Goal: Contribute content: Contribute content

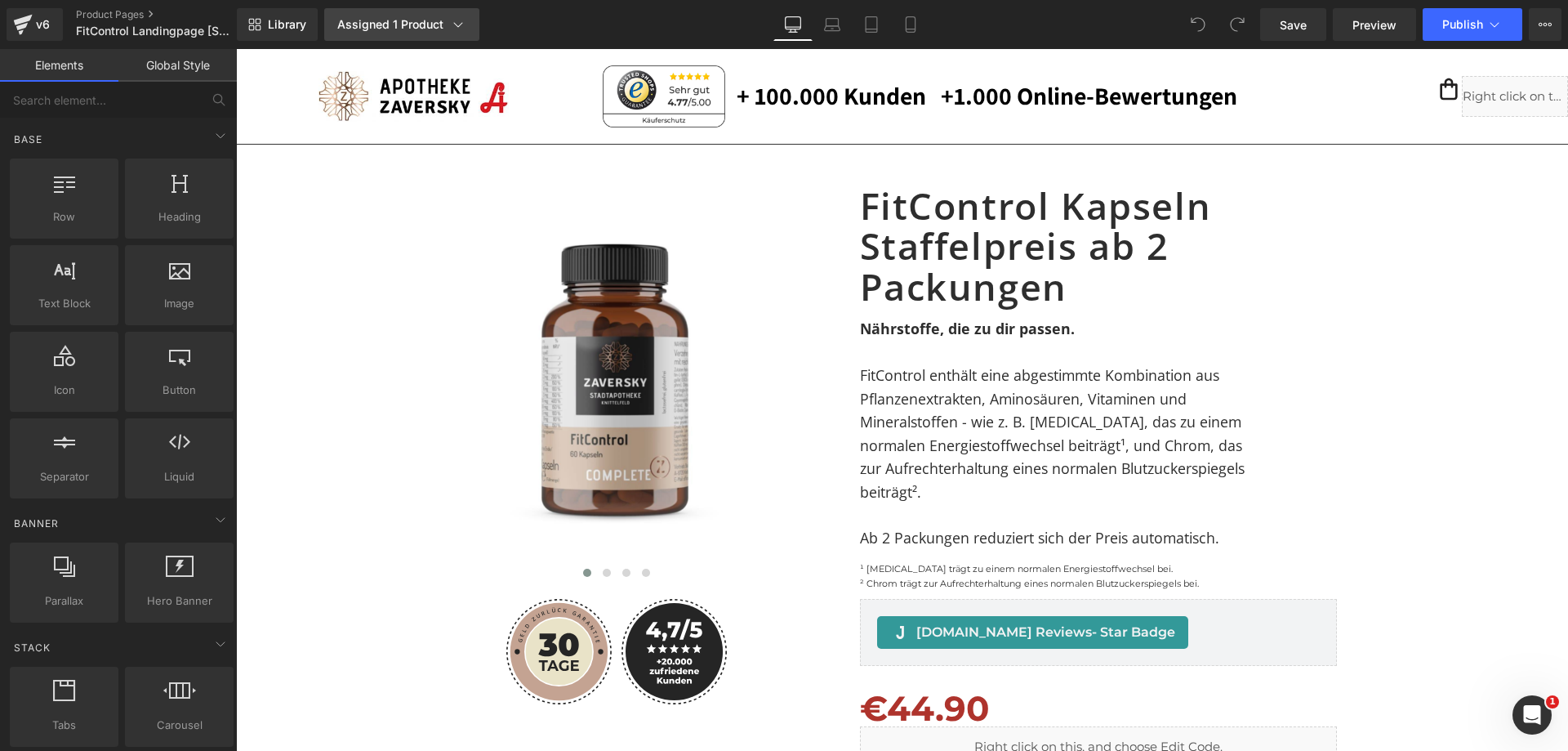
click at [459, 23] on icon at bounding box center [458, 24] width 16 height 16
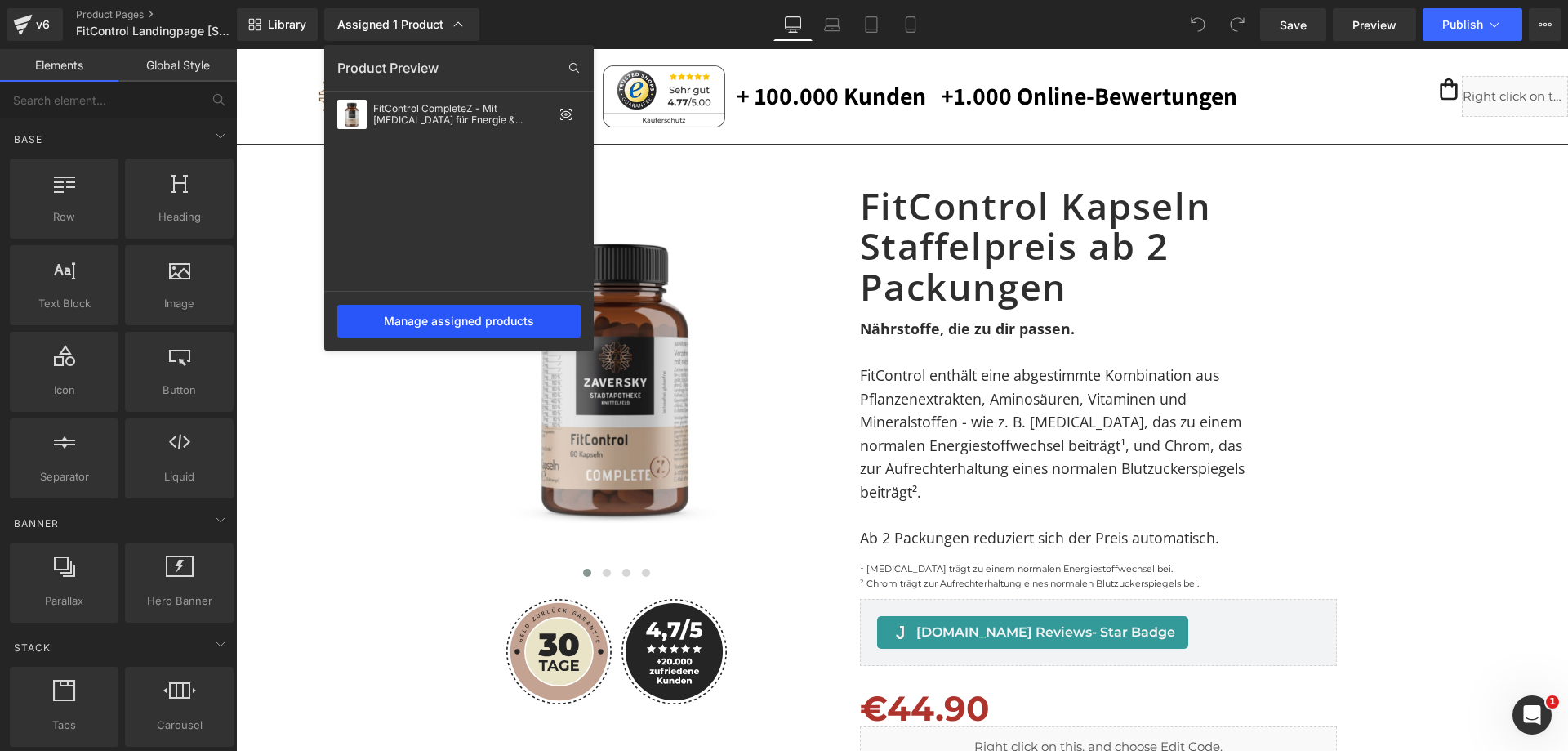
click at [509, 318] on div "Manage assigned products" at bounding box center [459, 321] width 244 height 32
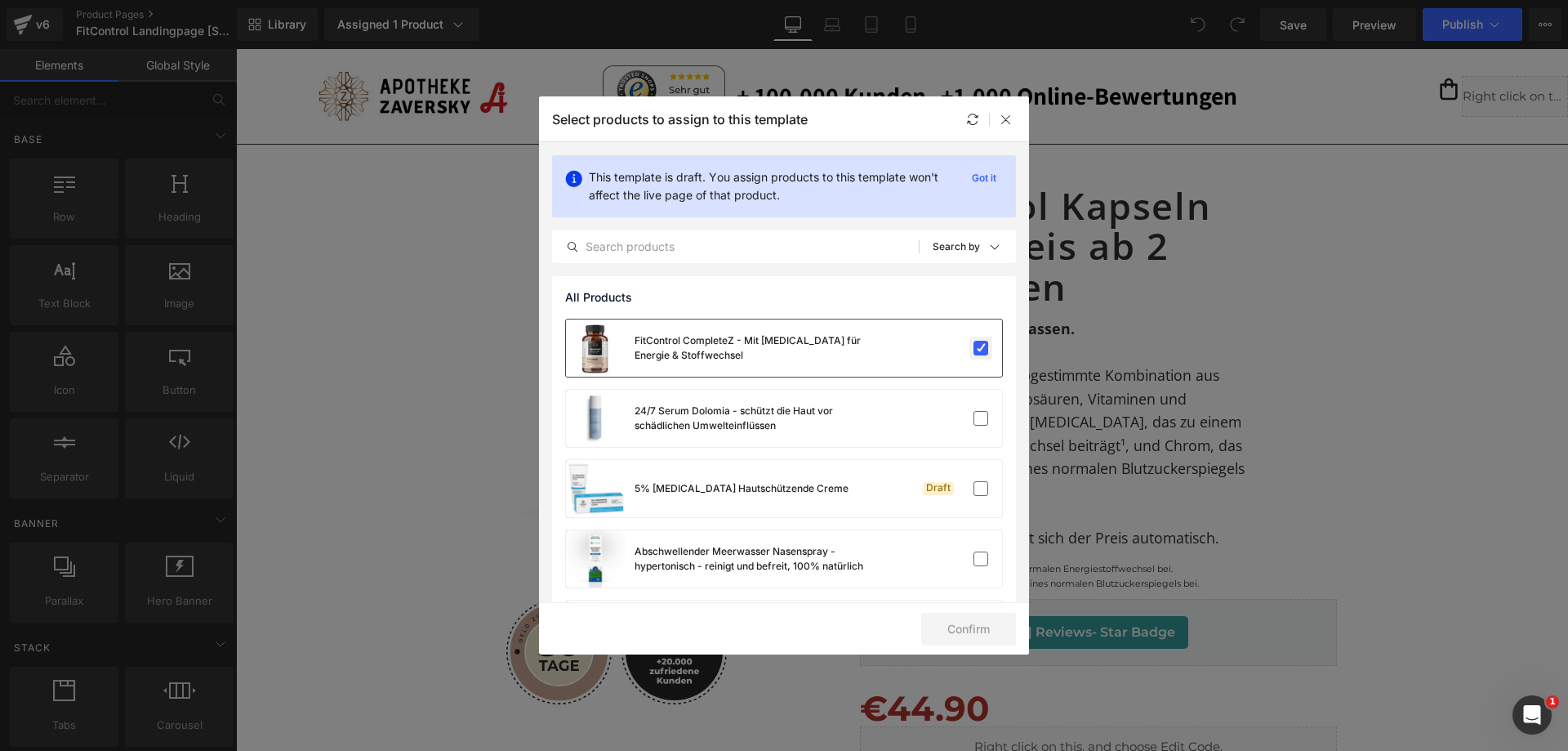
click at [973, 344] on label at bounding box center [980, 348] width 14 height 14
click at [981, 348] on input "checkbox" at bounding box center [981, 348] width 0 height 0
click at [1010, 118] on icon at bounding box center [1006, 118] width 13 height 13
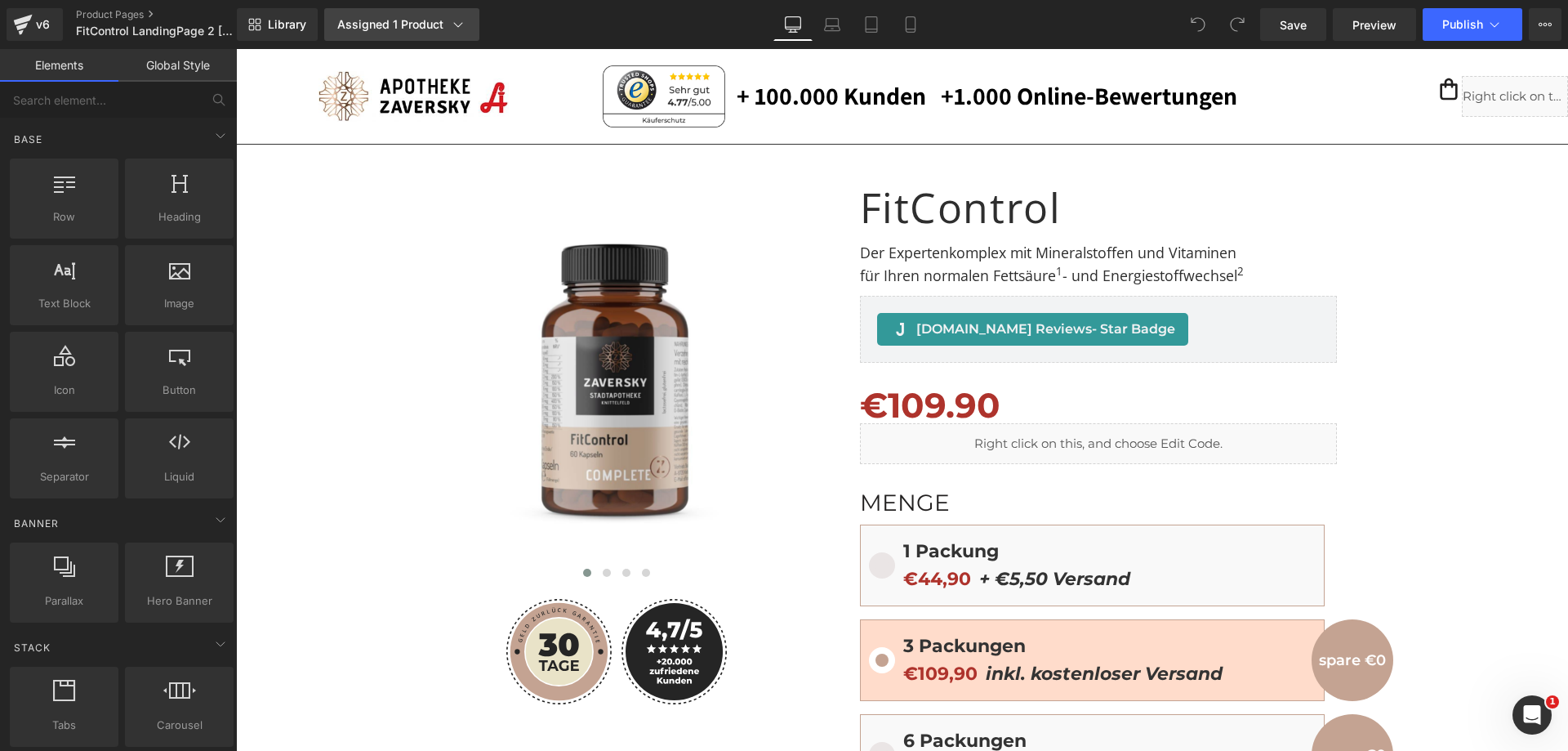
click at [444, 27] on div "Assigned 1 Product" at bounding box center [401, 24] width 129 height 16
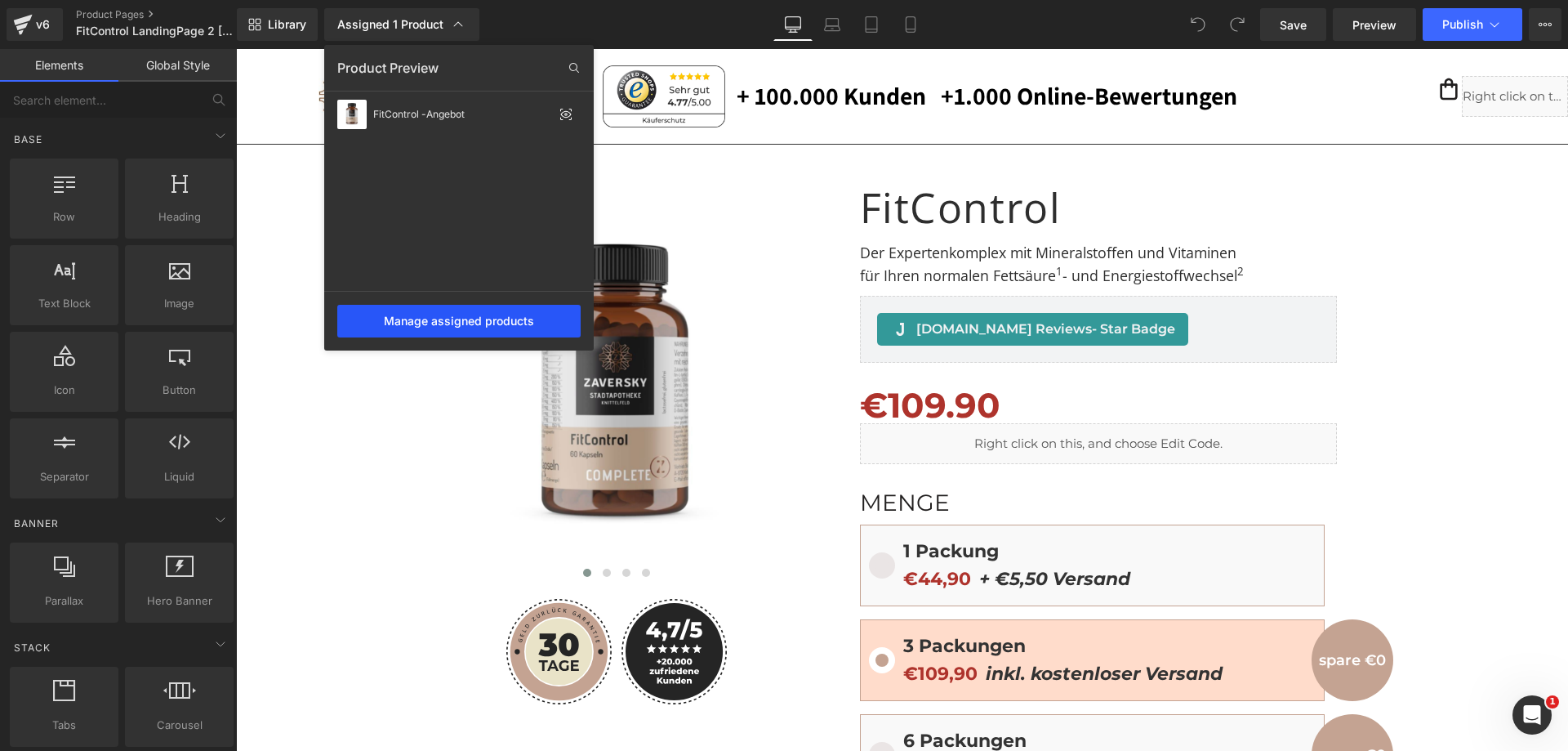
click at [442, 319] on div "Manage assigned products" at bounding box center [459, 321] width 244 height 32
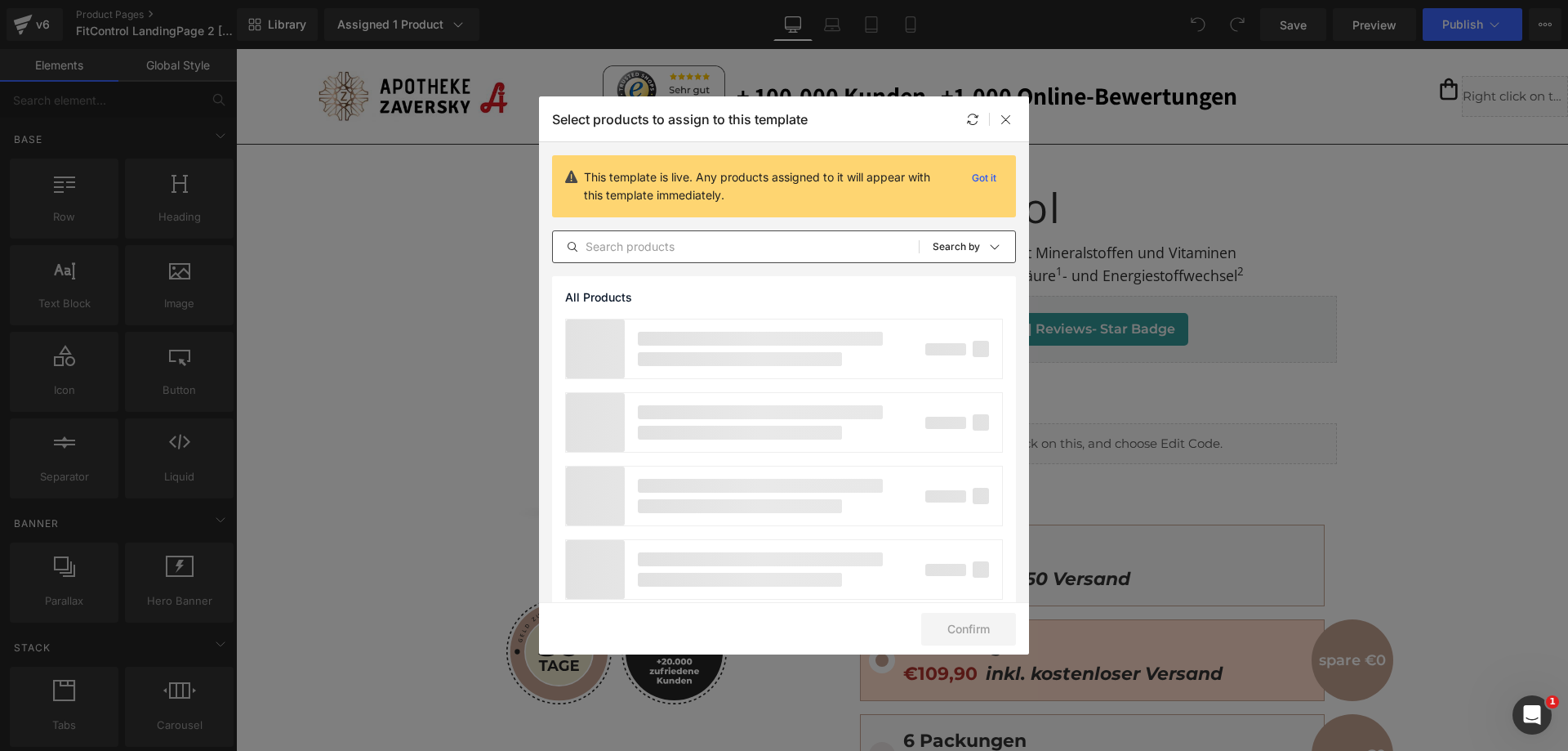
click at [697, 255] on input "text" at bounding box center [735, 246] width 366 height 20
paste input "FitControl CompleteZ - Mit [MEDICAL_DATA]"
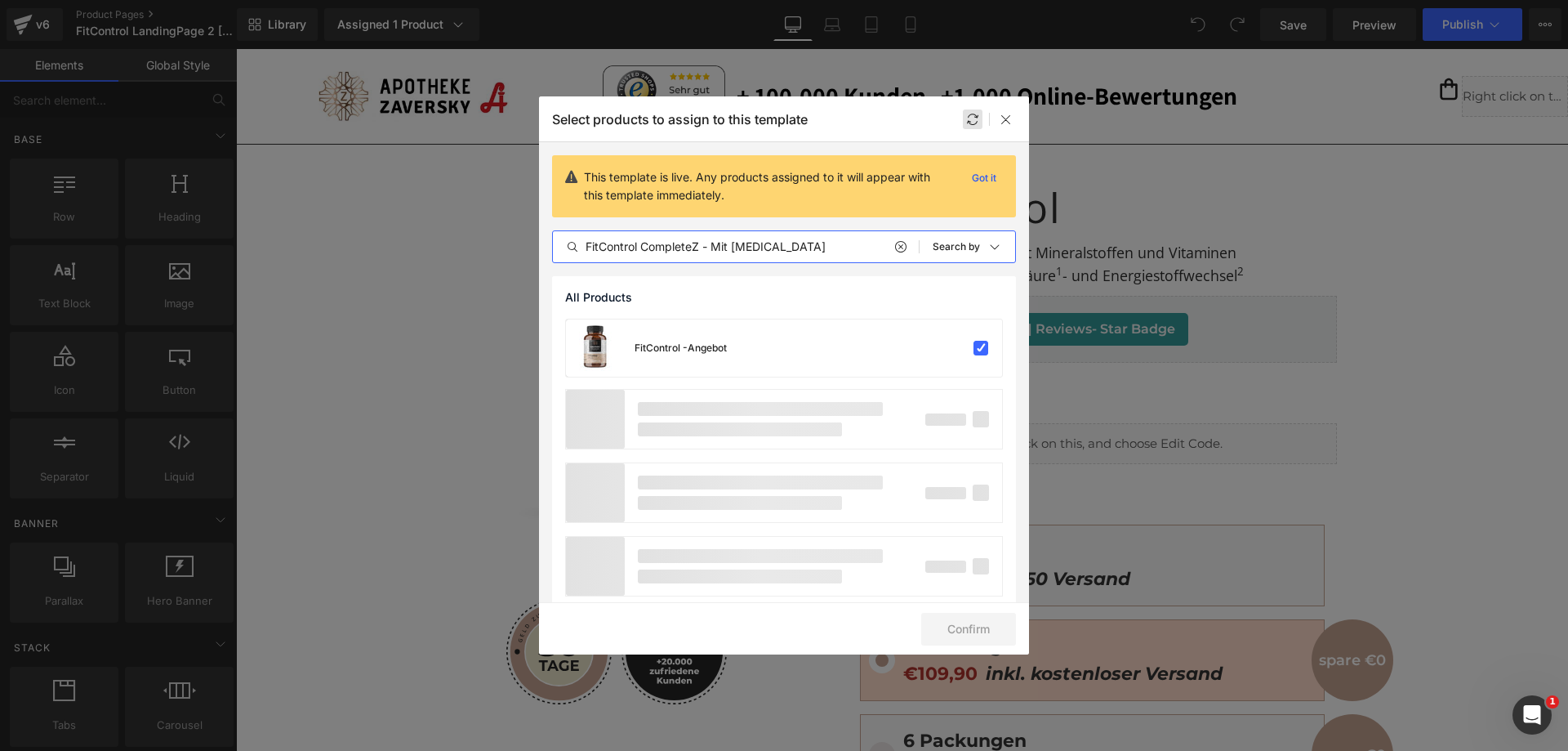
type input "FitControl CompleteZ - Mit [MEDICAL_DATA]"
click at [974, 116] on icon at bounding box center [972, 118] width 13 height 13
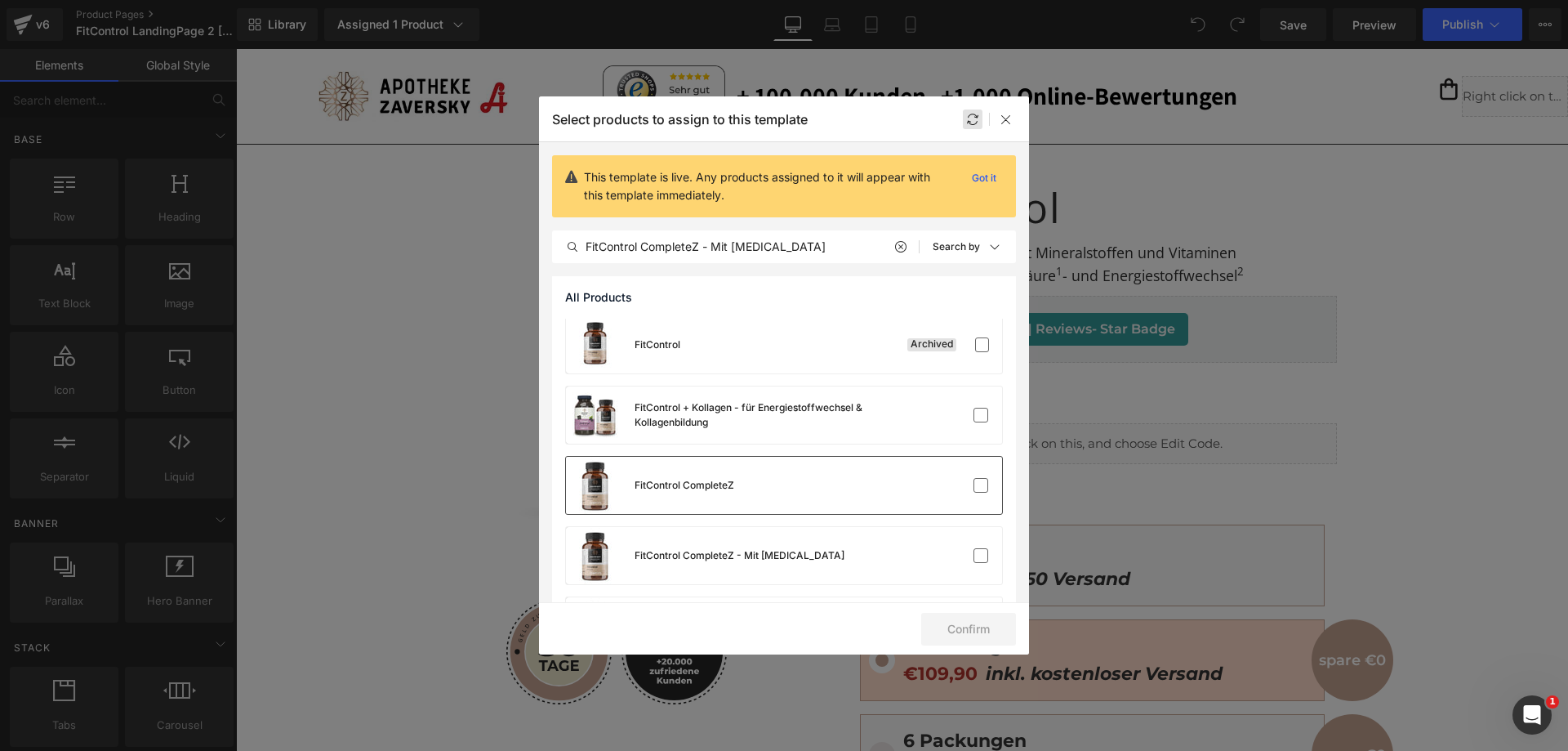
scroll to position [164, 0]
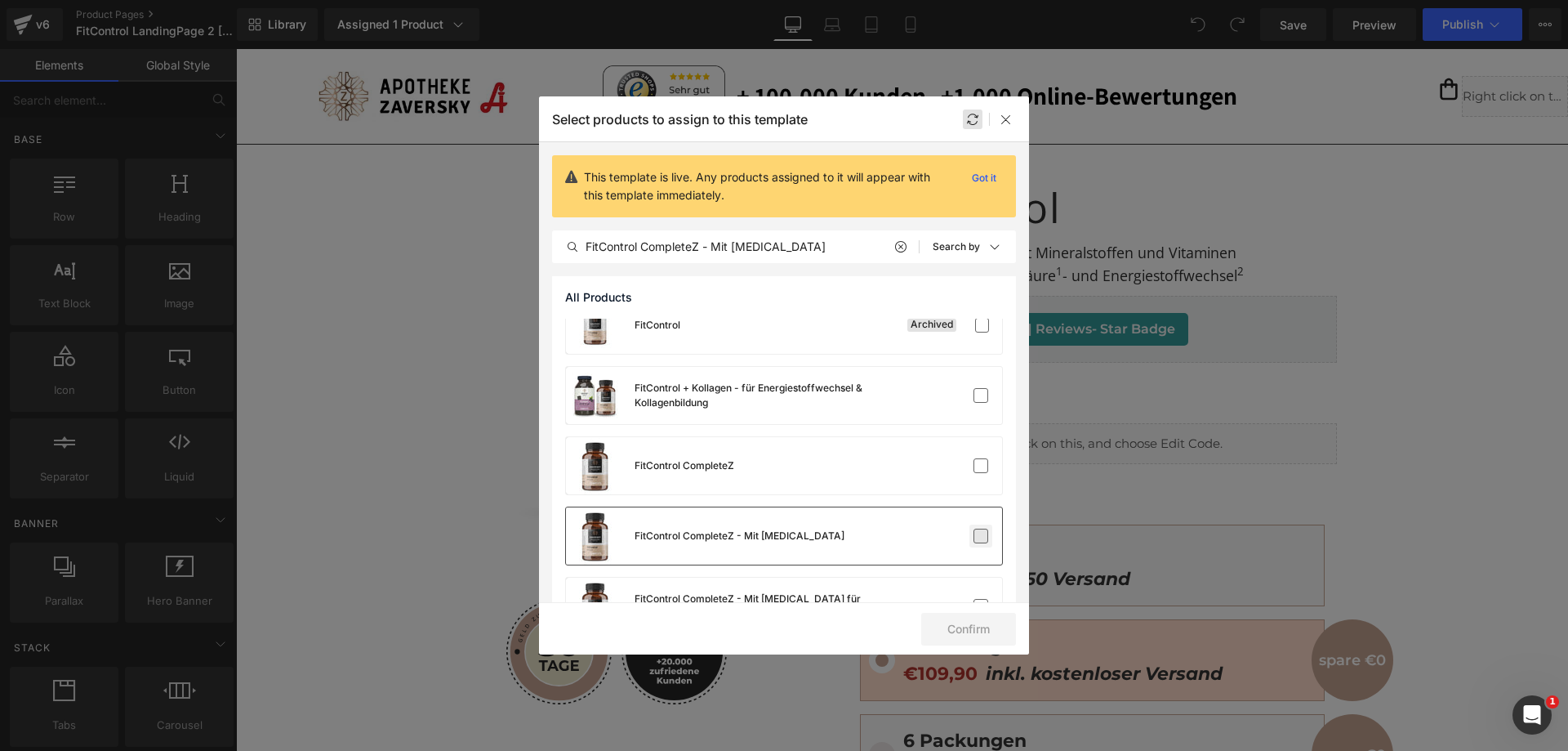
click at [973, 532] on label at bounding box center [980, 535] width 14 height 14
click at [981, 536] on input "checkbox" at bounding box center [981, 536] width 0 height 0
click at [971, 627] on button "Confirm" at bounding box center [968, 629] width 95 height 32
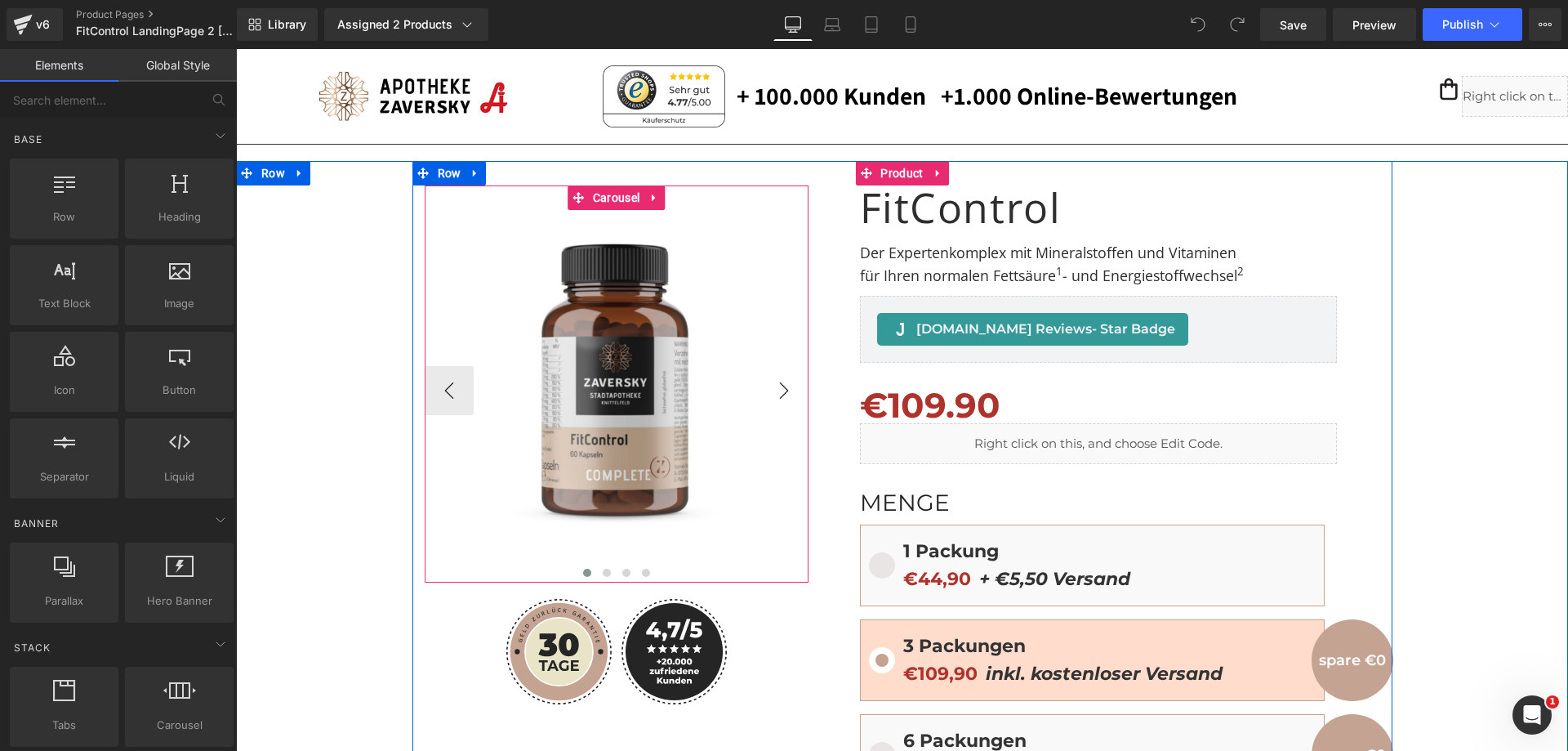
click at [791, 394] on button "›" at bounding box center [784, 390] width 49 height 49
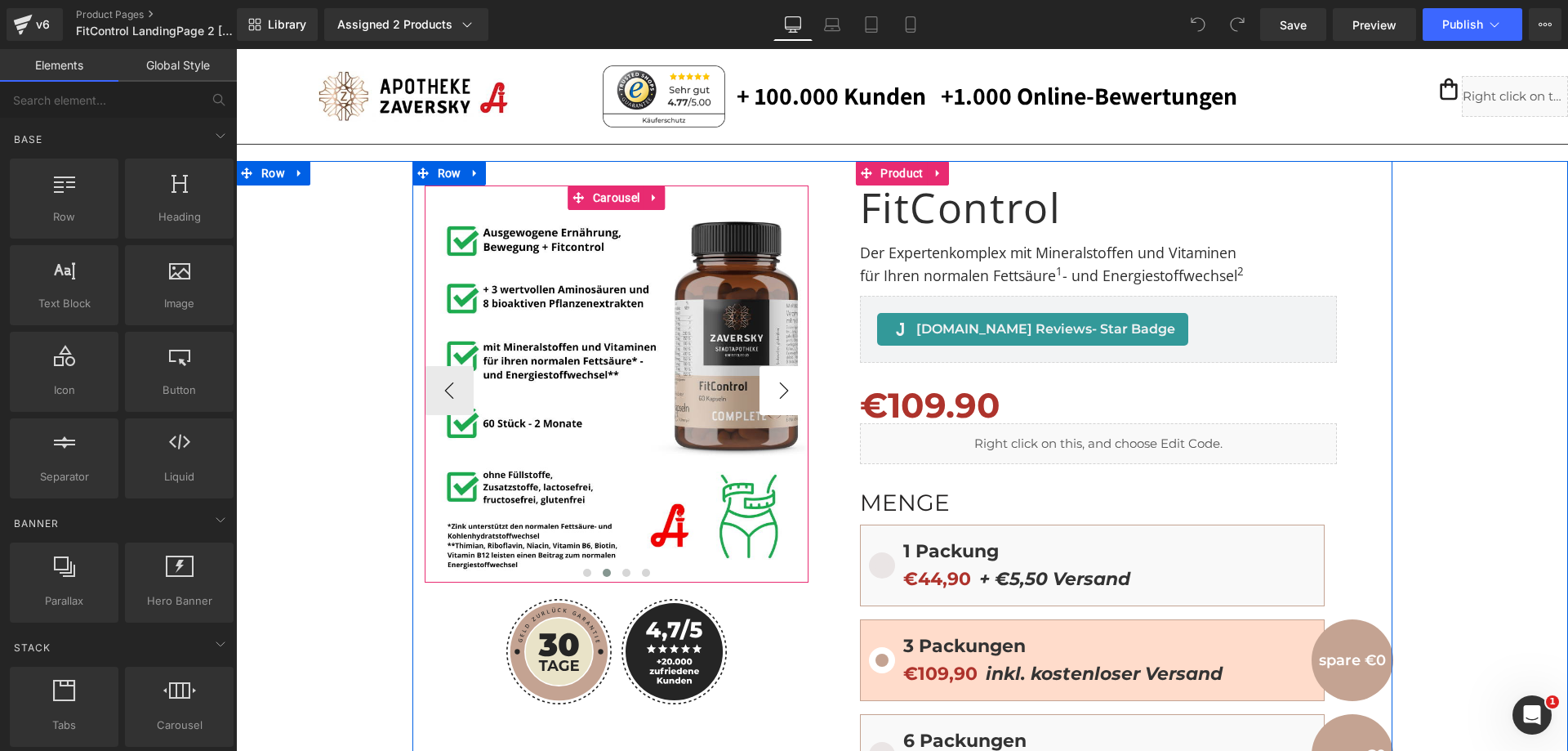
click at [777, 387] on button "›" at bounding box center [784, 390] width 49 height 49
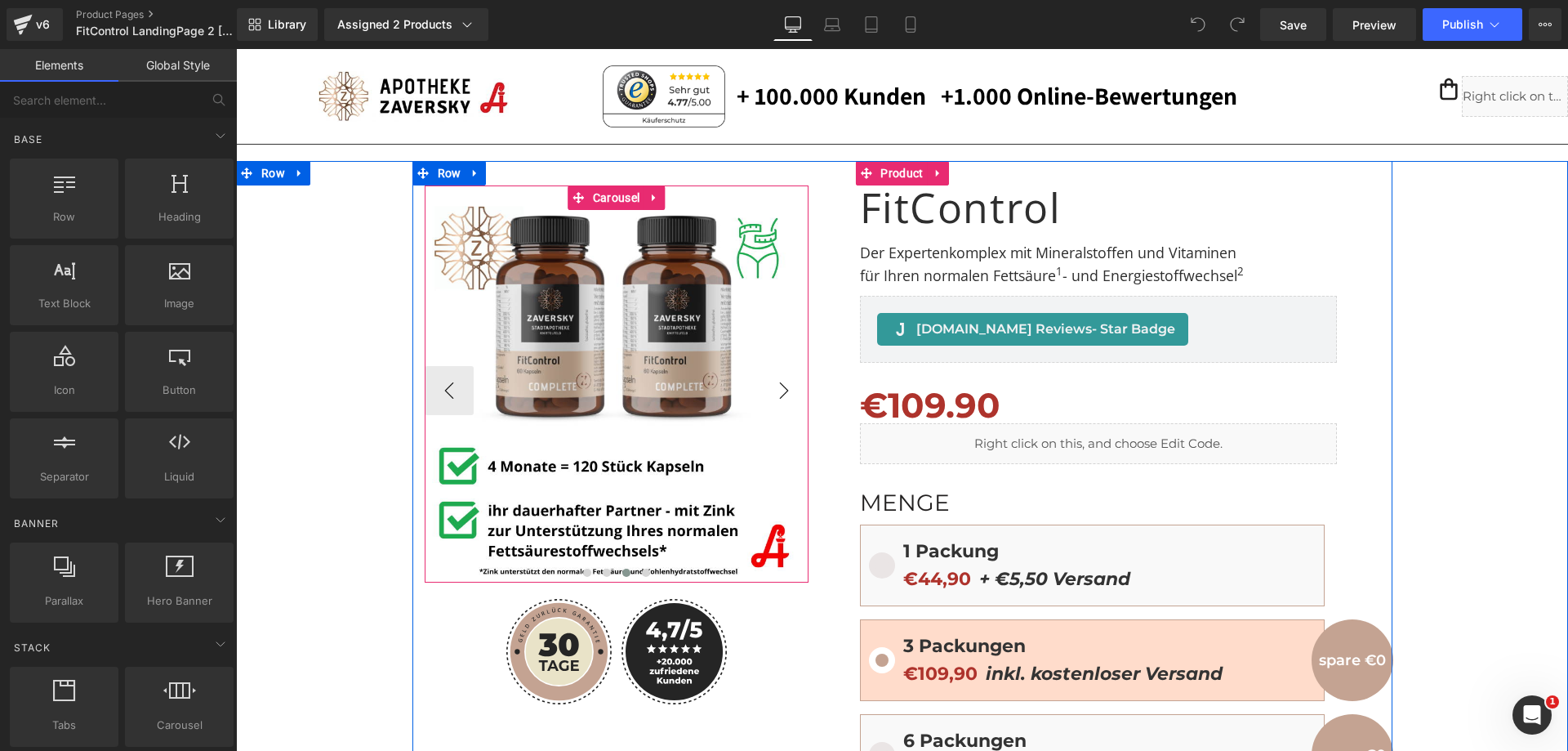
click at [777, 387] on button "›" at bounding box center [784, 390] width 49 height 49
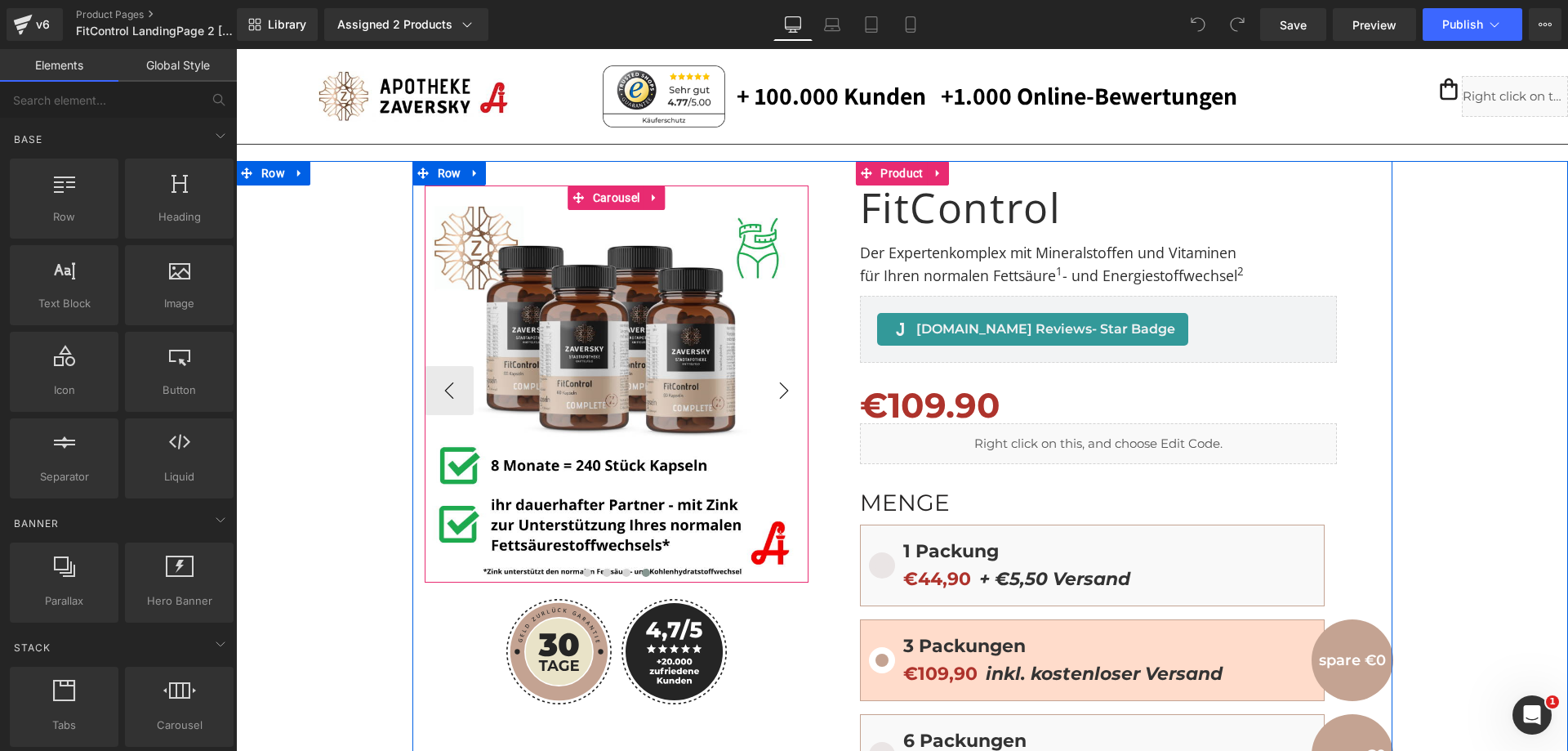
click at [777, 387] on img at bounding box center [616, 390] width 383 height 384
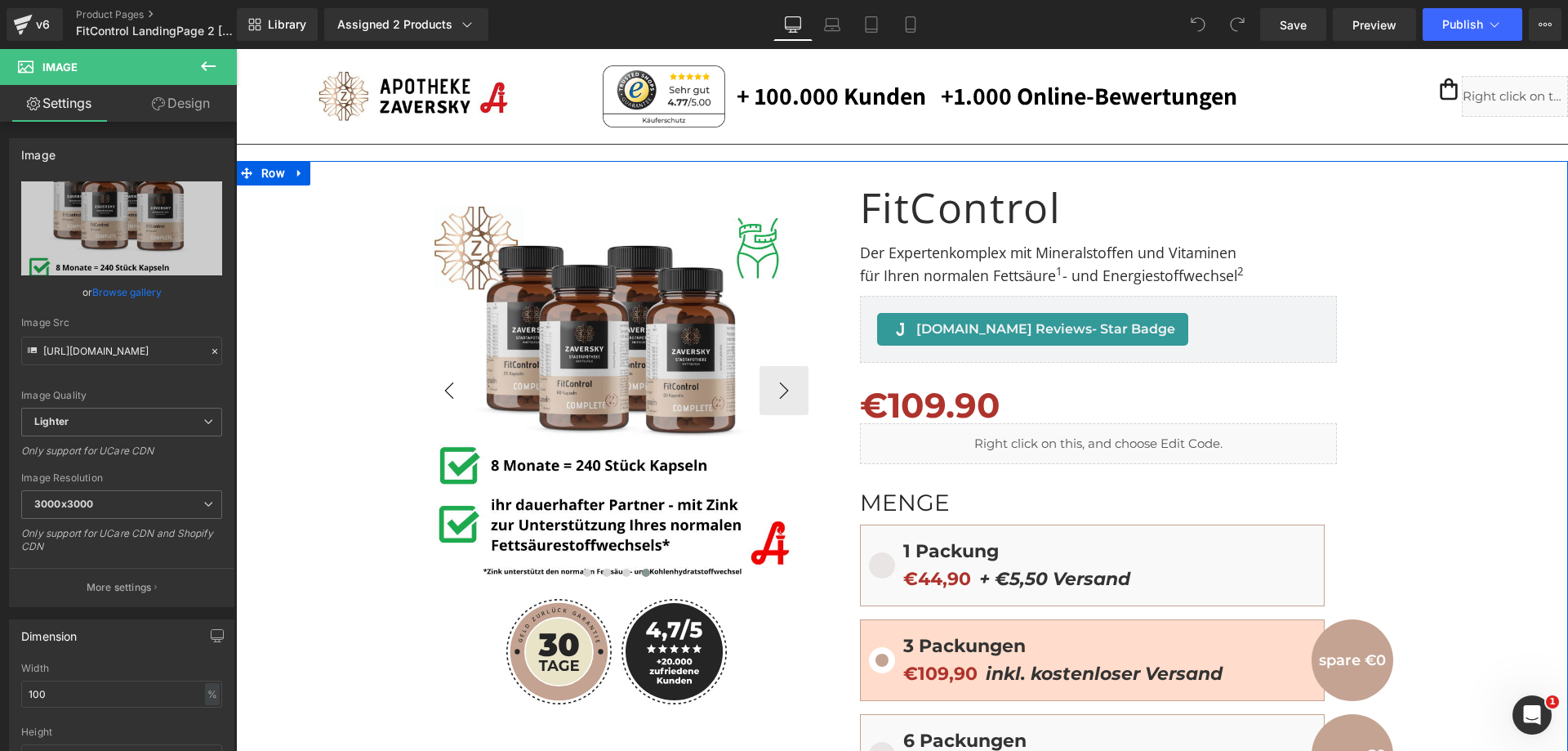
click at [436, 384] on button "‹" at bounding box center [449, 390] width 49 height 49
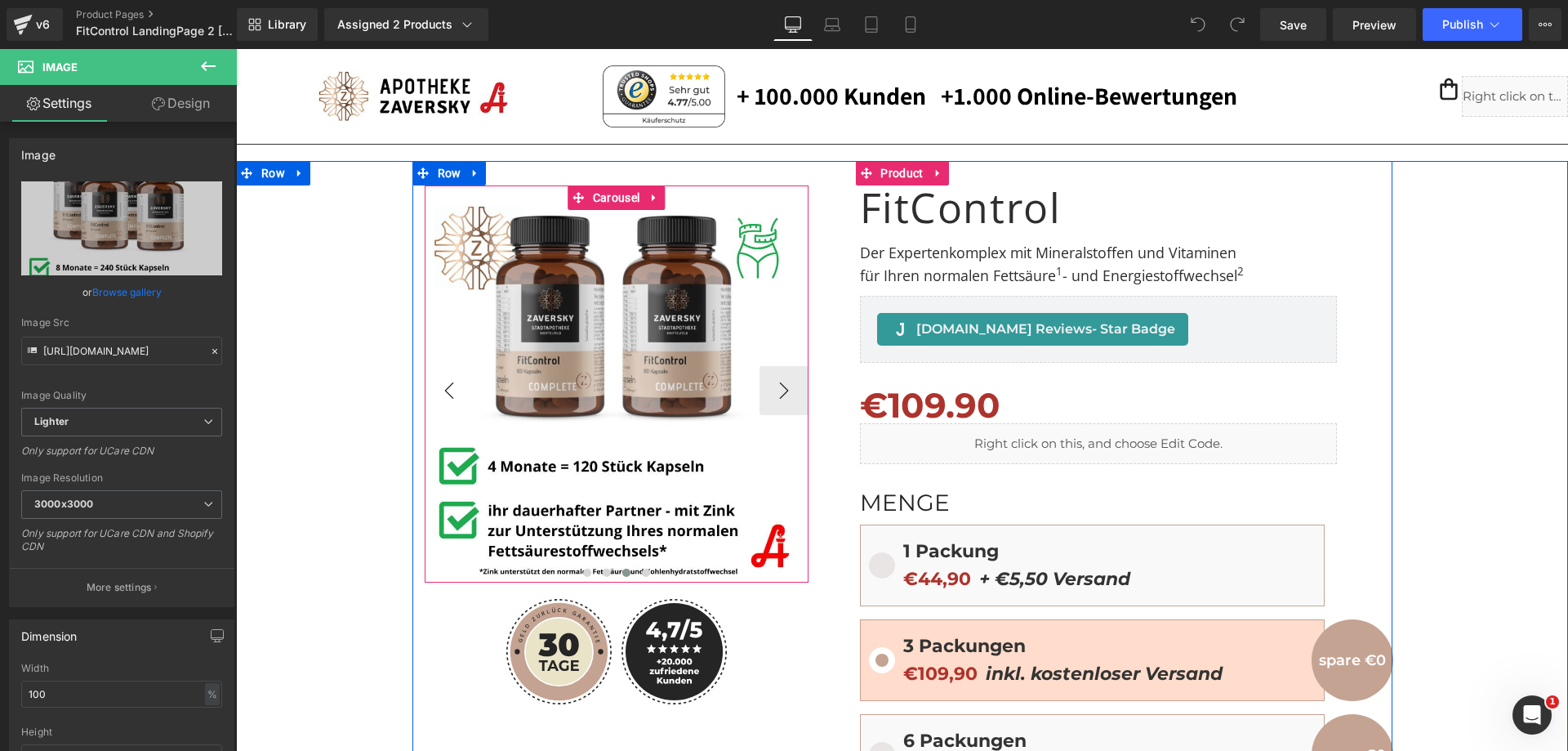
click at [437, 384] on button "‹" at bounding box center [449, 390] width 49 height 49
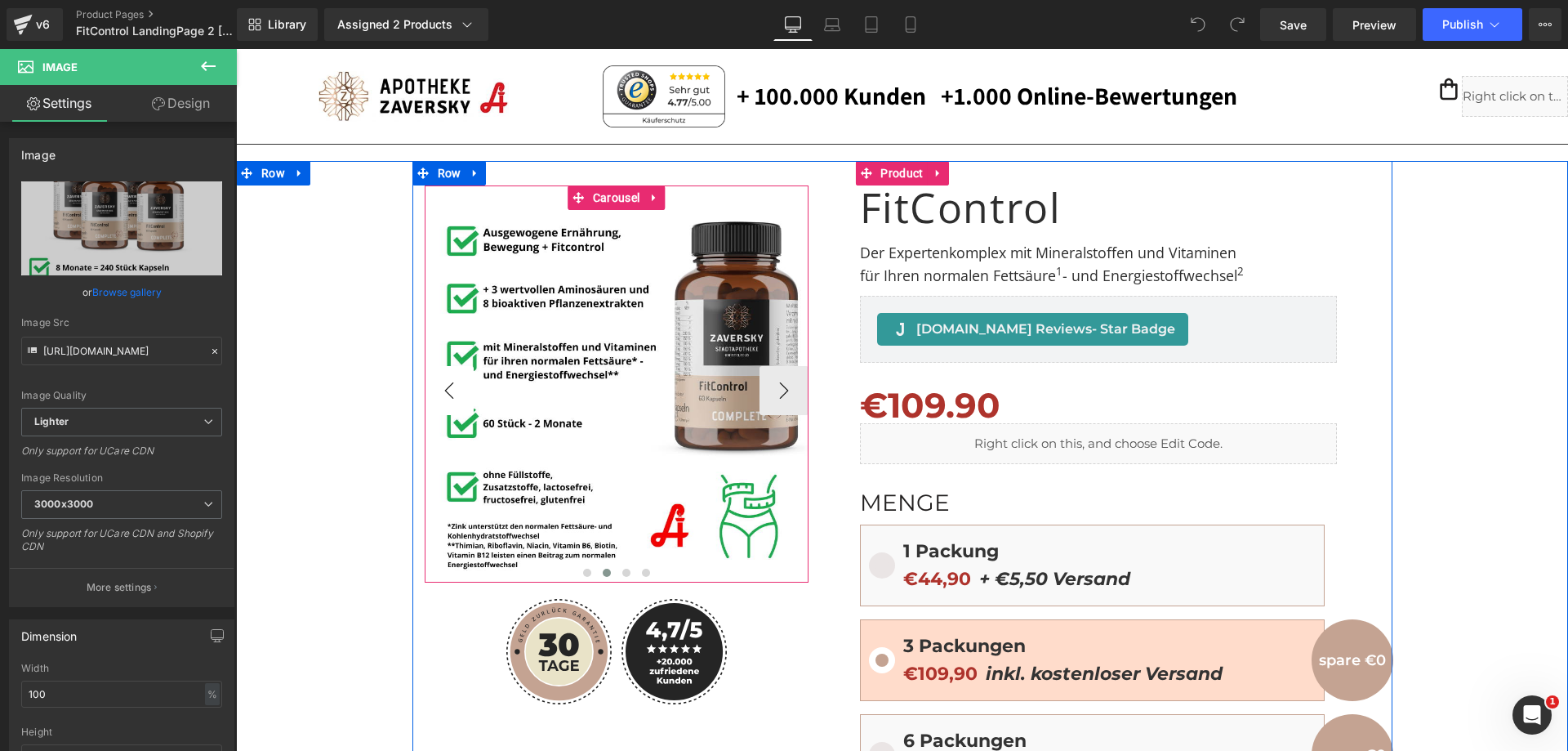
click at [441, 384] on button "‹" at bounding box center [449, 390] width 49 height 49
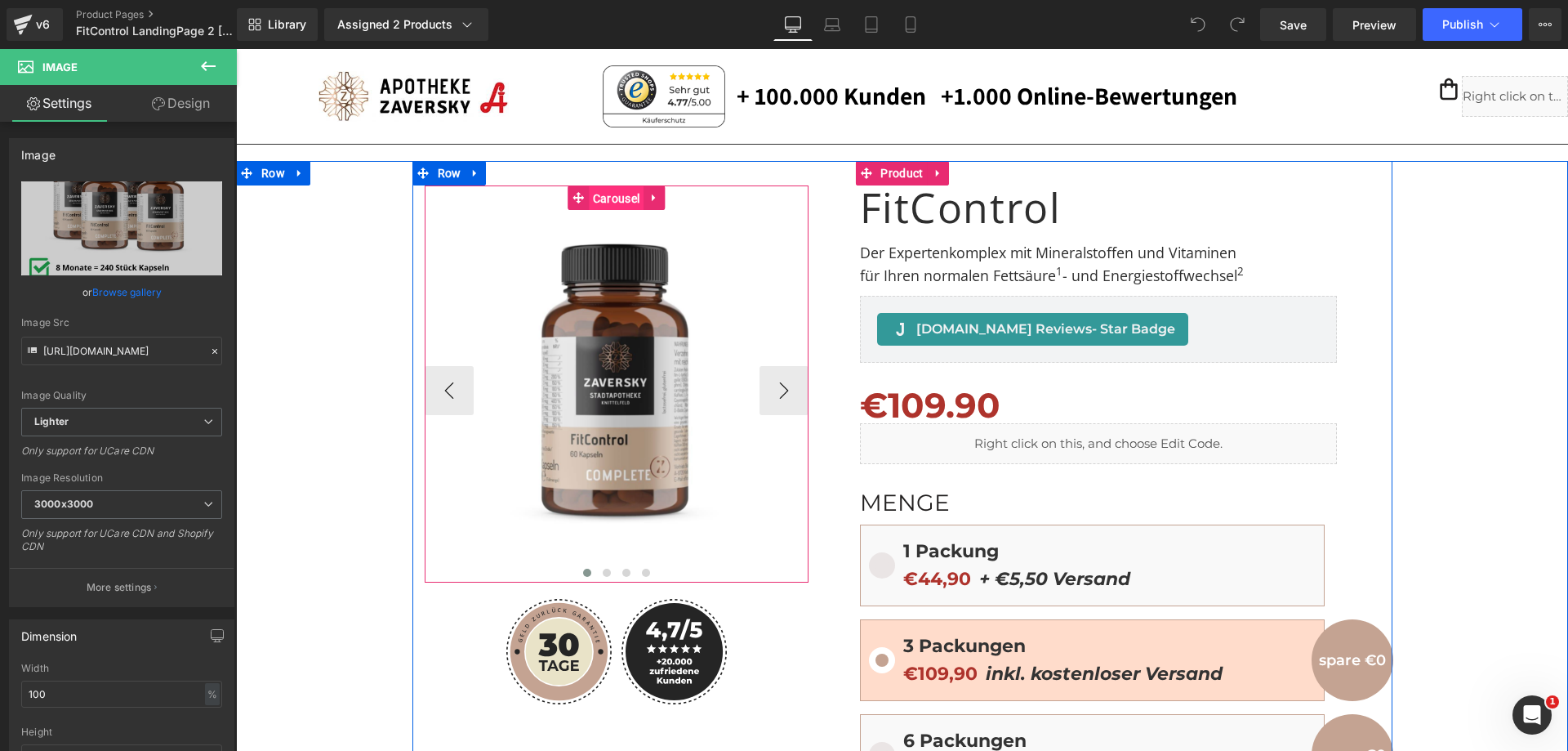
click at [602, 195] on span "Carousel" at bounding box center [616, 199] width 55 height 25
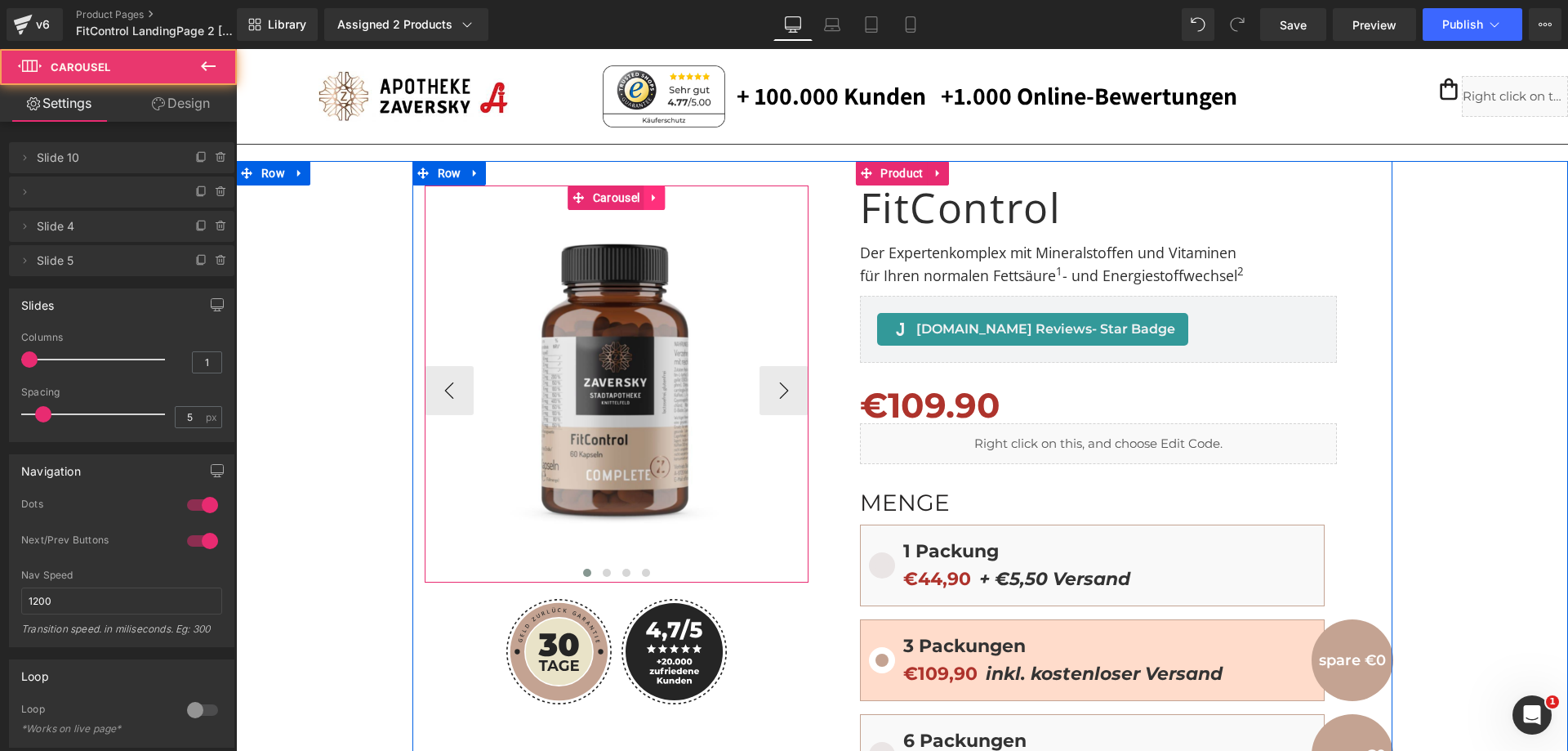
click at [649, 196] on icon at bounding box center [654, 197] width 11 height 12
click at [680, 196] on icon at bounding box center [685, 197] width 11 height 12
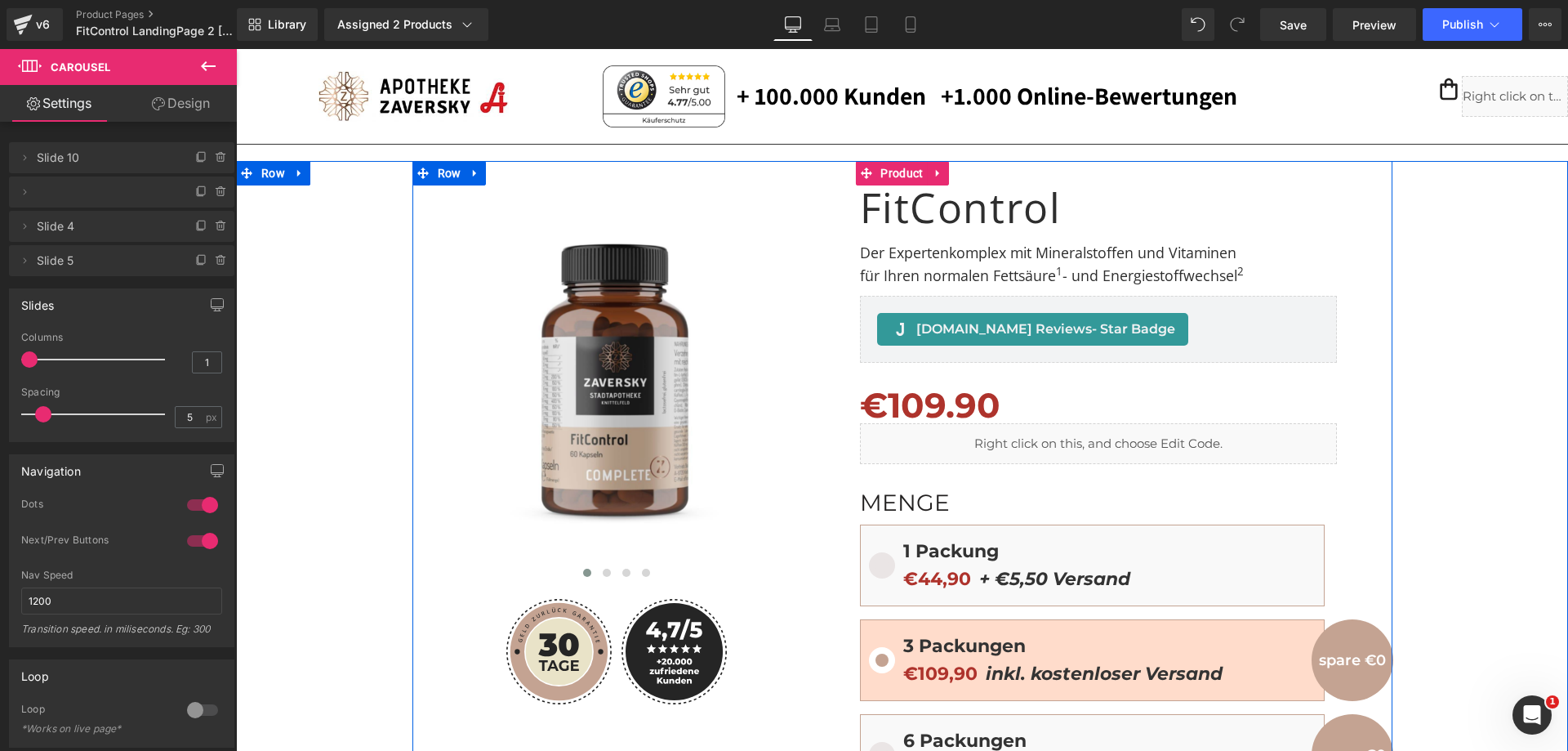
click at [517, 172] on div "Image Image Image Image ‹ › [GEOGRAPHIC_DATA]" at bounding box center [616, 593] width 408 height 865
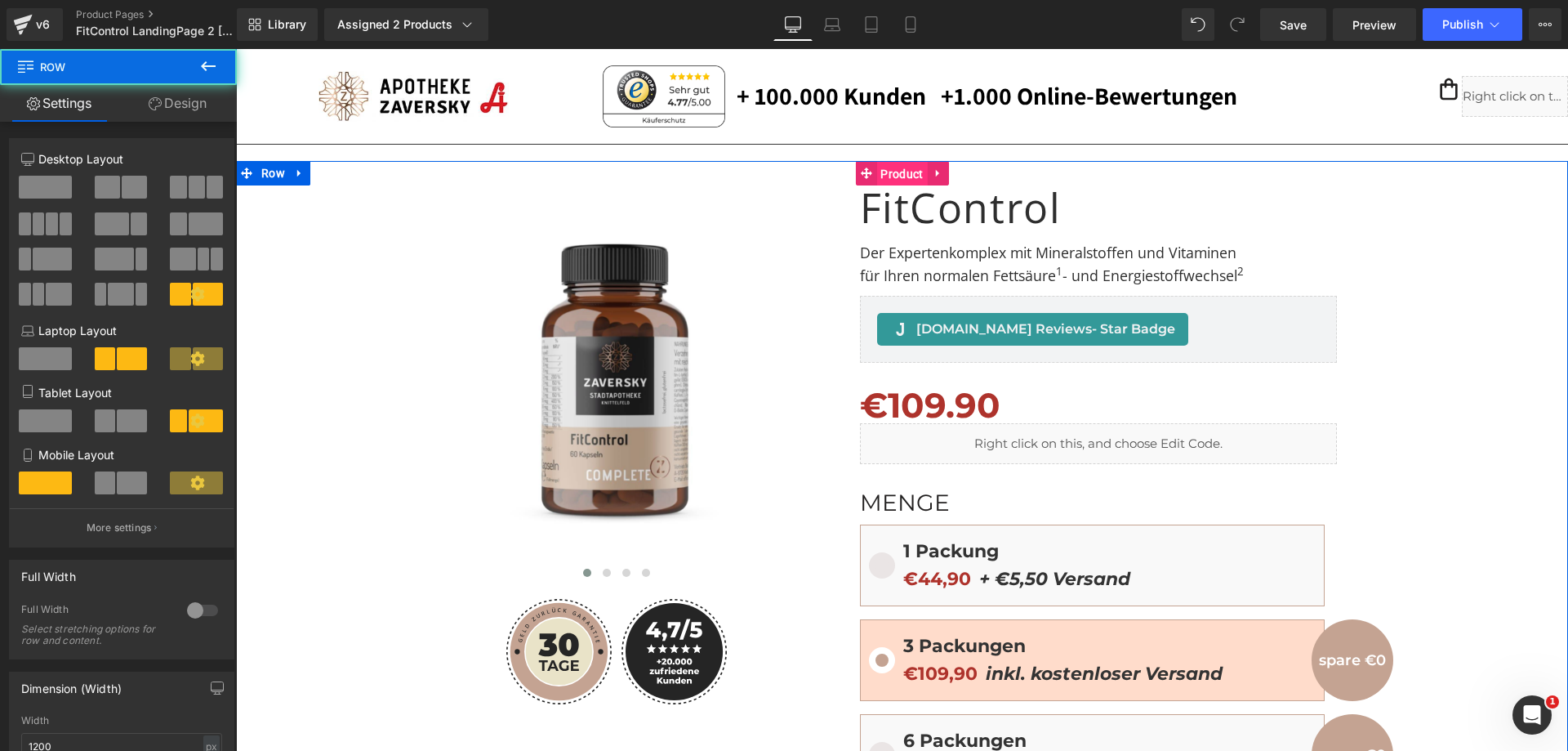
click at [876, 176] on span "Product" at bounding box center [901, 174] width 50 height 25
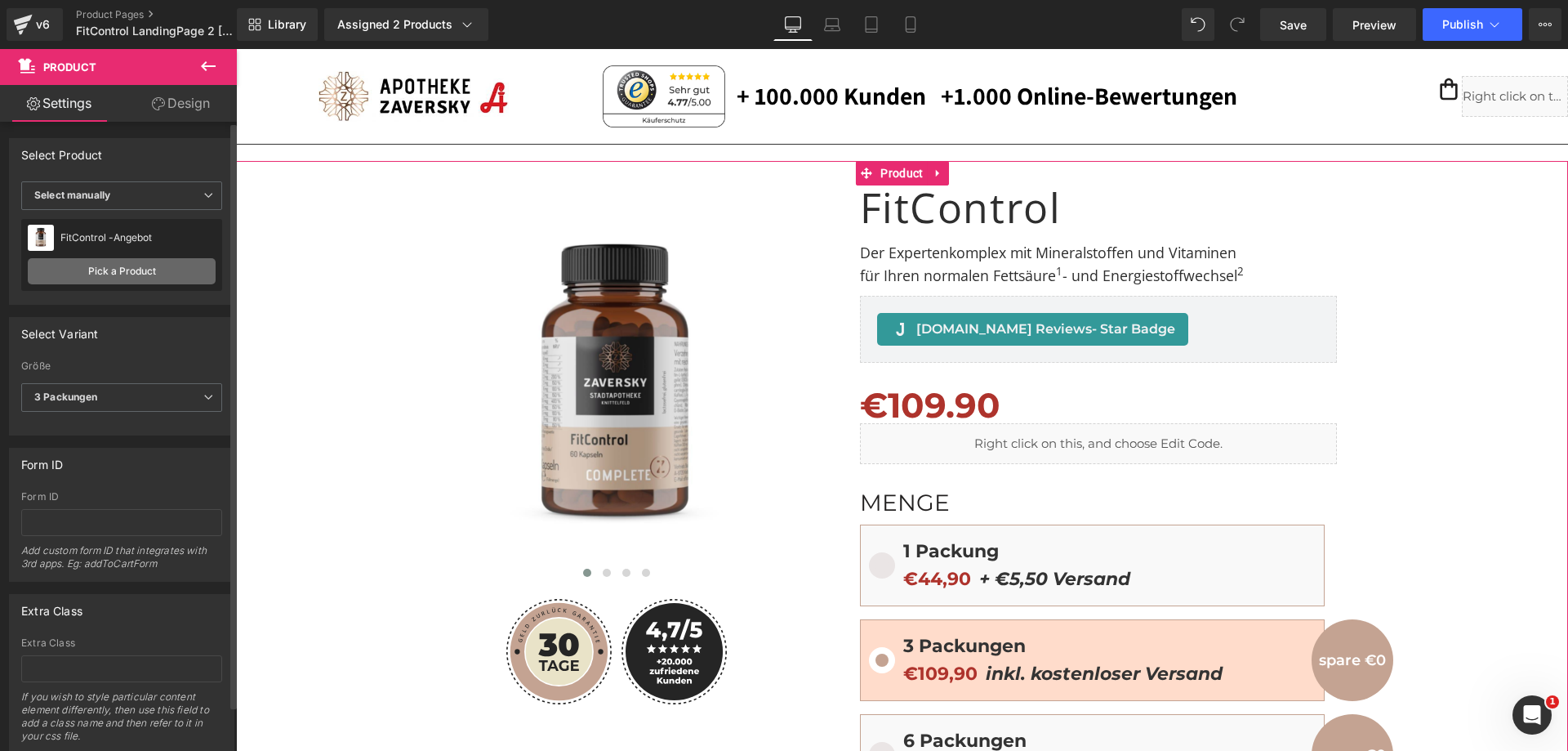
click at [147, 271] on link "Pick a Product" at bounding box center [122, 271] width 187 height 26
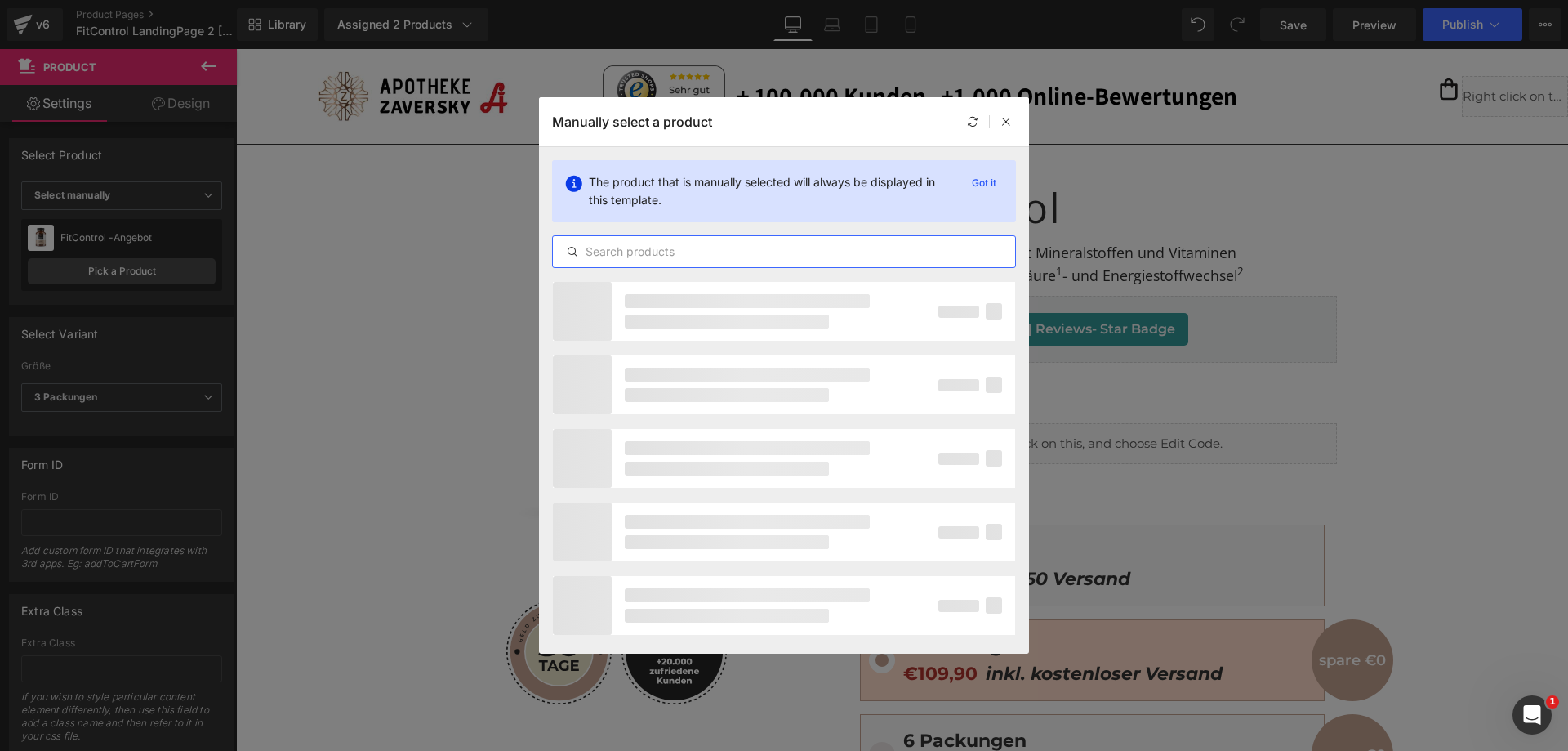
click at [666, 248] on input "text" at bounding box center [784, 251] width 462 height 20
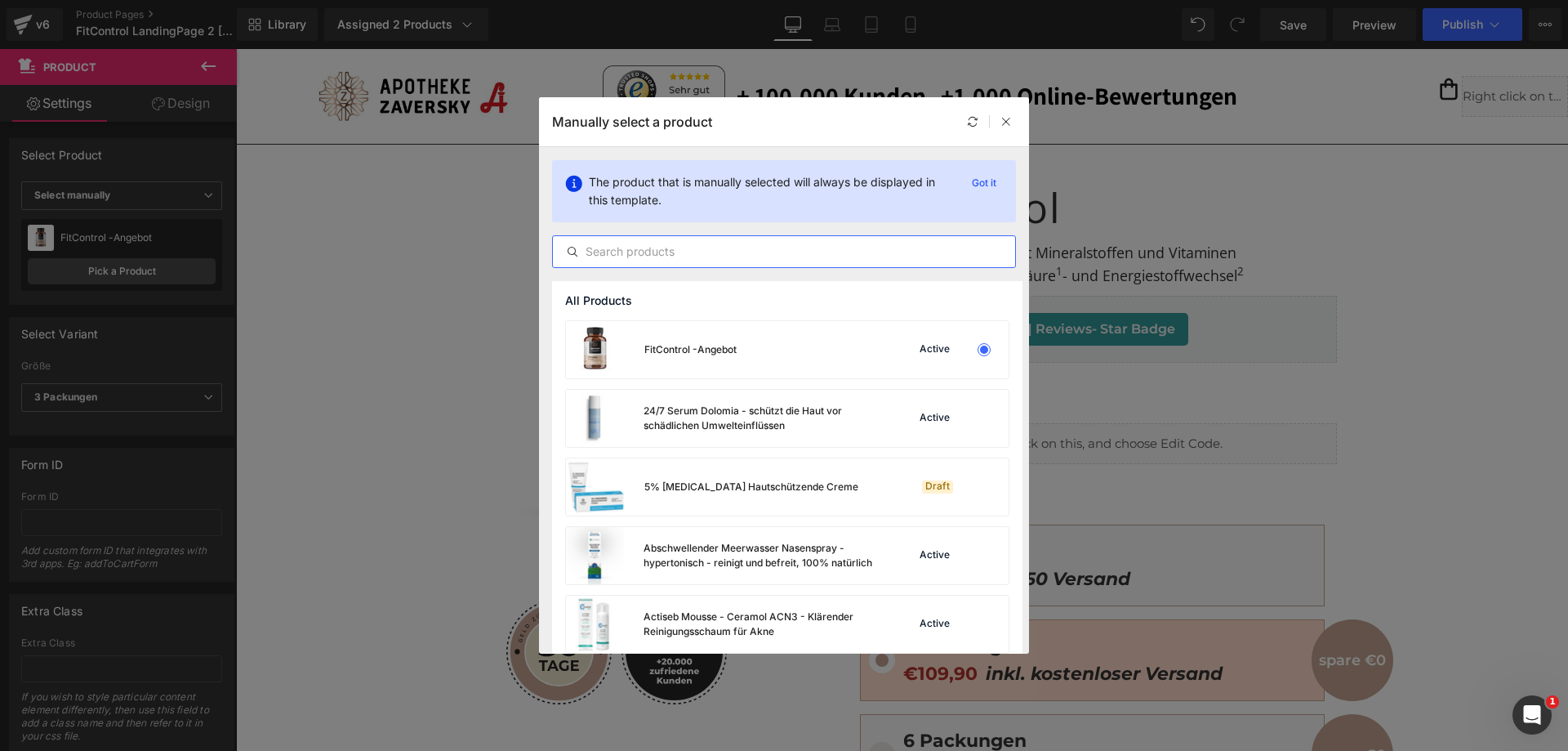
paste input "FitControl CompleteZ - Mit [MEDICAL_DATA]"
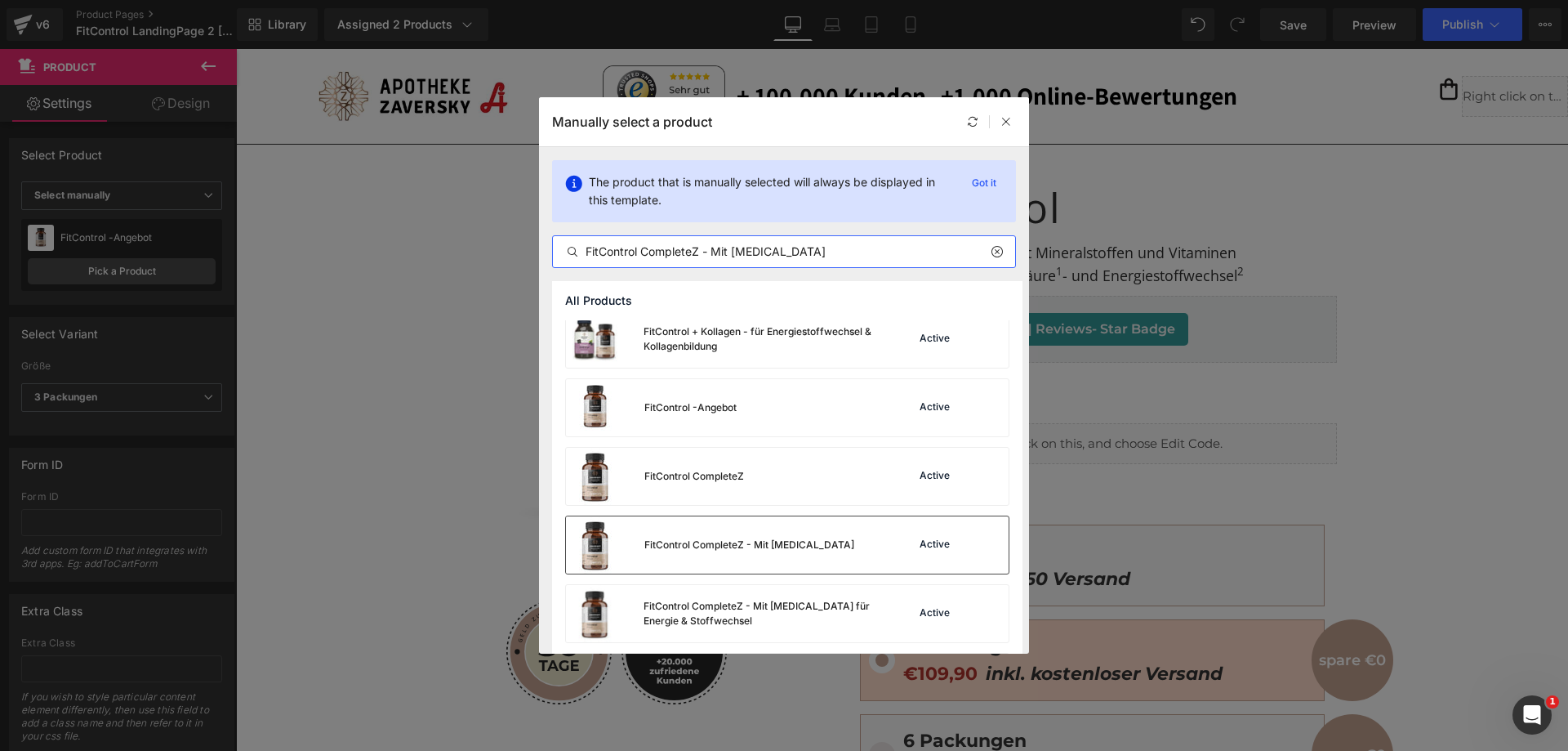
scroll to position [246, 0]
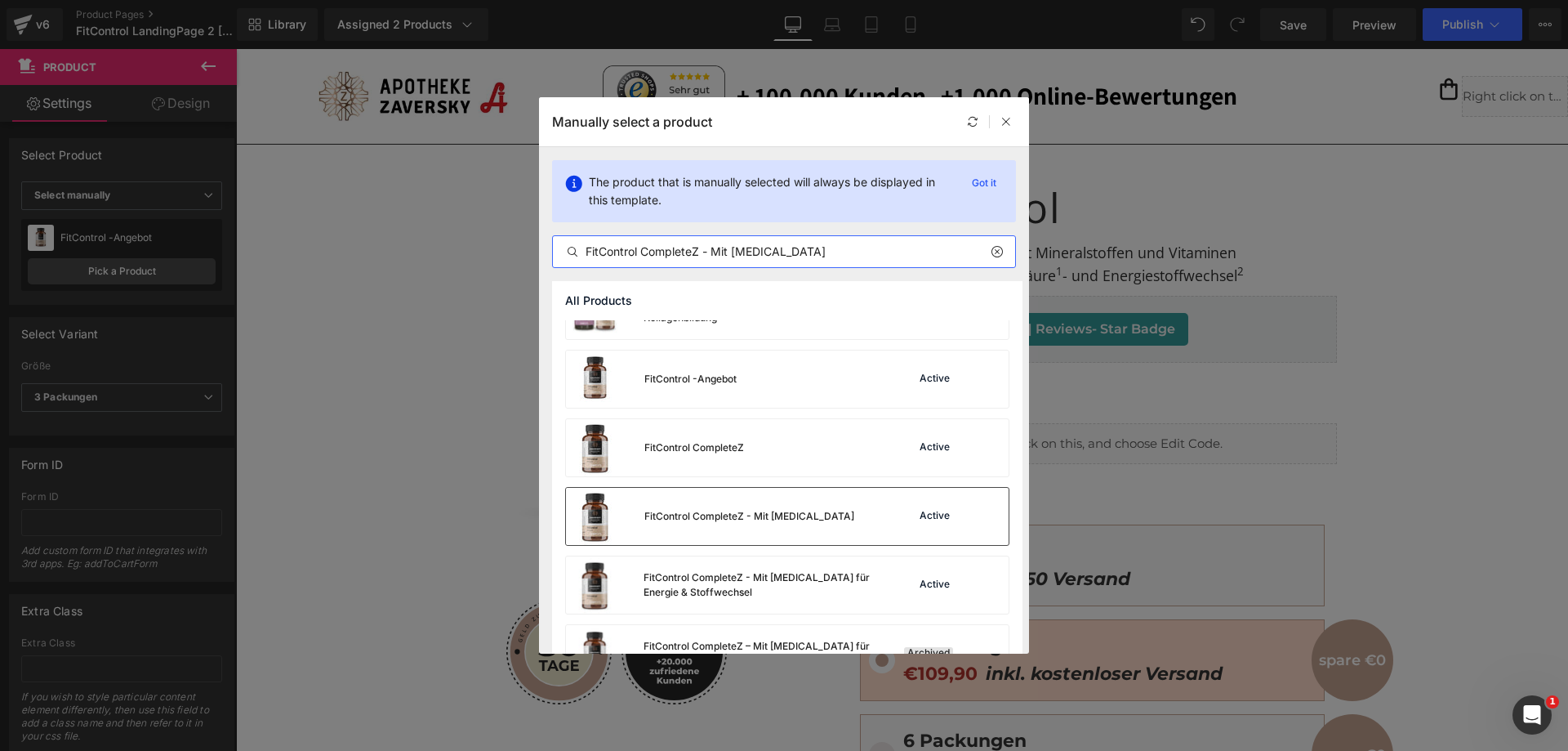
type input "FitControl CompleteZ - Mit [MEDICAL_DATA]"
click at [835, 514] on div "FitControl CompleteZ - Mit Vitamin B12 Active" at bounding box center [787, 516] width 442 height 57
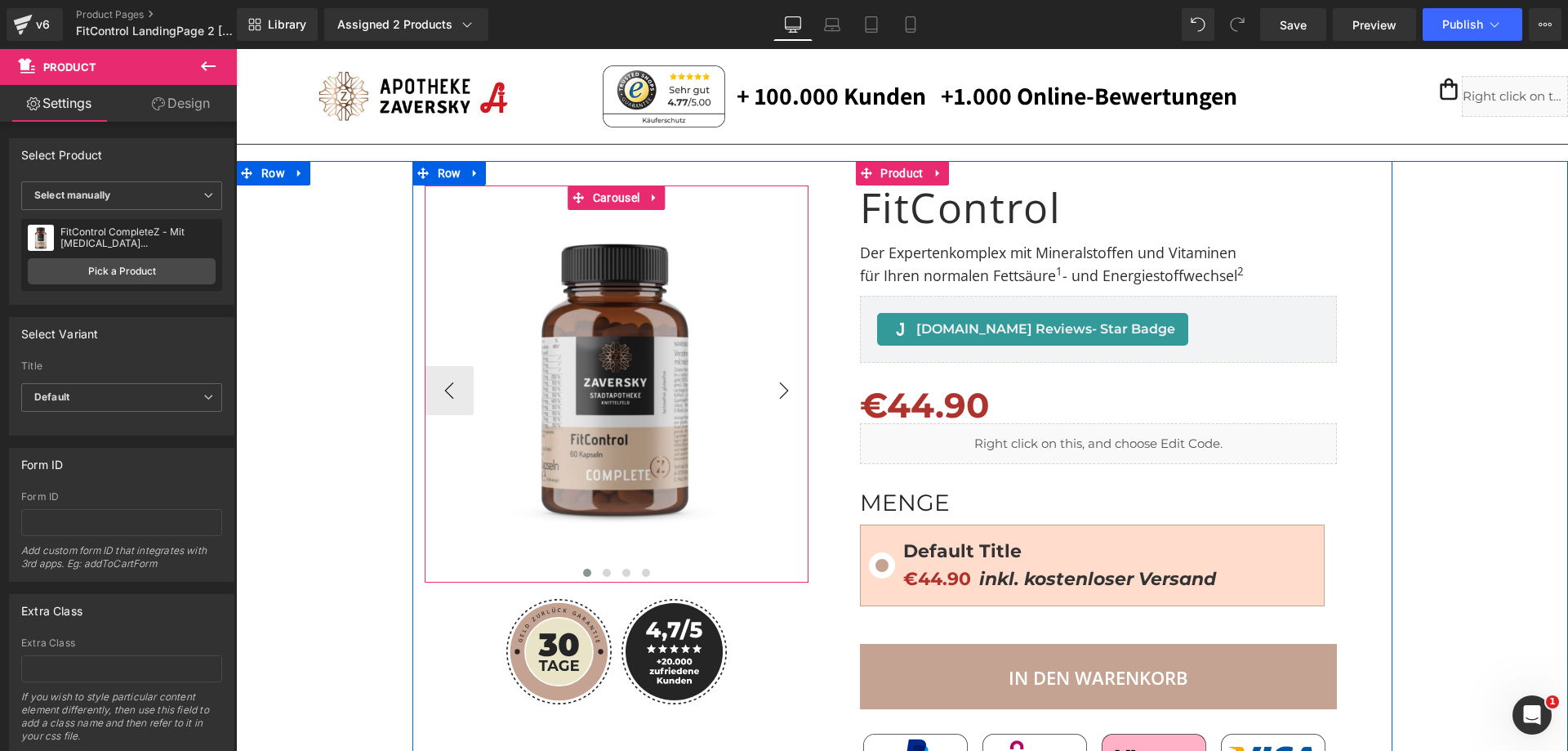
click at [775, 386] on button "›" at bounding box center [784, 390] width 49 height 49
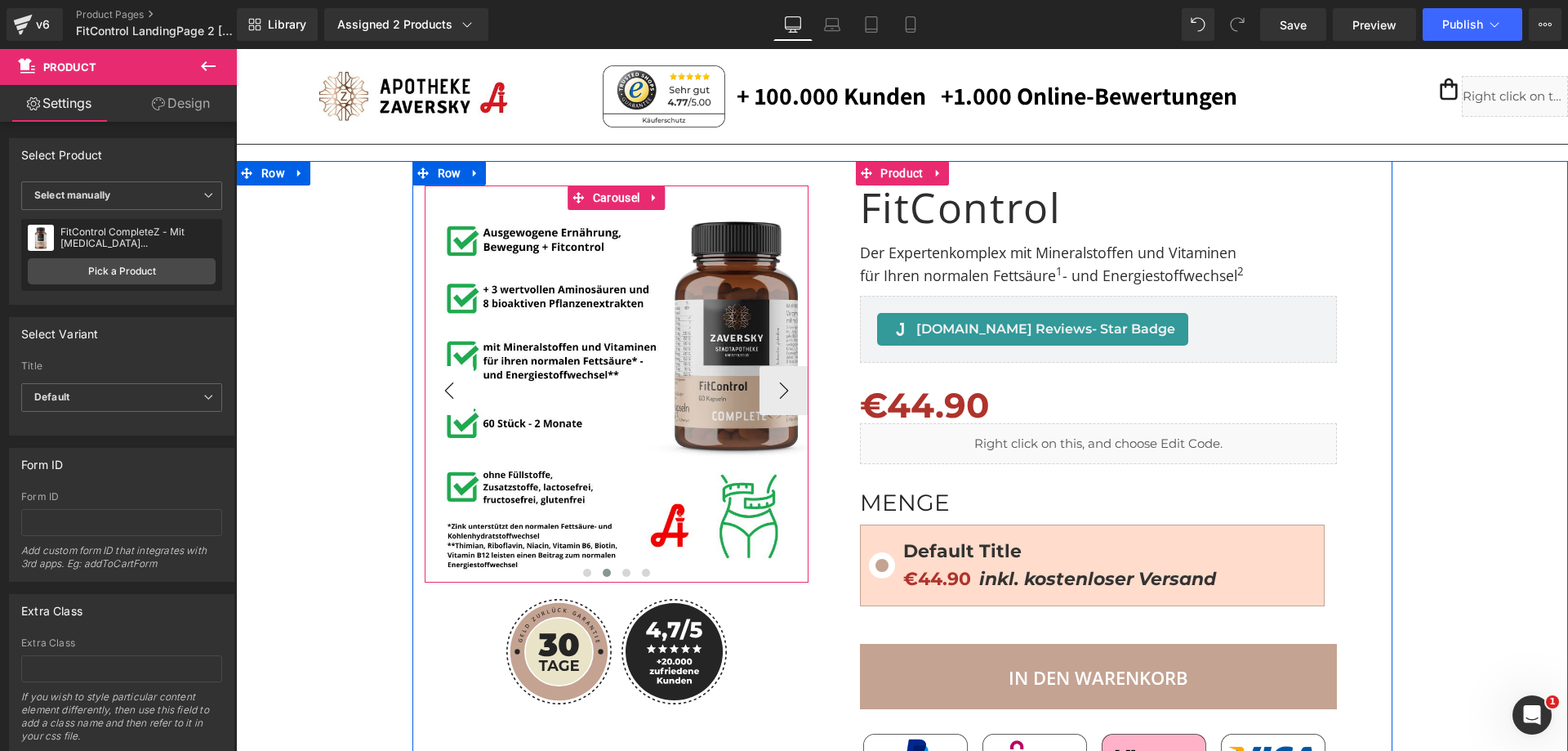
click at [443, 384] on button "‹" at bounding box center [449, 390] width 49 height 49
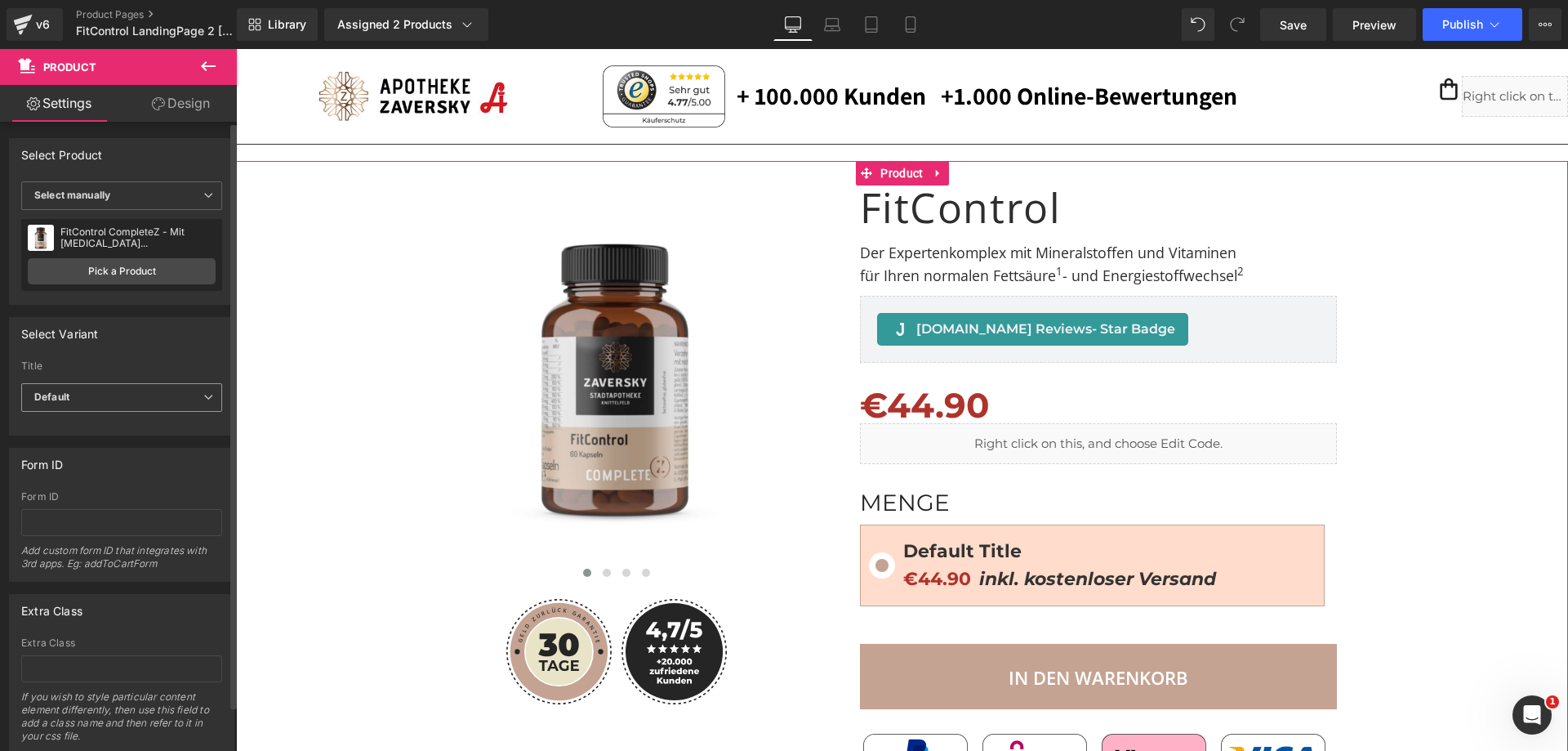
click at [125, 396] on span "Default" at bounding box center [122, 398] width 201 height 29
click at [125, 396] on span "Default" at bounding box center [118, 398] width 194 height 29
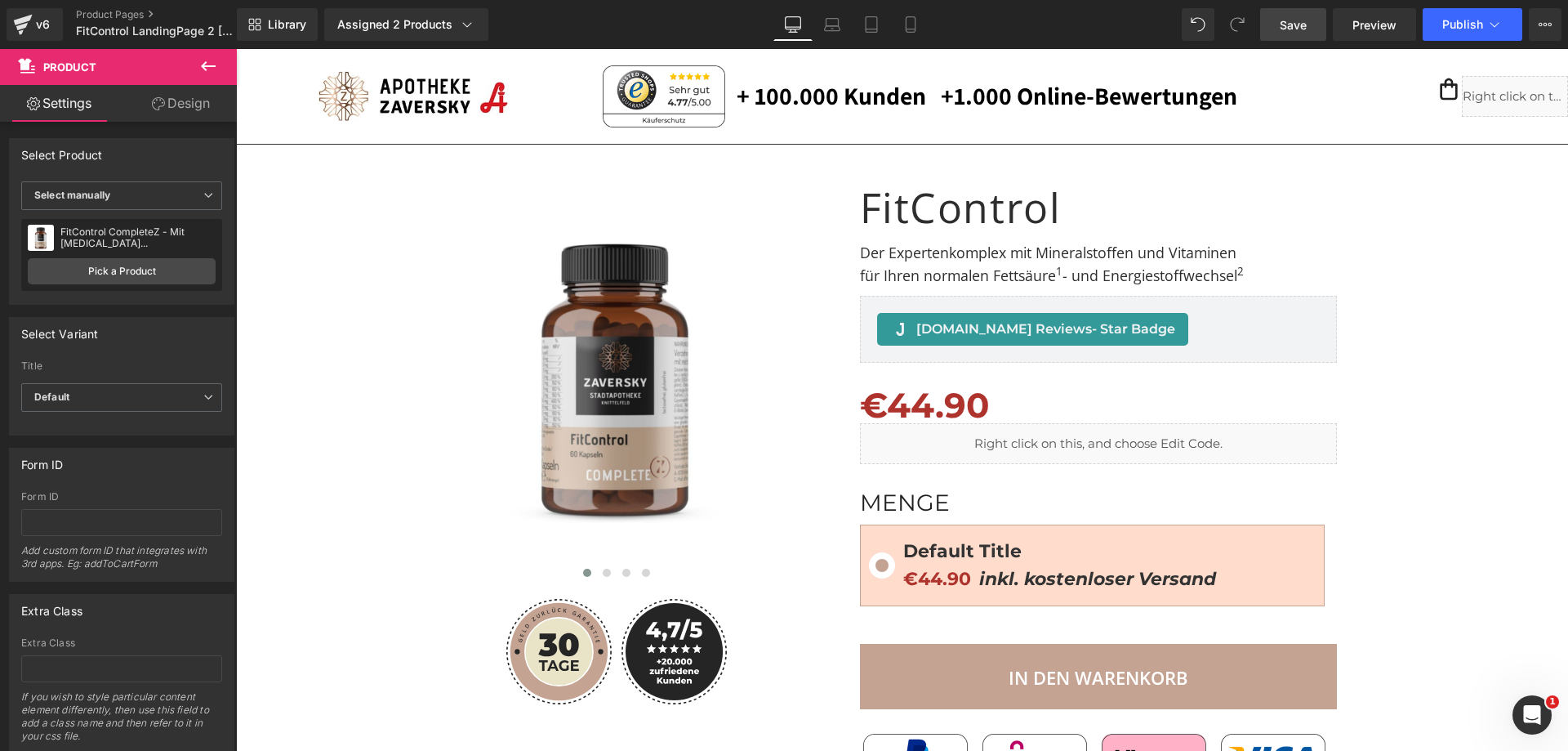
click at [1314, 30] on link "Save" at bounding box center [1294, 25] width 66 height 32
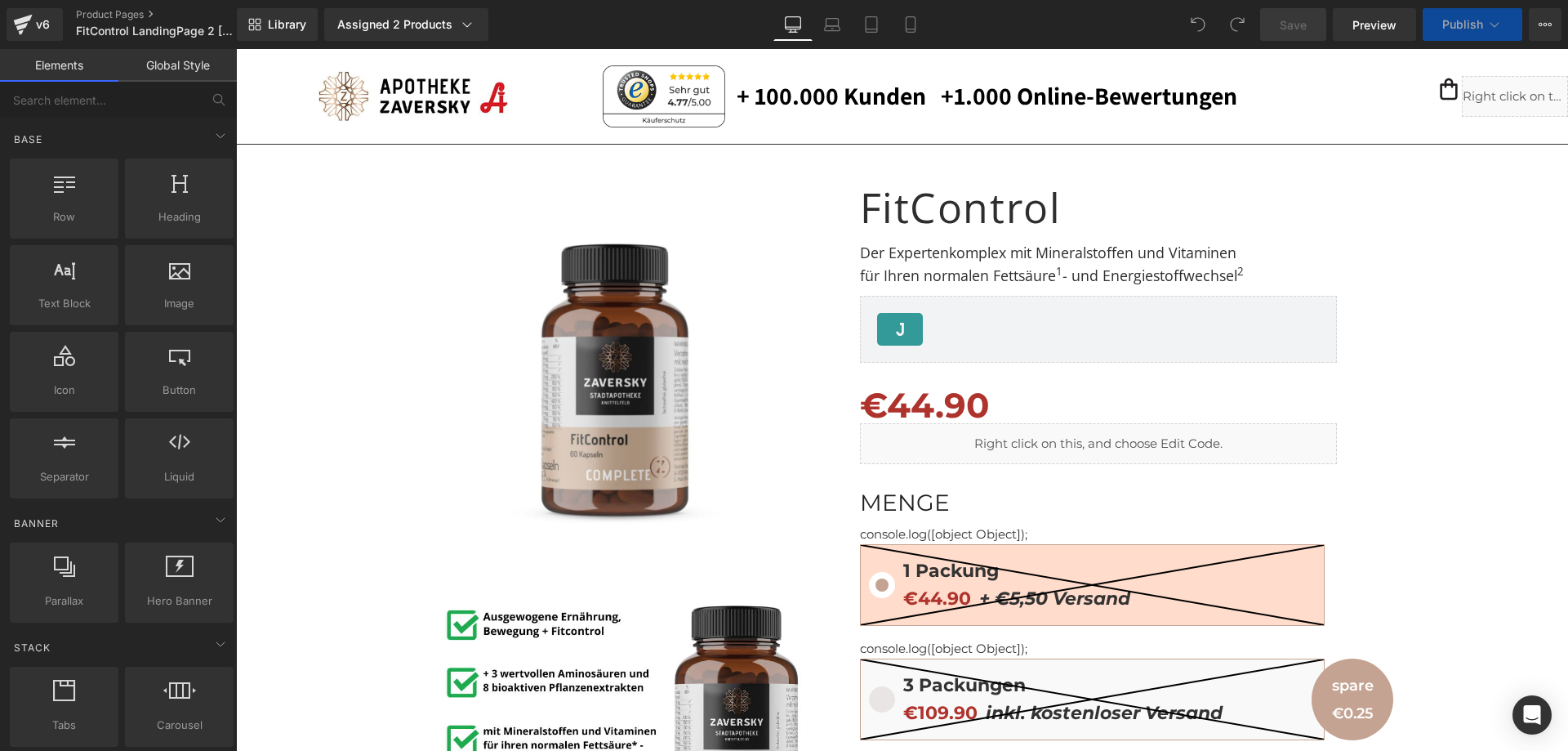
click at [383, 26] on div "Assigned 2 Products" at bounding box center [406, 24] width 138 height 16
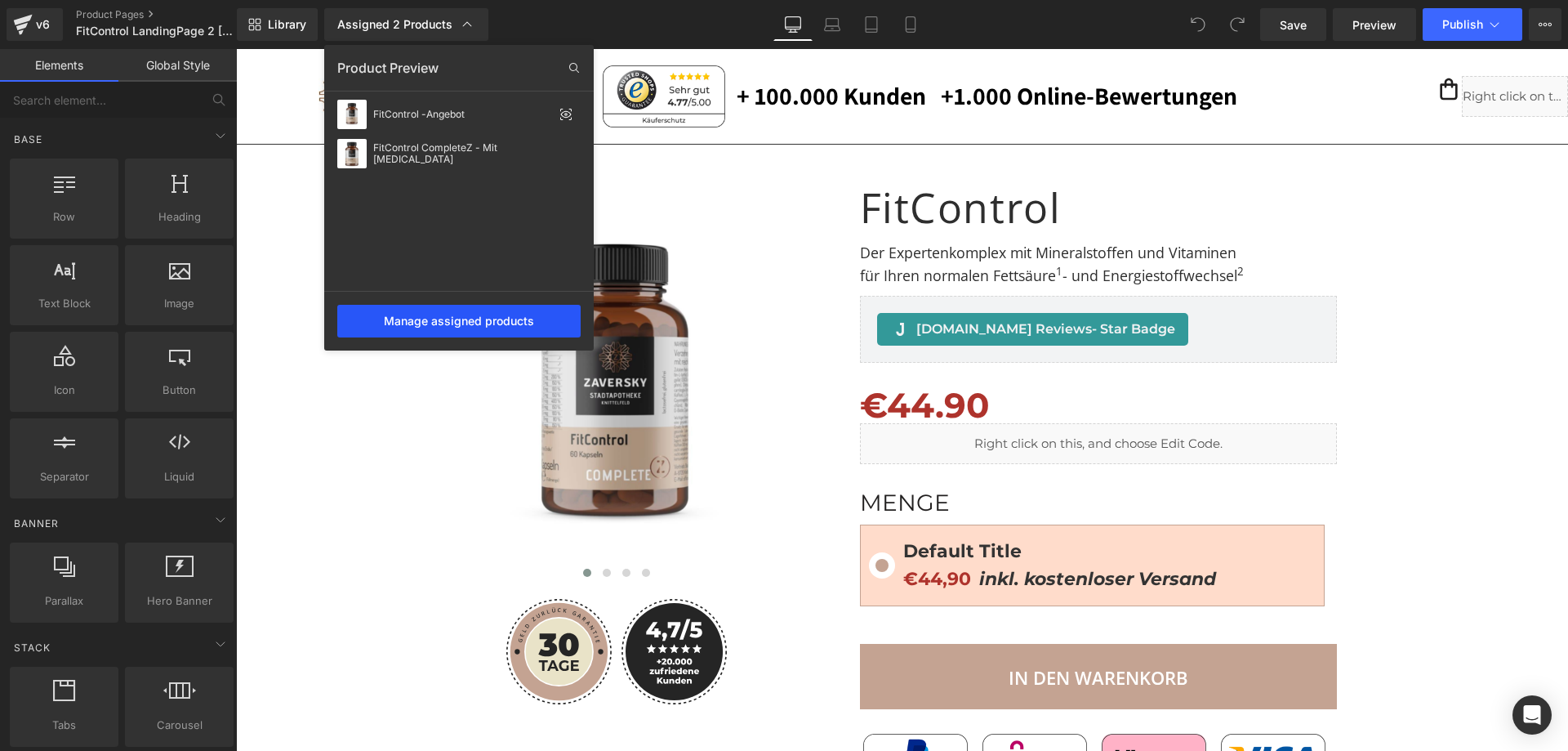
click at [432, 319] on div "Manage assigned products" at bounding box center [459, 321] width 244 height 32
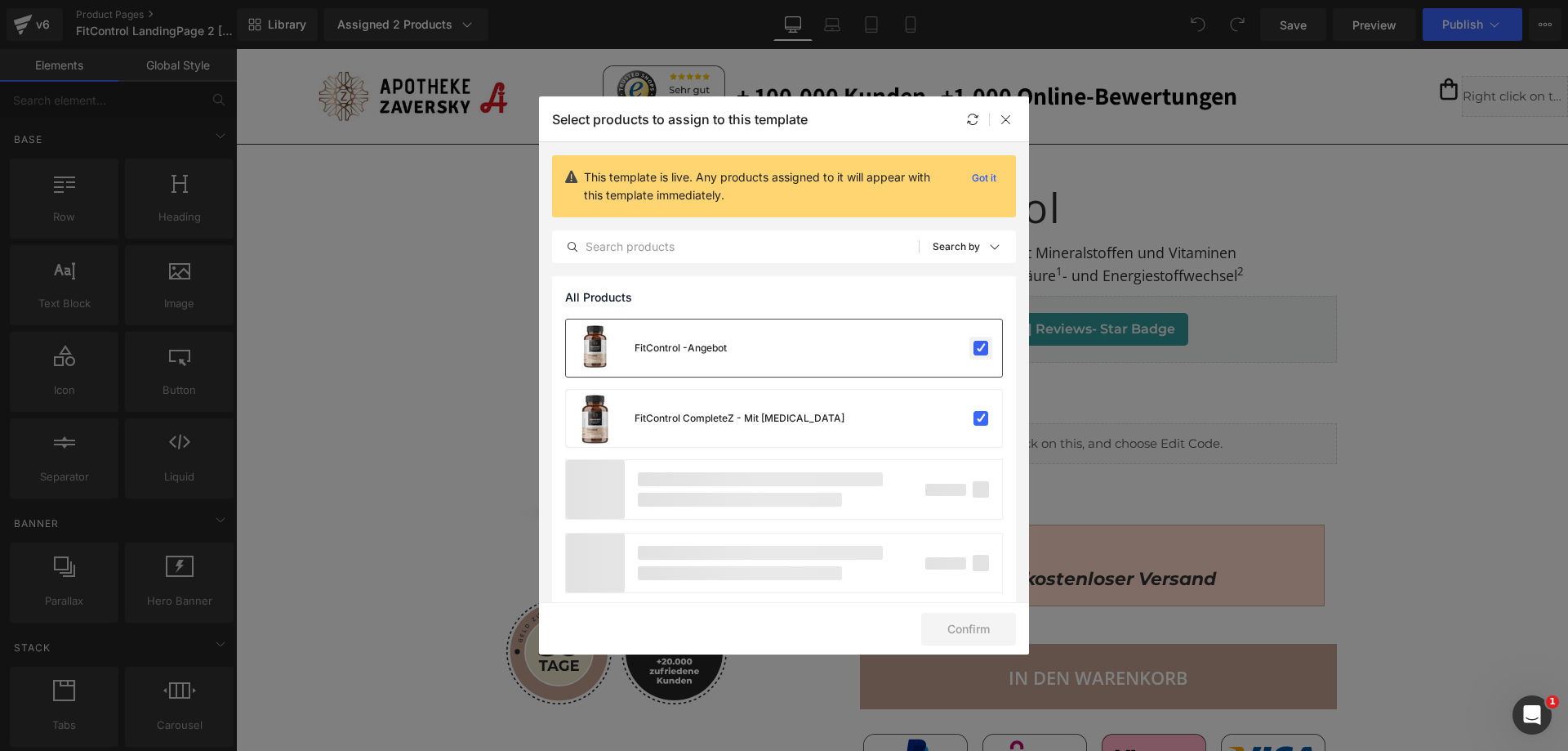
click at [975, 344] on label at bounding box center [980, 348] width 14 height 14
click at [981, 348] on input "checkbox" at bounding box center [981, 348] width 0 height 0
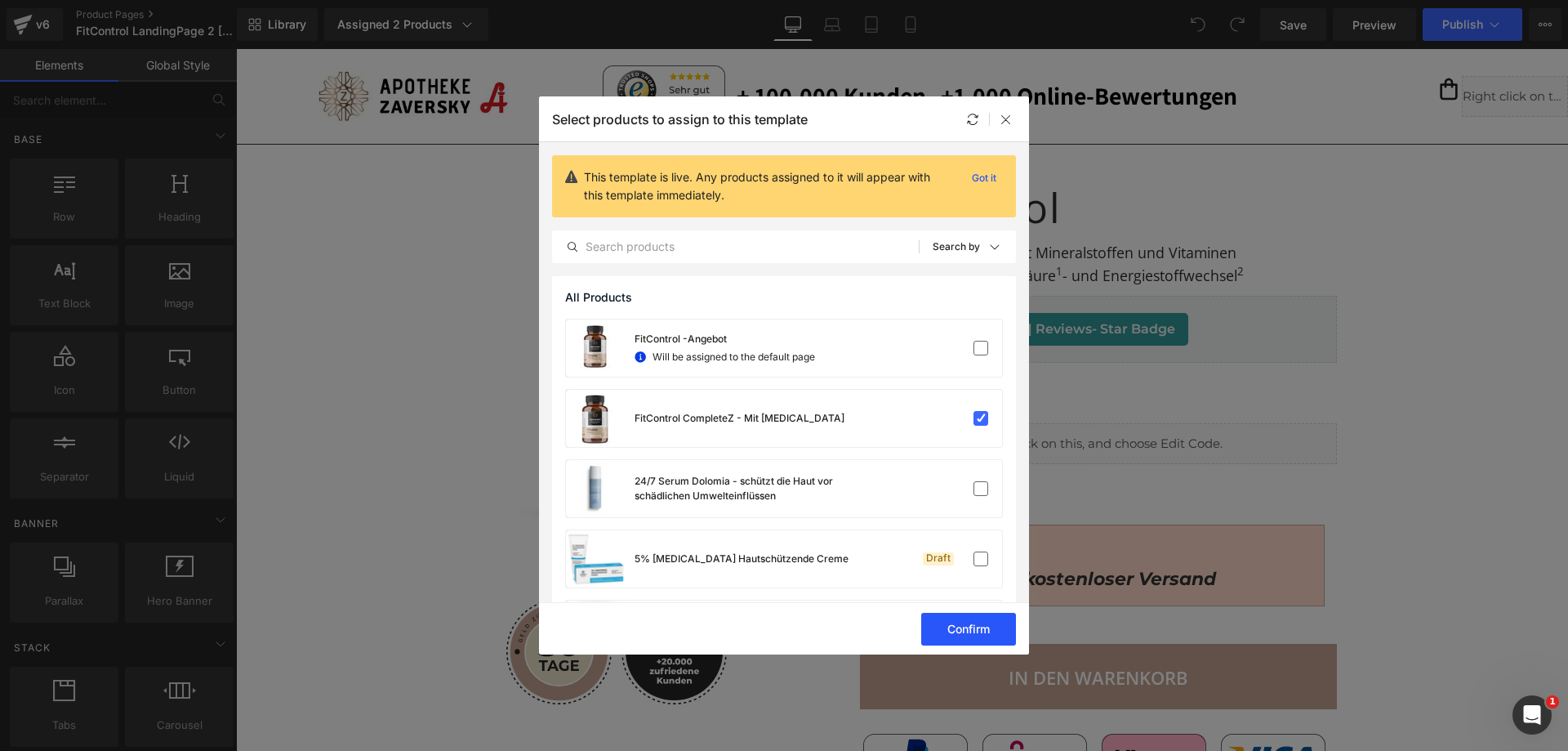
click at [986, 628] on button "Confirm" at bounding box center [968, 629] width 95 height 32
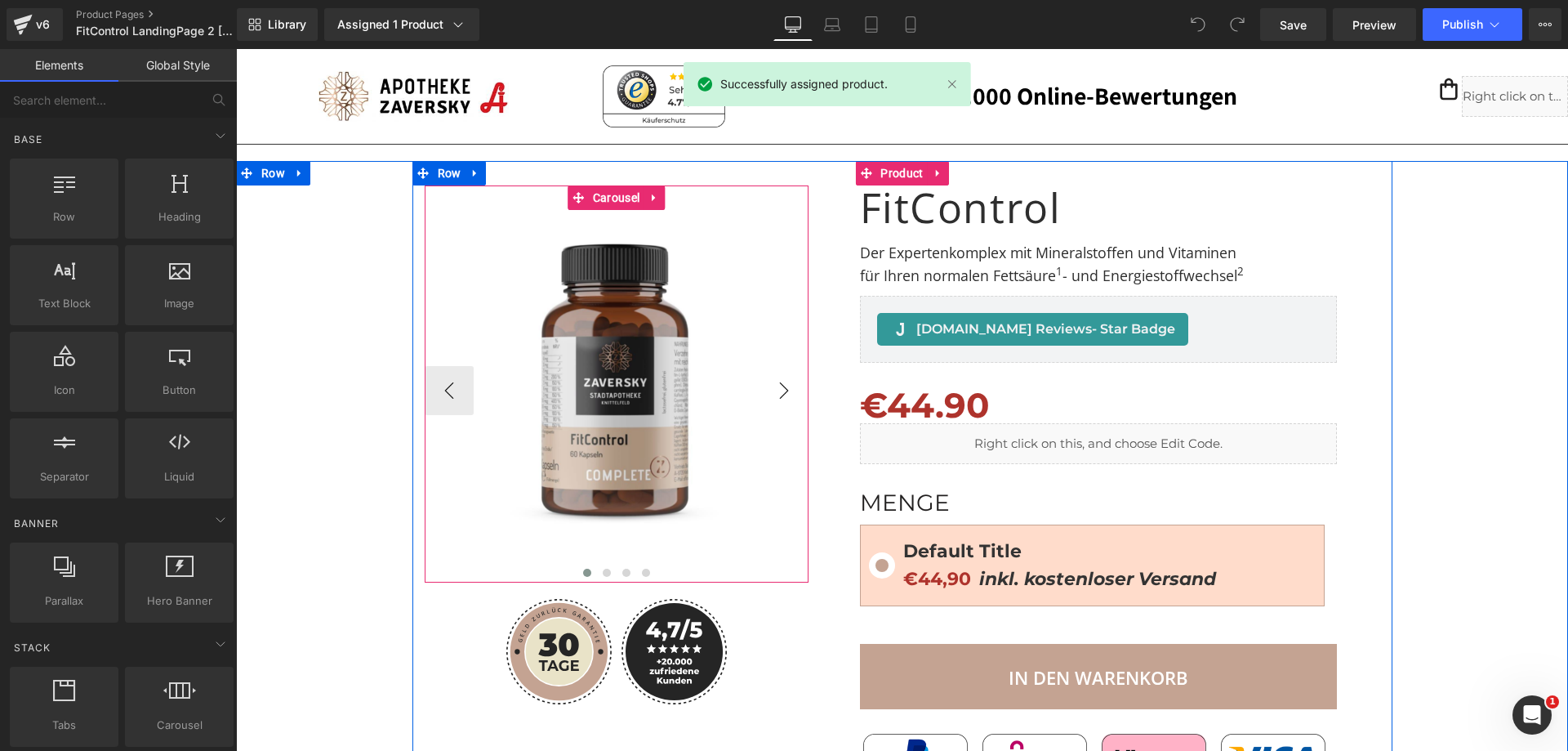
click at [802, 385] on div "Image Image Image Image ‹ › [GEOGRAPHIC_DATA]" at bounding box center [616, 499] width 408 height 676
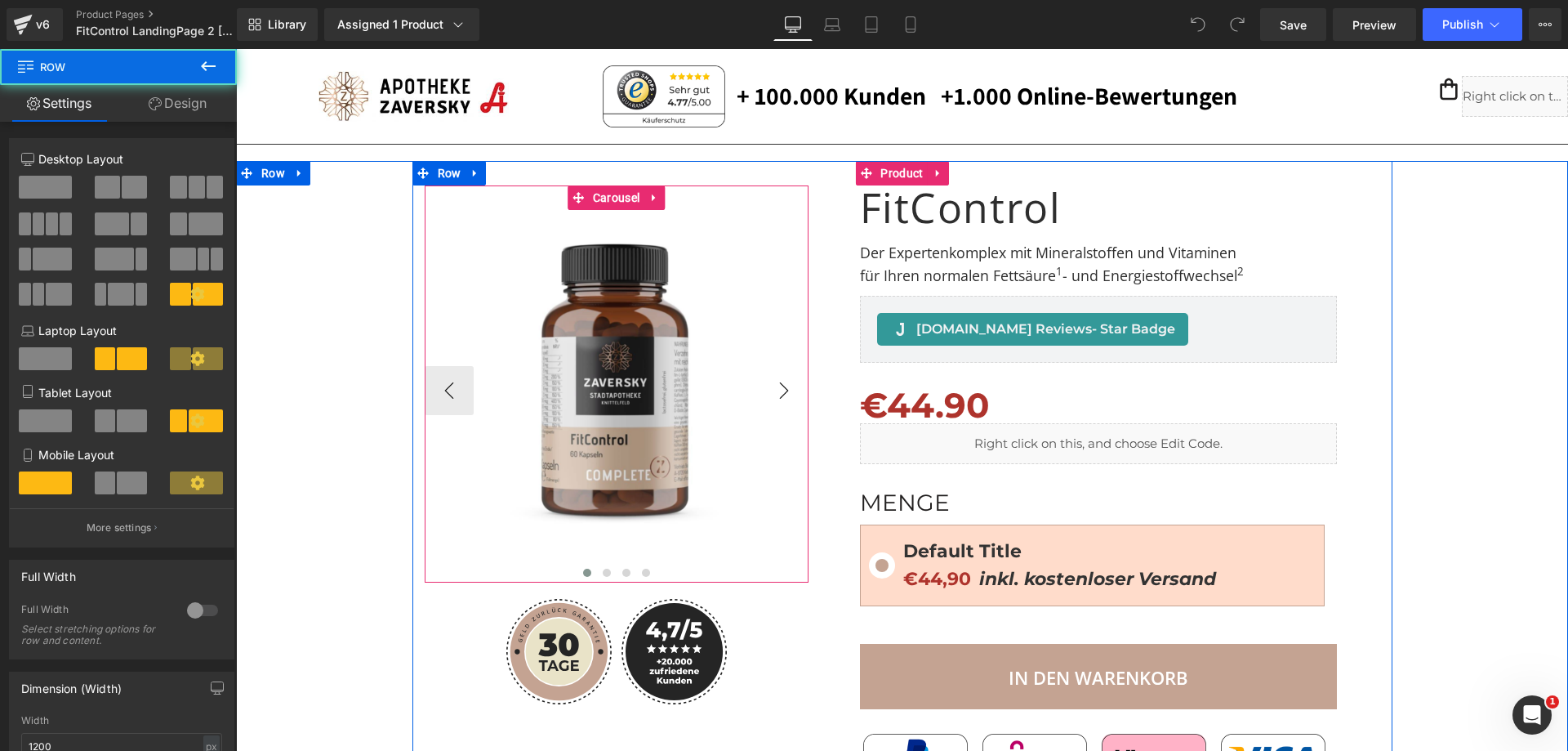
click at [776, 384] on button "›" at bounding box center [784, 390] width 49 height 49
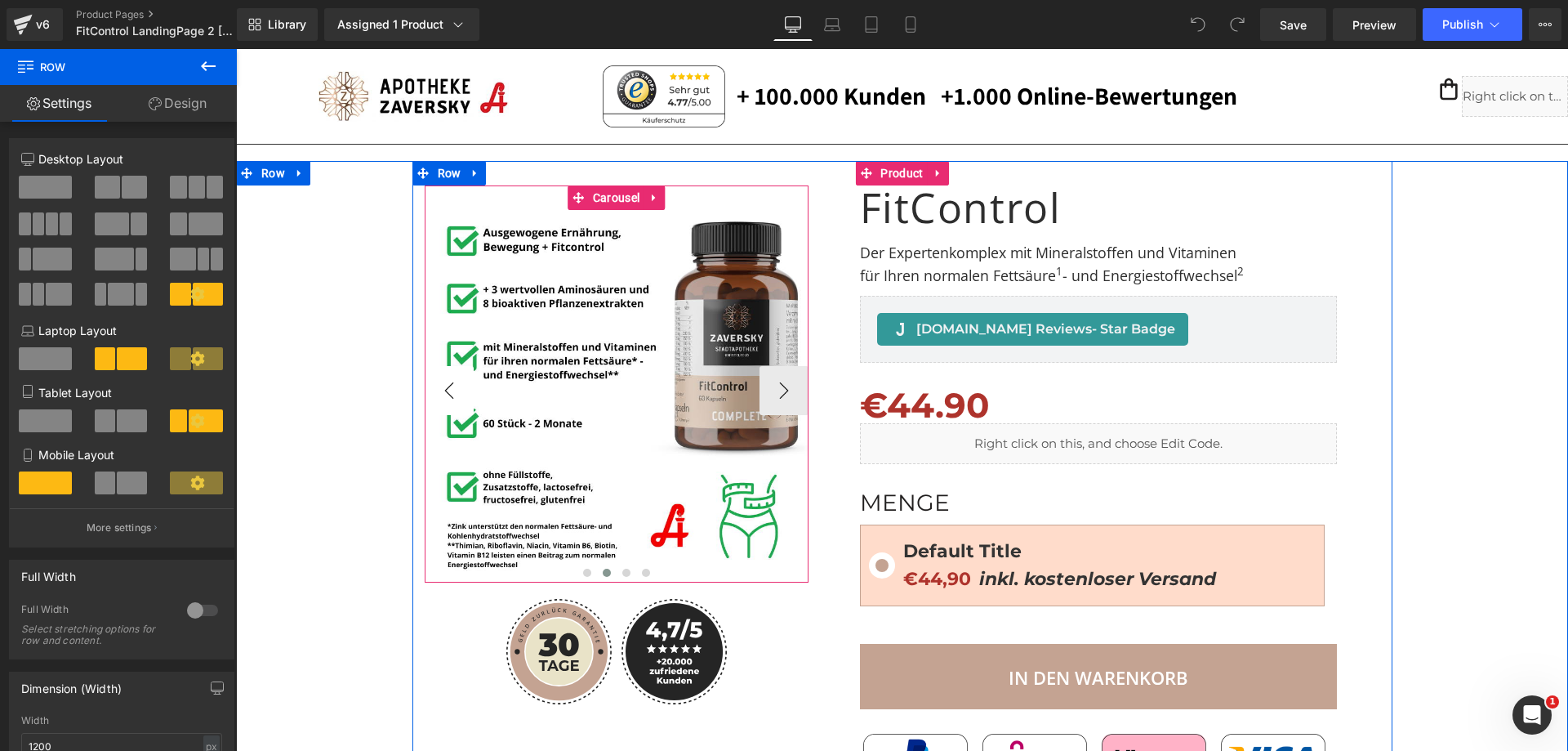
click at [435, 373] on button "‹" at bounding box center [449, 390] width 49 height 49
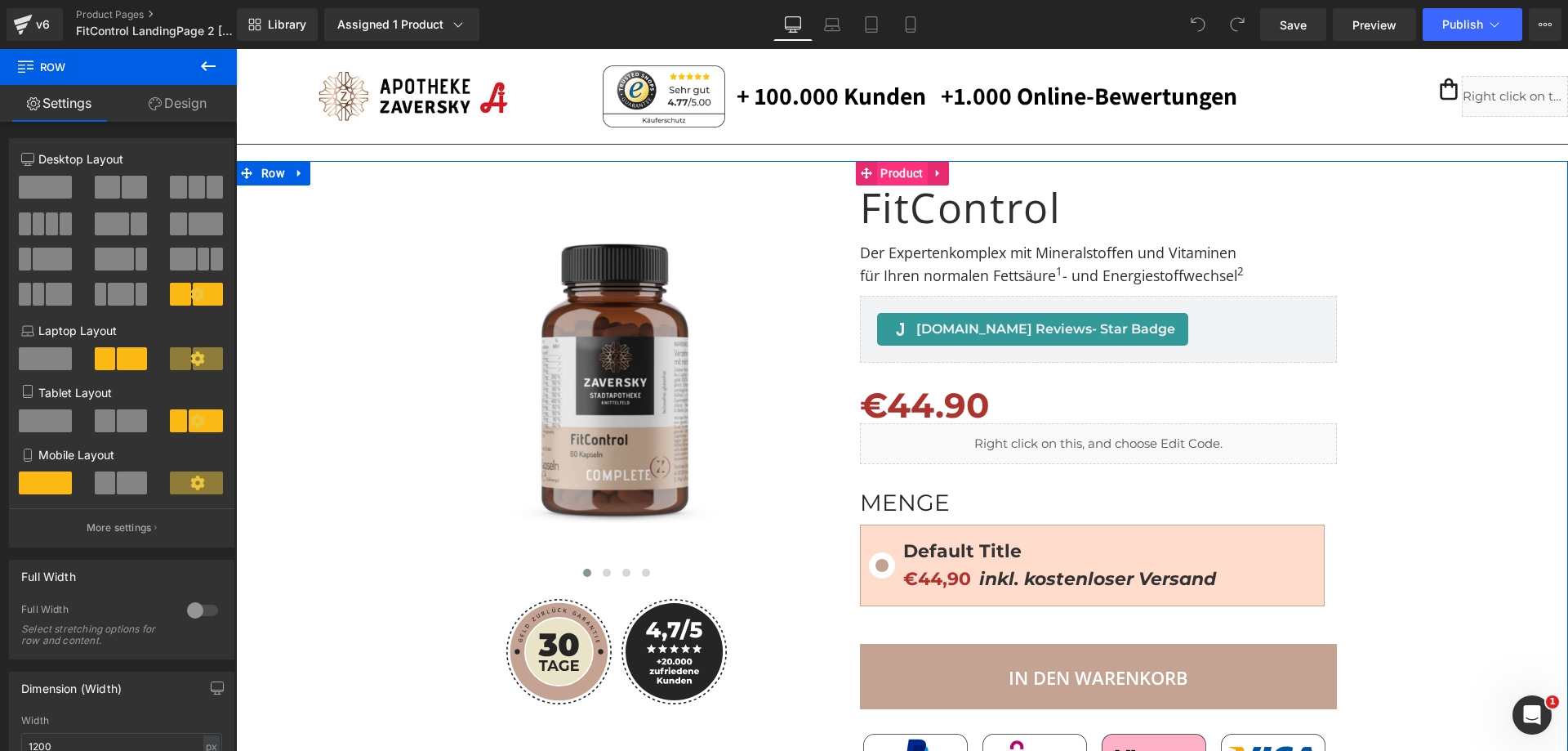
click at [890, 170] on span "Product" at bounding box center [901, 173] width 50 height 25
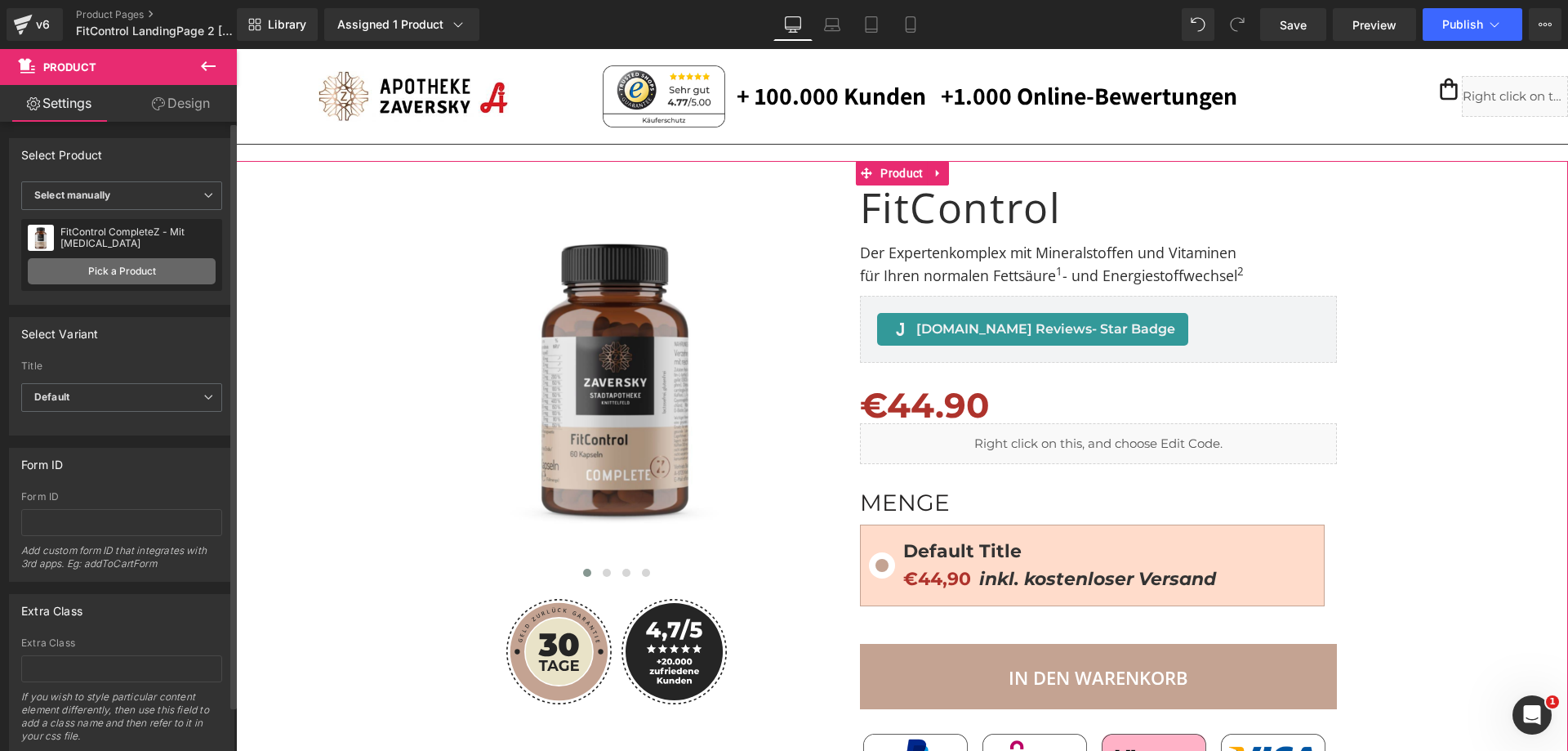
click at [118, 269] on link "Pick a Product" at bounding box center [122, 271] width 187 height 26
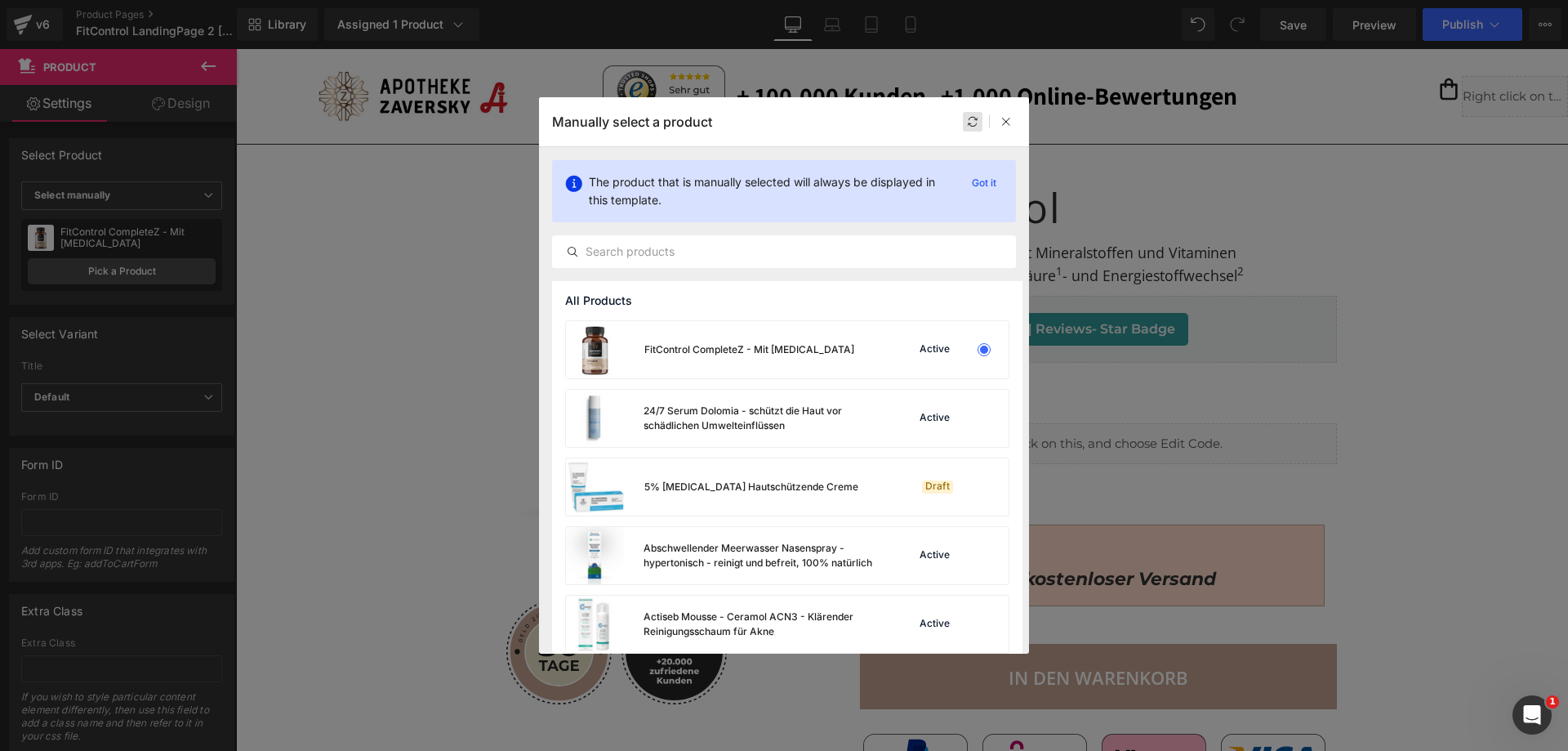
click at [974, 112] on div at bounding box center [972, 121] width 20 height 20
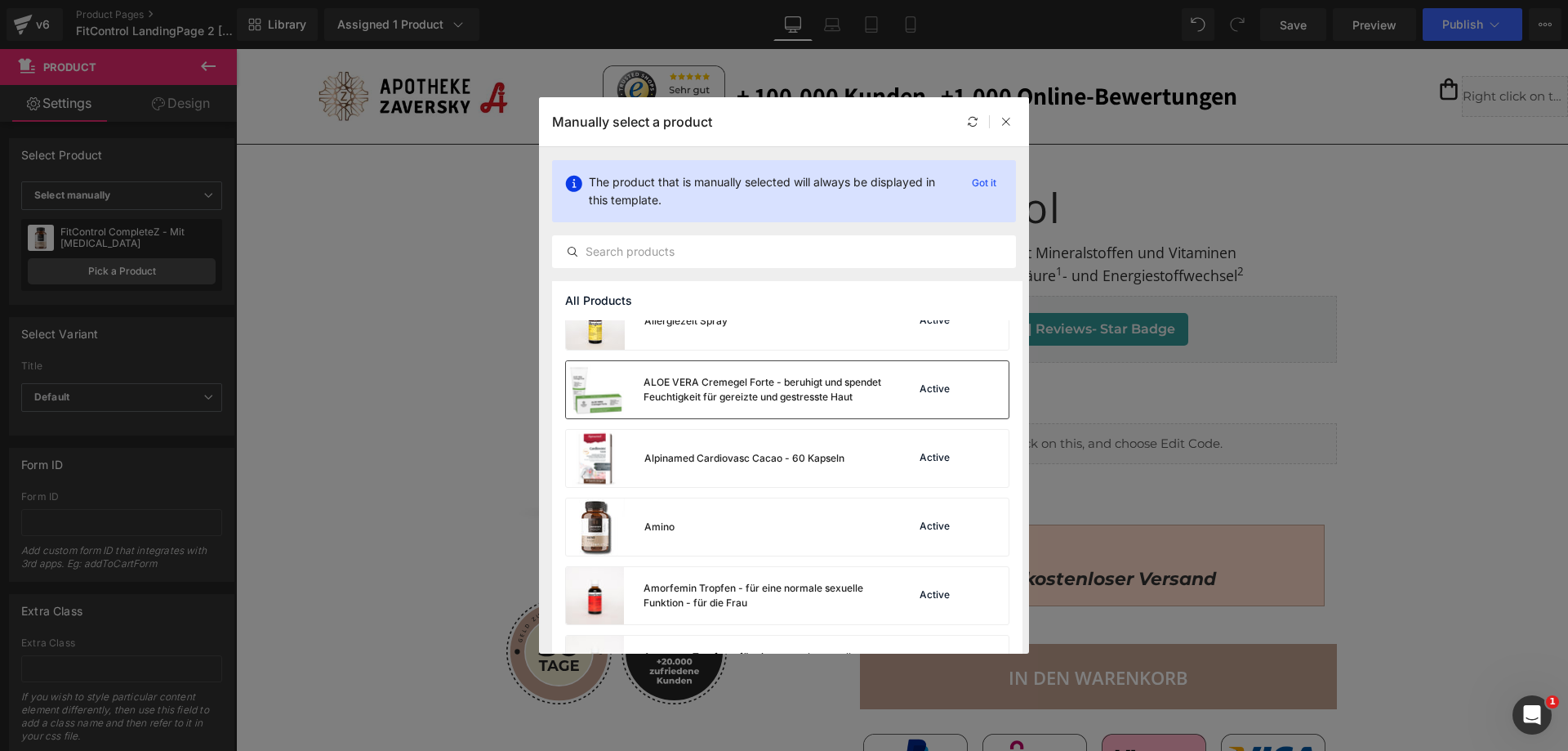
scroll to position [1181, 0]
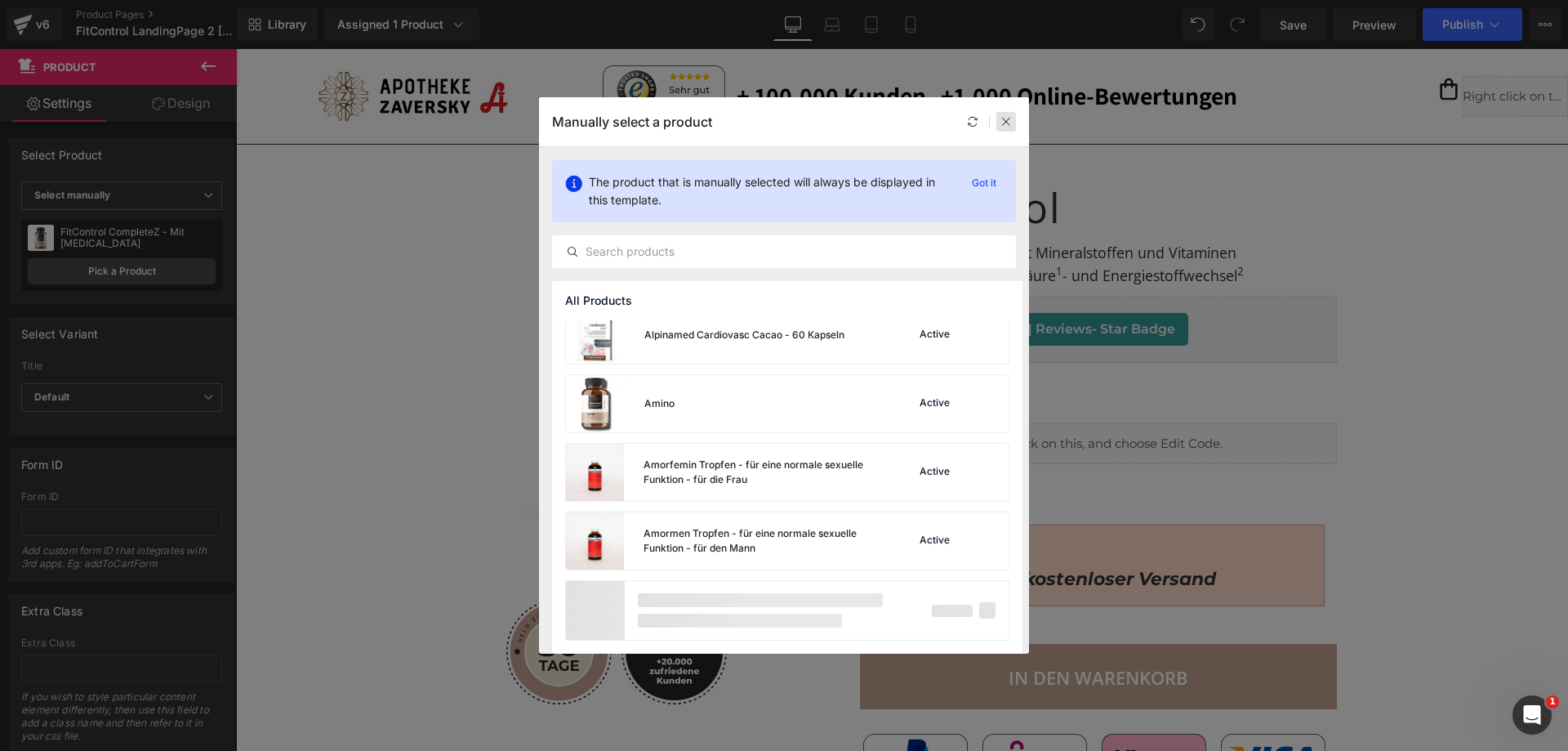
click at [1006, 118] on icon at bounding box center [1006, 121] width 11 height 11
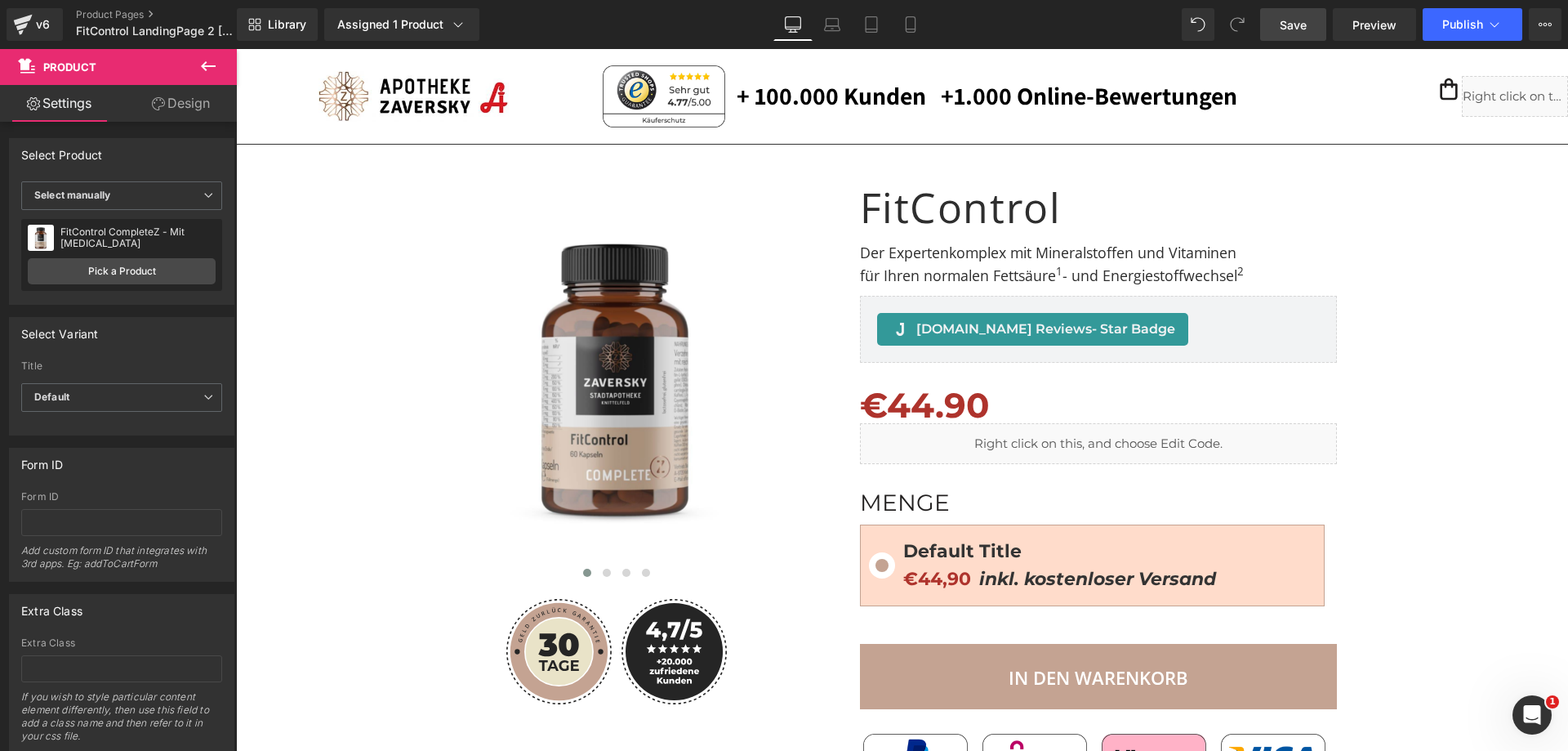
drag, startPoint x: 1301, startPoint y: 23, endPoint x: 1164, endPoint y: 327, distance: 333.4
click at [1301, 23] on span "Save" at bounding box center [1294, 25] width 27 height 17
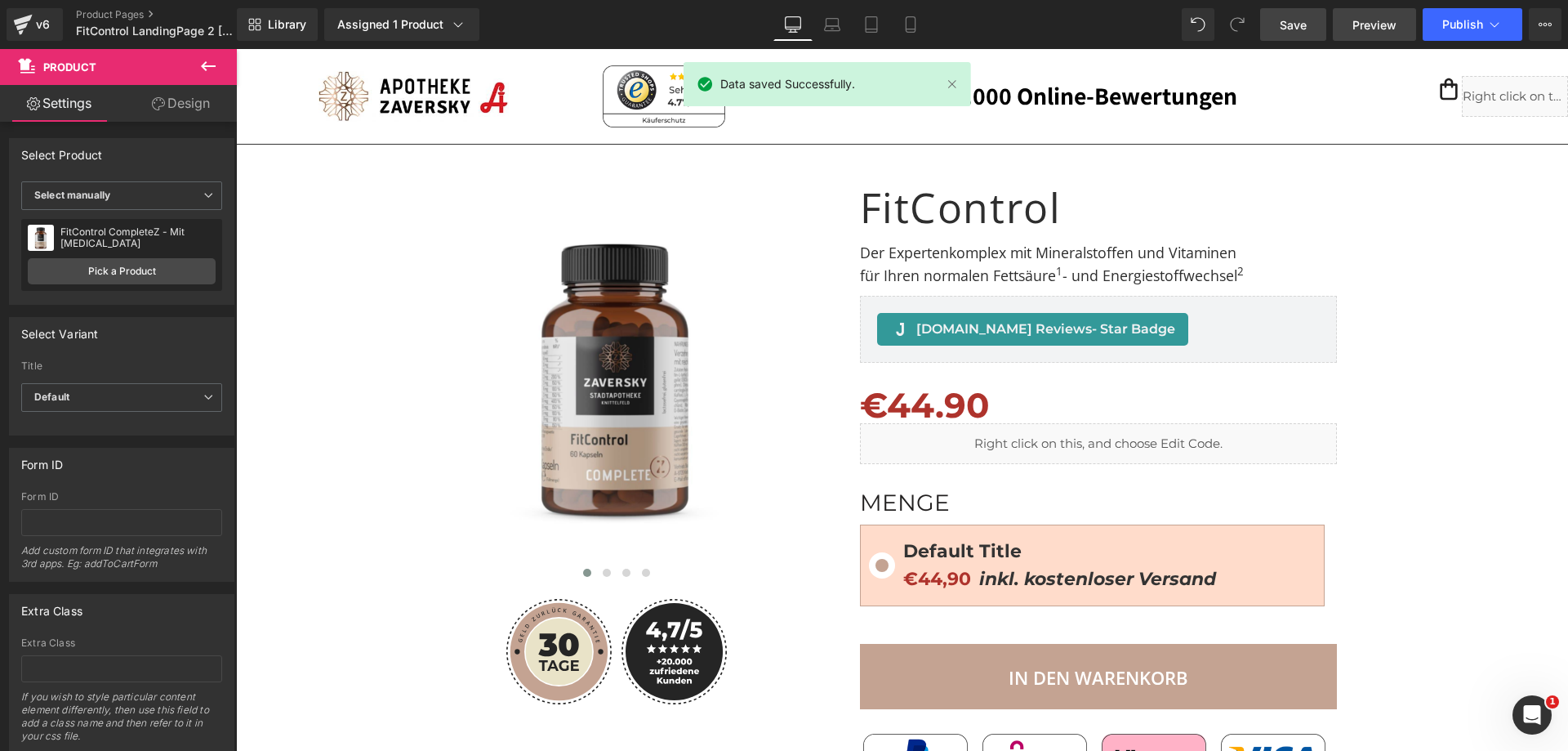
click at [1374, 13] on link "Preview" at bounding box center [1375, 25] width 84 height 32
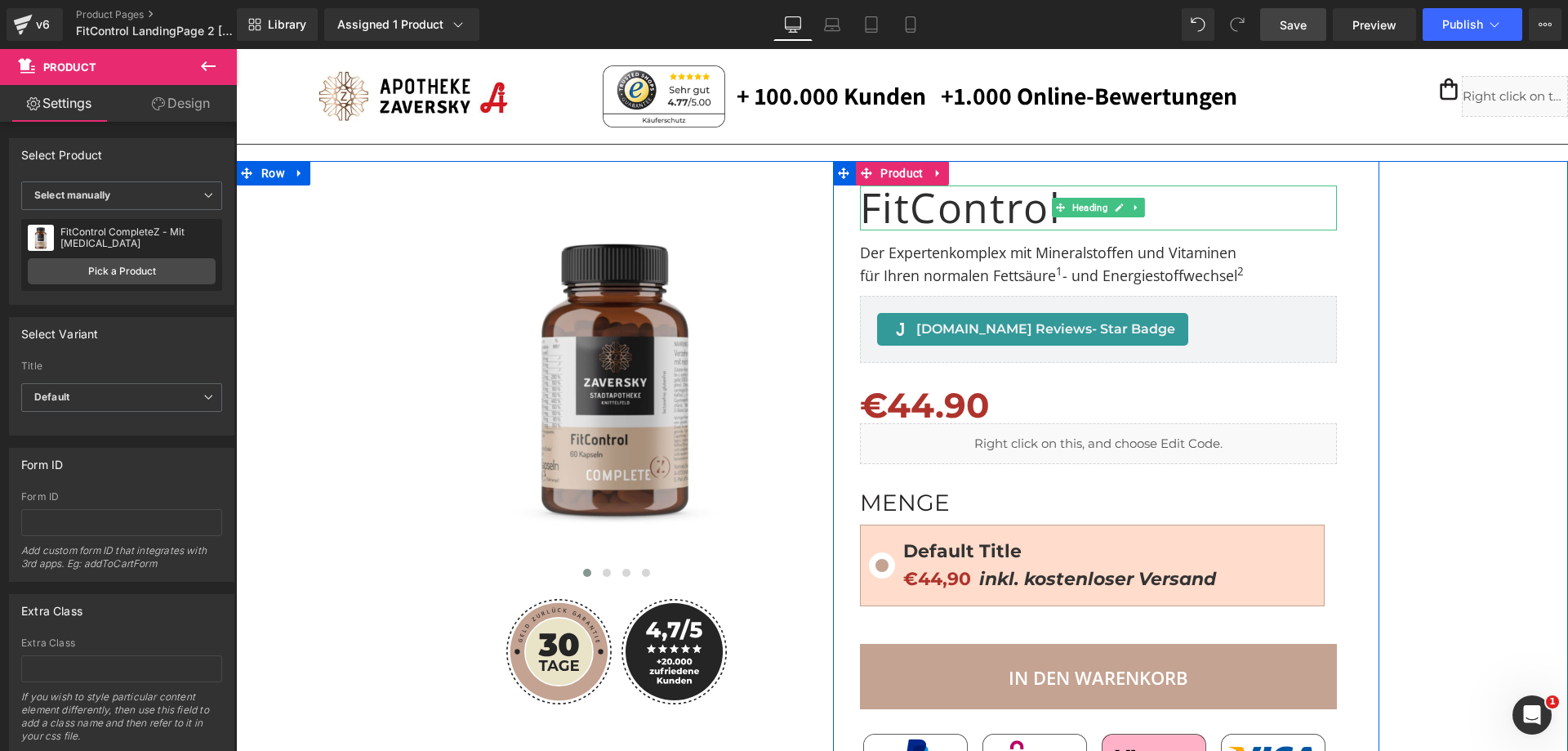
click at [992, 210] on h1 "FitControl" at bounding box center [1043, 208] width 367 height 45
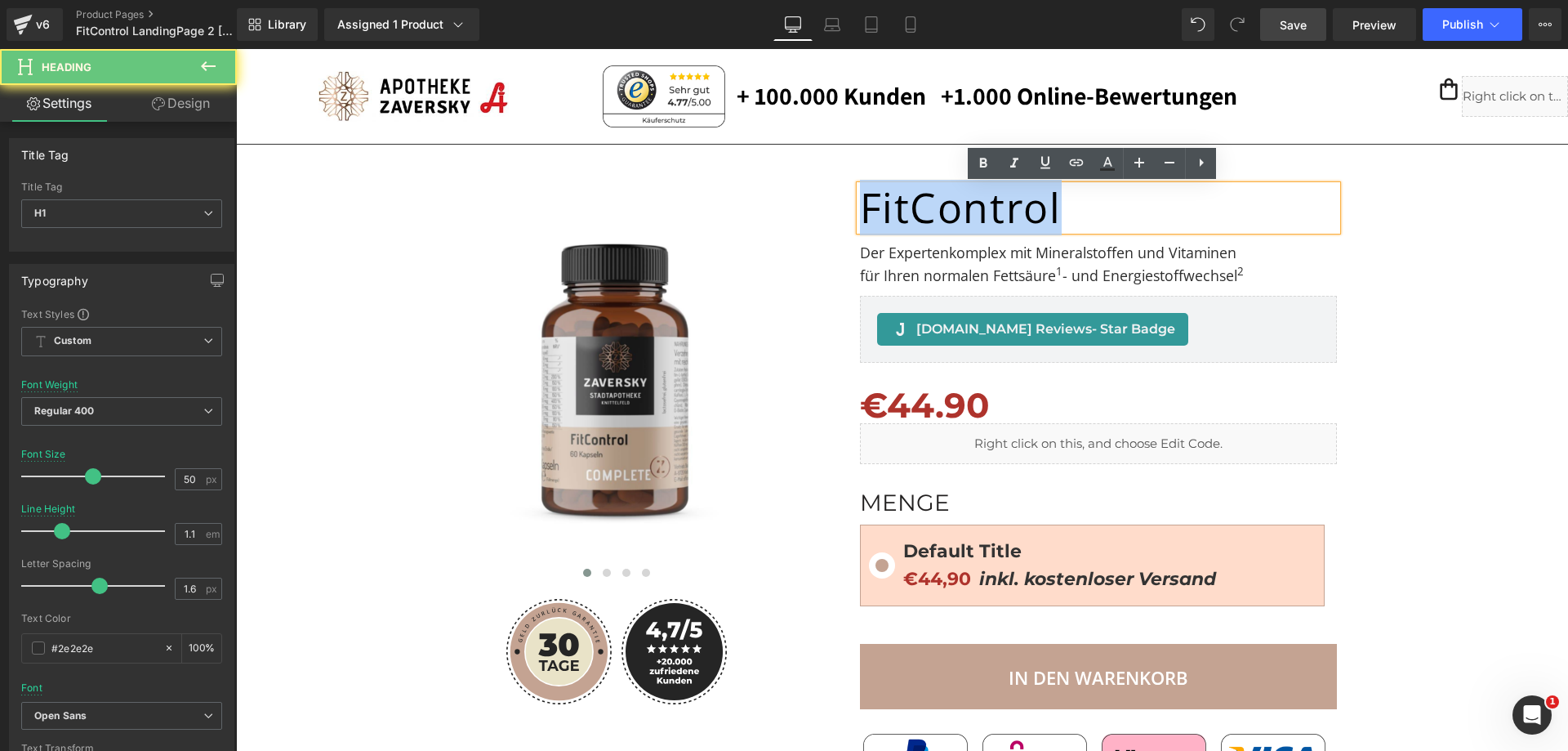
click at [992, 210] on h1 "FitControl" at bounding box center [1043, 208] width 367 height 45
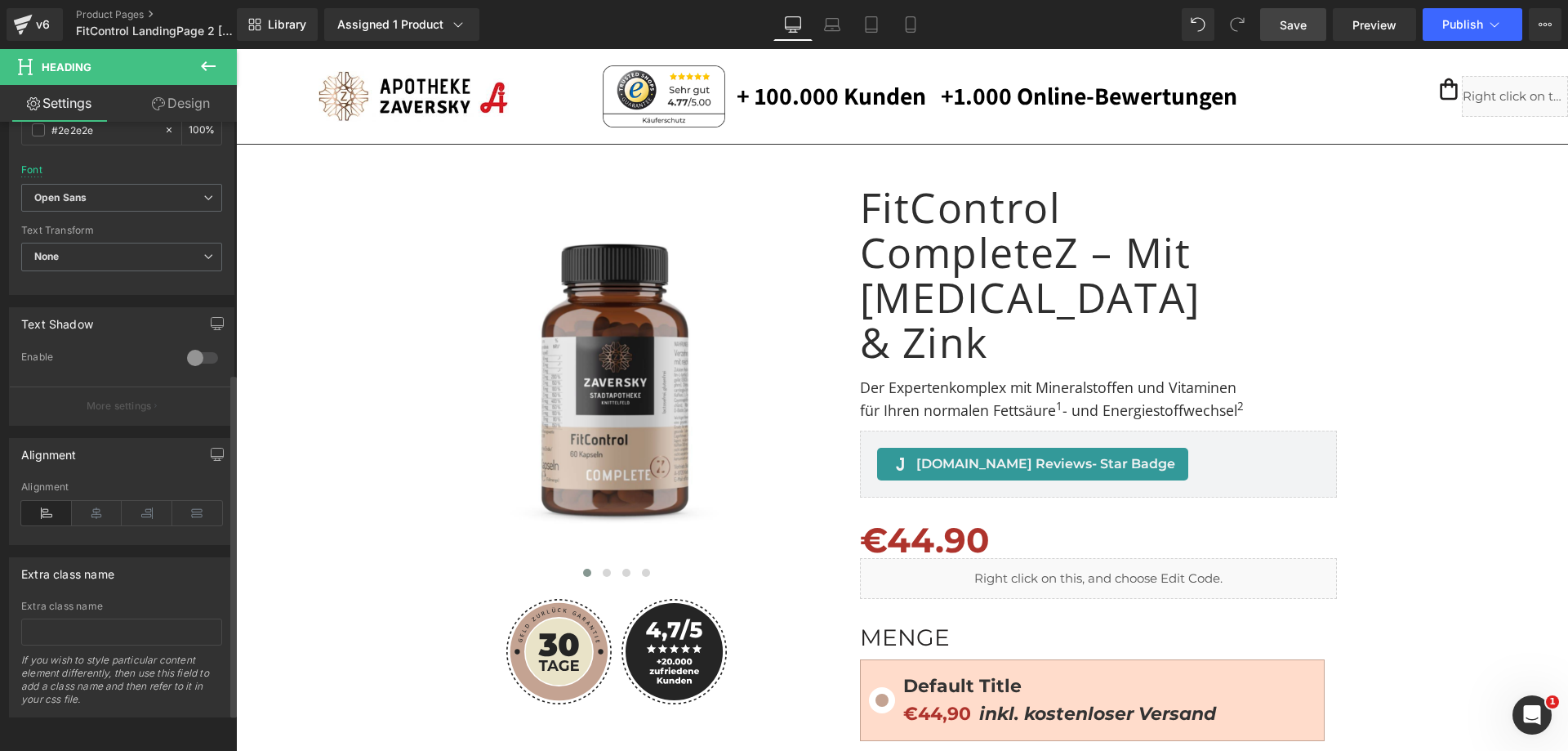
scroll to position [530, 0]
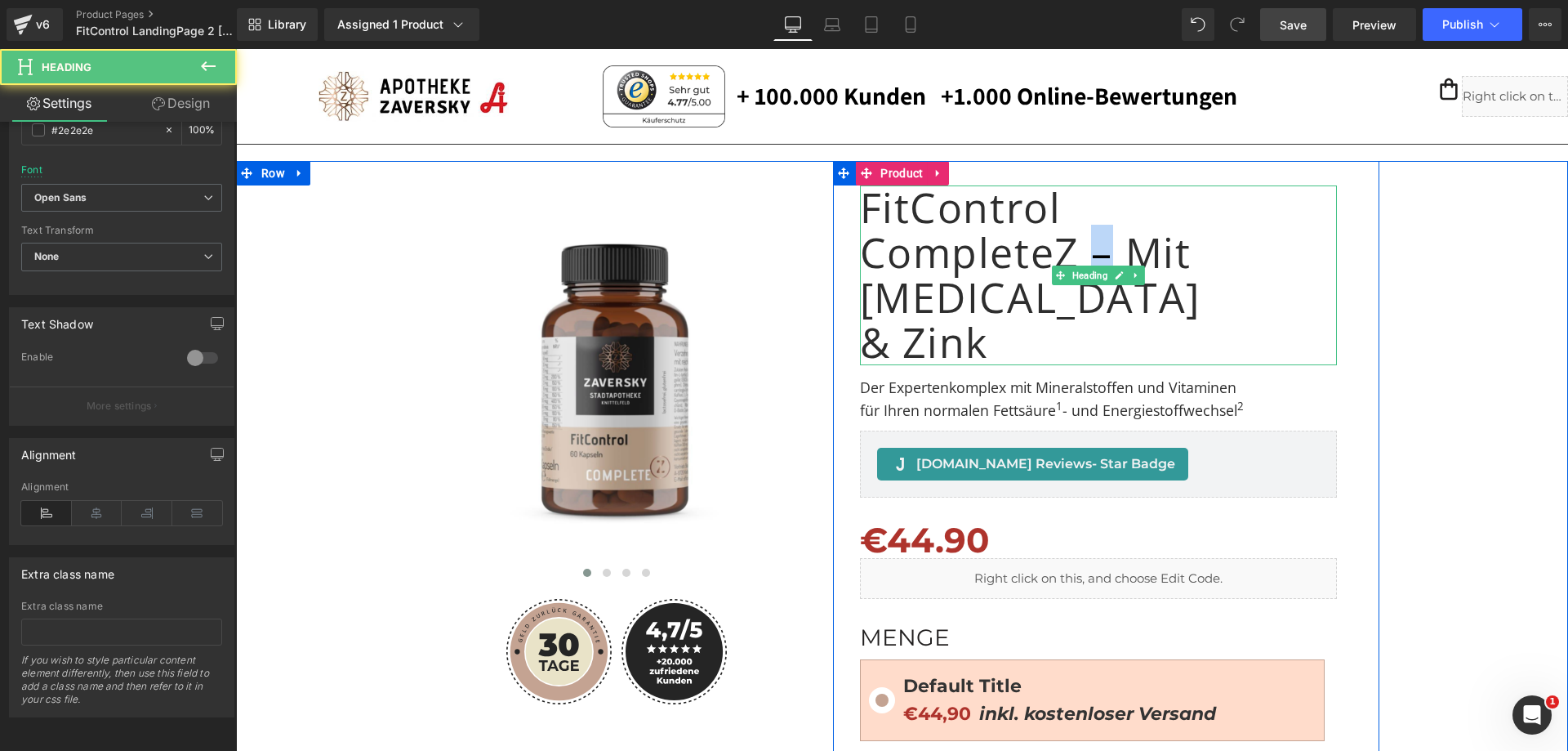
click at [1098, 249] on h1 "FitControl CompleteZ – Mit [MEDICAL_DATA] & Zink" at bounding box center [1043, 275] width 367 height 180
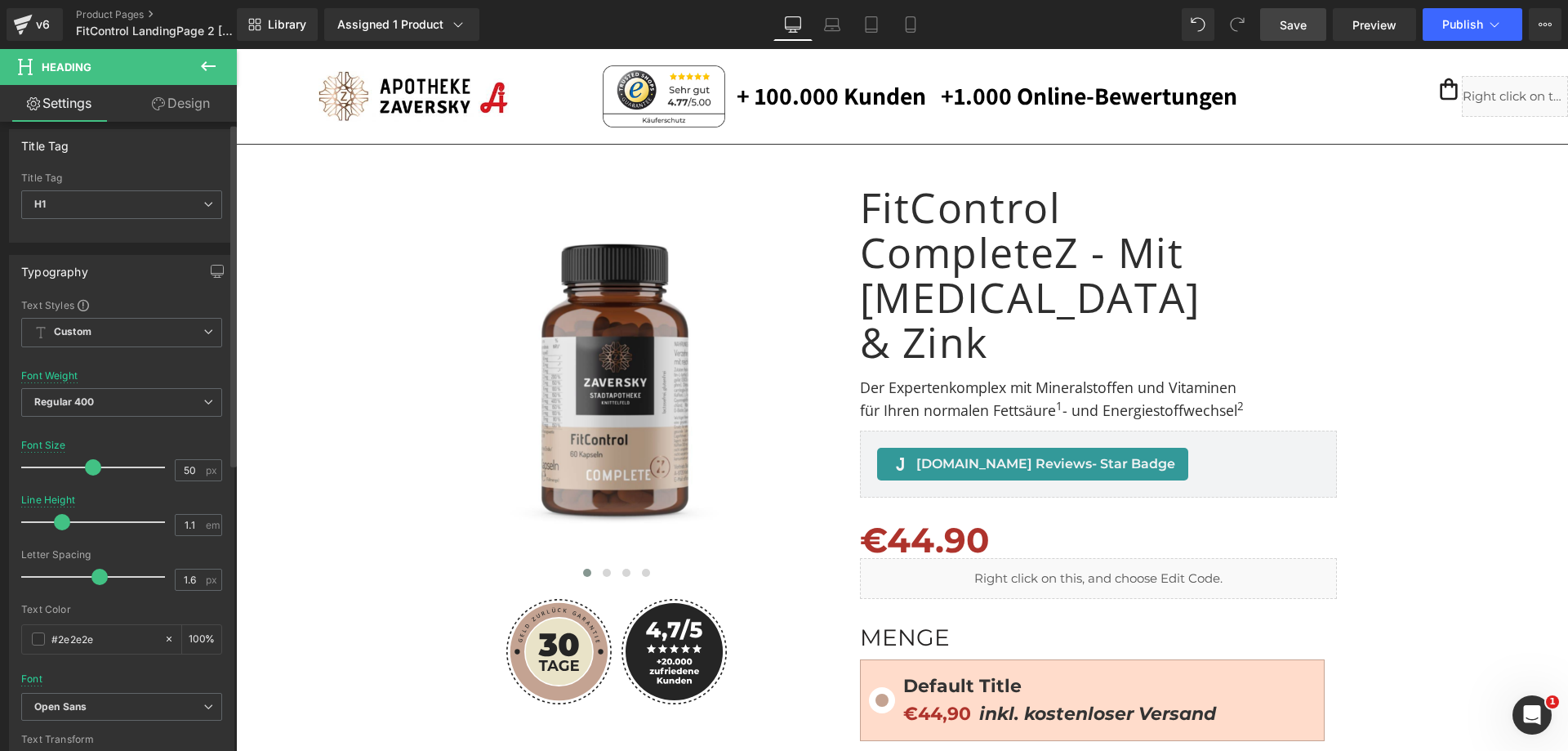
scroll to position [0, 0]
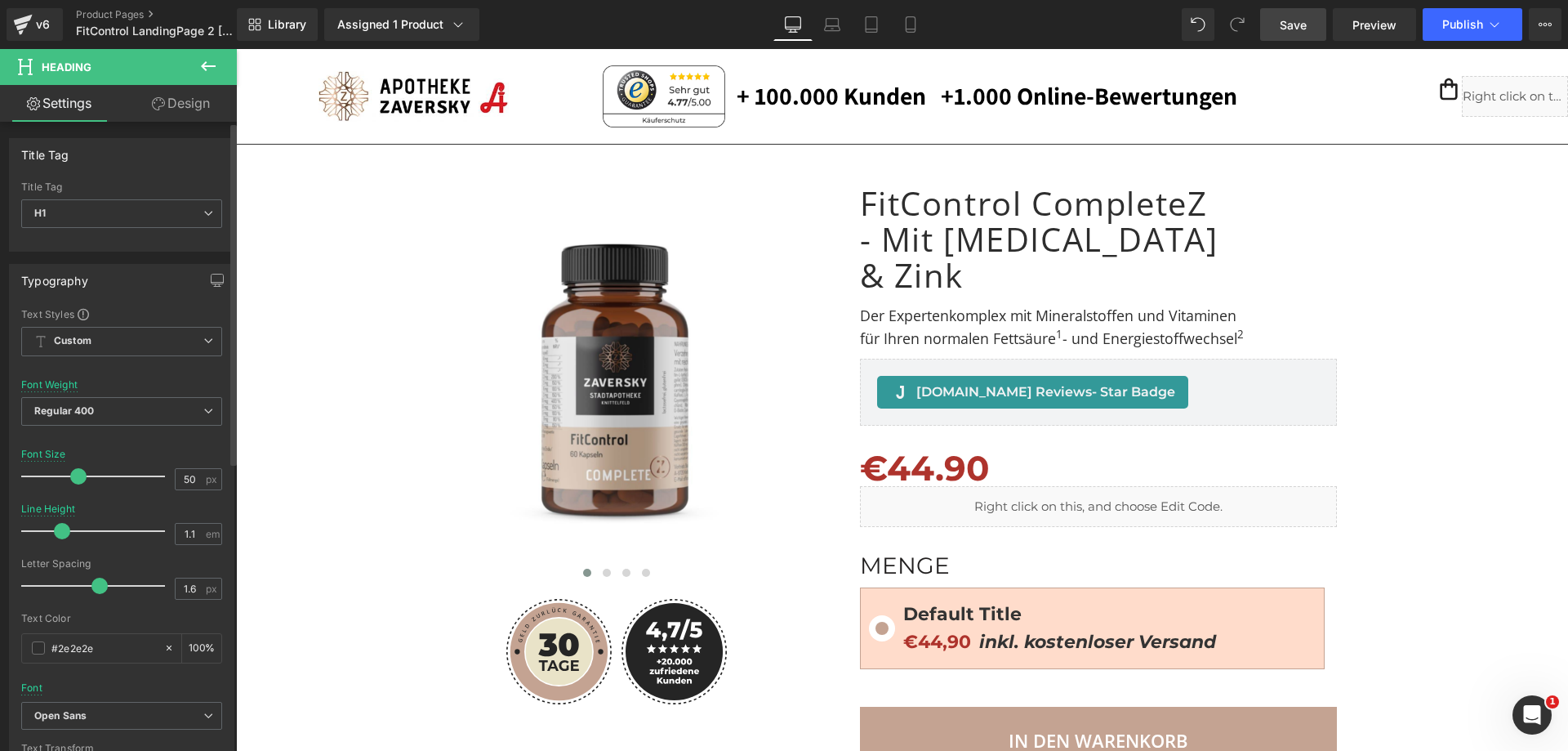
drag, startPoint x: 89, startPoint y: 479, endPoint x: 77, endPoint y: 479, distance: 12.0
click at [77, 479] on span at bounding box center [78, 476] width 16 height 16
click at [164, 408] on span "Regular 400" at bounding box center [122, 412] width 201 height 29
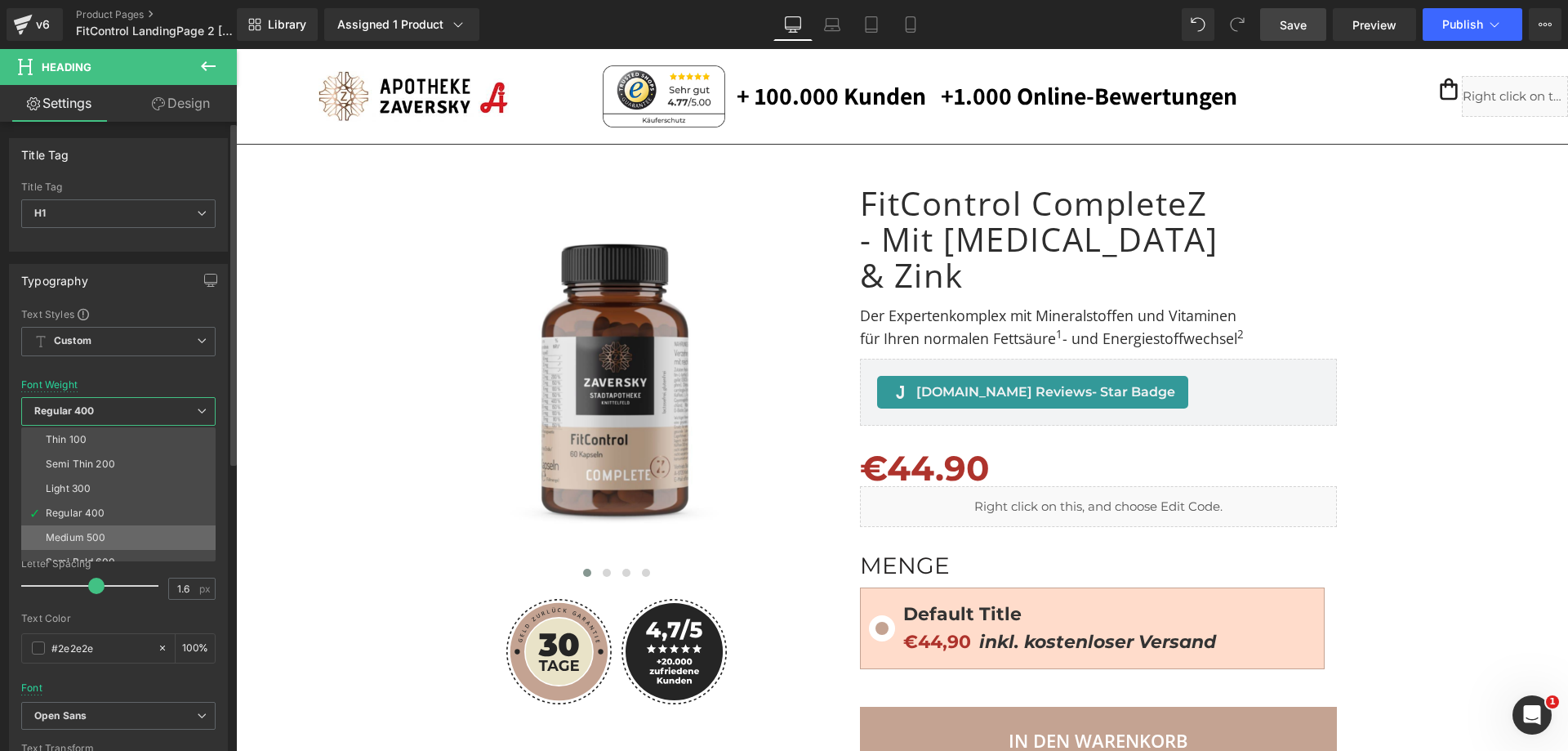
scroll to position [82, 0]
click at [106, 546] on li "Bold 700" at bounding box center [122, 553] width 202 height 25
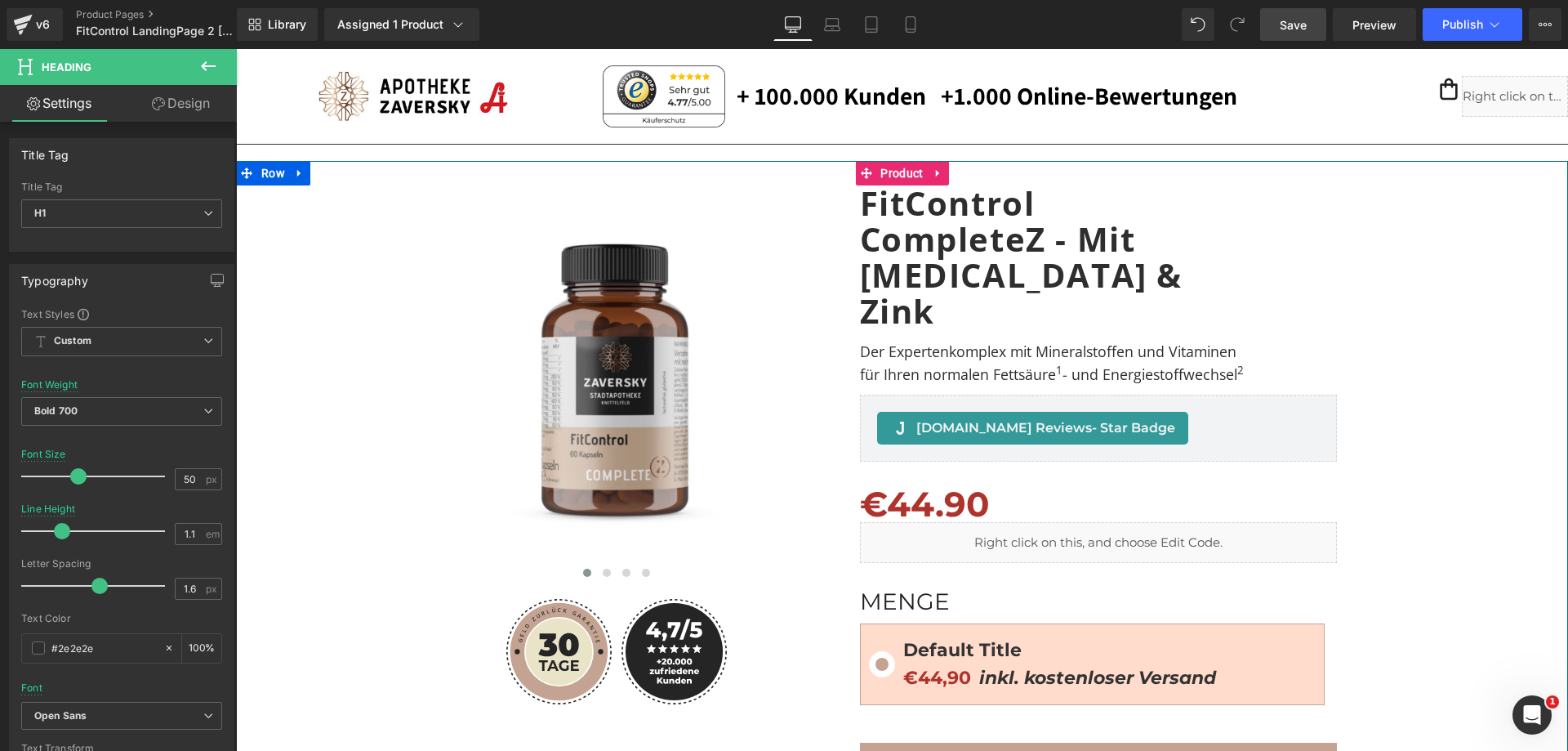
click at [1449, 336] on div "Image Image" at bounding box center [902, 548] width 1316 height 775
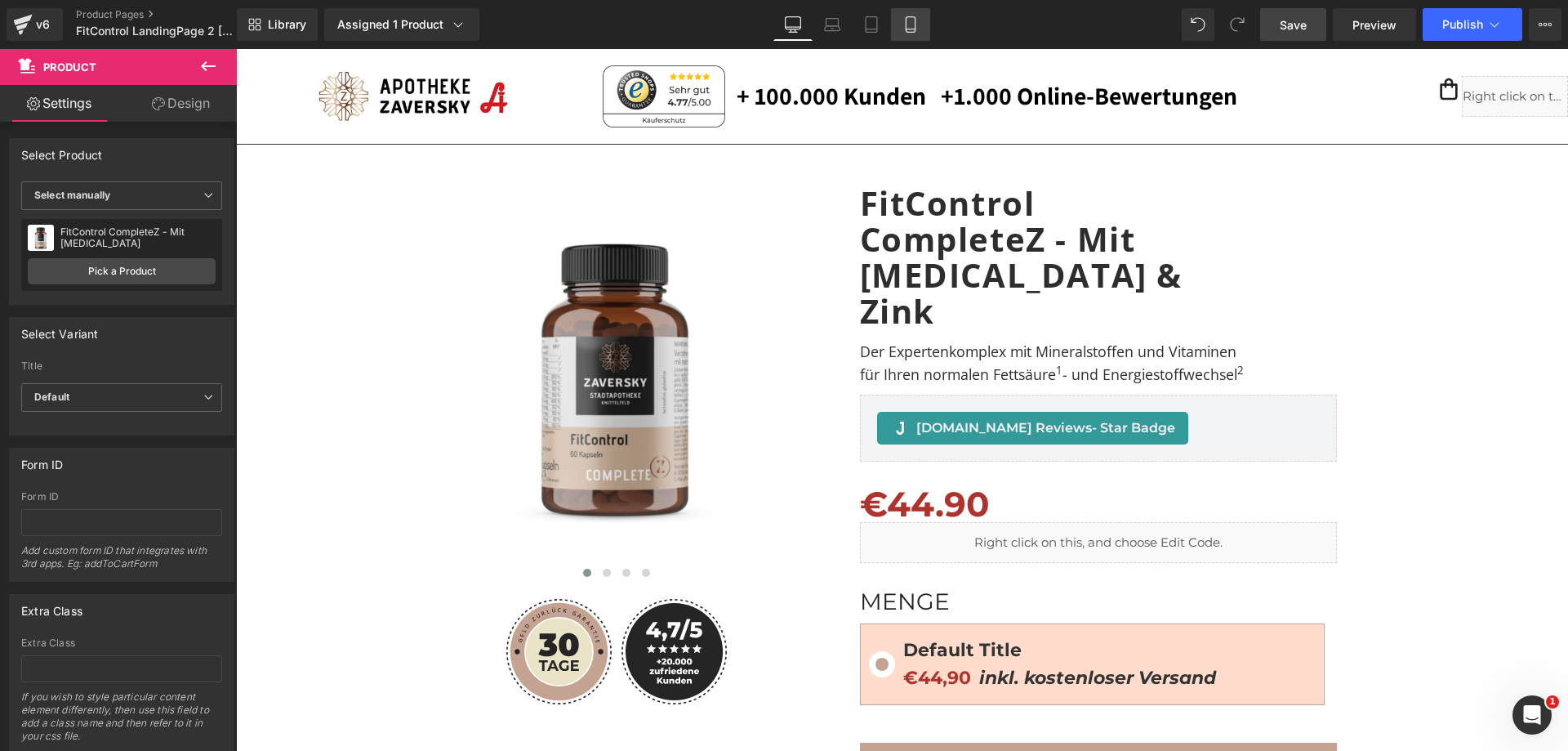
click at [920, 18] on link "Mobile" at bounding box center [911, 25] width 39 height 32
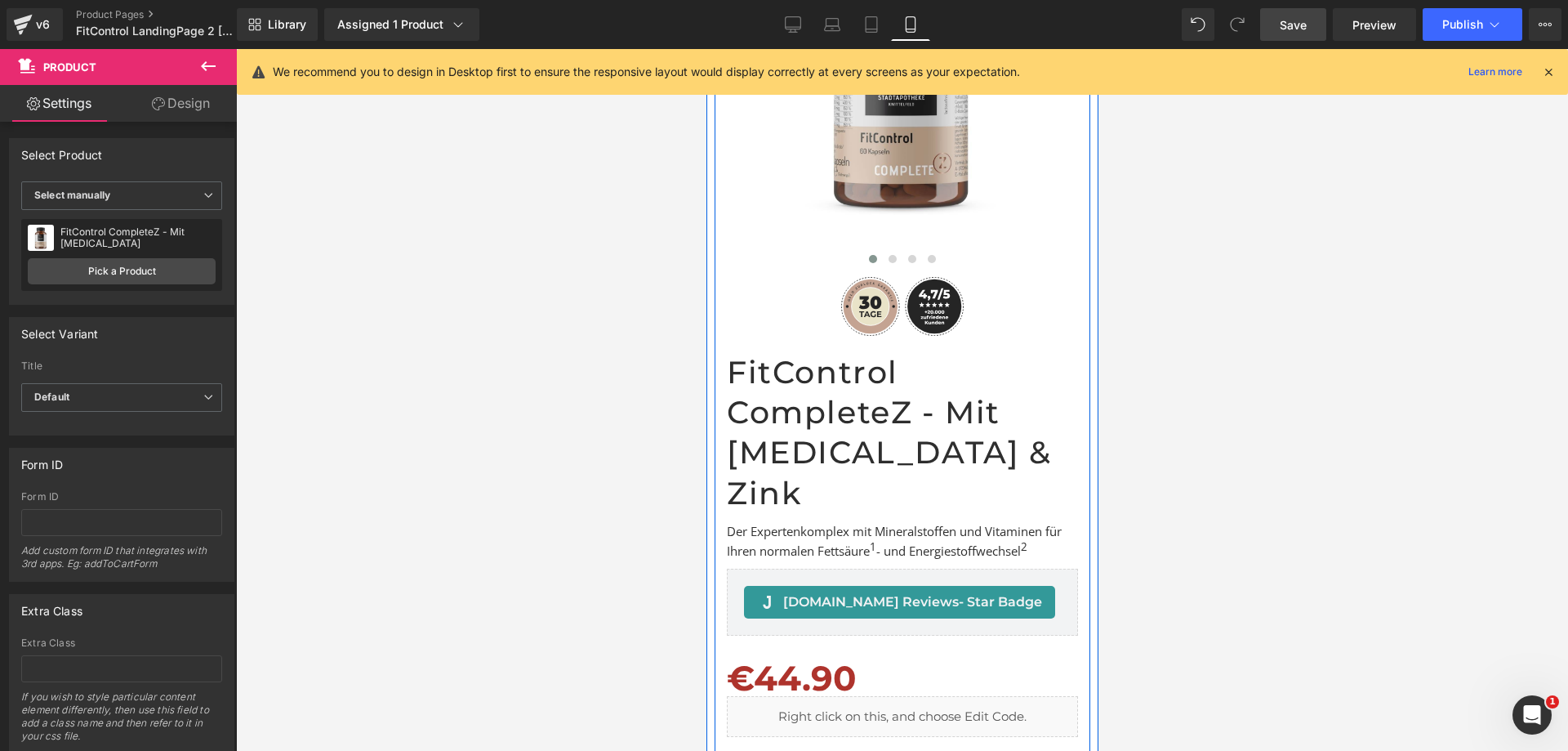
scroll to position [326, 0]
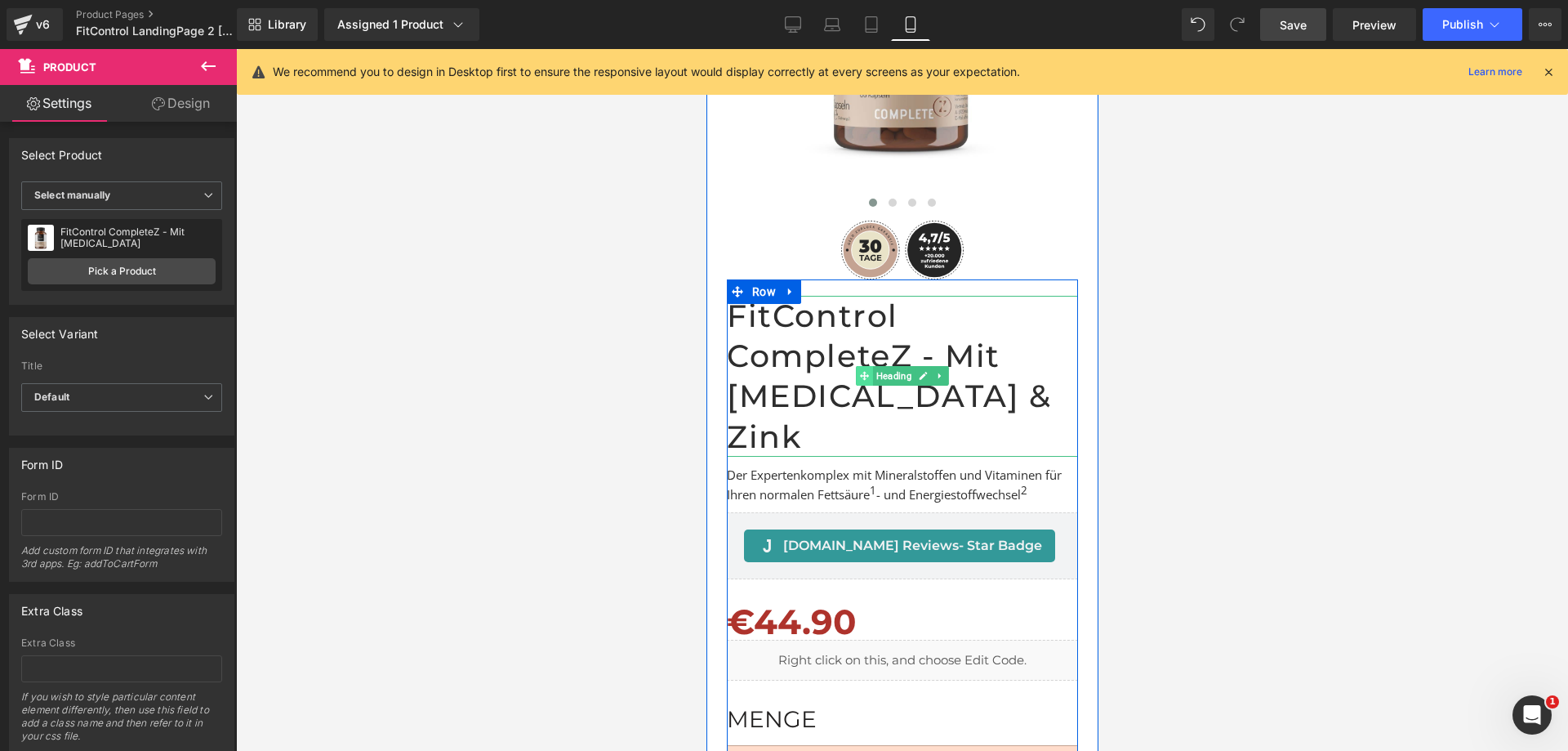
click at [855, 366] on span at bounding box center [863, 375] width 17 height 20
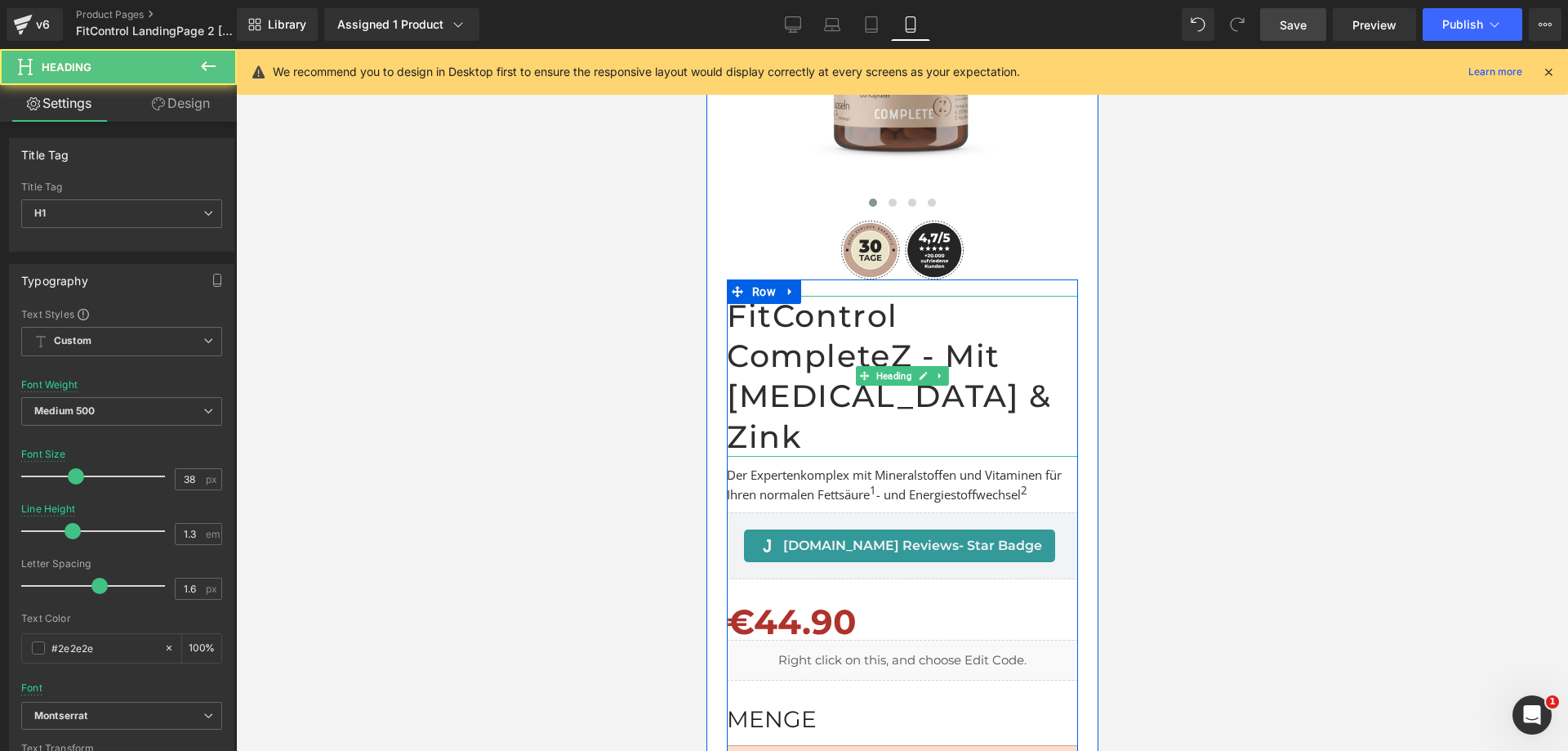
click at [800, 347] on h1 "FitControl CompleteZ - Mit [MEDICAL_DATA] & Zink" at bounding box center [902, 377] width 351 height 162
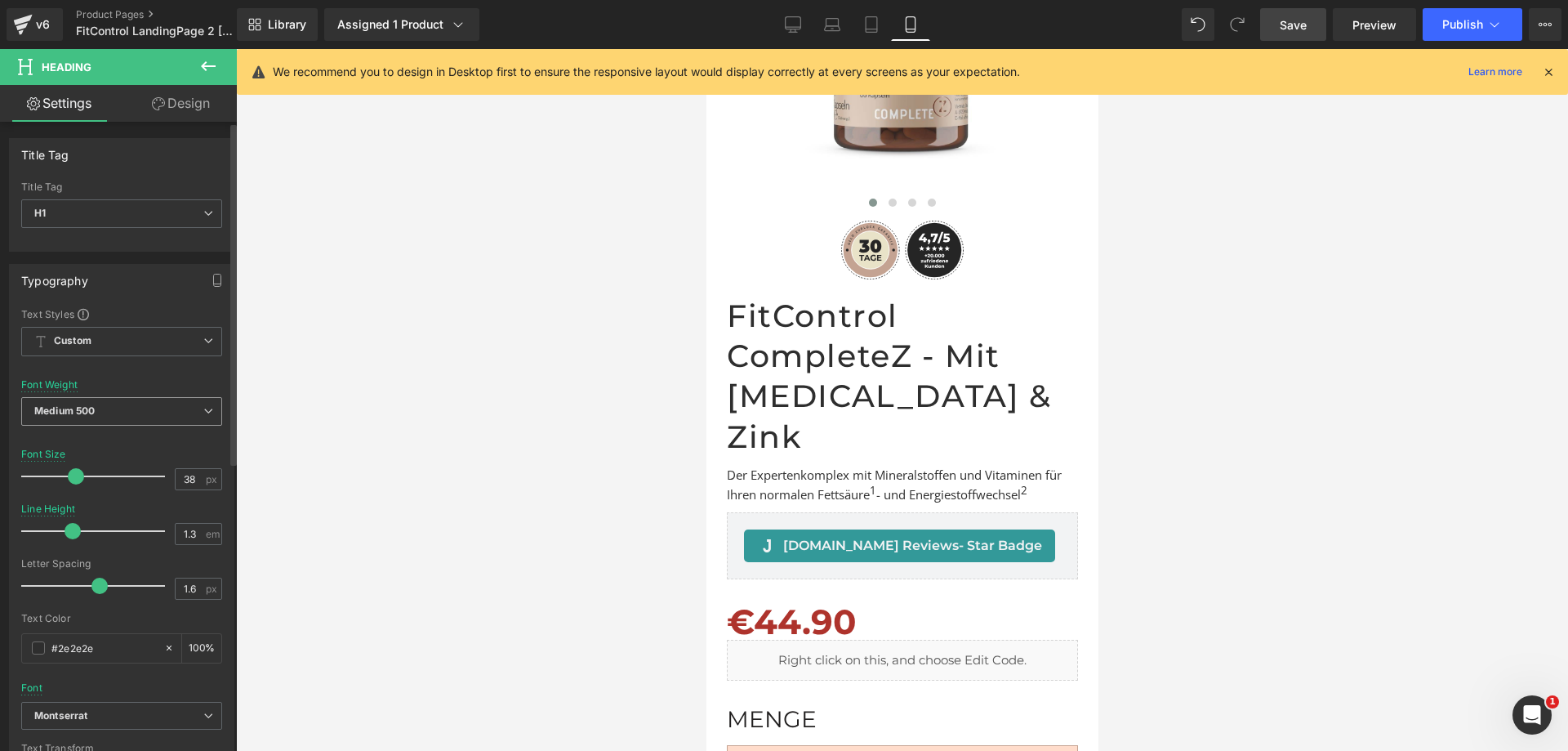
click at [204, 407] on icon at bounding box center [209, 411] width 10 height 10
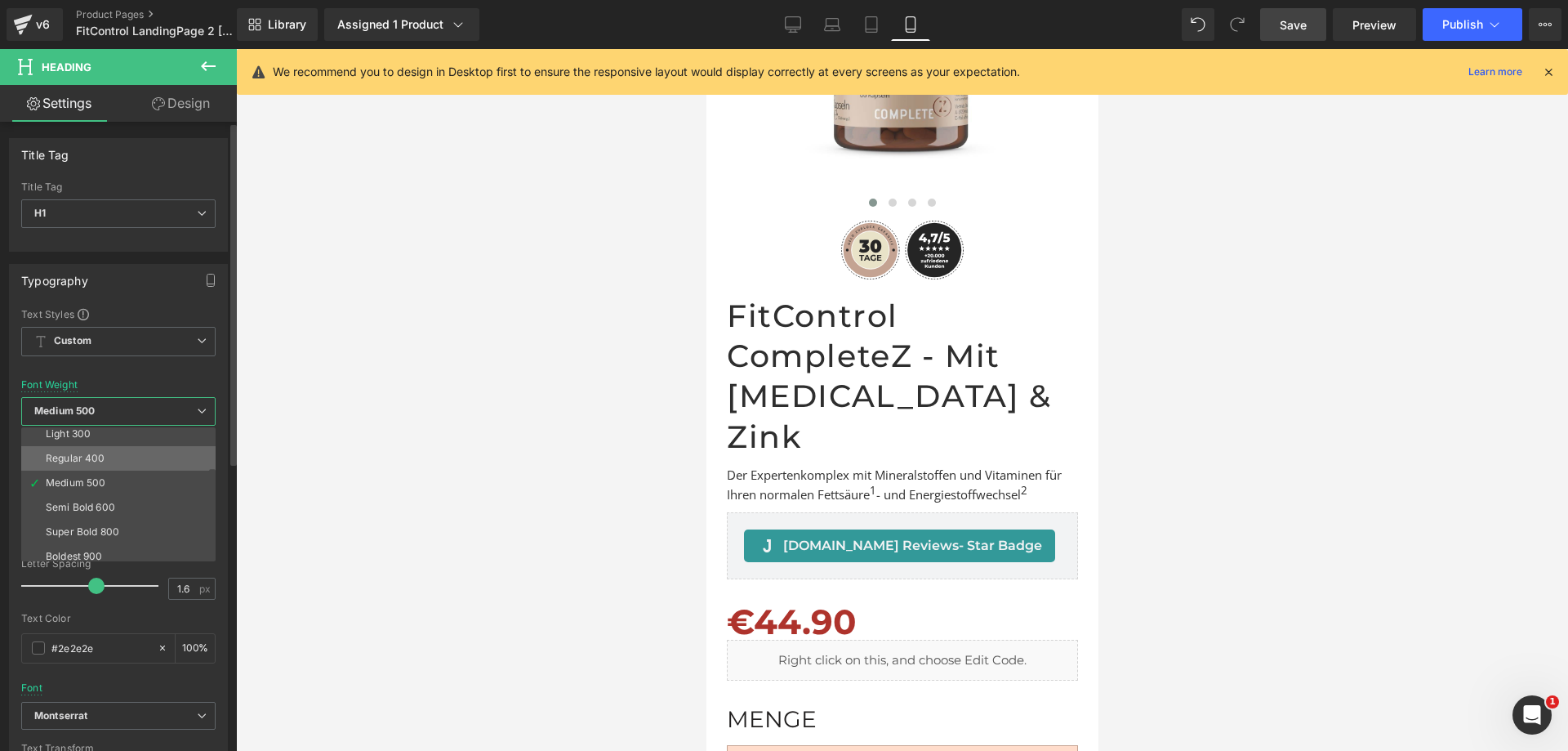
scroll to position [82, 0]
click at [128, 546] on li "Bold 700" at bounding box center [122, 553] width 202 height 25
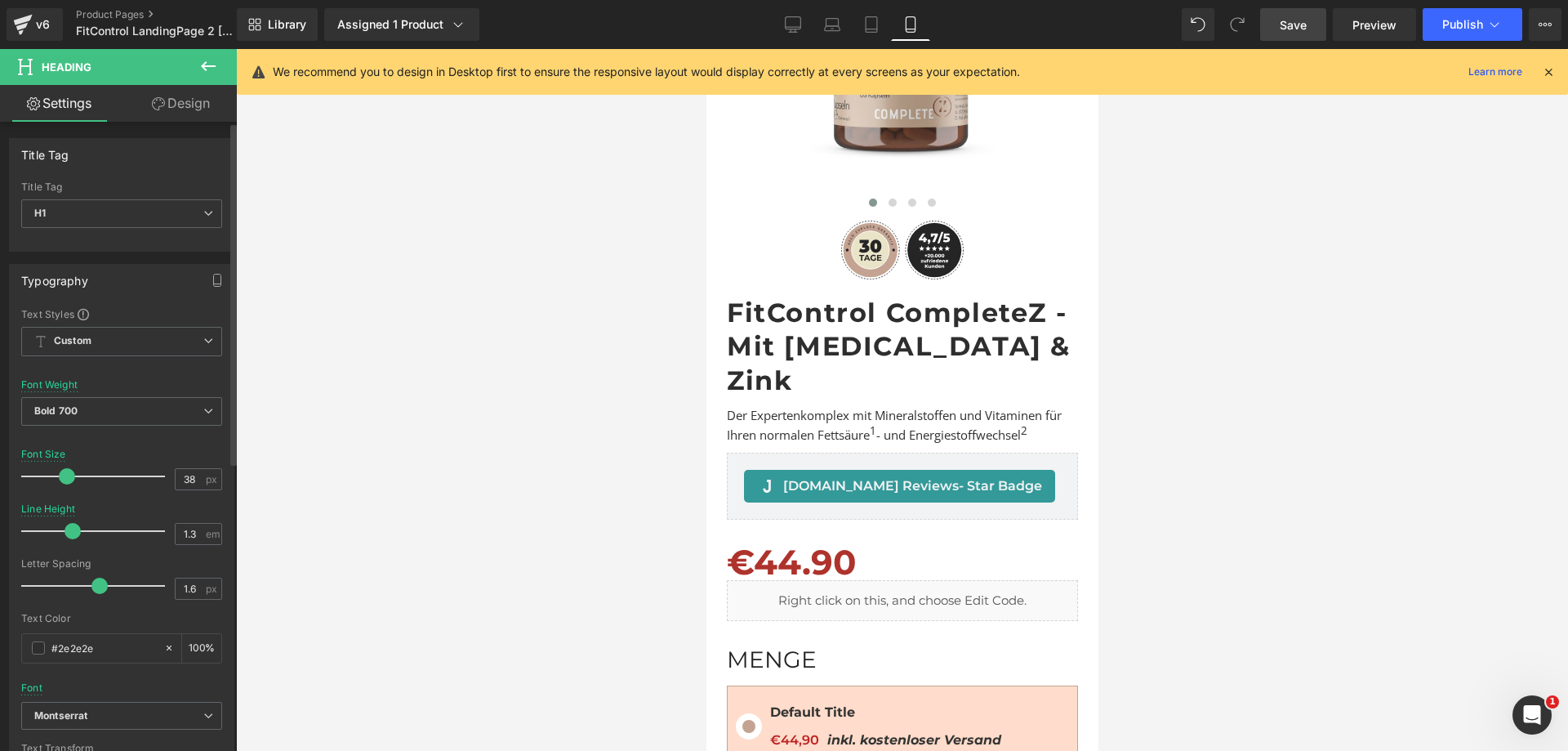
click at [64, 477] on span at bounding box center [66, 476] width 16 height 16
click at [793, 24] on icon at bounding box center [793, 24] width 16 height 16
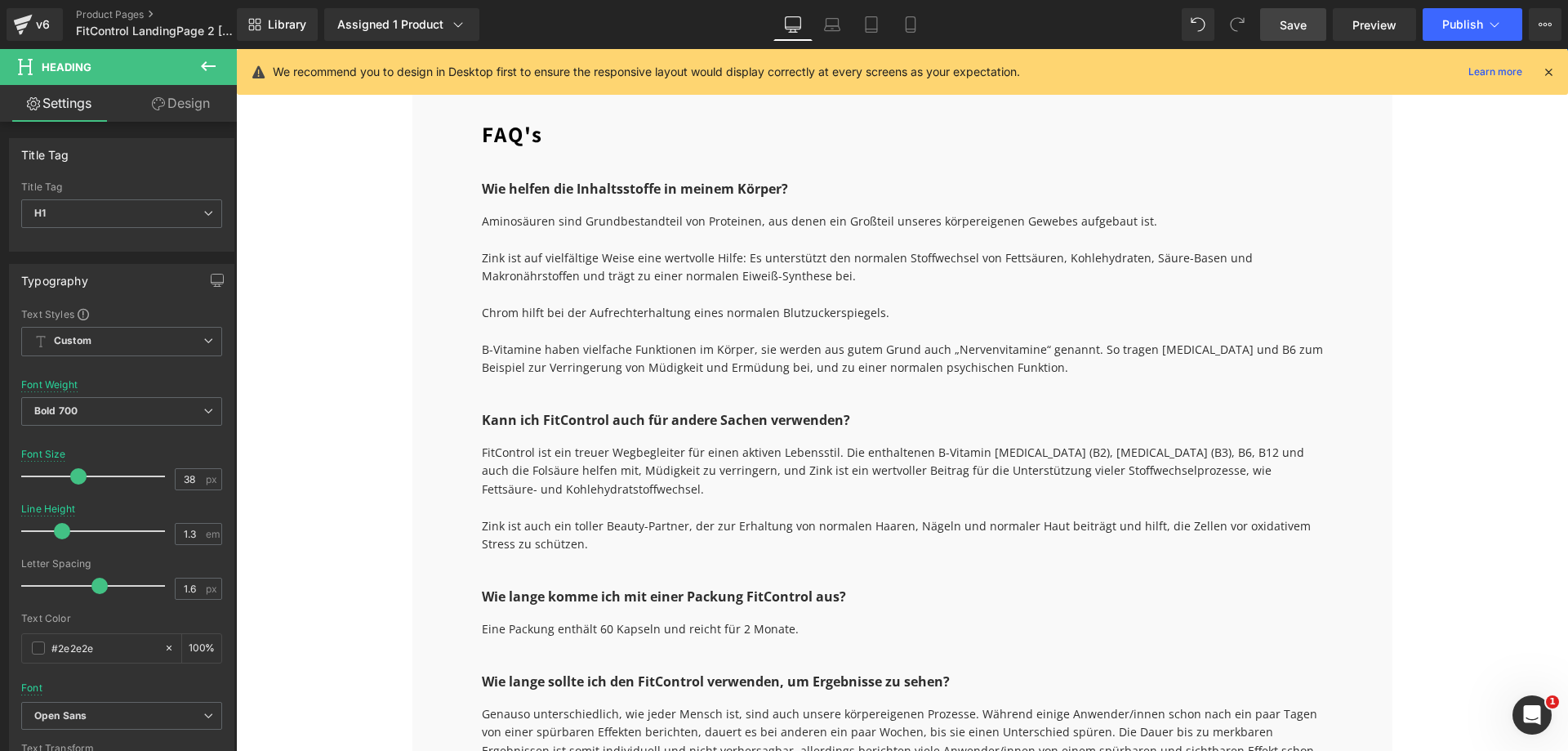
scroll to position [4821, 0]
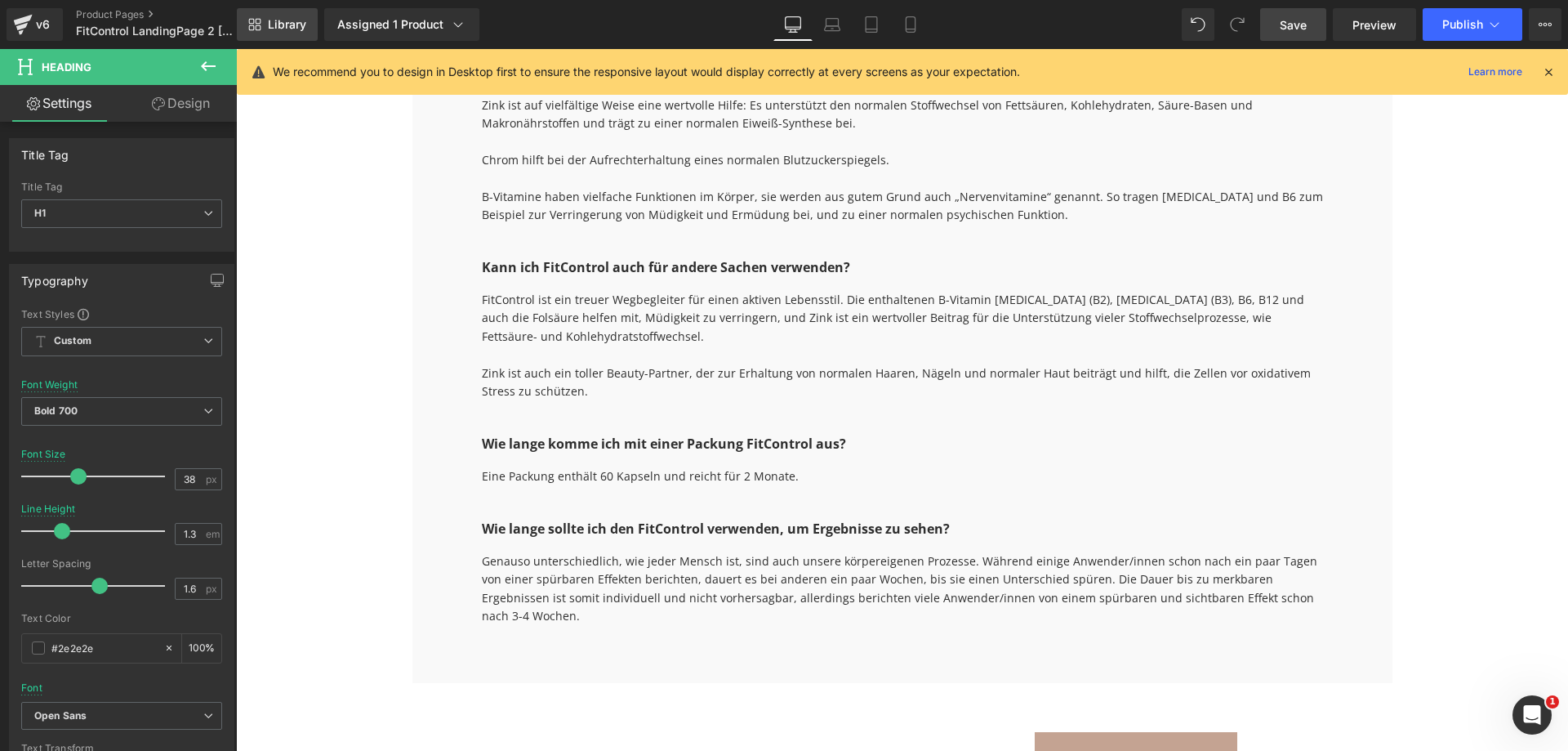
click at [265, 22] on link "Library" at bounding box center [277, 25] width 81 height 32
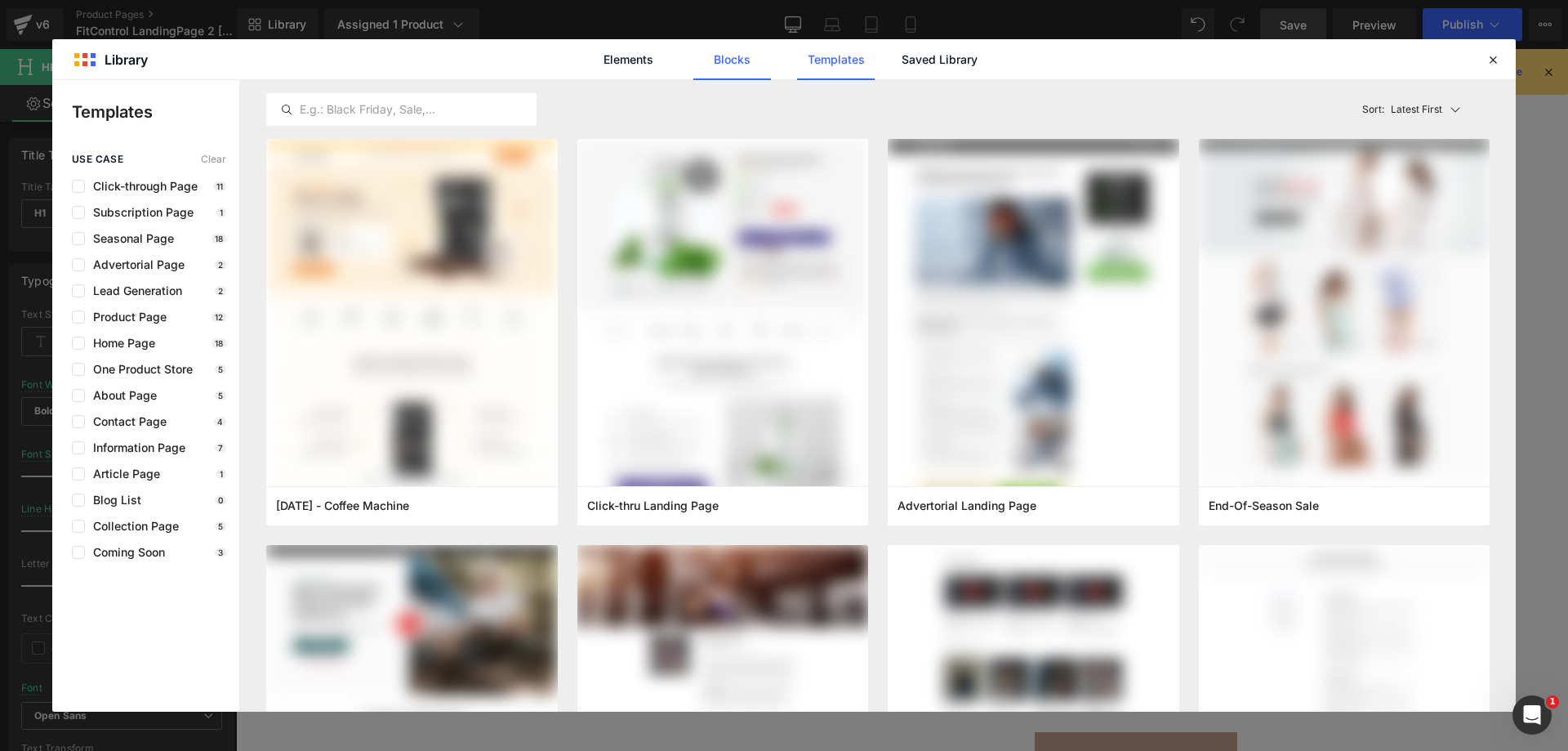
click at [742, 55] on link "Blocks" at bounding box center [732, 60] width 78 height 41
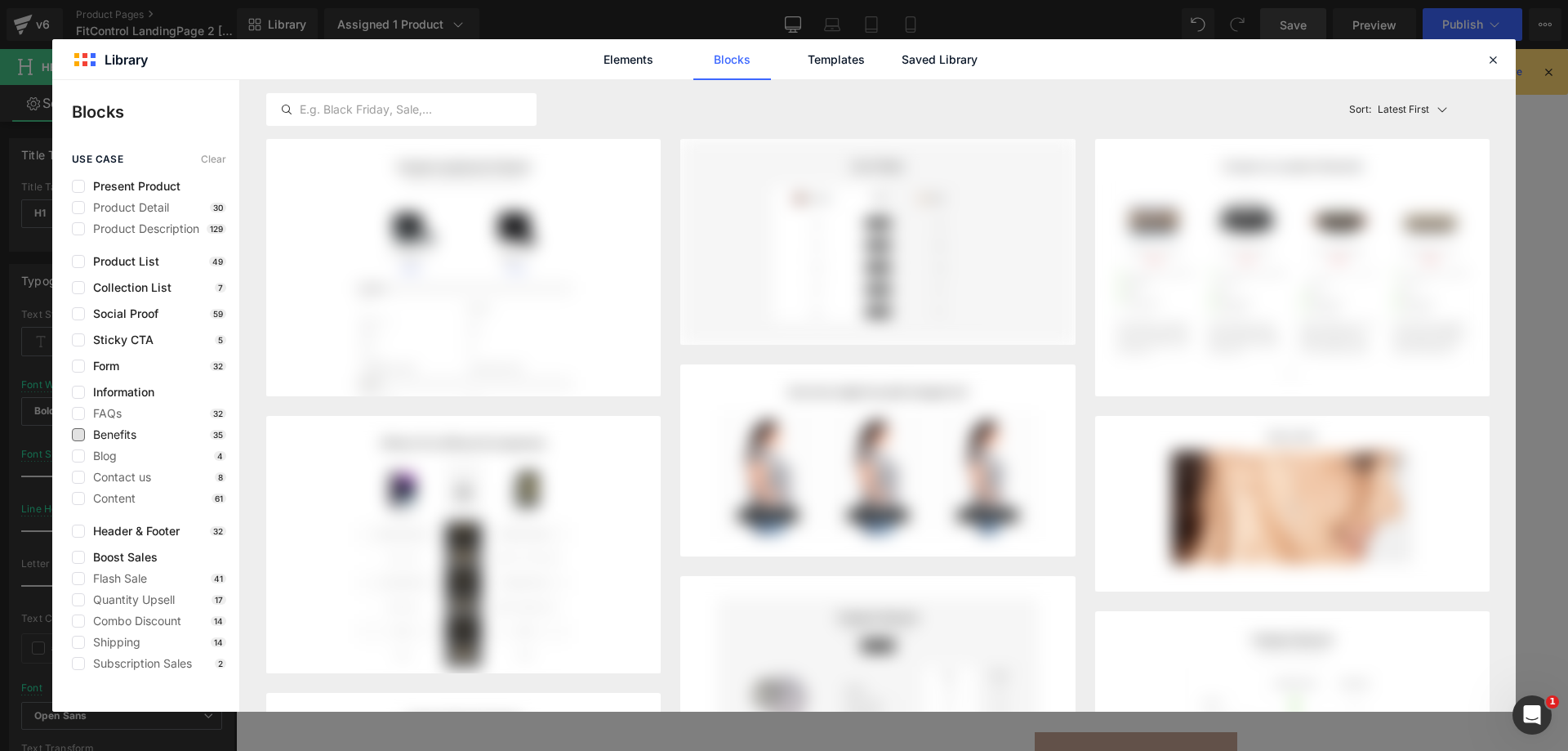
click at [118, 432] on span "Benefits" at bounding box center [111, 434] width 51 height 13
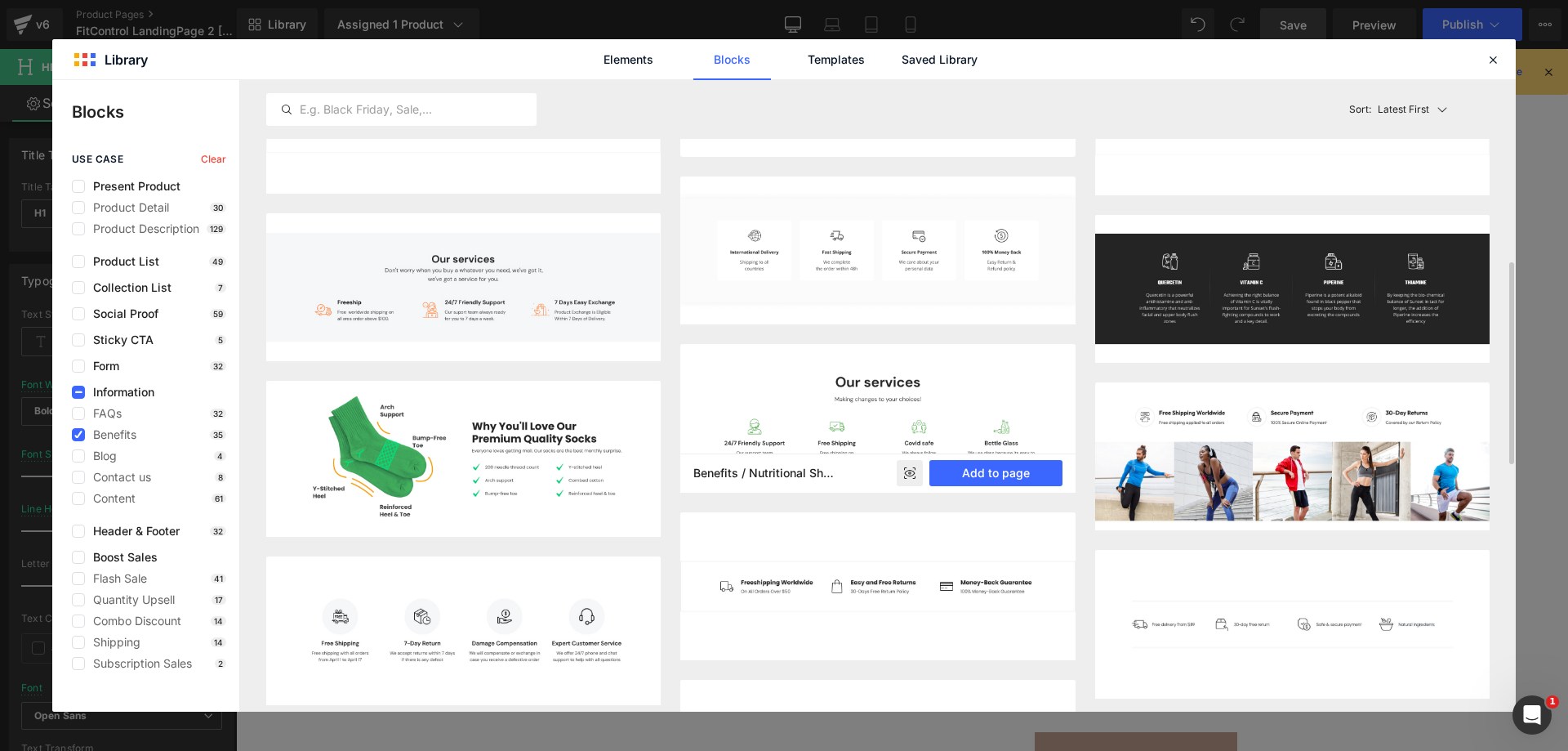
scroll to position [817, 0]
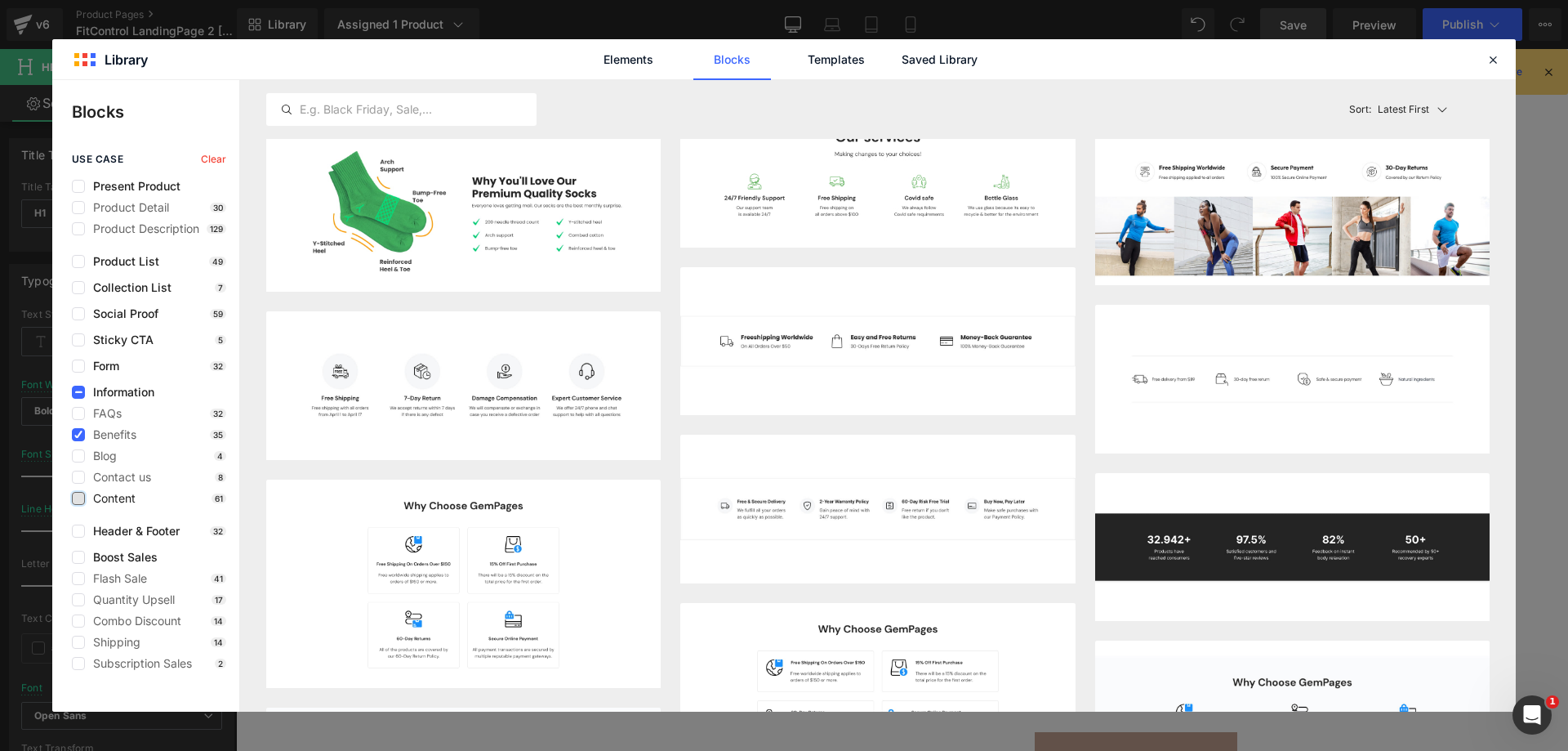
click at [79, 499] on label at bounding box center [78, 498] width 13 height 13
click at [78, 499] on input "checkbox" at bounding box center [78, 499] width 0 height 0
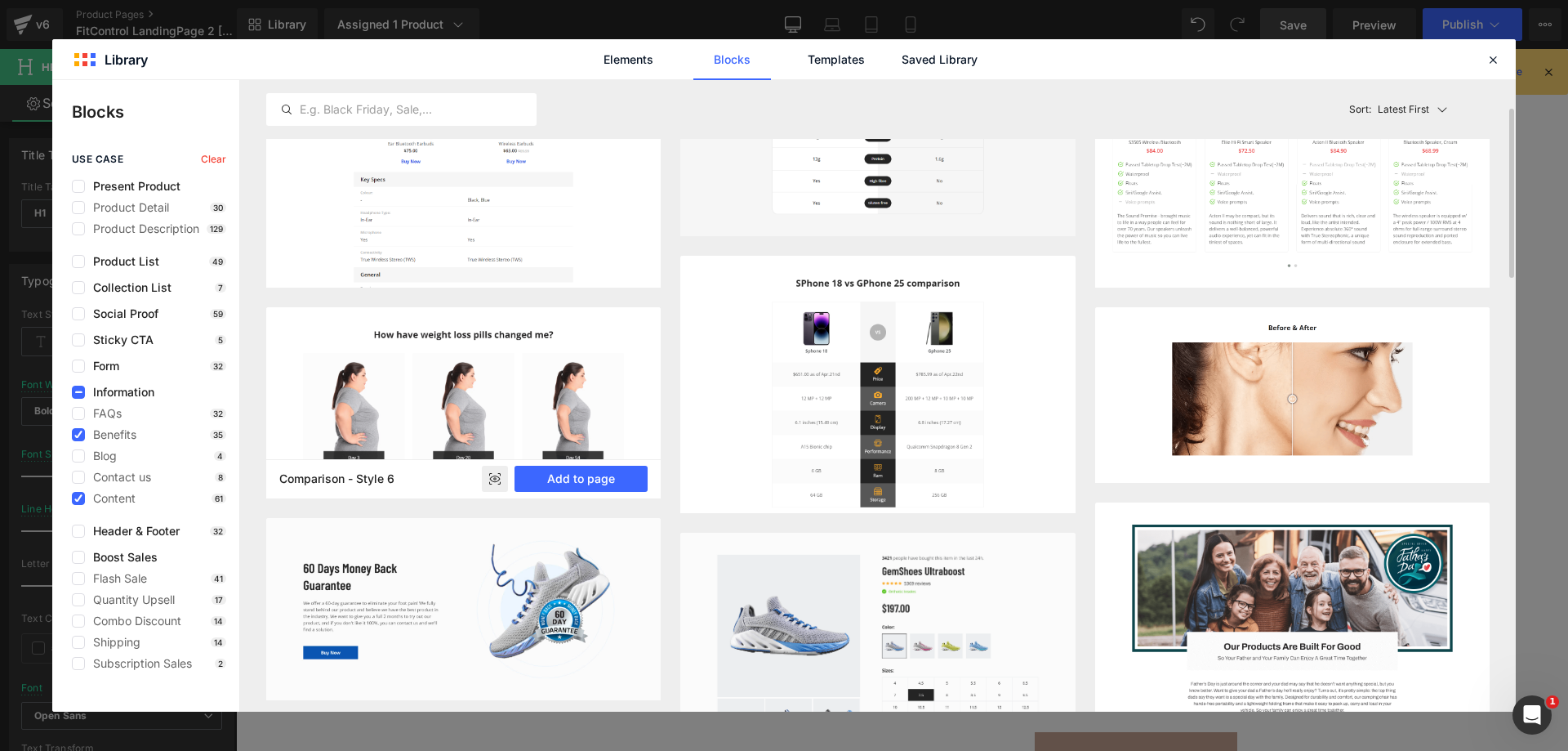
scroll to position [0, 0]
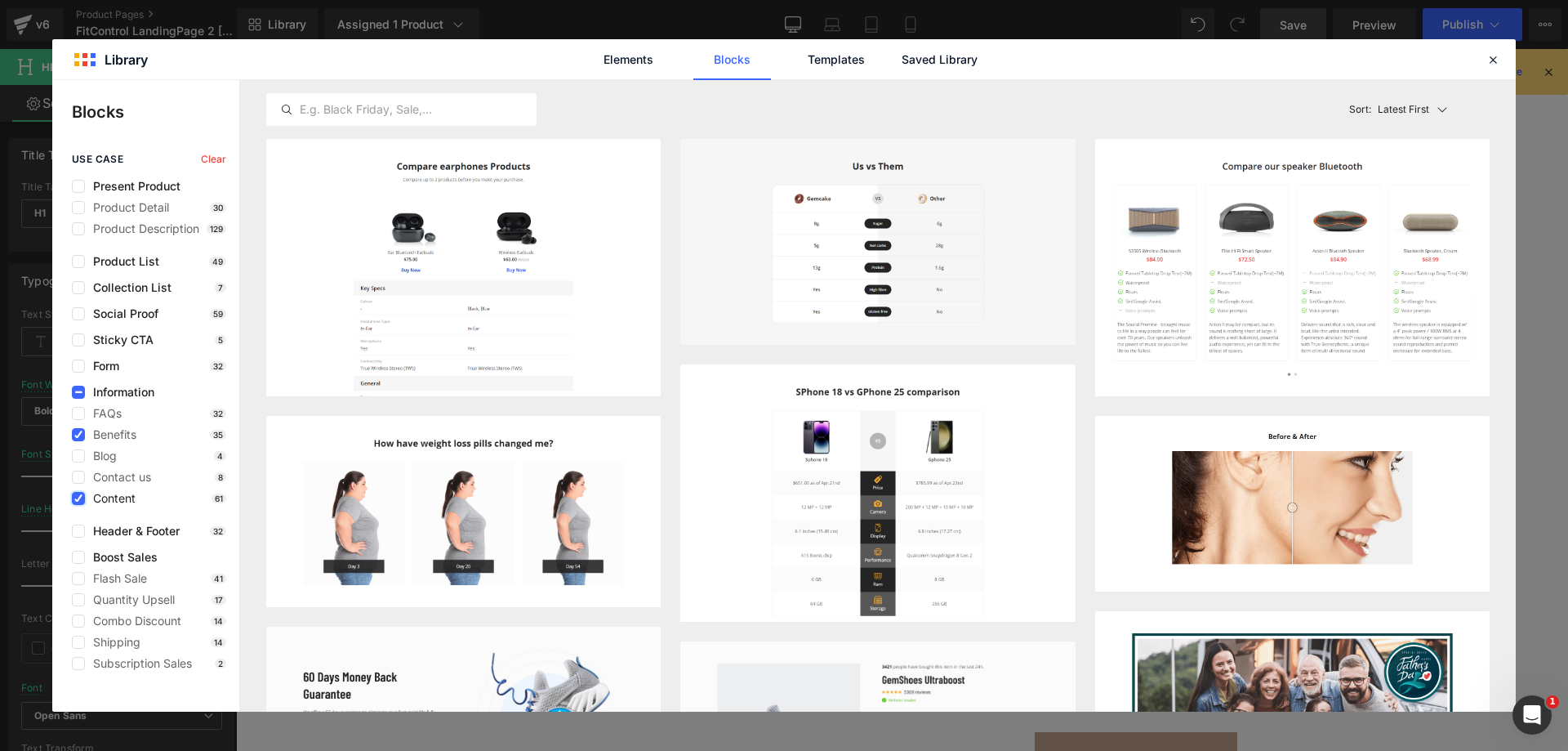
click at [78, 499] on icon at bounding box center [78, 499] width 9 height 0
click at [78, 499] on input "checkbox" at bounding box center [78, 499] width 0 height 0
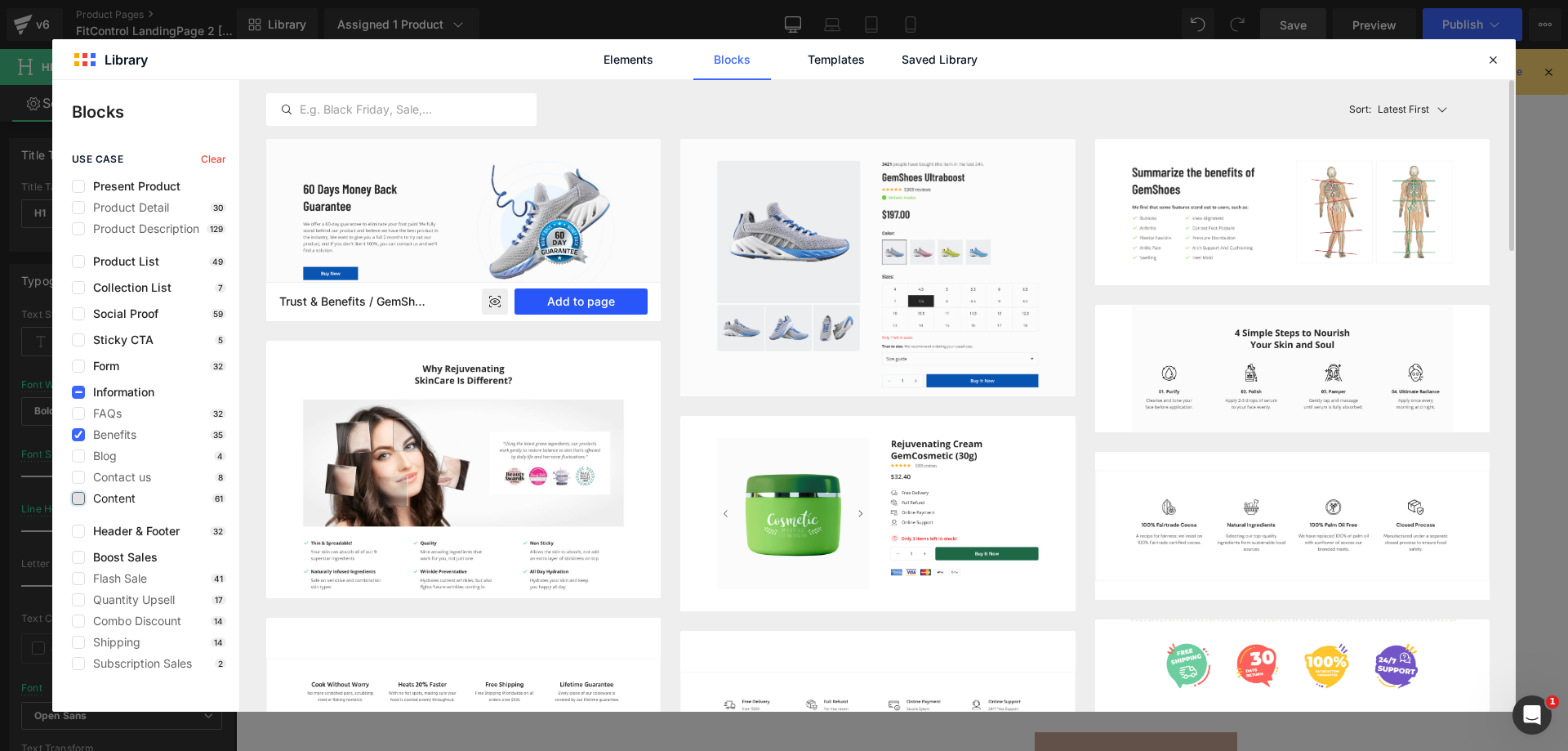
click at [586, 300] on button "Add to page" at bounding box center [581, 301] width 133 height 26
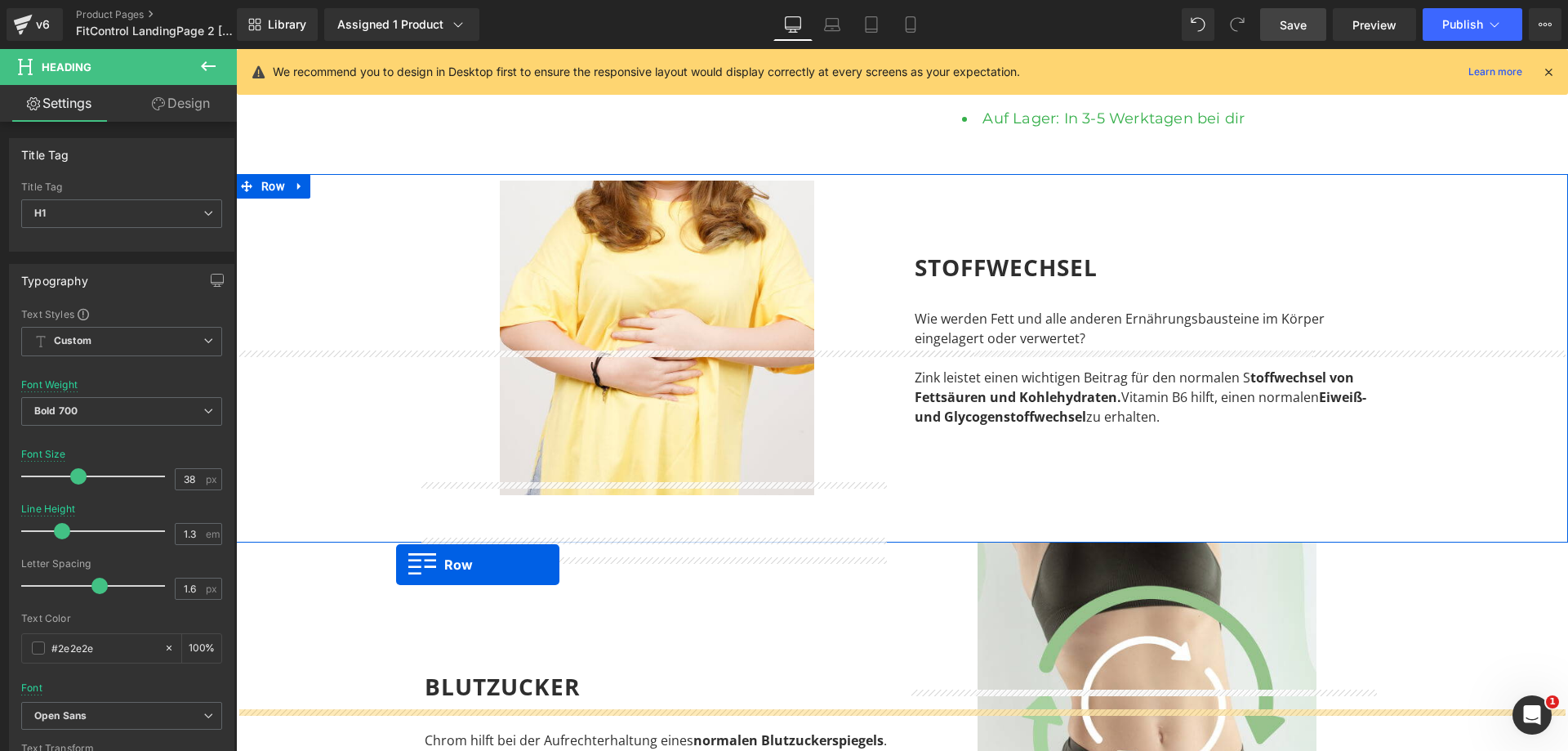
scroll to position [542, 0]
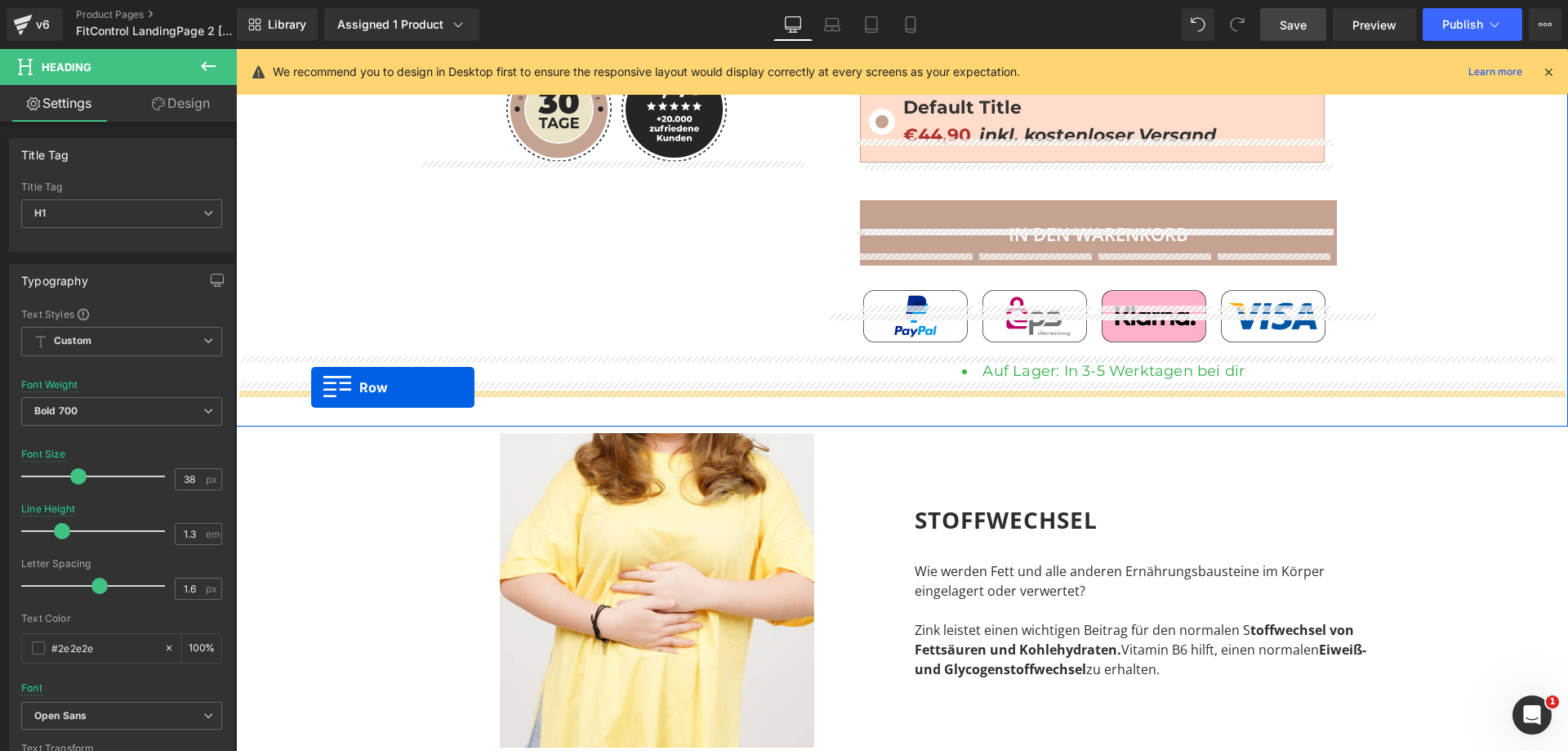
drag, startPoint x: 239, startPoint y: 439, endPoint x: 311, endPoint y: 387, distance: 88.8
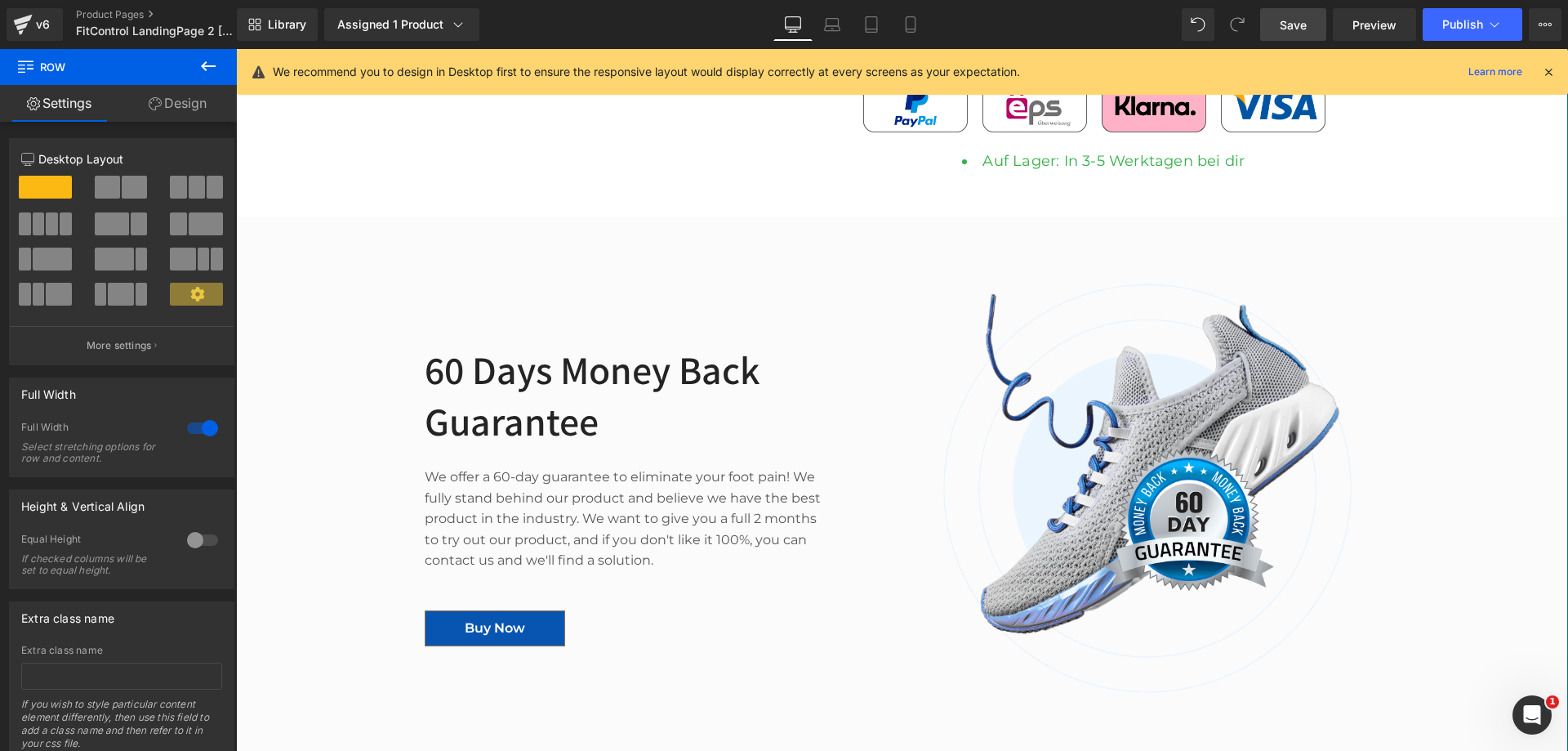
scroll to position [869, 0]
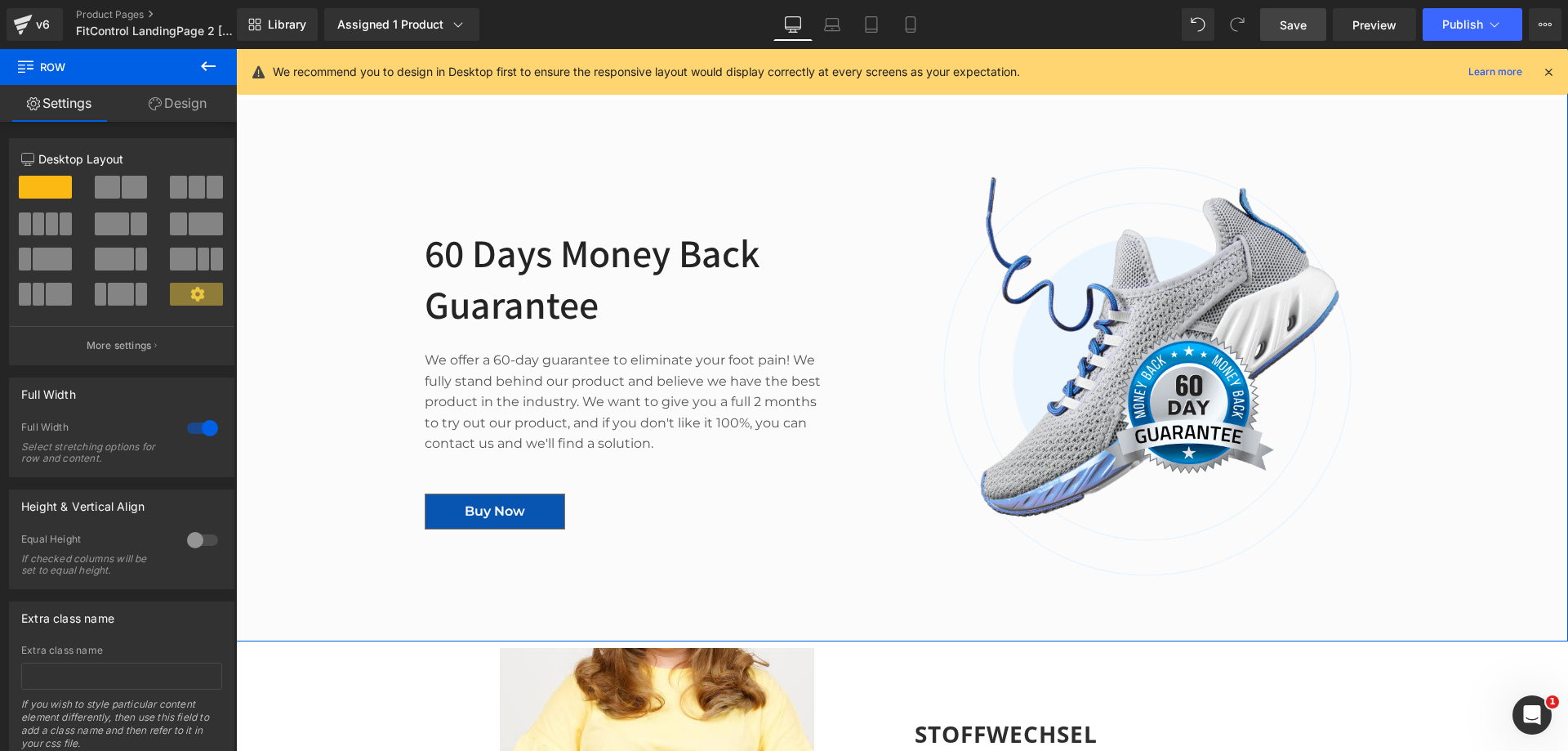
click at [573, 371] on div "We offer a 60-day guarantee to eliminate your [MEDICAL_DATA]! We fully stand be…" at bounding box center [628, 412] width 408 height 164
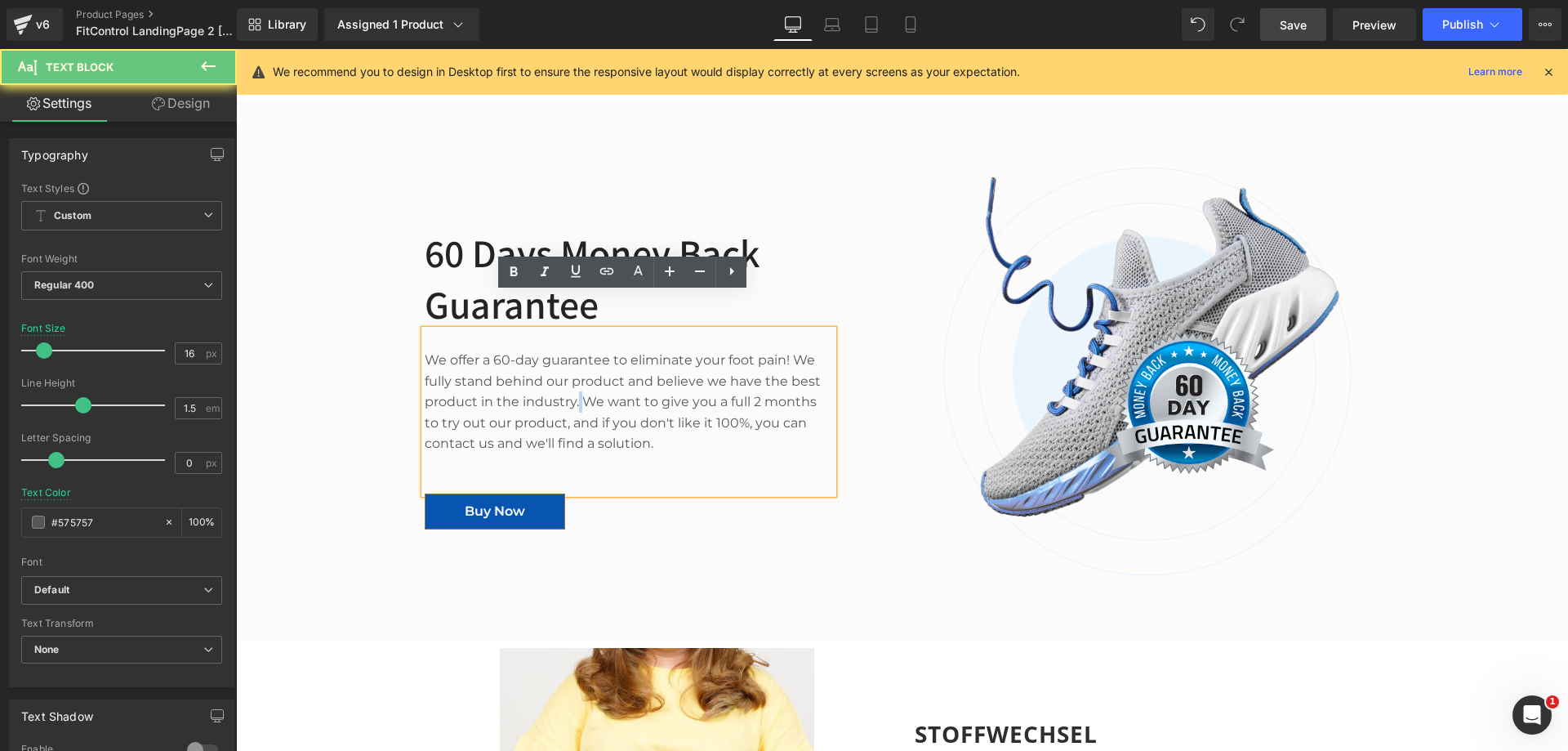
click at [573, 371] on p "We offer a 60-day guarantee to eliminate your foot pain! We fully stand behind …" at bounding box center [628, 401] width 408 height 105
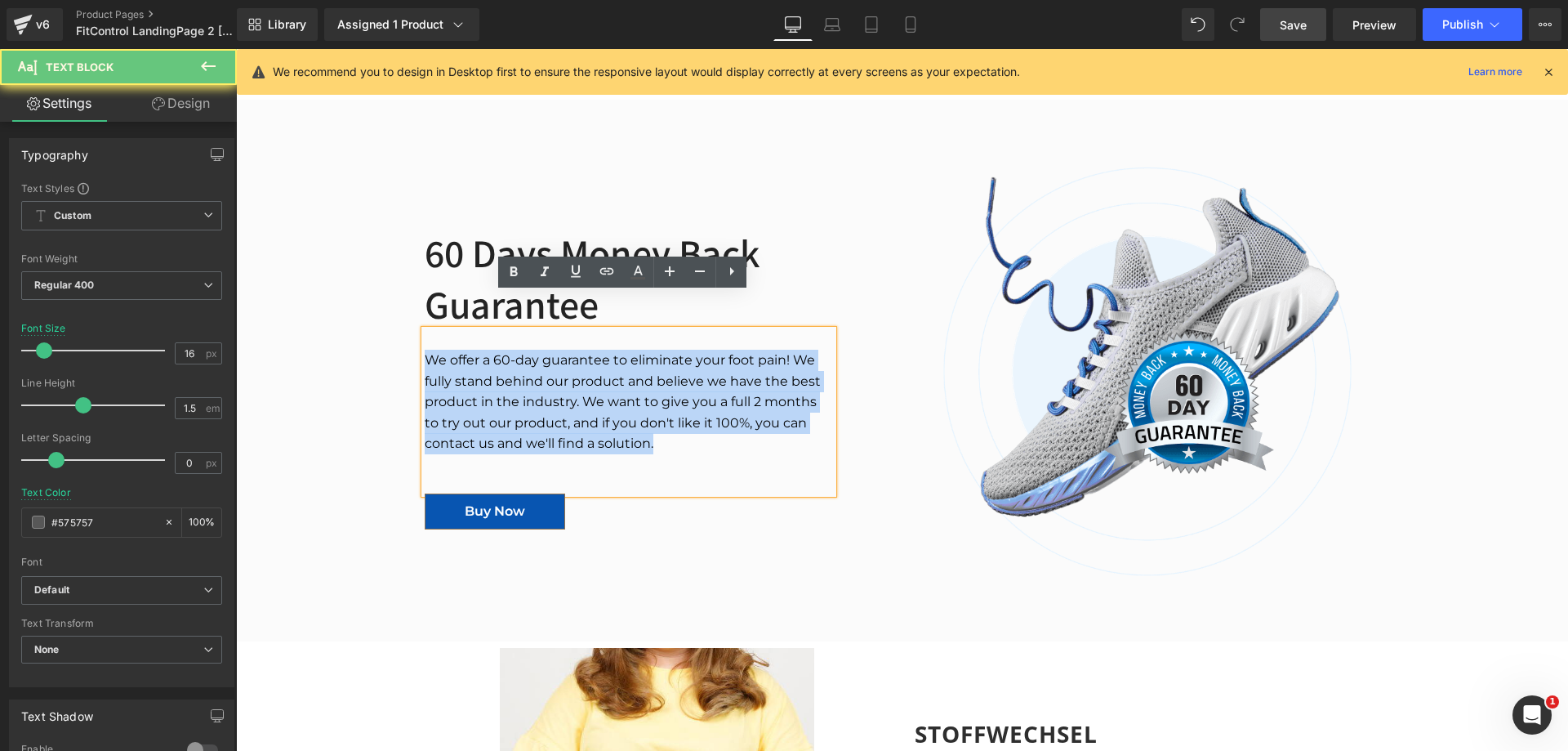
click at [573, 371] on p "We offer a 60-day guarantee to eliminate your foot pain! We fully stand behind …" at bounding box center [628, 401] width 408 height 105
paste div
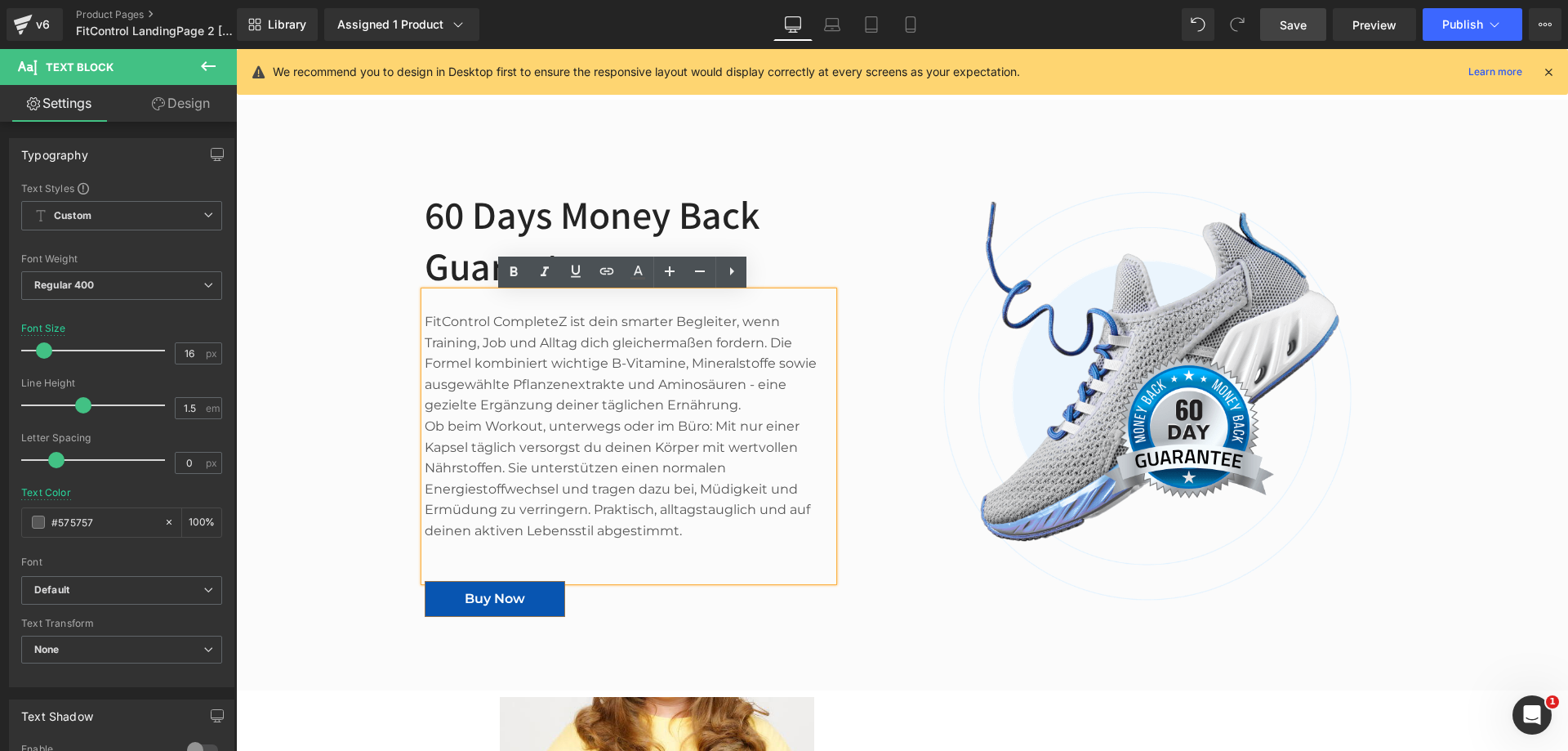
scroll to position [831, 0]
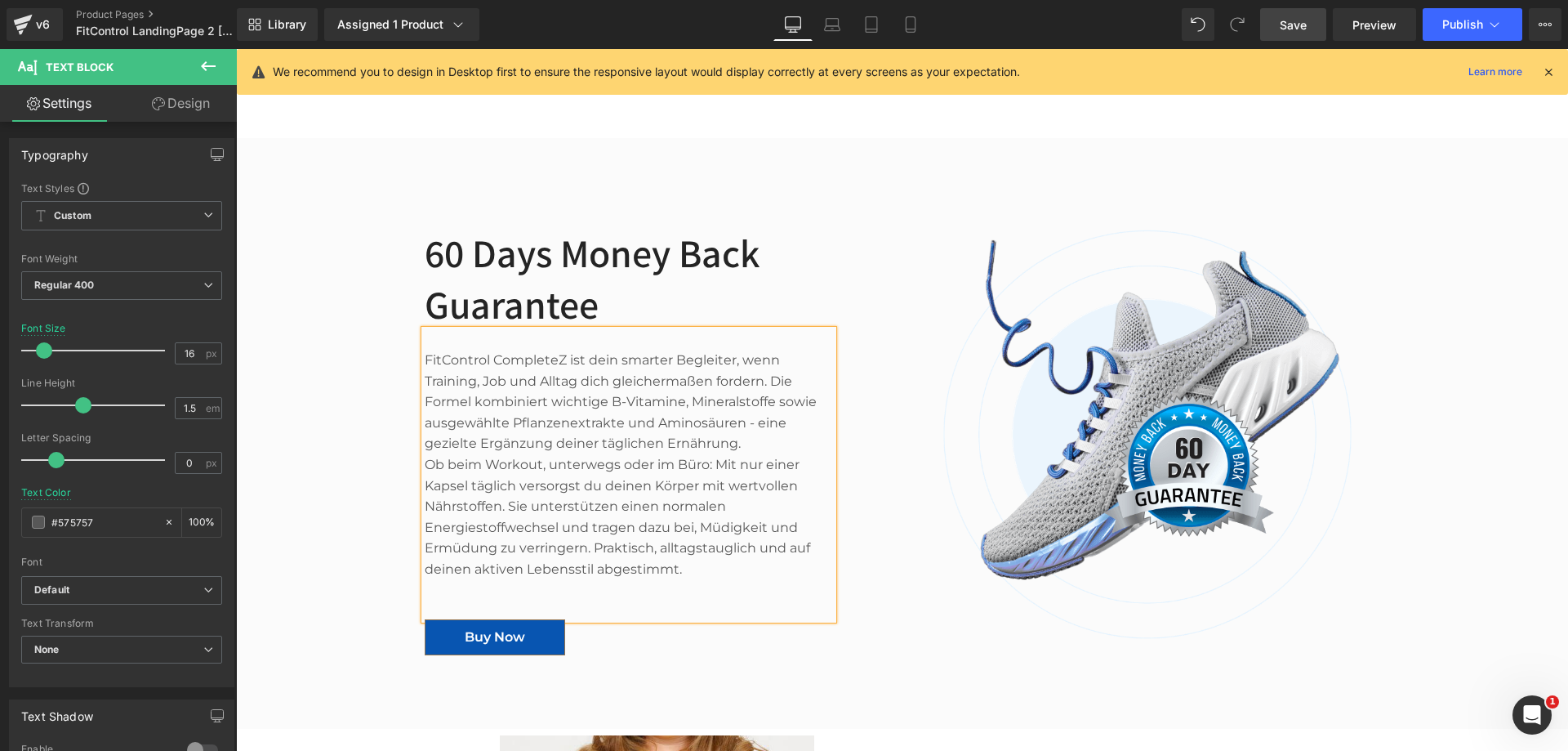
click at [741, 408] on p "FitControl CompleteZ ist dein smarter Begleiter, wenn Training, Job und Alltag …" at bounding box center [628, 401] width 408 height 105
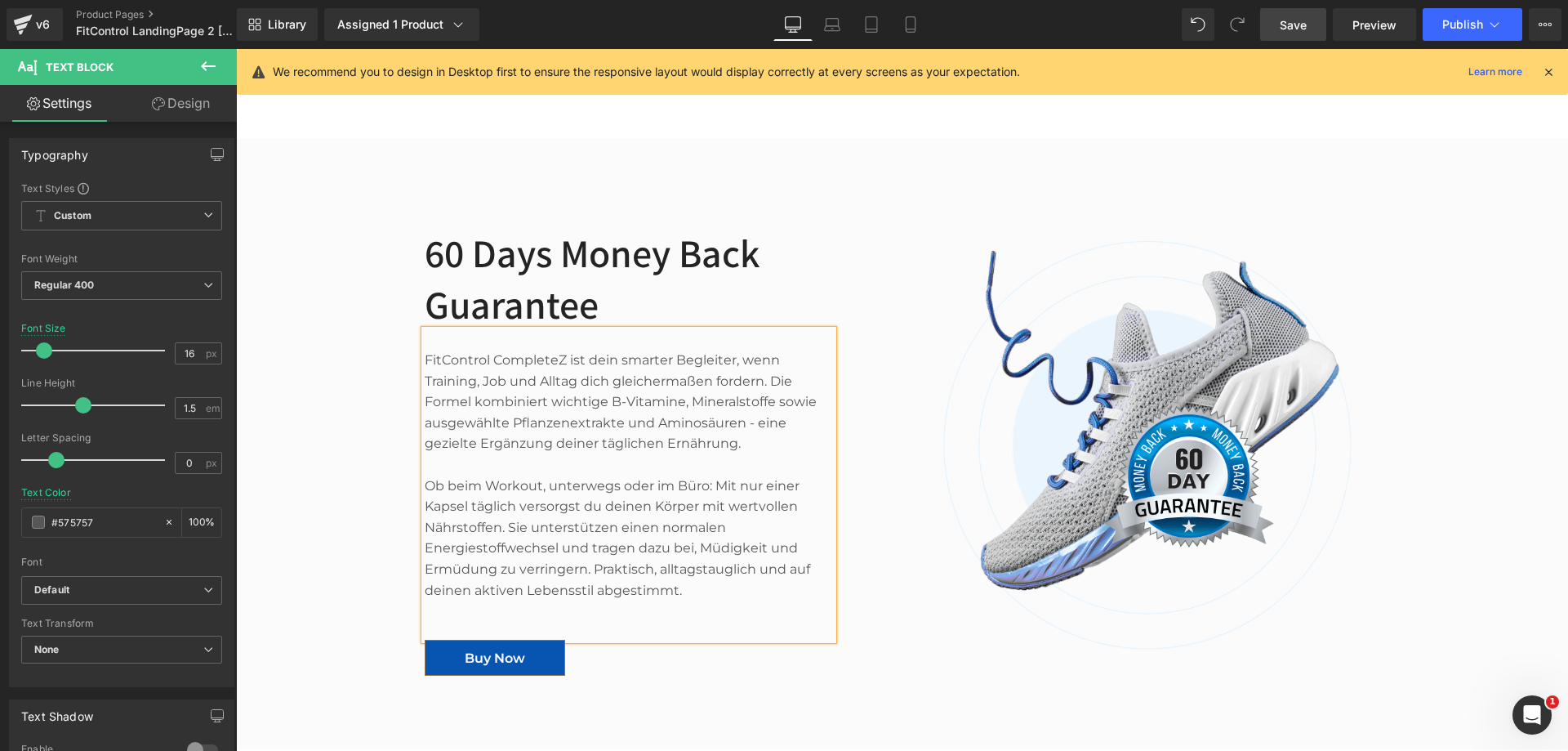
click at [381, 390] on div "Image 60 Days Money Back Guarantee Heading FitControl CompleteZ ist dein smarte…" at bounding box center [902, 436] width 1332 height 513
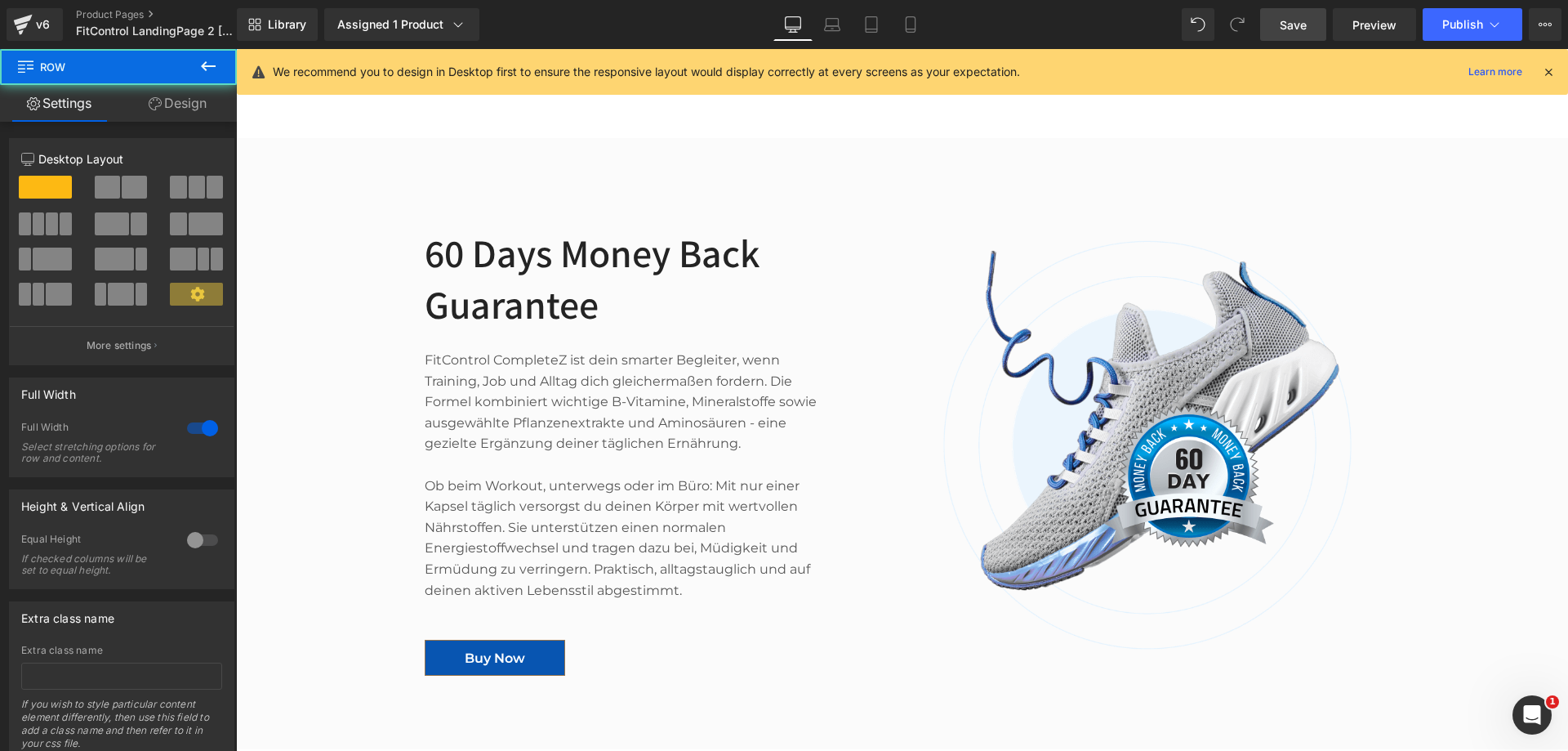
click at [501, 350] on p "FitControl CompleteZ ist dein smarter Begleiter, wenn Training, Job und Alltag …" at bounding box center [628, 401] width 408 height 105
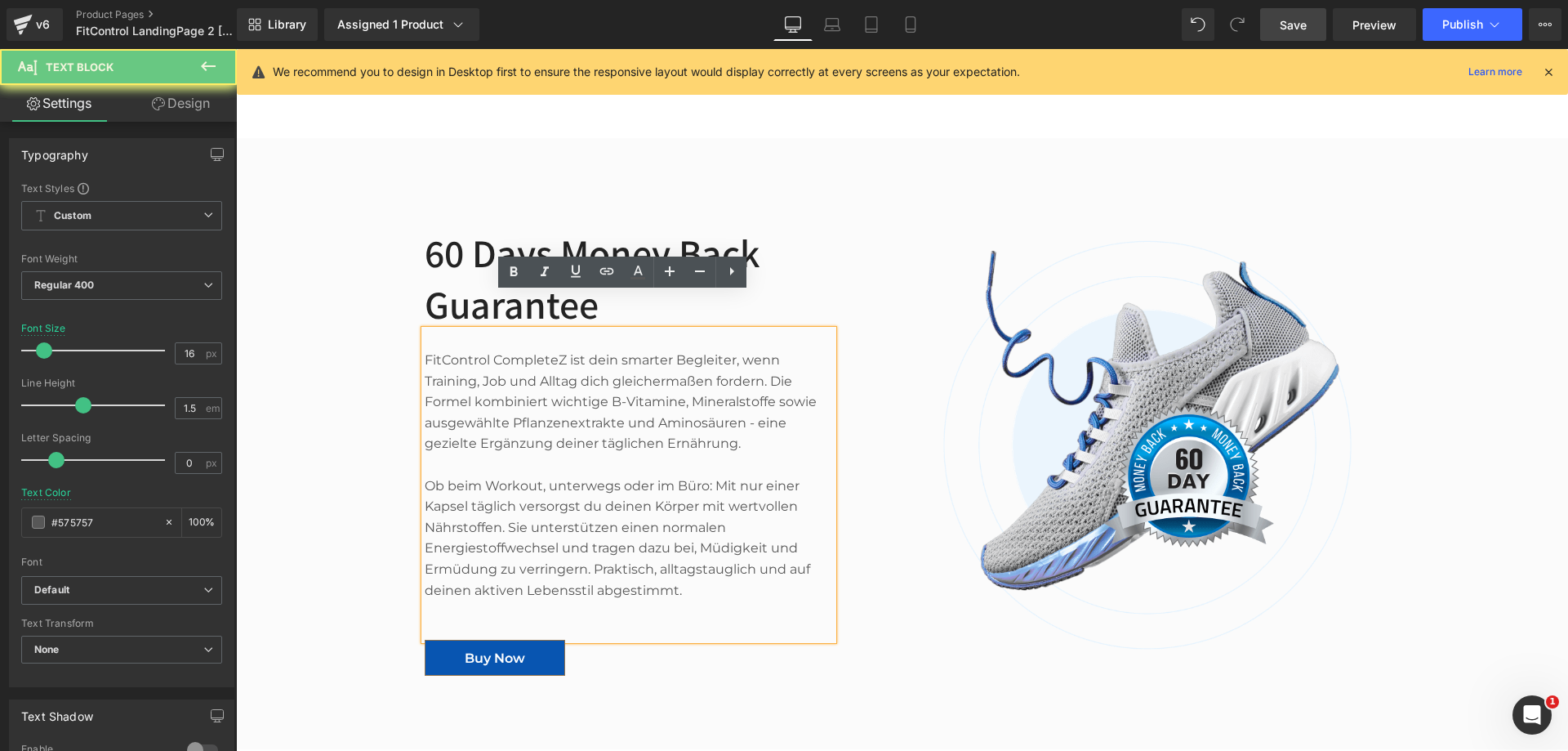
click at [501, 350] on p "FitControl CompleteZ ist dein smarter Begleiter, wenn Training, Job und Alltag …" at bounding box center [628, 401] width 408 height 105
click at [454, 330] on div "FitControl CompleteZ ist dein smarter Begleiter, wenn Training, Job und Alltag …" at bounding box center [628, 484] width 408 height 309
click at [435, 330] on div "FitControl CompleteZ ist dein smarter Begleiter, wenn Training, Job und Alltag …" at bounding box center [628, 484] width 408 height 309
click at [424, 330] on div "FitControl CompleteZ ist dein smarter Begleiter, wenn Training, Job und Alltag …" at bounding box center [628, 484] width 408 height 309
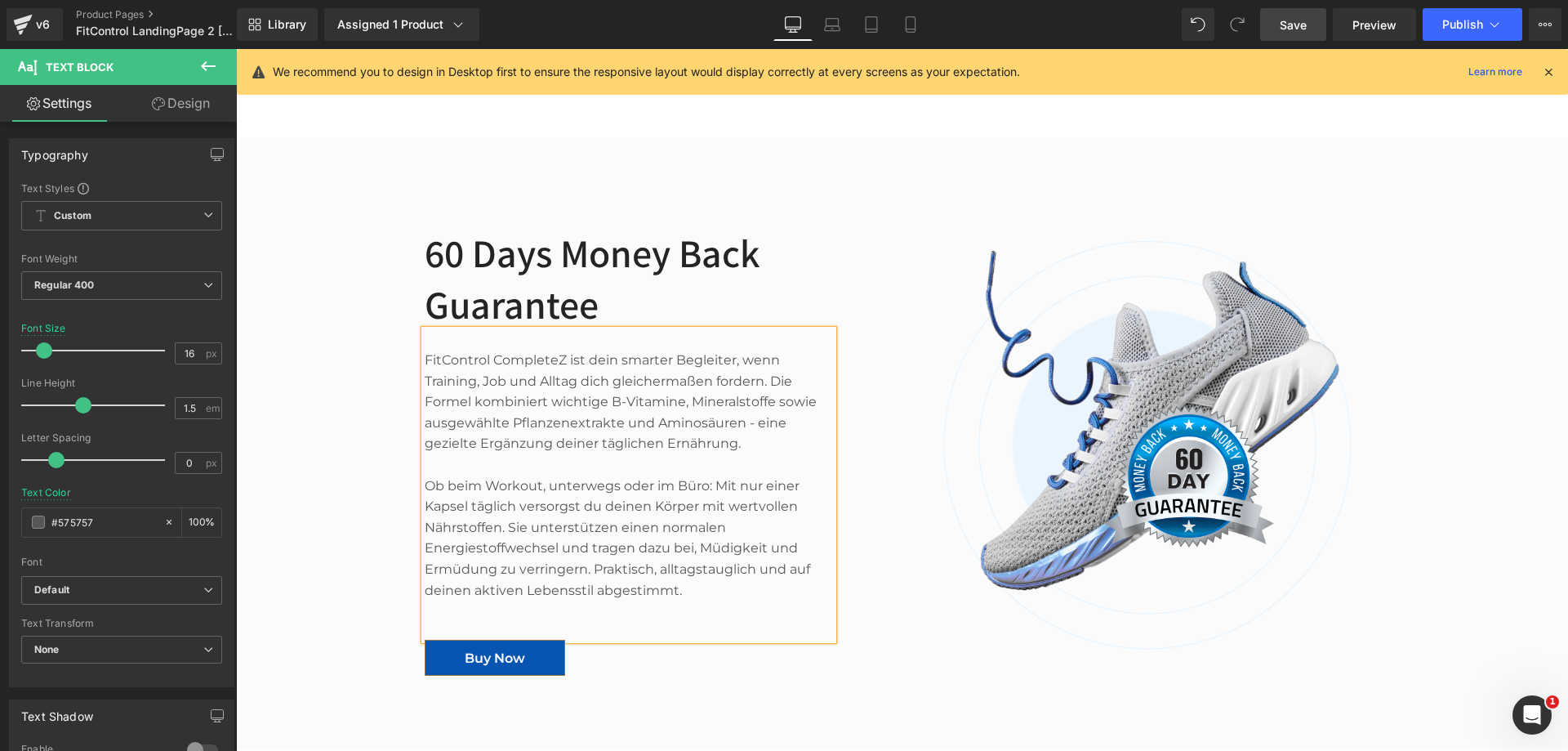
click at [696, 556] on p "Ob beim Workout, unterwegs oder im Büro: Mit nur einer Kapsel täglich versorgst…" at bounding box center [628, 539] width 408 height 126
click at [559, 228] on h2 "60 Days Money Back Guarantee" at bounding box center [628, 279] width 408 height 102
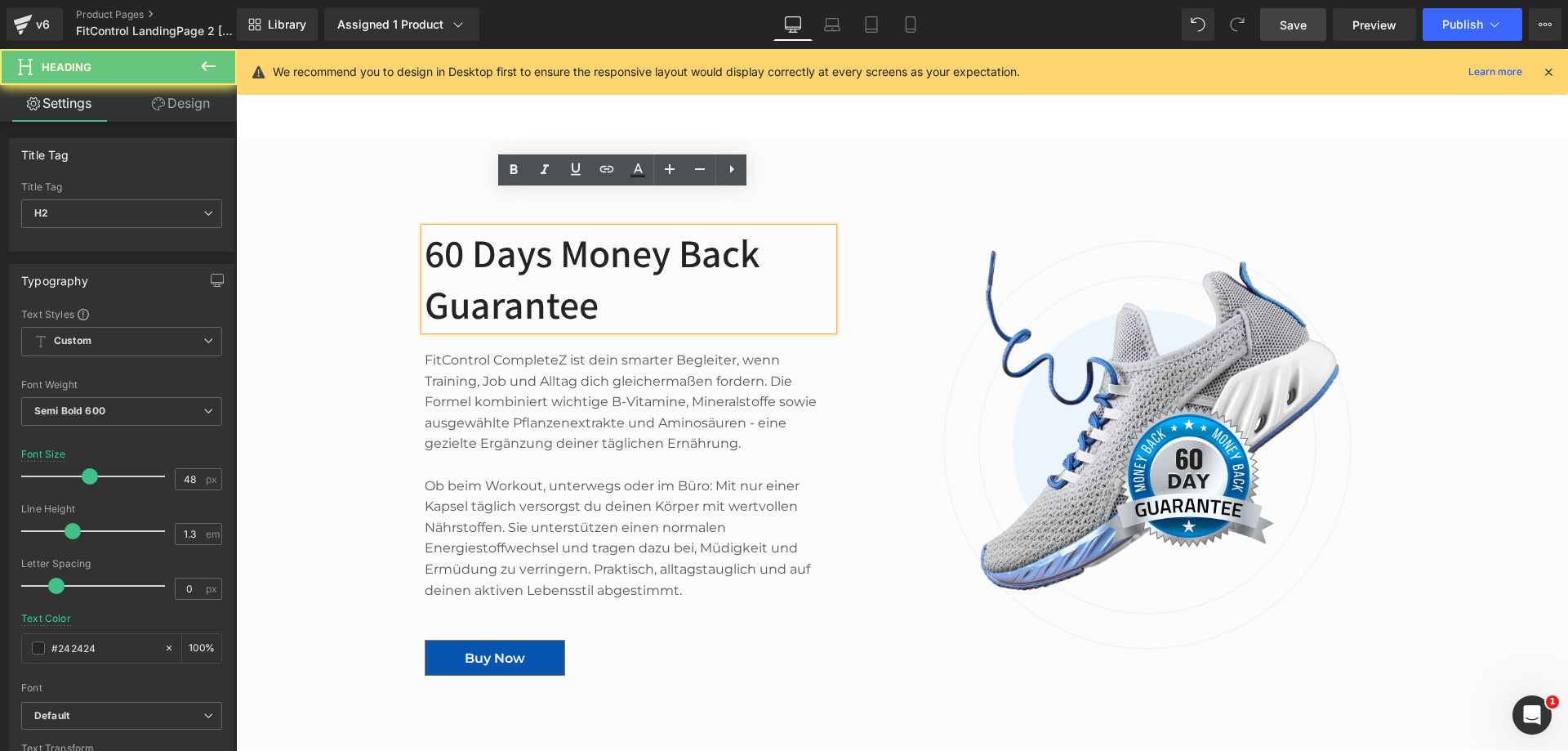
click at [559, 228] on h2 "60 Days Money Back Guarantee" at bounding box center [628, 279] width 408 height 102
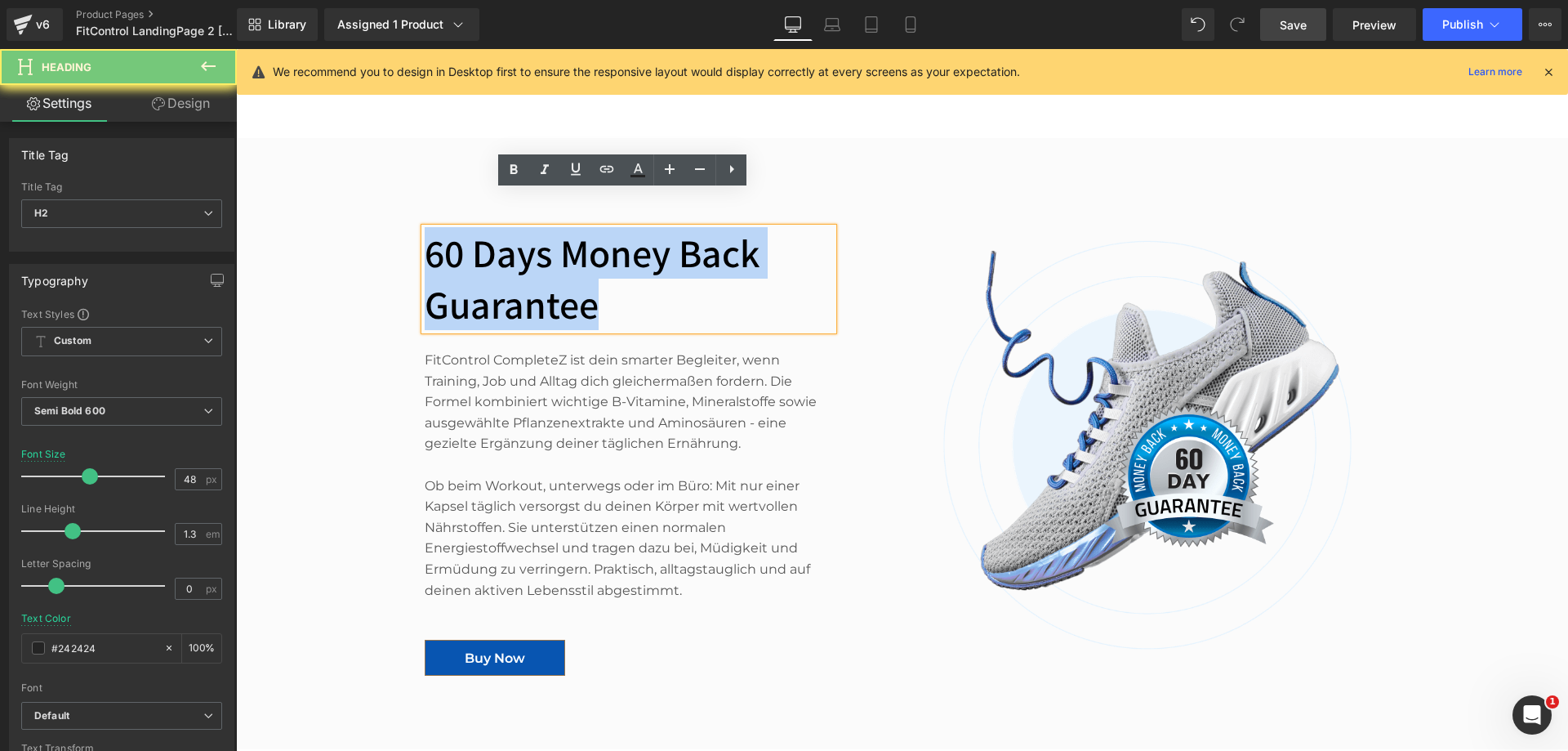
click at [559, 228] on h2 "60 Days Money Back Guarantee" at bounding box center [628, 279] width 408 height 102
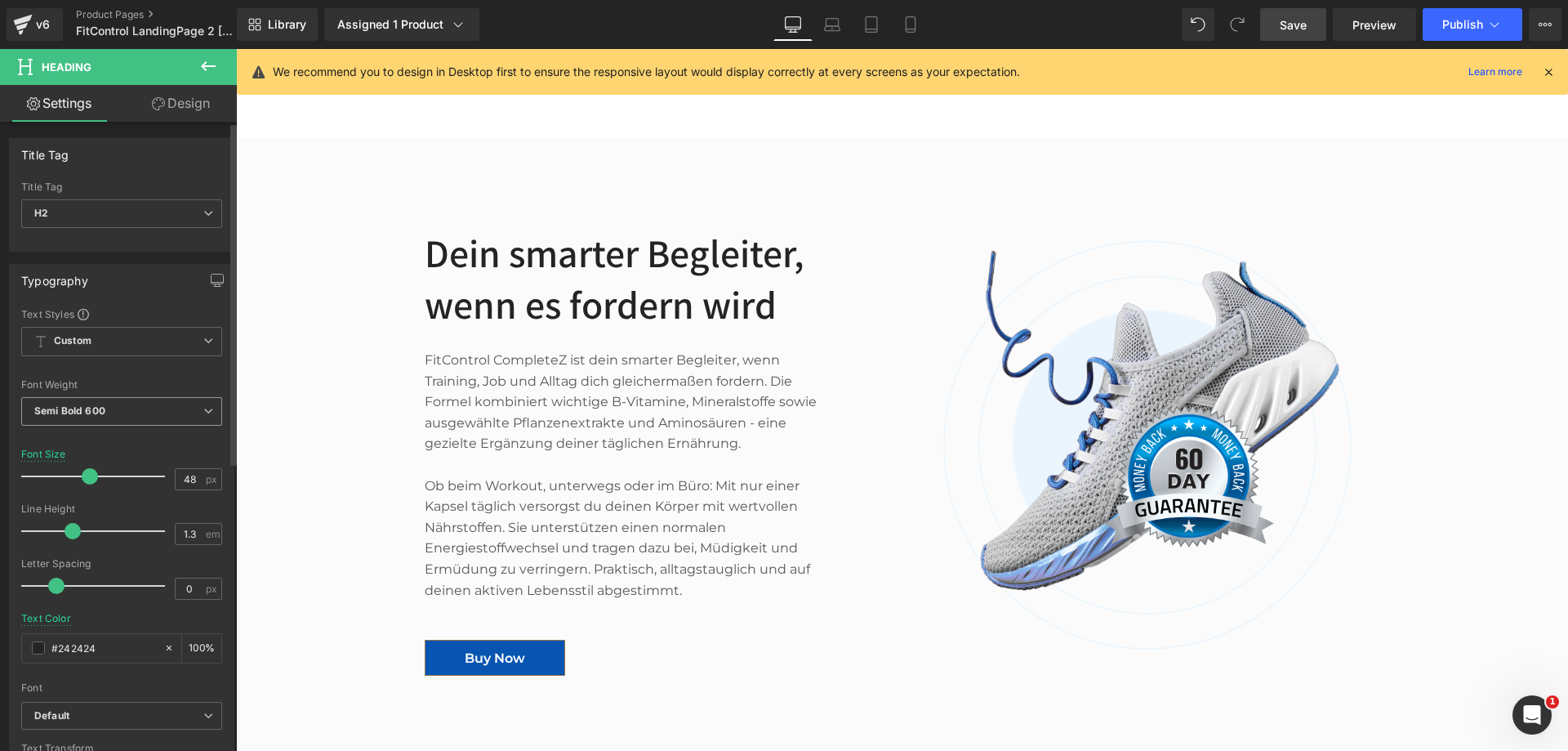
click at [204, 407] on icon at bounding box center [209, 411] width 10 height 10
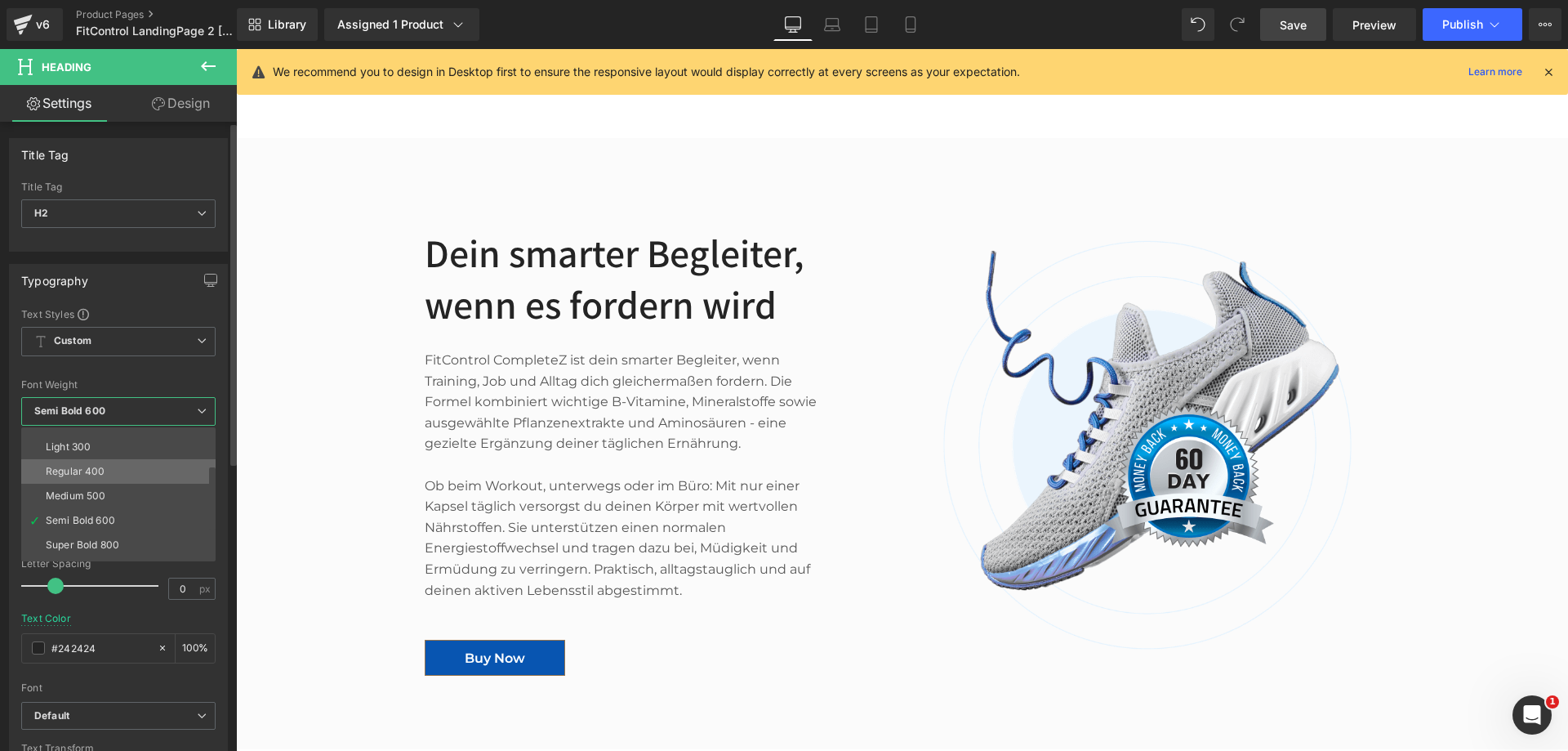
scroll to position [82, 0]
click at [109, 543] on li "Bold 700" at bounding box center [122, 553] width 202 height 25
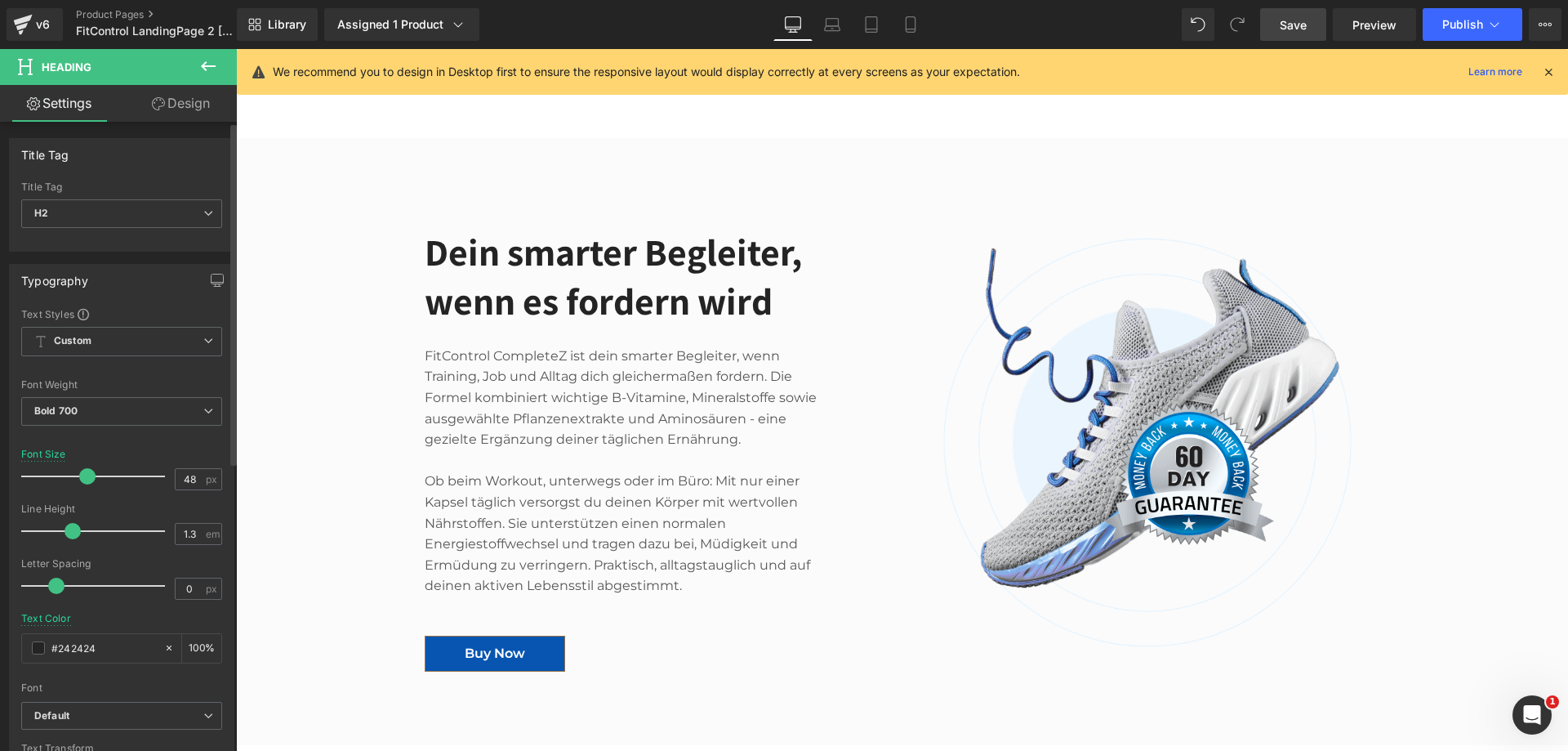
click at [81, 473] on span at bounding box center [87, 476] width 16 height 16
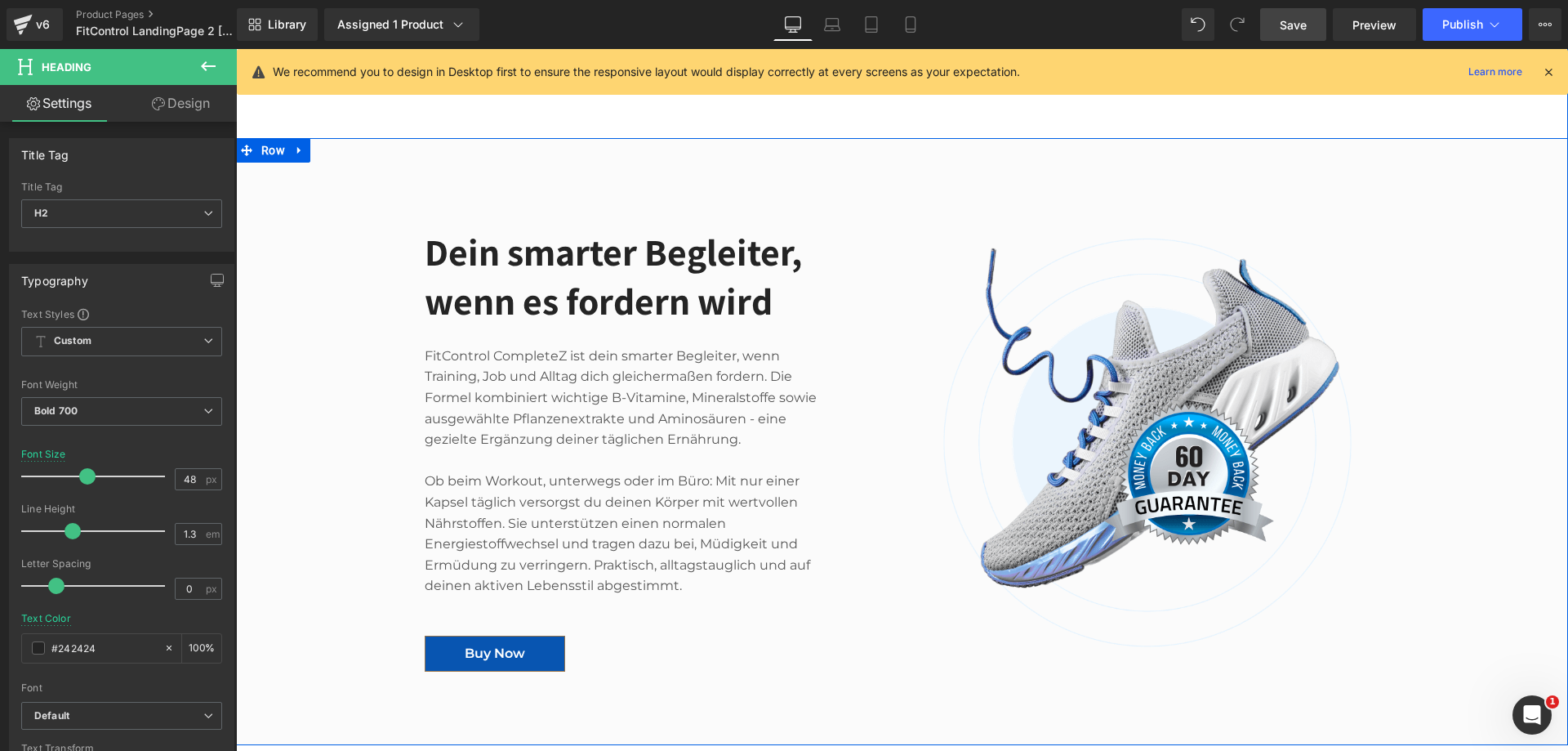
click at [312, 448] on div "Image Dein smarter Begleiter, wenn es fordern wird Heading FitControl CompleteZ…" at bounding box center [902, 433] width 1332 height 509
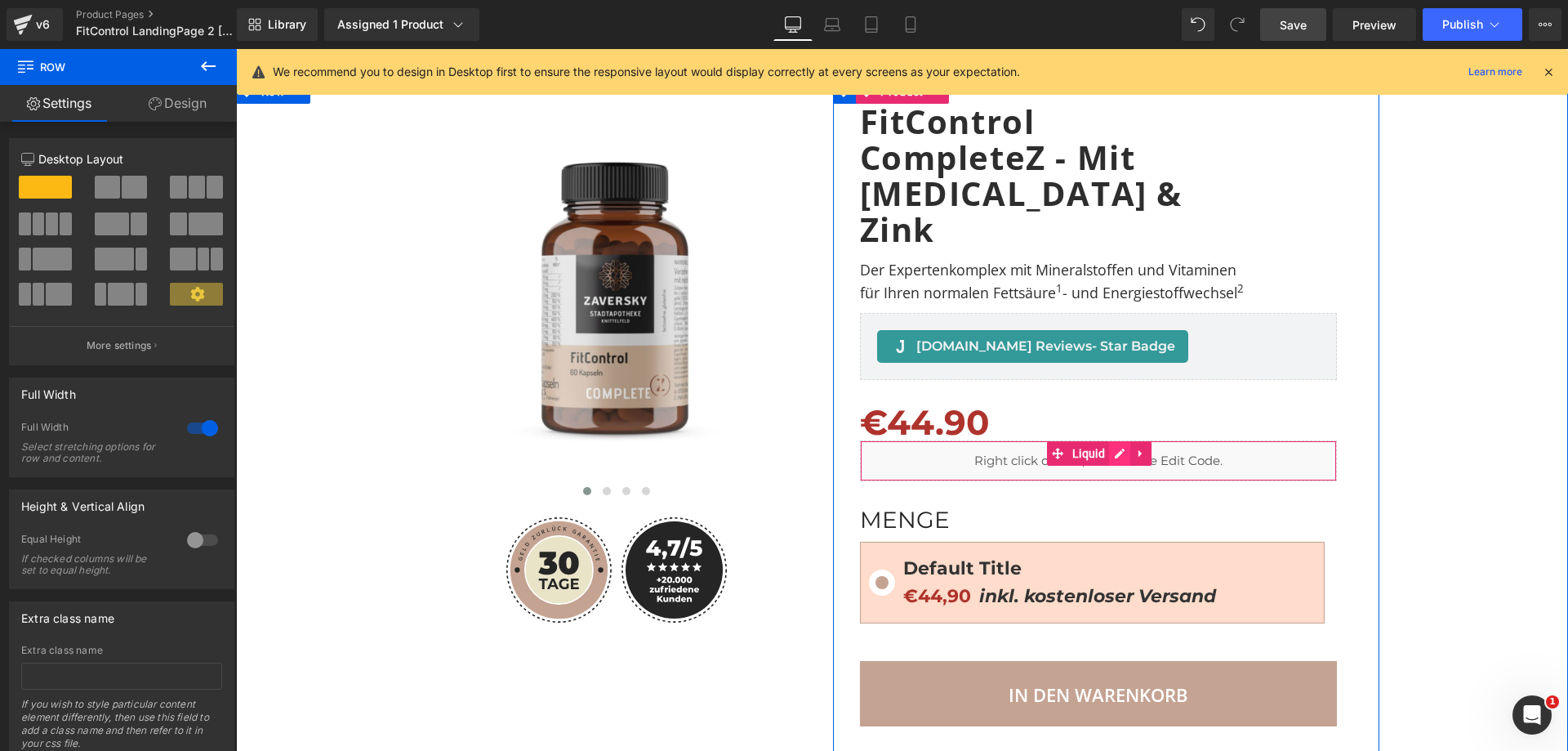
click at [1113, 441] on div "Liquid" at bounding box center [1098, 461] width 478 height 41
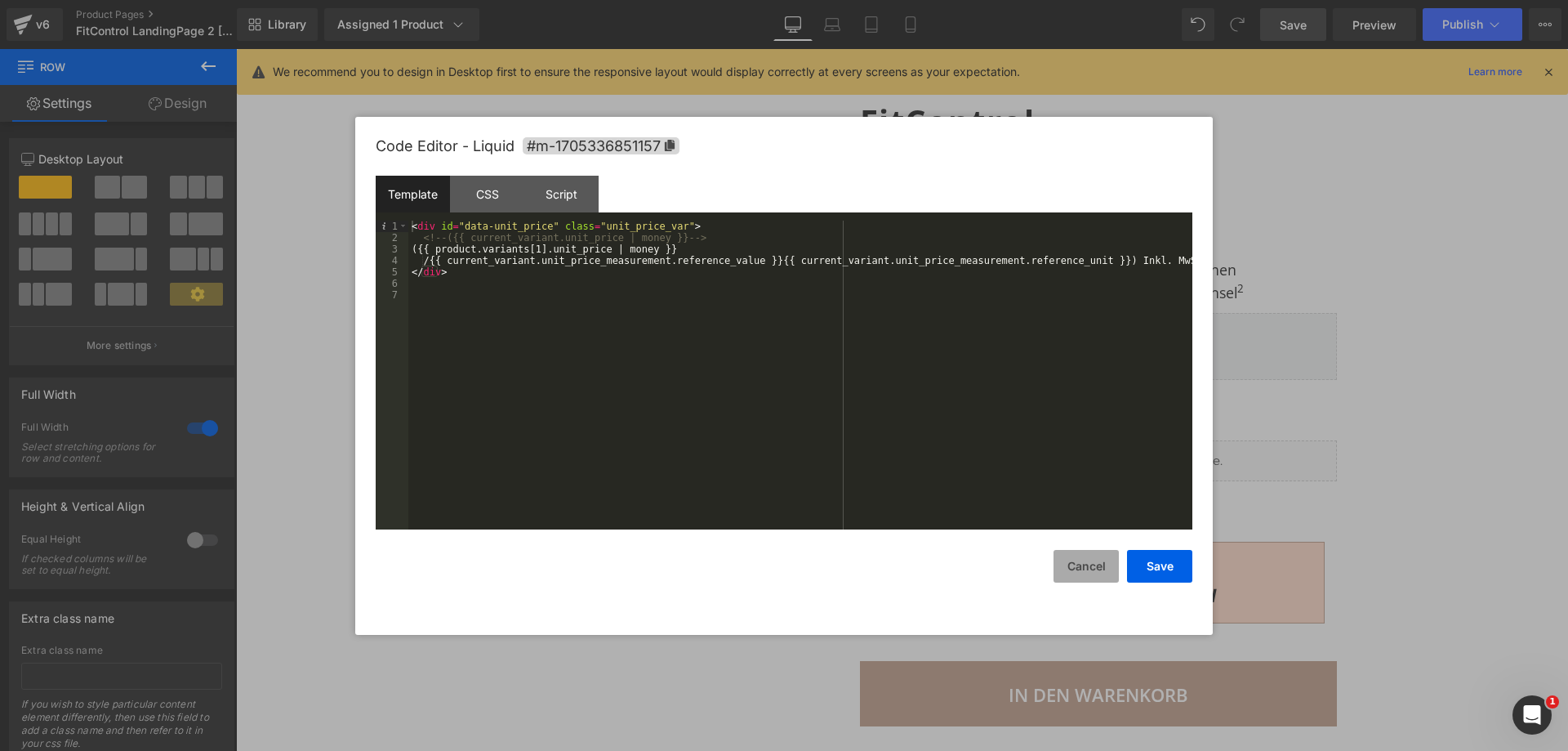
click at [1091, 567] on button "Cancel" at bounding box center [1086, 566] width 66 height 32
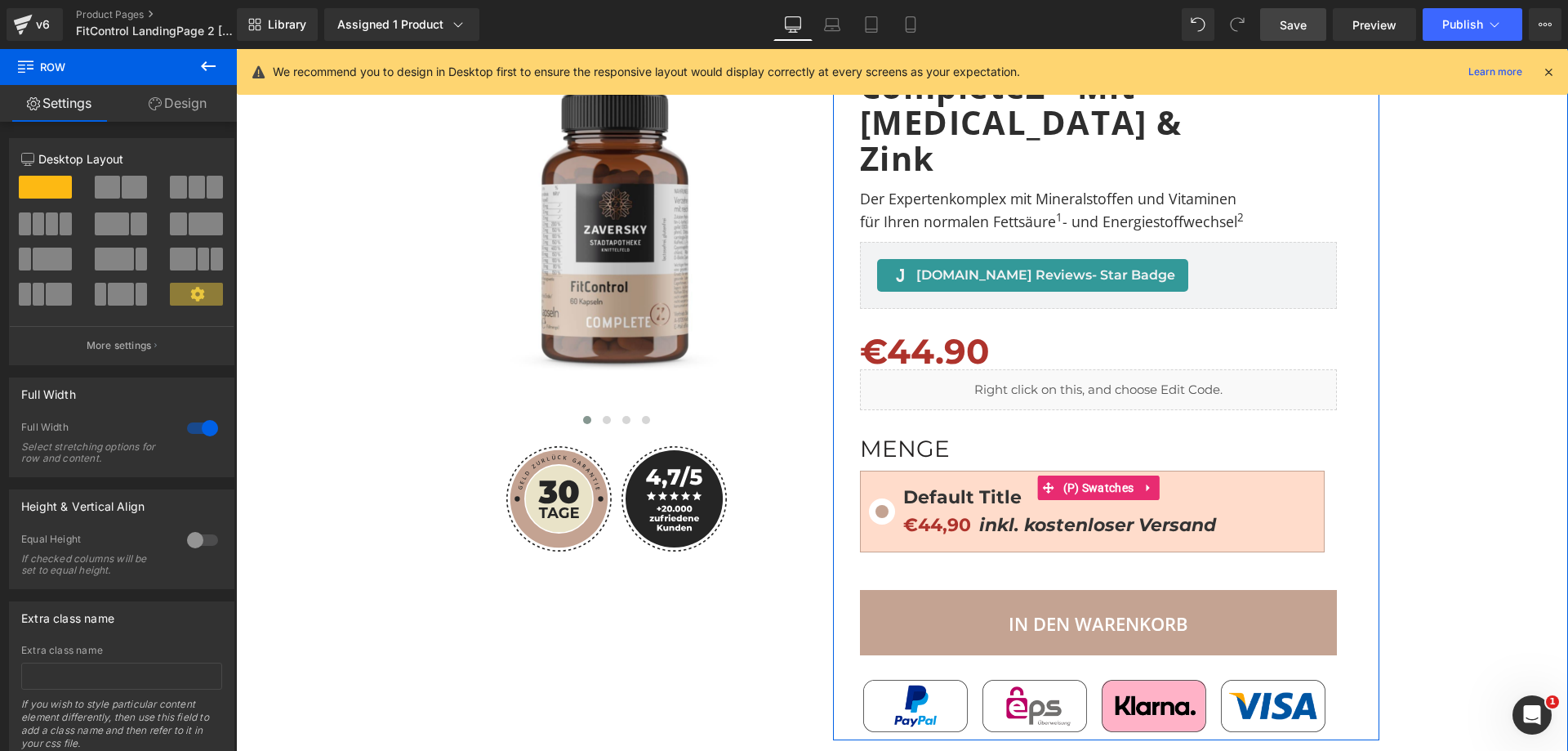
scroll to position [0, 0]
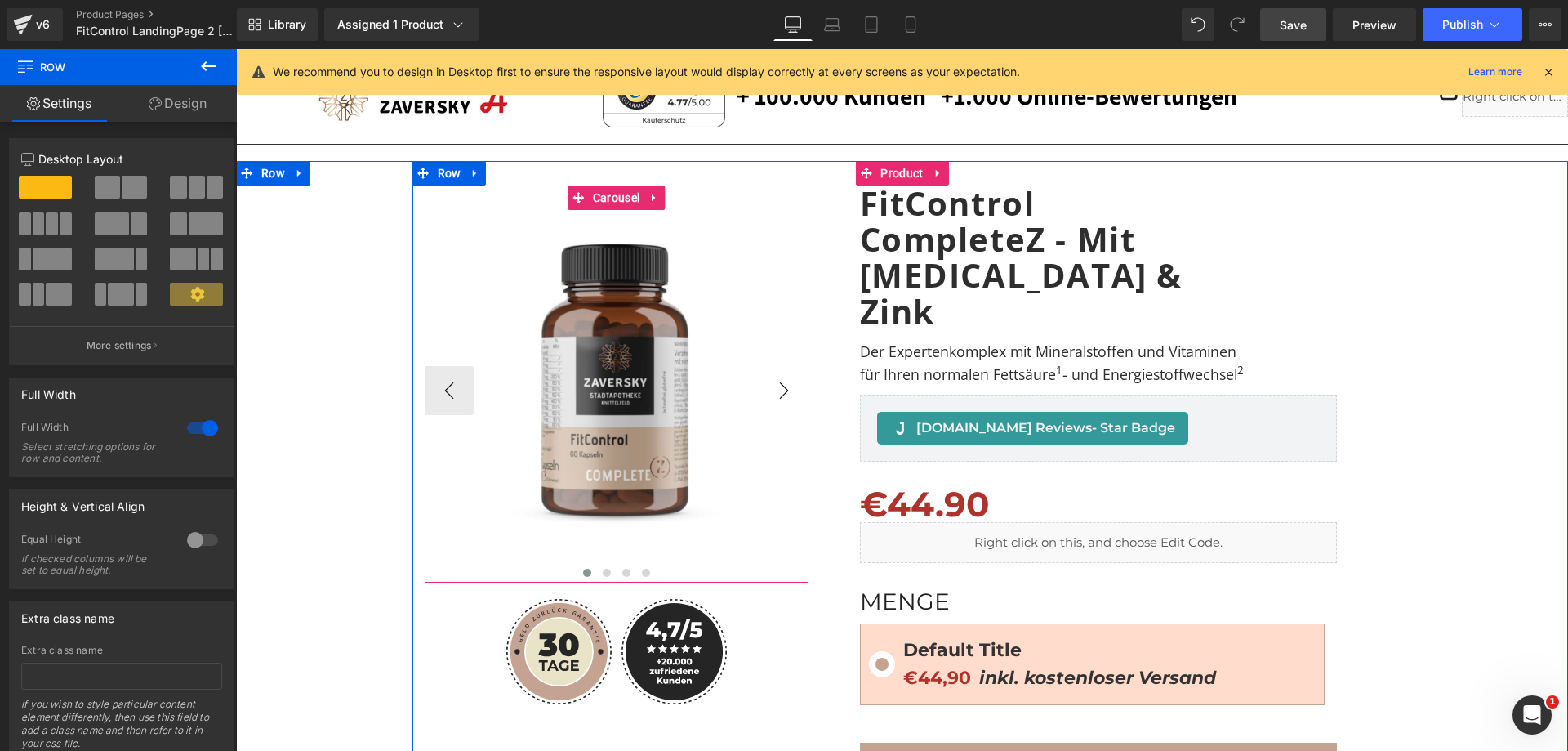
click at [773, 388] on button "›" at bounding box center [784, 390] width 49 height 49
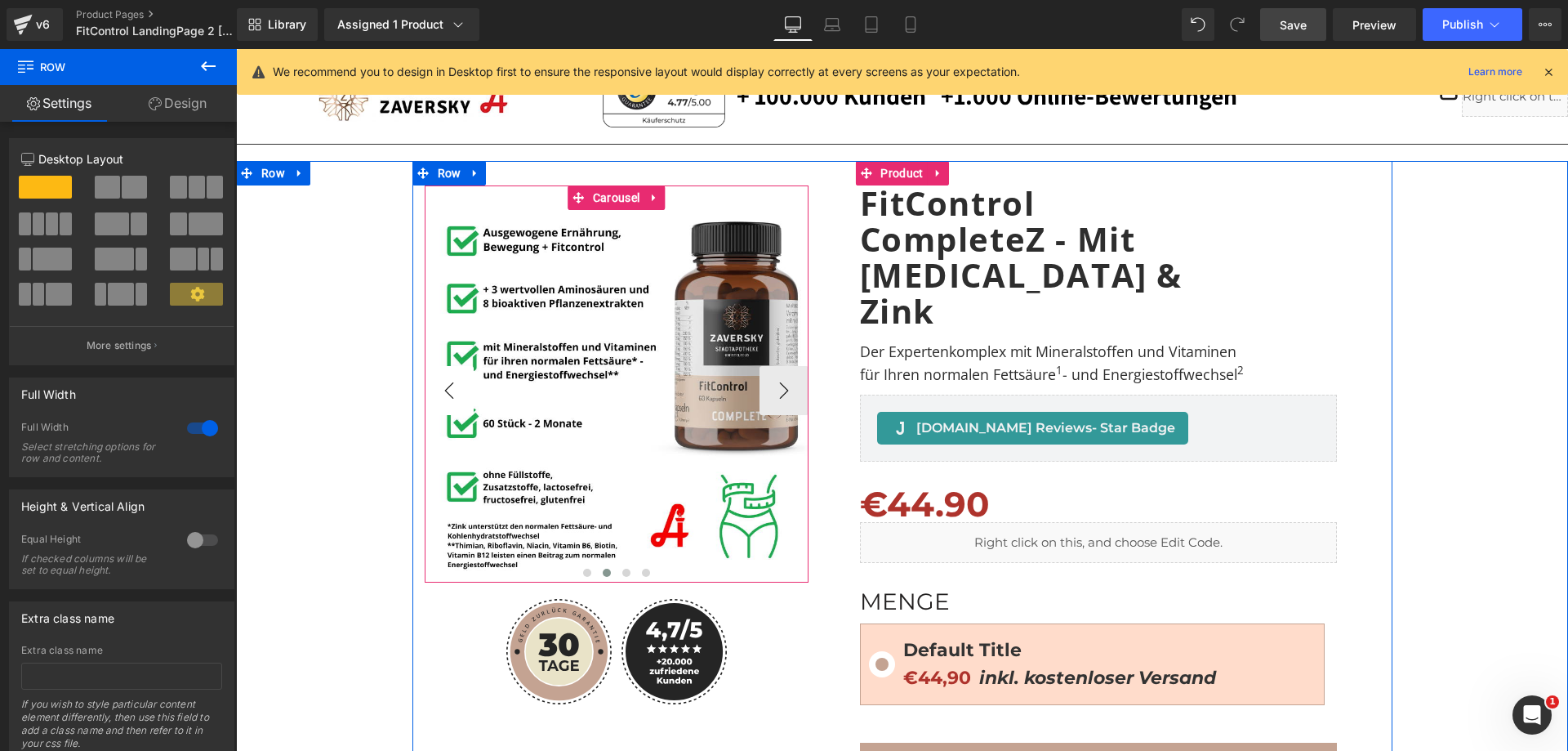
click at [448, 385] on button "‹" at bounding box center [449, 390] width 49 height 49
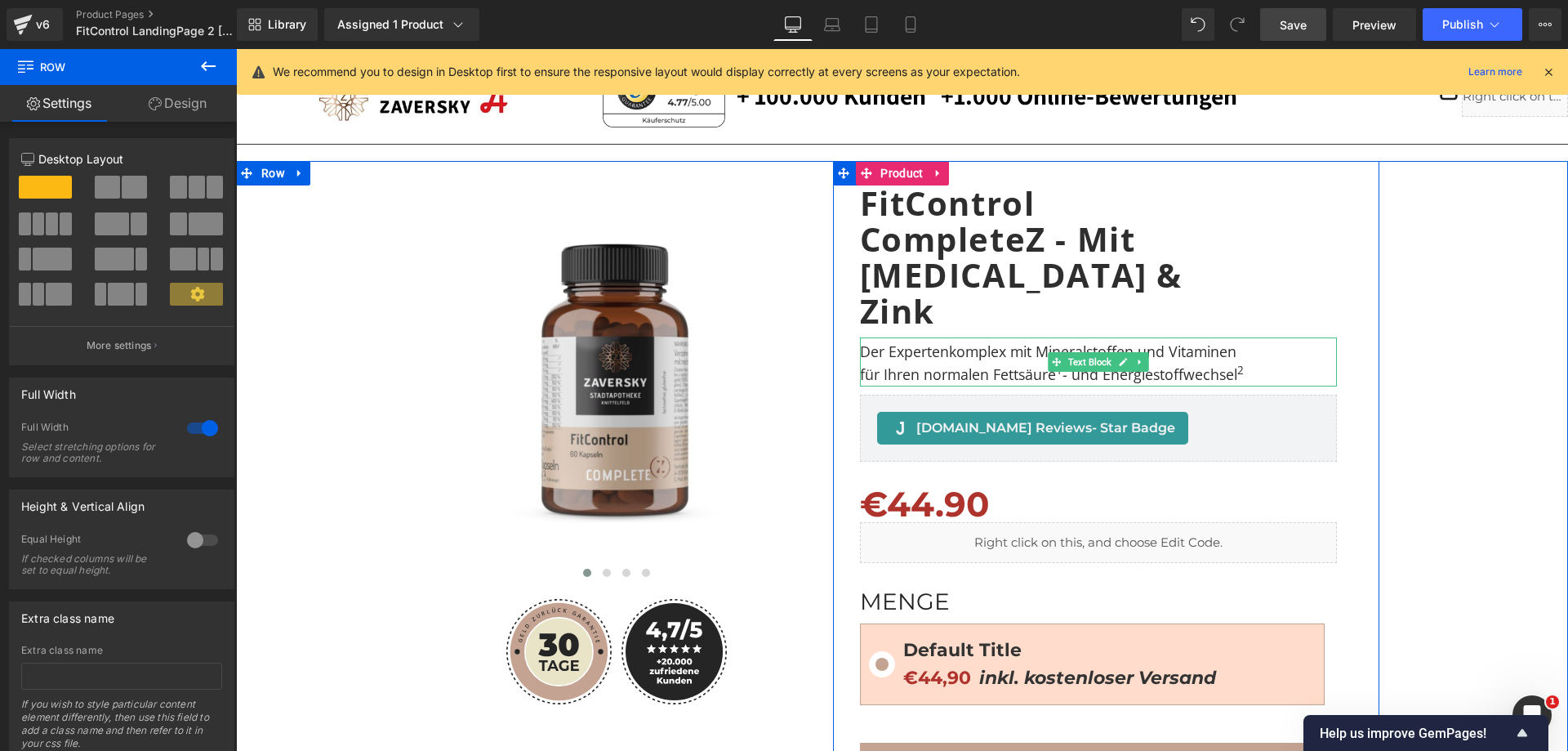
click at [1213, 342] on span "Der Expertenkomplex mit Mineralstoffen und Vitaminen für Ihren normalen Fettsäu…" at bounding box center [1050, 363] width 381 height 43
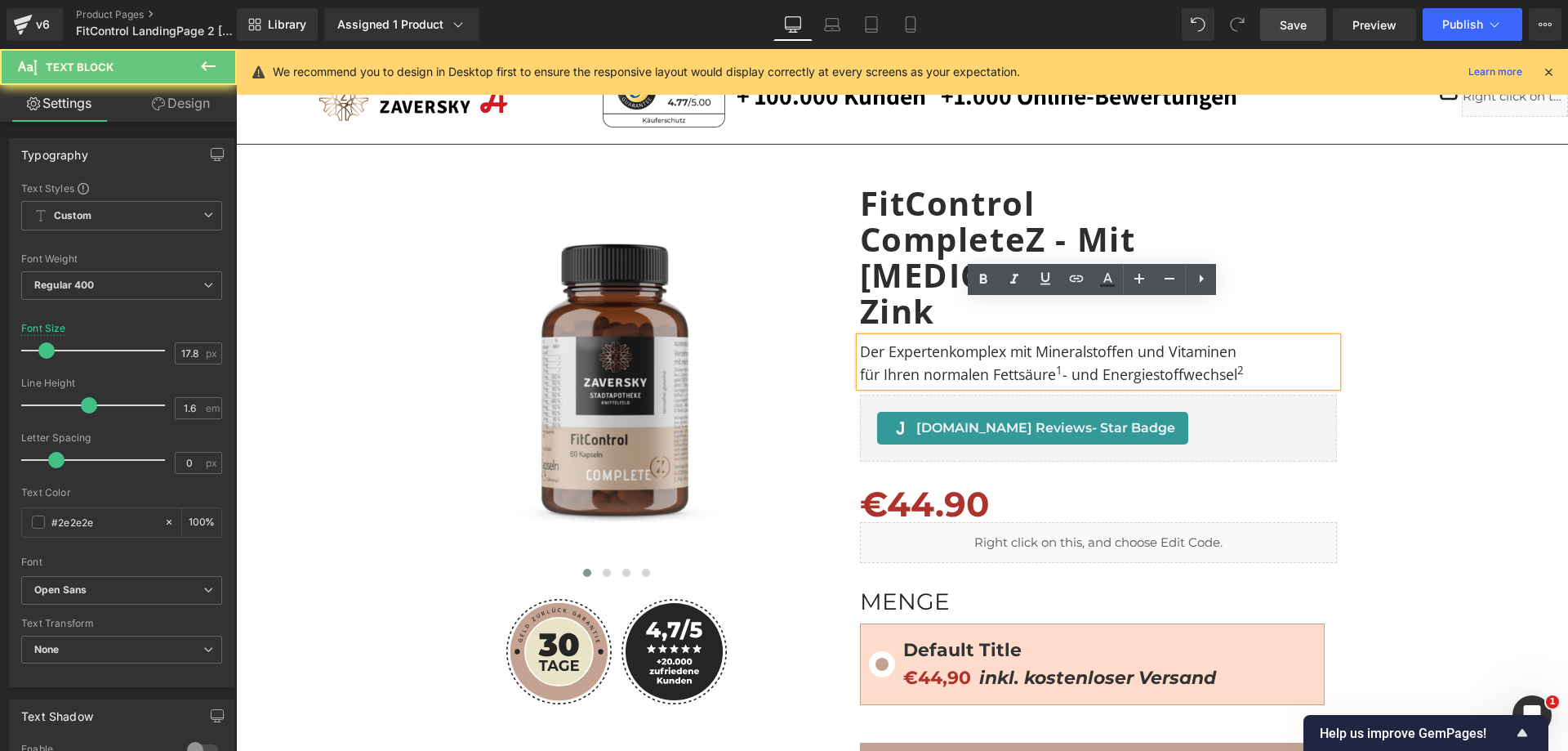
click at [1213, 342] on span "Der Expertenkomplex mit Mineralstoffen und Vitaminen für Ihren normalen Fettsäu…" at bounding box center [1050, 363] width 381 height 43
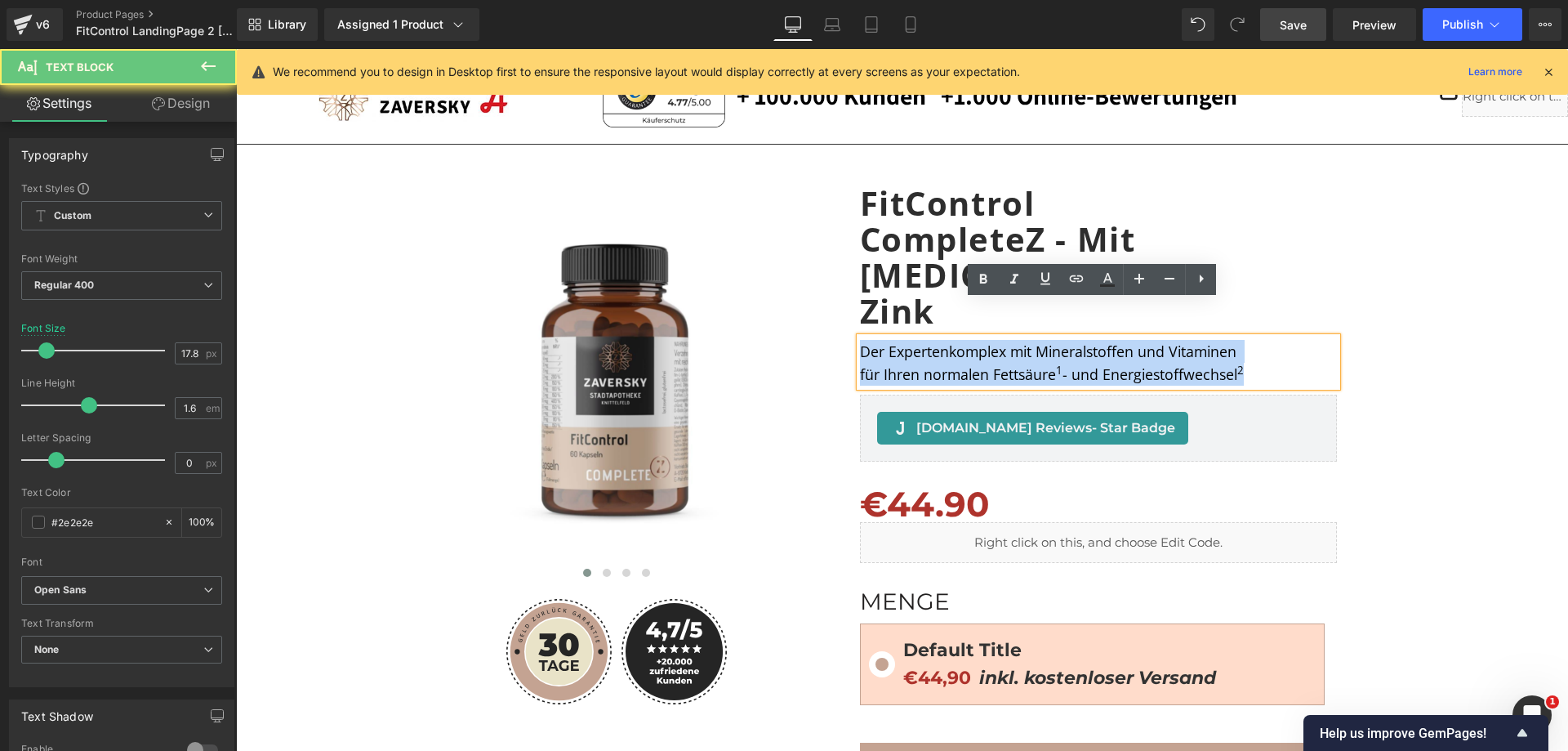
click at [1213, 342] on span "Der Expertenkomplex mit Mineralstoffen und Vitaminen für Ihren normalen Fettsäu…" at bounding box center [1050, 363] width 381 height 43
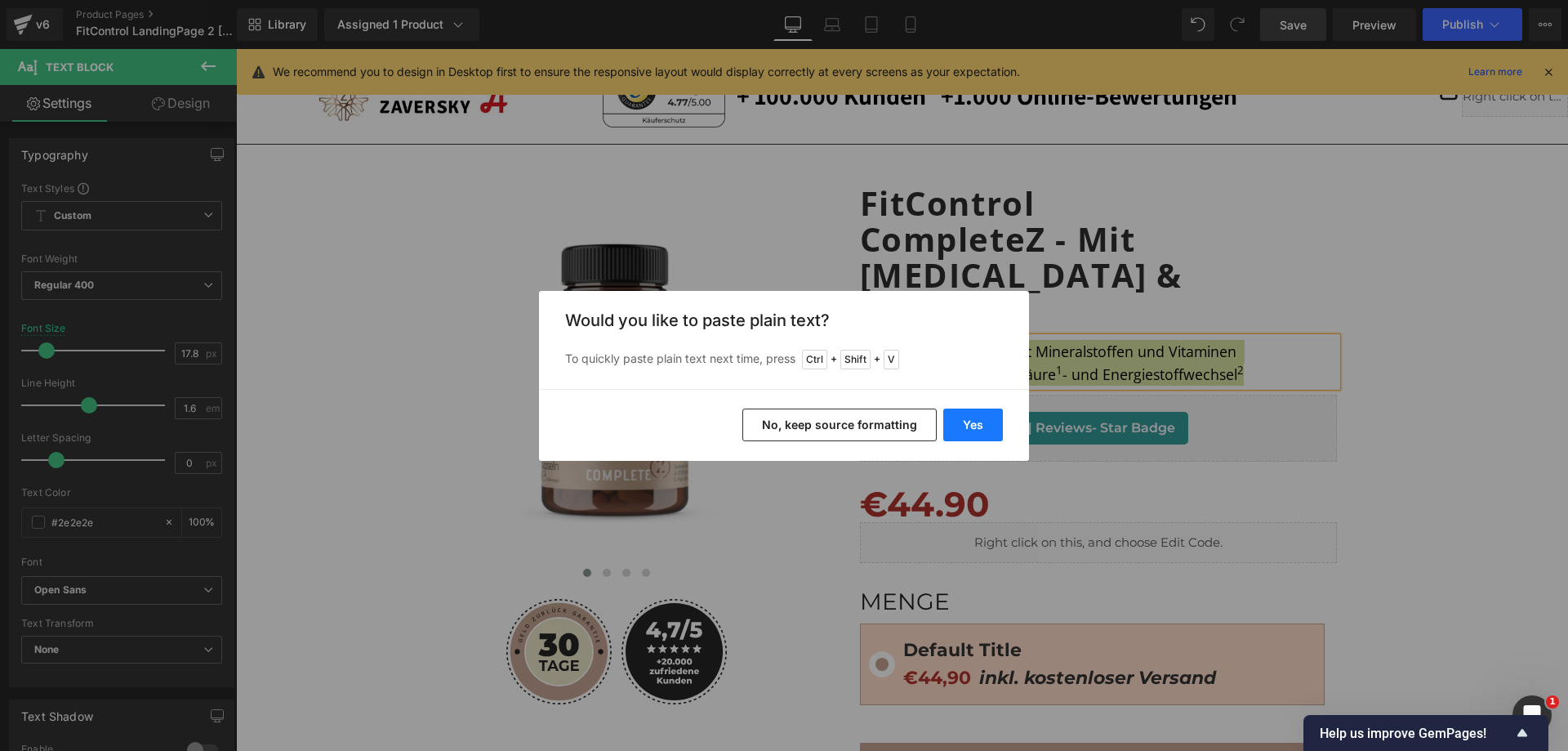
click at [976, 423] on button "Yes" at bounding box center [973, 425] width 60 height 32
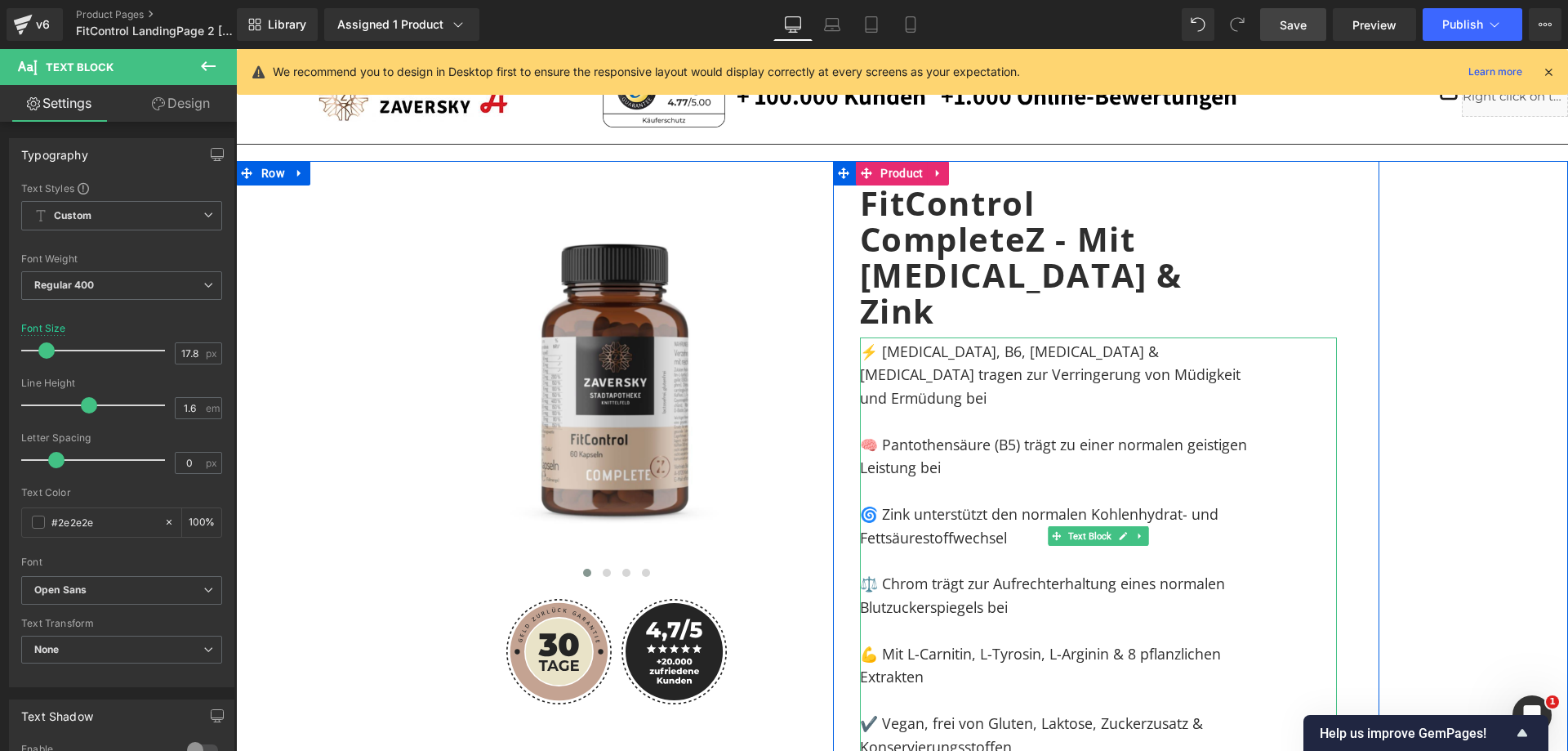
click at [1190, 340] on p "⚡ [MEDICAL_DATA], B6, [MEDICAL_DATA] & [MEDICAL_DATA] tragen zur Verringerung v…" at bounding box center [1059, 374] width 399 height 69
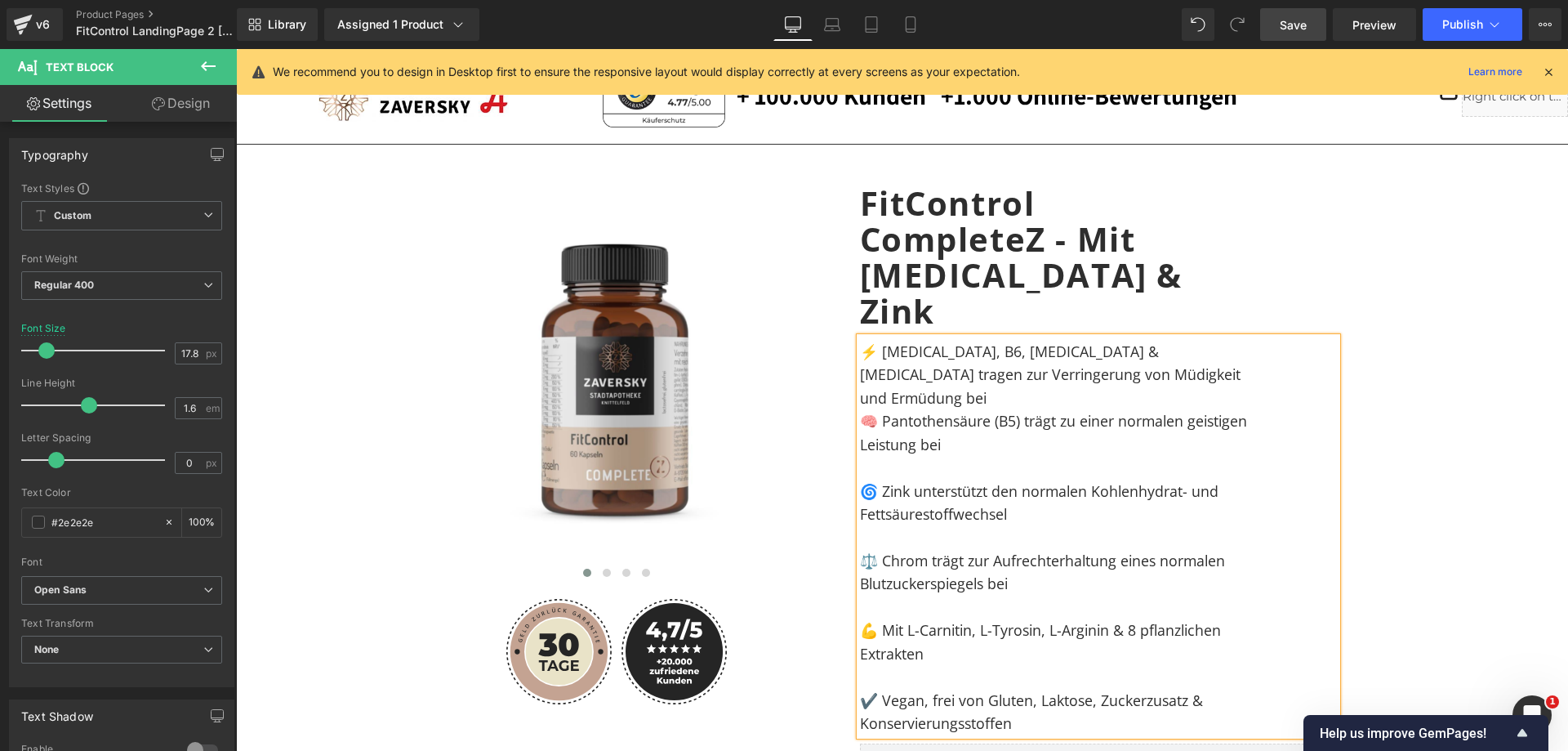
click at [1166, 409] on p "🧠 Pantothensäure (B5) trägt zu einer normalen geistigen Leistung bei" at bounding box center [1059, 432] width 399 height 47
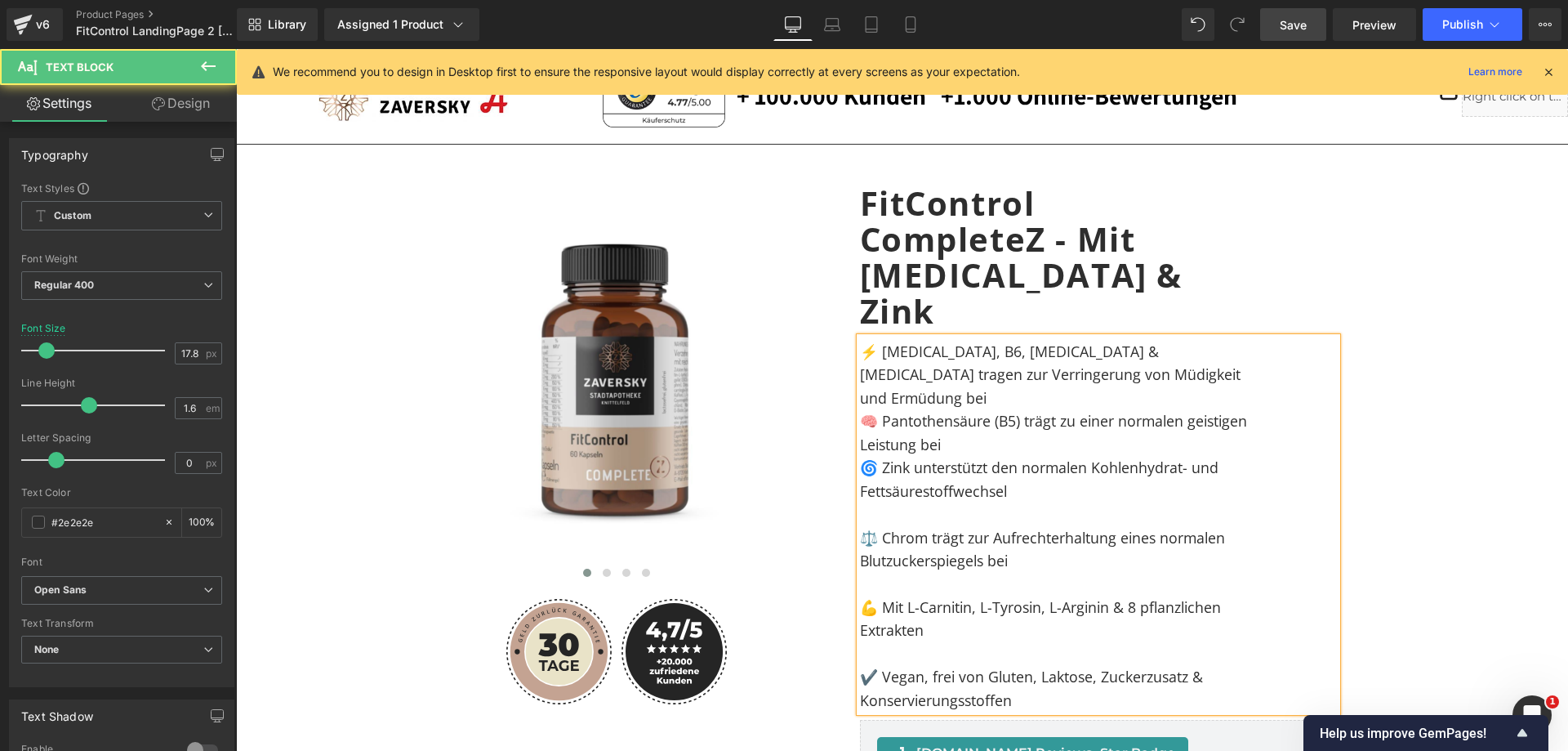
click at [1066, 456] on p "🌀 Zink unterstützt den normalen Kohlenhydrat- und Fettsäurestoffwechsel" at bounding box center [1059, 479] width 399 height 47
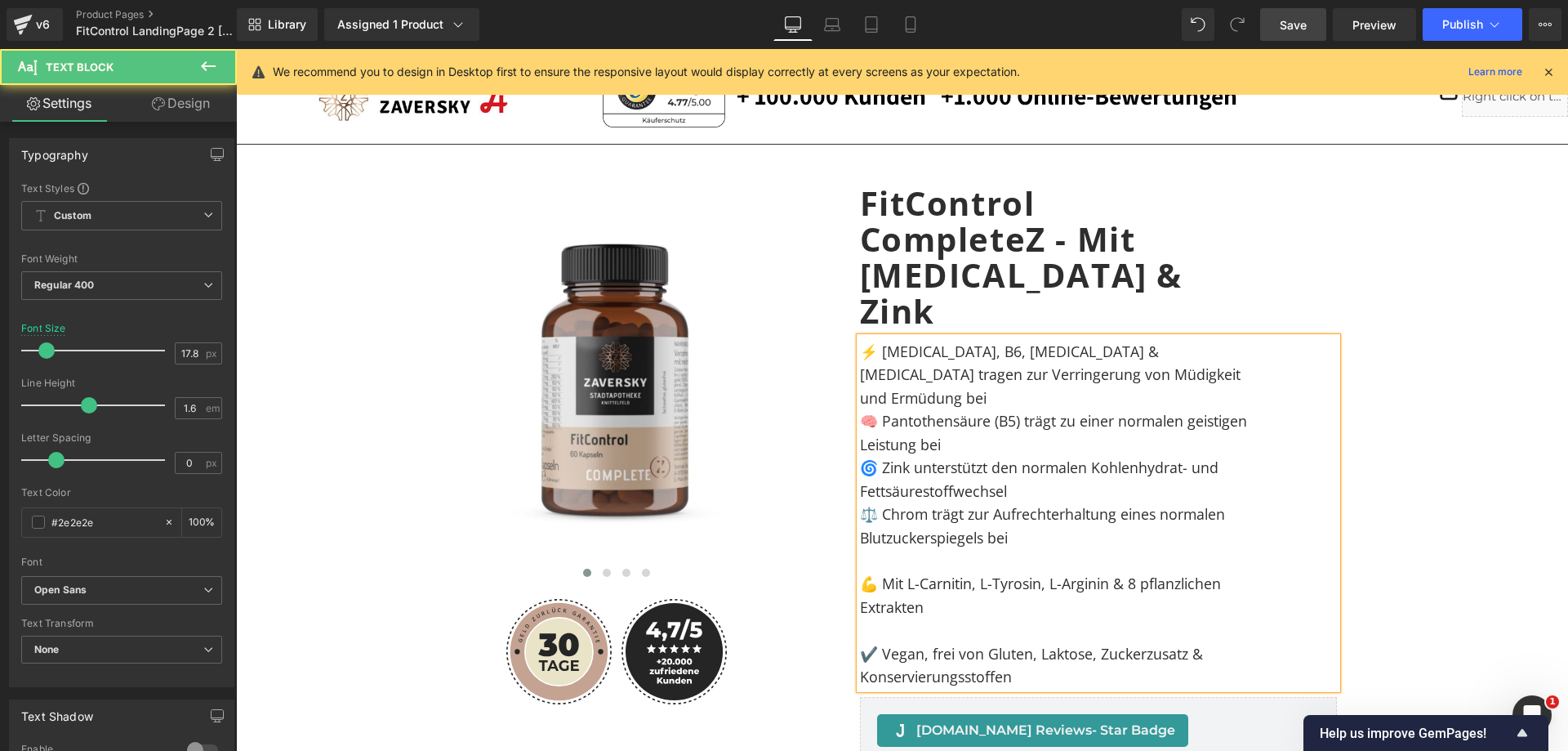
click at [1043, 502] on p "⚖️ Chrom trägt zur Aufrechterhaltung eines normalen Blutzuckerspiegels bei" at bounding box center [1059, 525] width 399 height 47
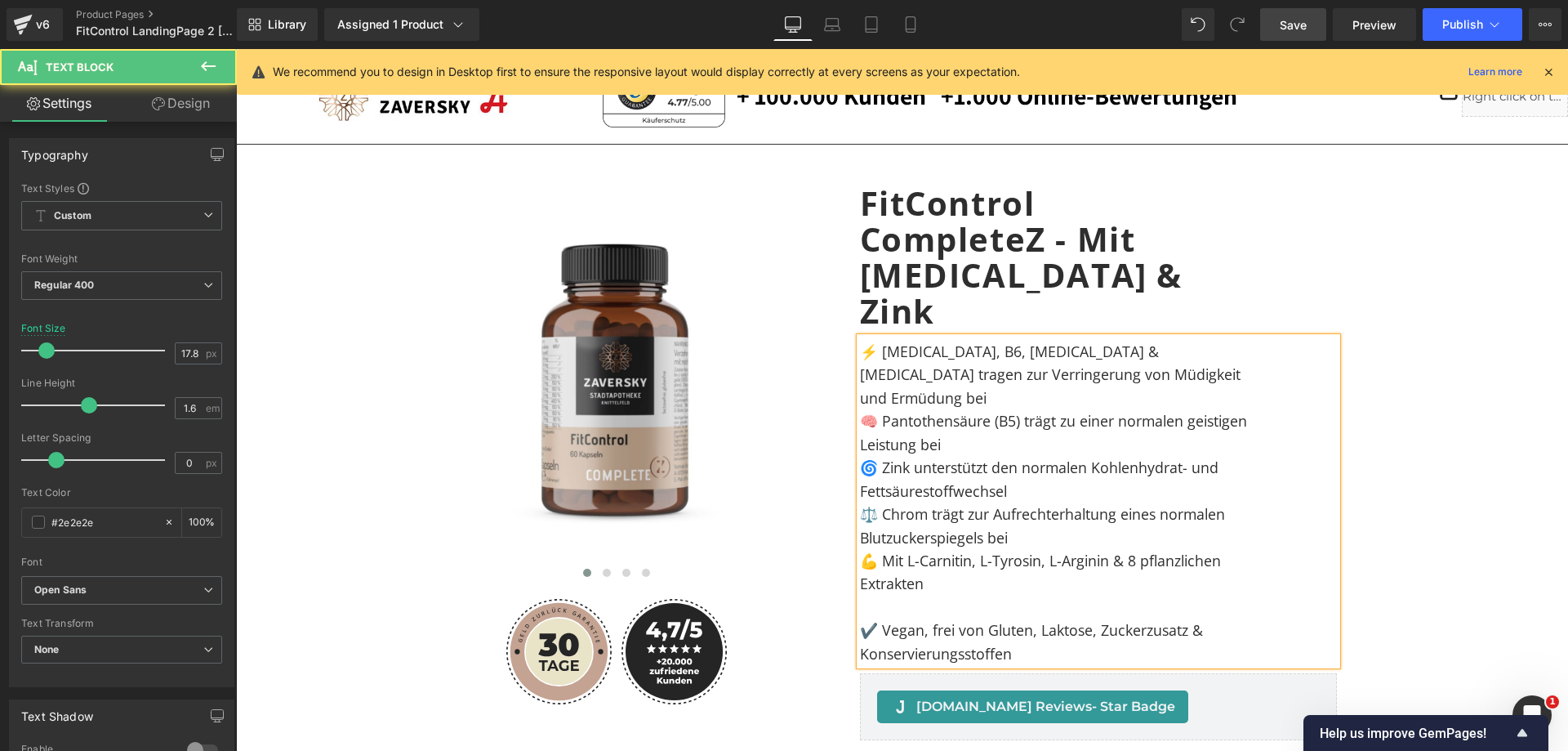
click at [1034, 549] on p "💪 Mit L-Carnitin, L-Tyrosin, L-Arginin & 8 pflanzlichen Extrakten" at bounding box center [1059, 572] width 399 height 47
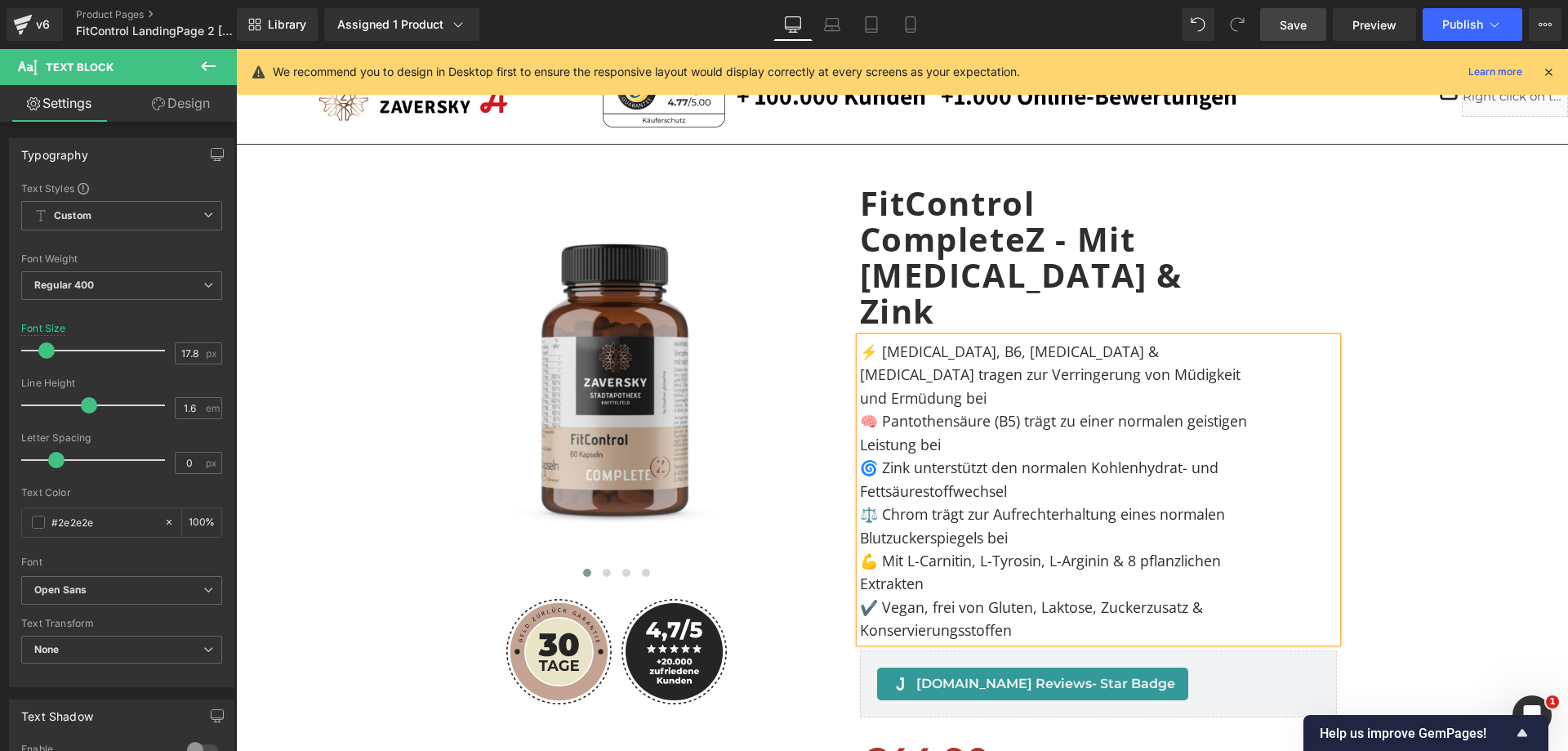
click at [1433, 500] on div "Image Image" at bounding box center [902, 676] width 1316 height 1031
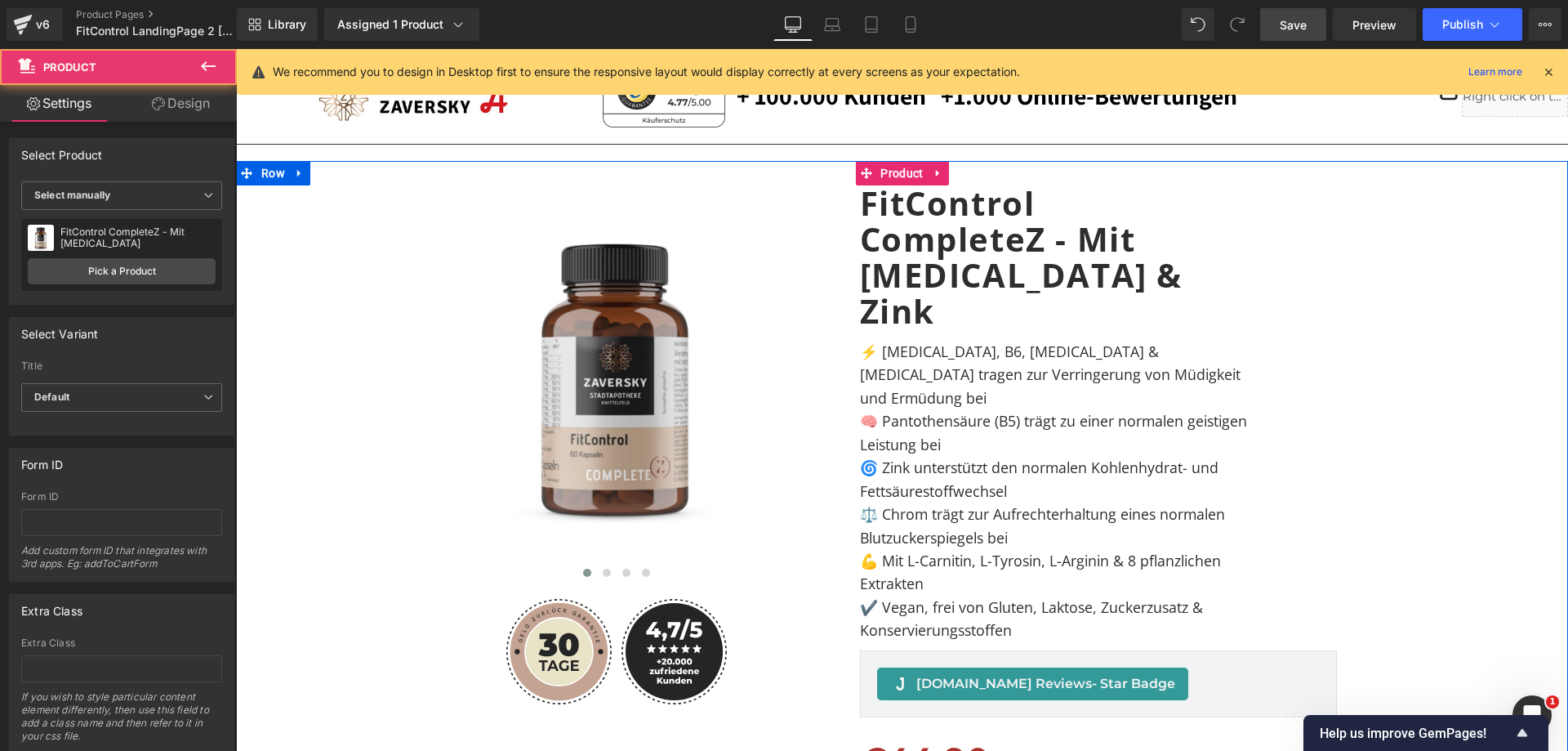
click at [1071, 345] on span "⚡ [MEDICAL_DATA], B6, [MEDICAL_DATA] & [MEDICAL_DATA] tragen zur Verringerung v…" at bounding box center [1052, 375] width 384 height 66
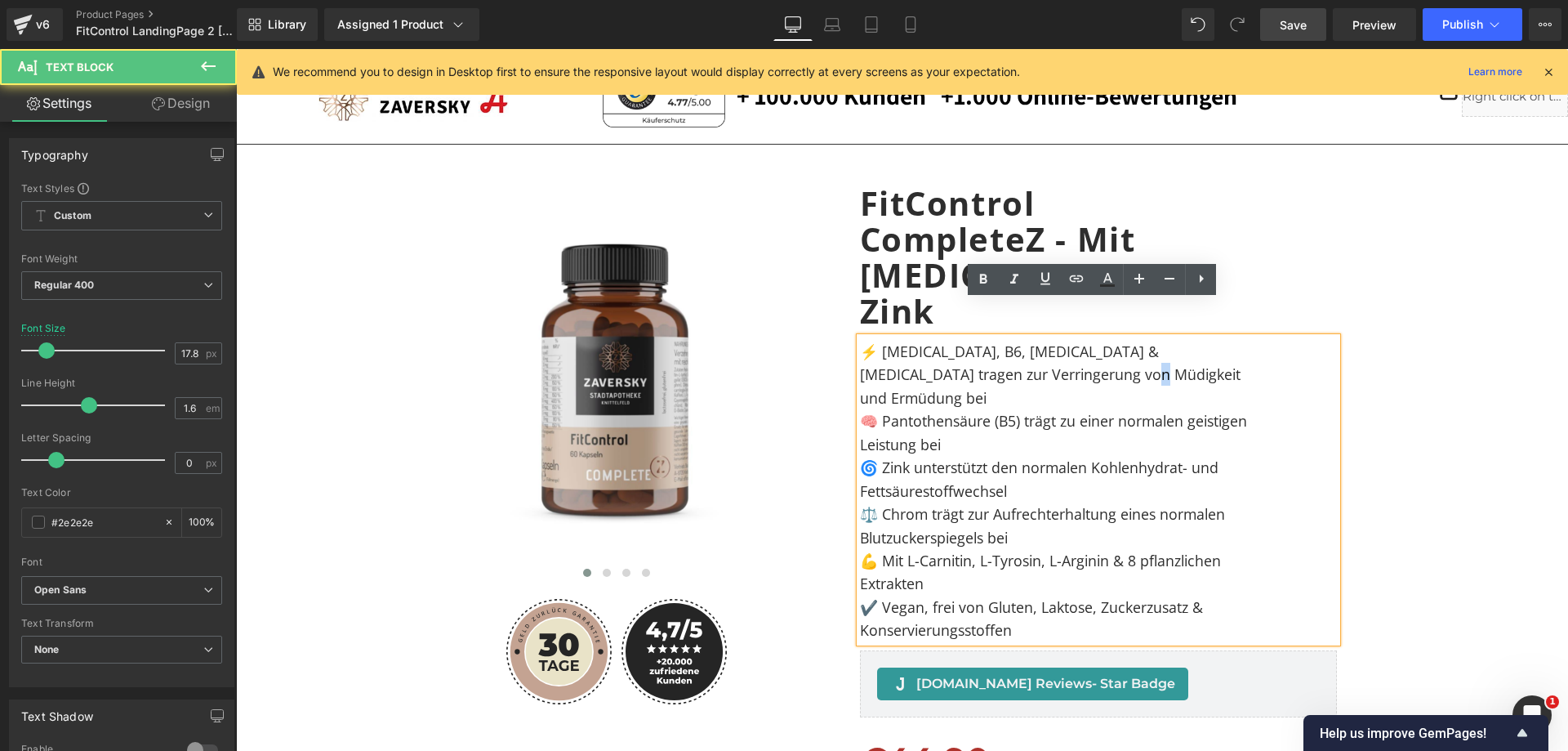
click at [1071, 345] on span "⚡ [MEDICAL_DATA], B6, [MEDICAL_DATA] & [MEDICAL_DATA] tragen zur Verringerung v…" at bounding box center [1052, 375] width 384 height 66
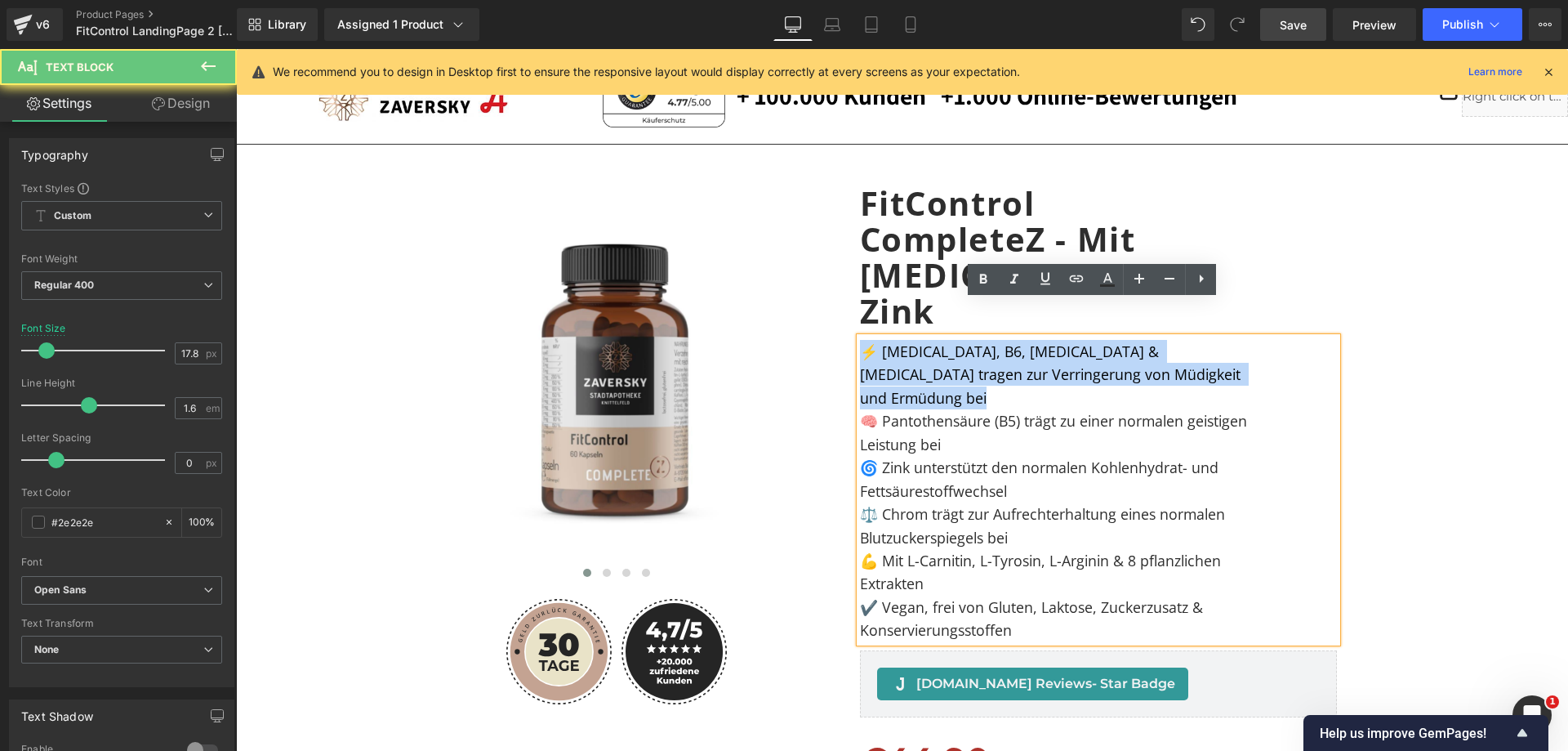
click at [1071, 345] on span "⚡ [MEDICAL_DATA], B6, [MEDICAL_DATA] & [MEDICAL_DATA] tragen zur Verringerung v…" at bounding box center [1052, 375] width 384 height 66
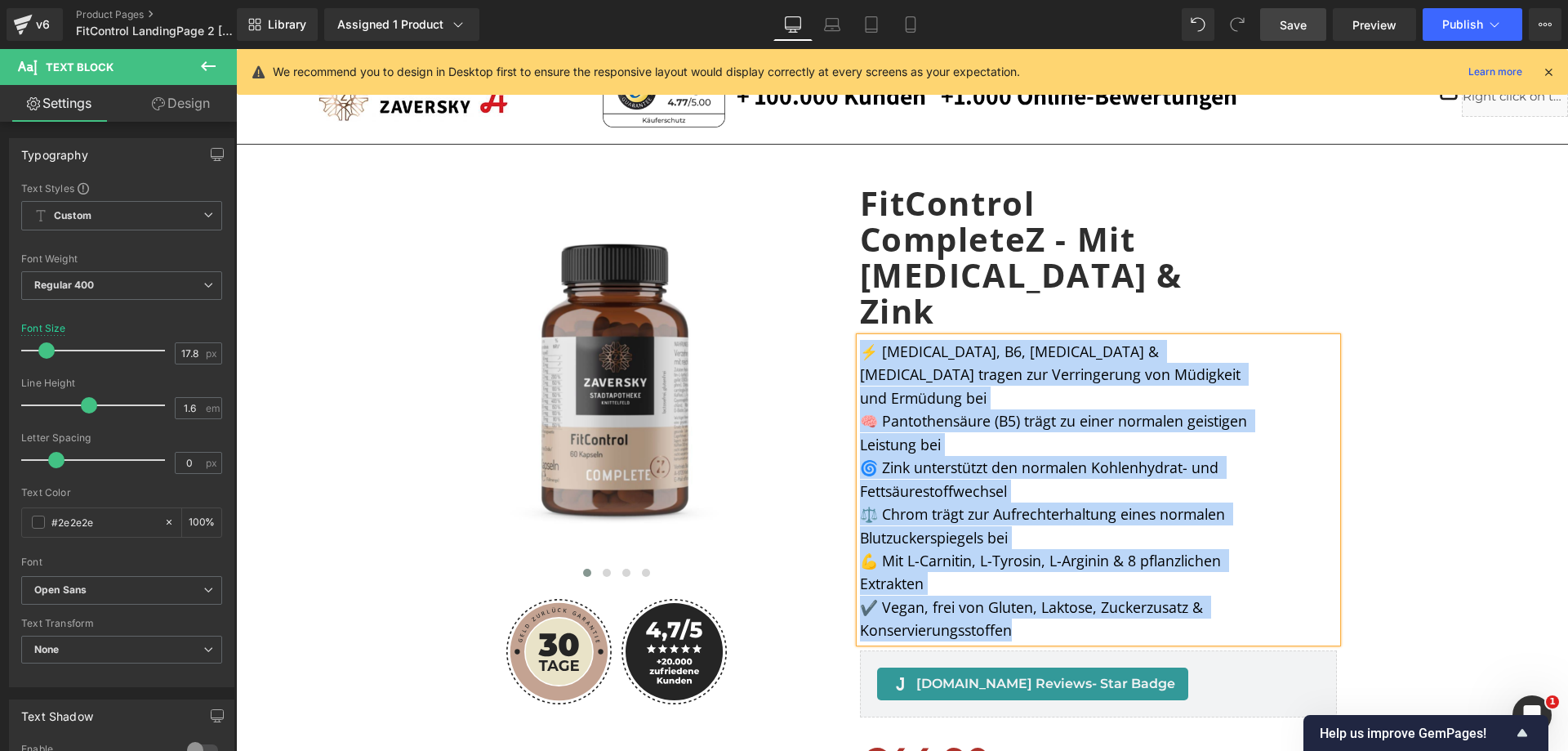
click at [1444, 367] on div "Image Image" at bounding box center [902, 676] width 1316 height 1031
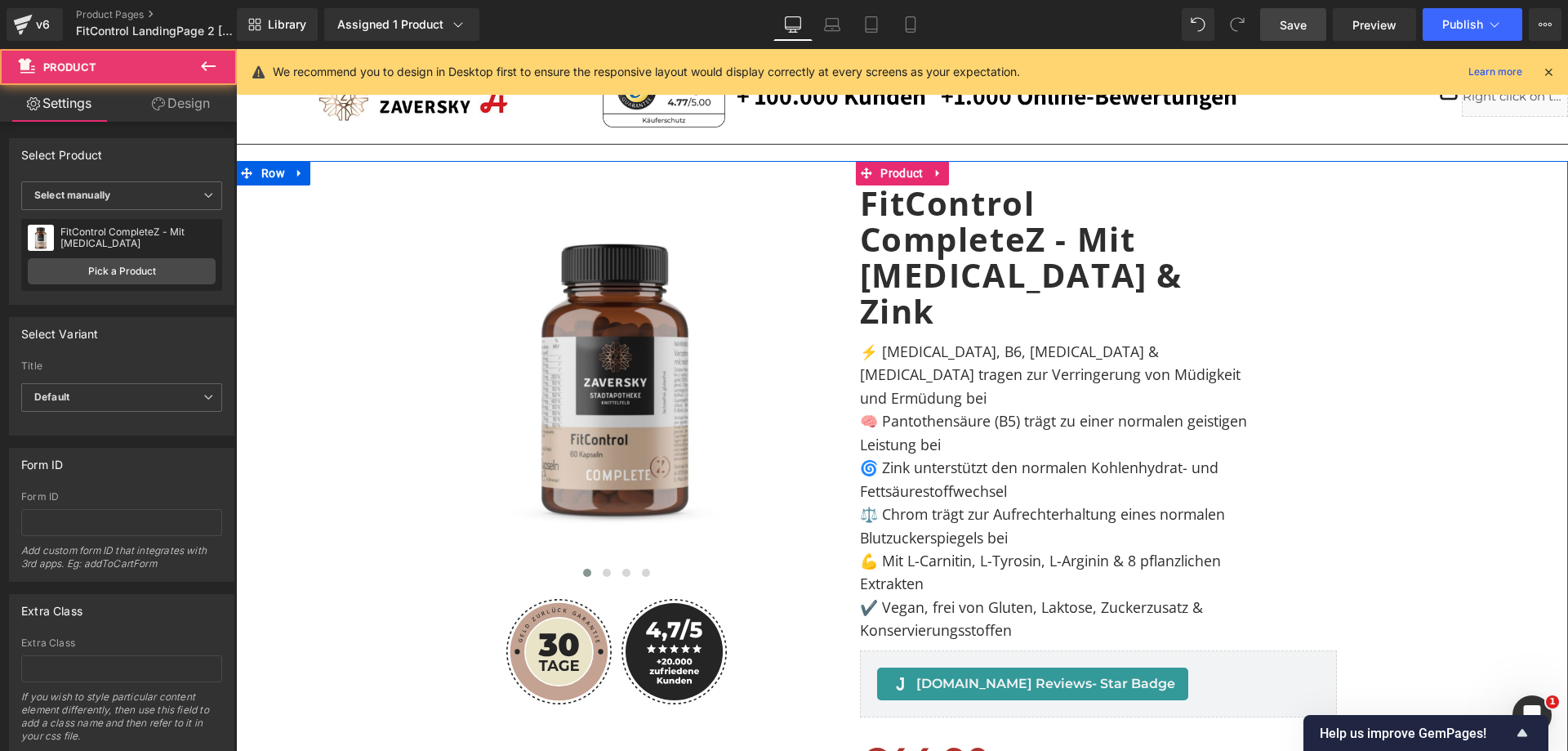
click at [1100, 342] on span "⚡ [MEDICAL_DATA], B6, [MEDICAL_DATA] & [MEDICAL_DATA] tragen zur Verringerung v…" at bounding box center [1052, 375] width 384 height 66
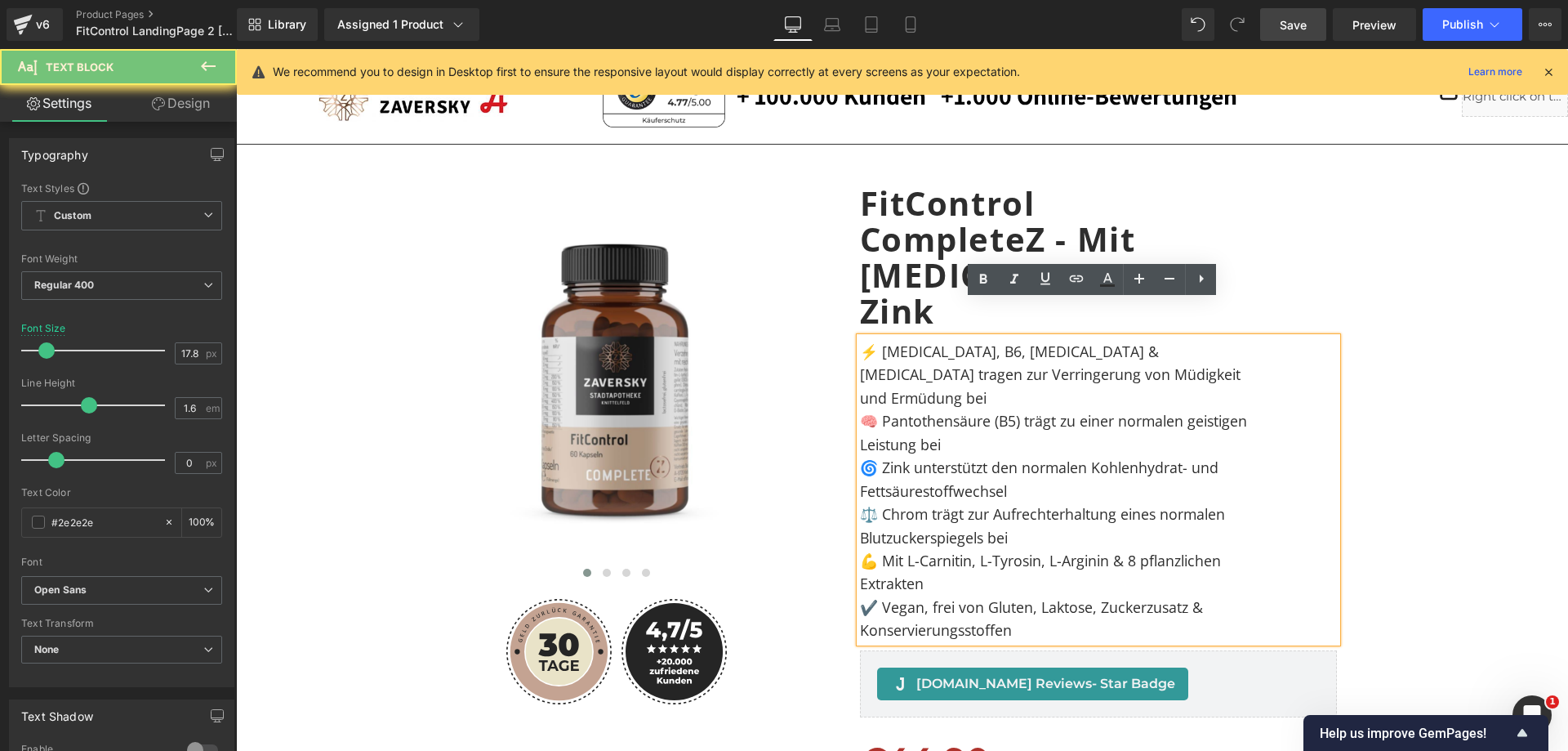
click at [1108, 340] on p "⚡ [MEDICAL_DATA], B6, [MEDICAL_DATA] & [MEDICAL_DATA] tragen zur Verringerung v…" at bounding box center [1059, 374] width 399 height 69
click at [1204, 281] on icon at bounding box center [1201, 278] width 20 height 20
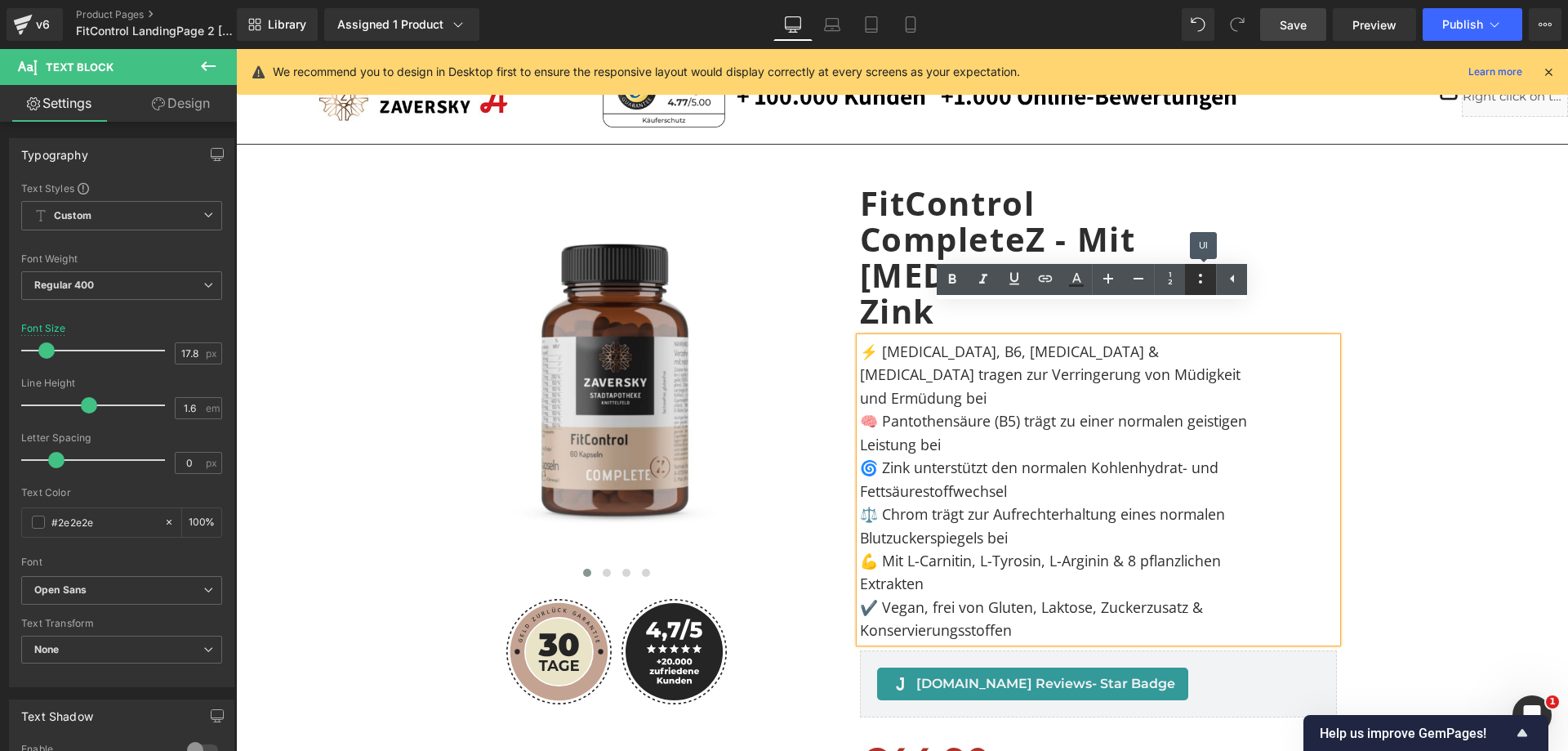
click at [1201, 280] on icon at bounding box center [1200, 278] width 20 height 20
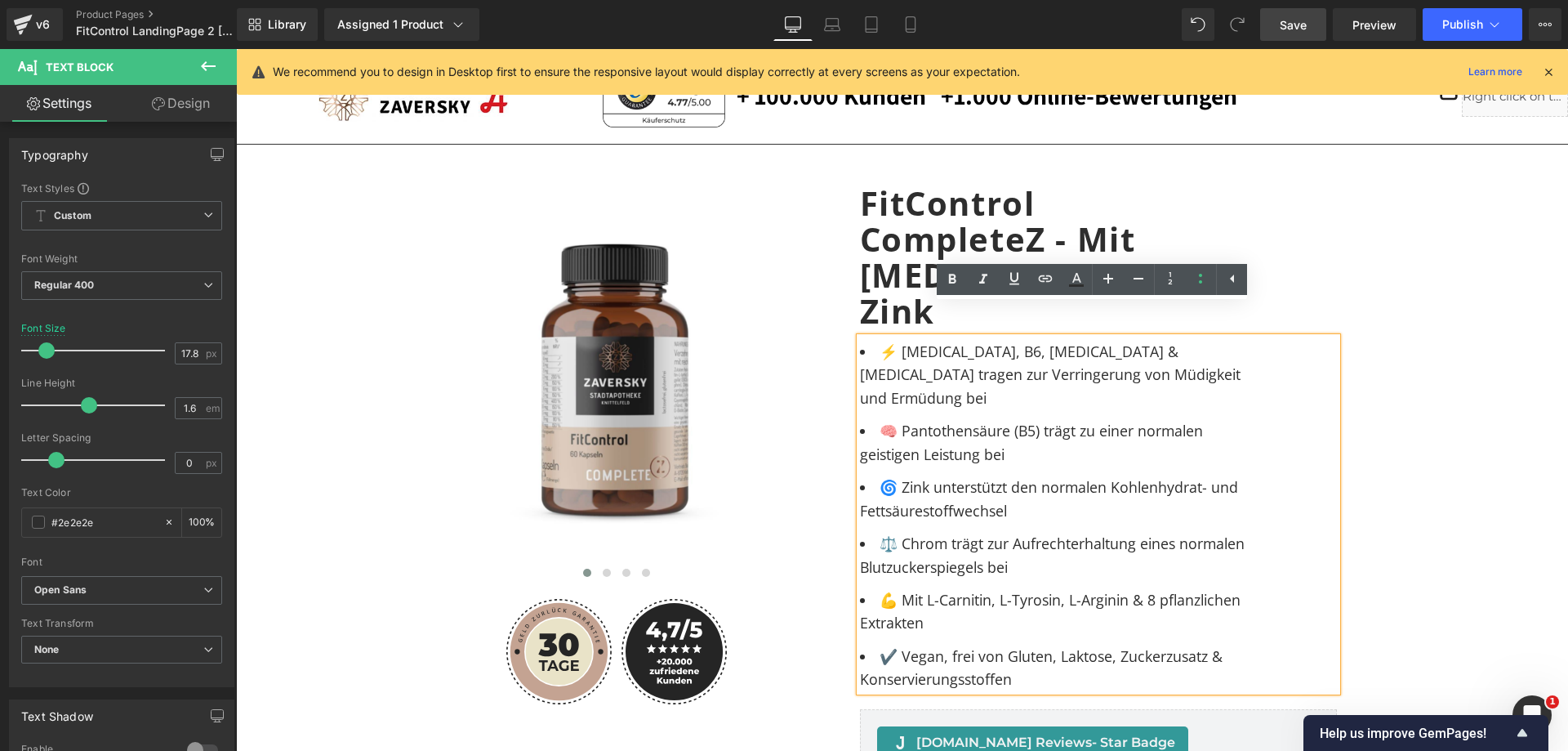
click at [1089, 421] on span "🧠 Pantothensäure (B5) trägt zu einer normalen geistigen Leistung bei" at bounding box center [1034, 442] width 348 height 43
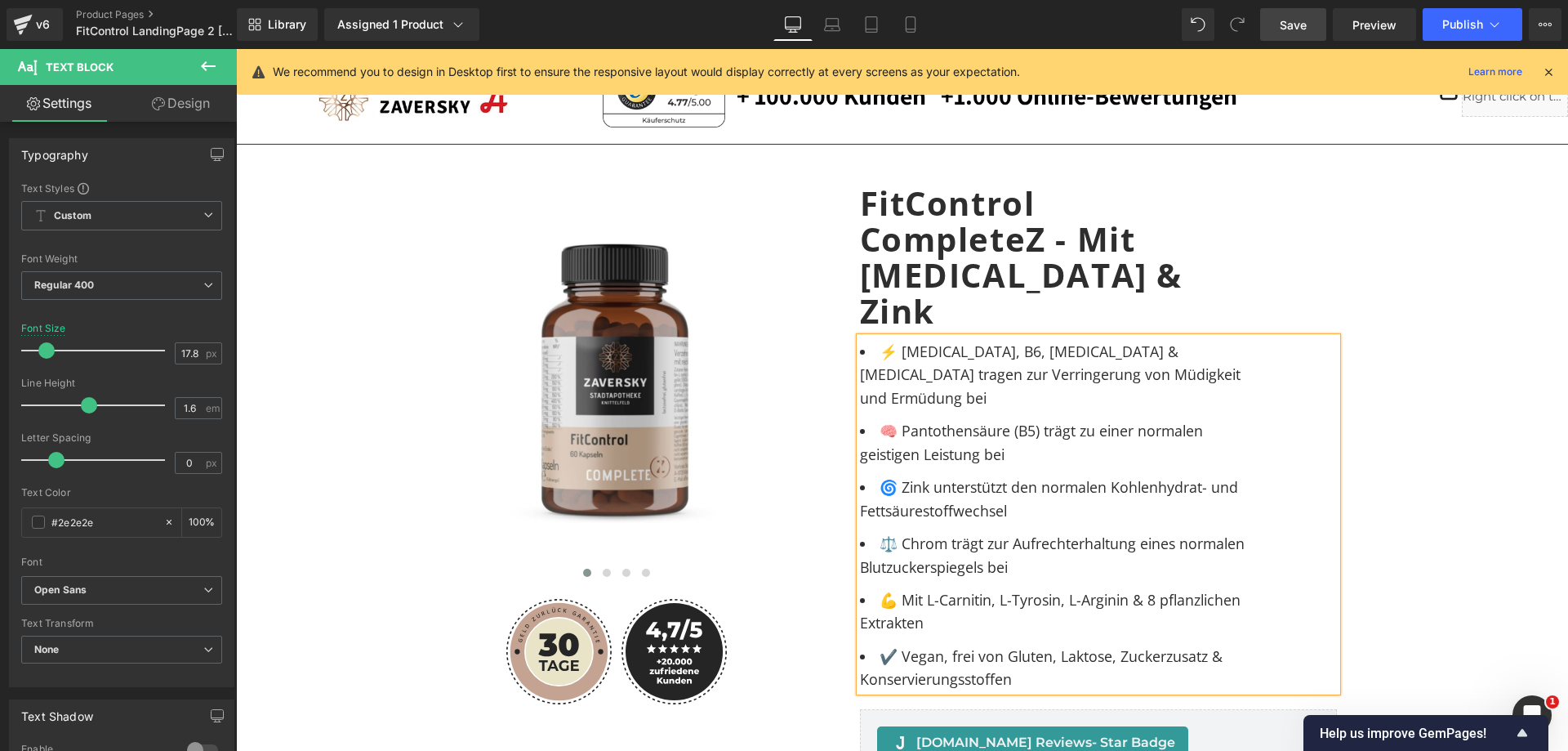
drag, startPoint x: 1290, startPoint y: 24, endPoint x: 1115, endPoint y: 104, distance: 192.4
click at [1290, 24] on span "Save" at bounding box center [1294, 25] width 27 height 17
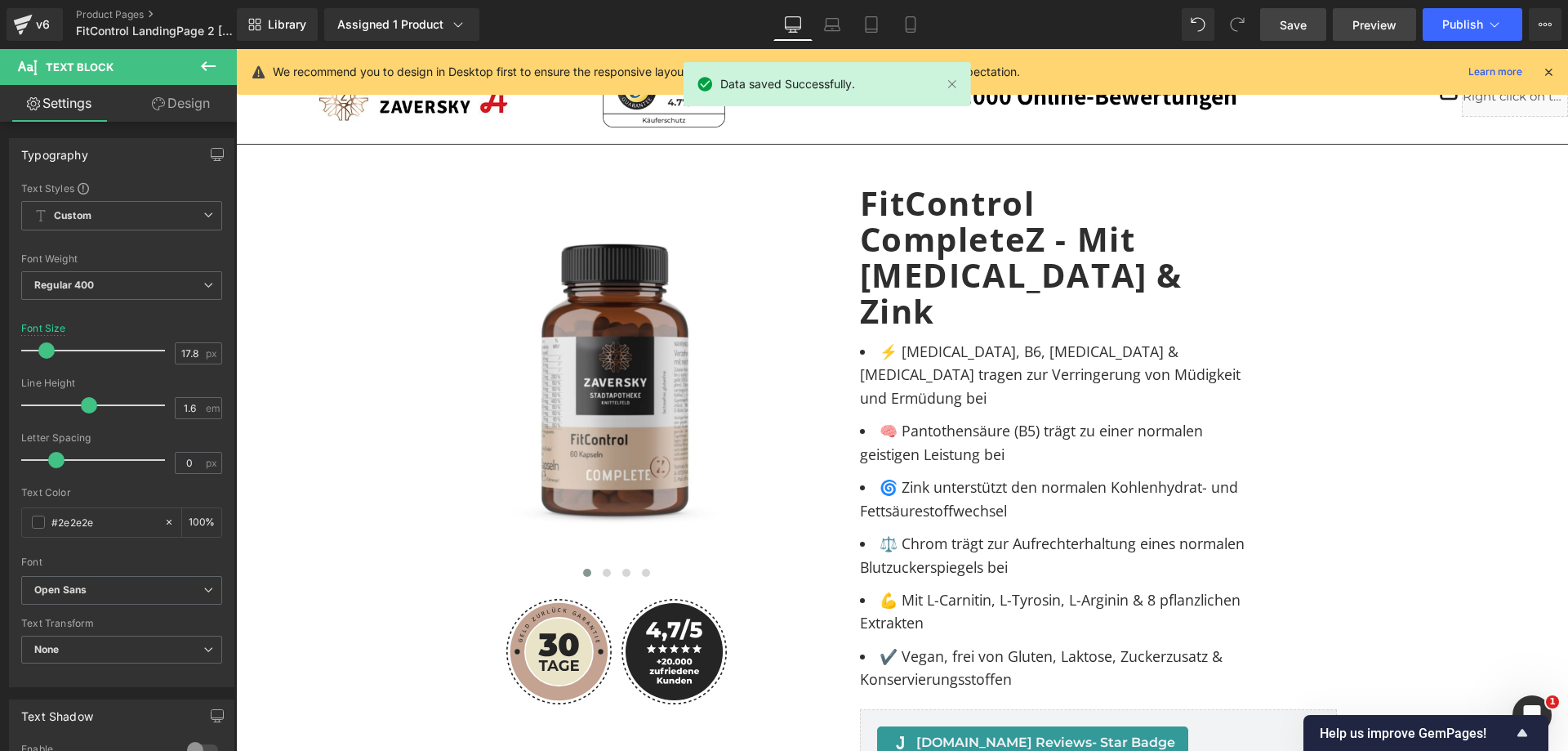
click at [1368, 21] on span "Preview" at bounding box center [1375, 25] width 44 height 17
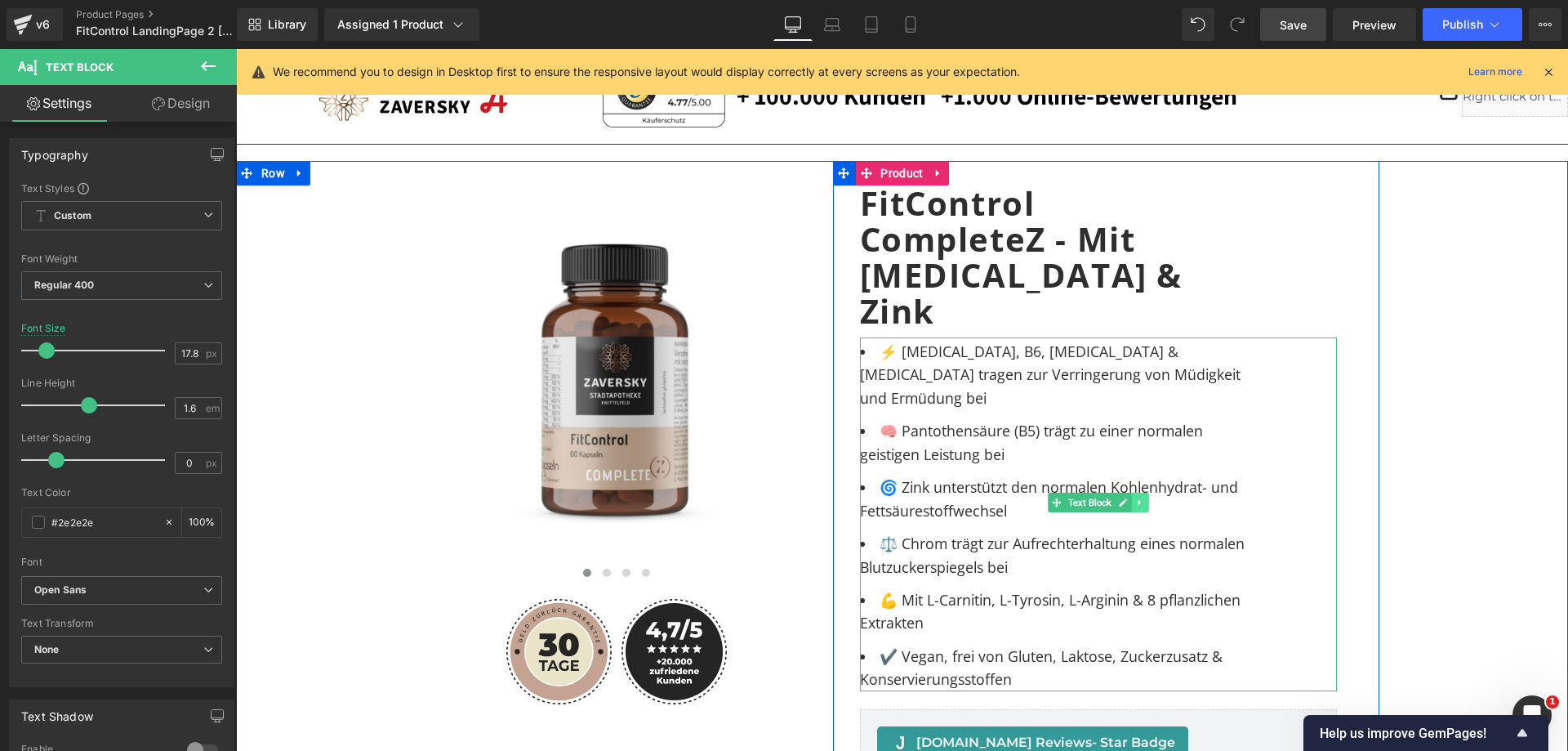
click at [1136, 498] on icon at bounding box center [1140, 503] width 9 height 10
click at [1127, 498] on icon at bounding box center [1132, 502] width 9 height 9
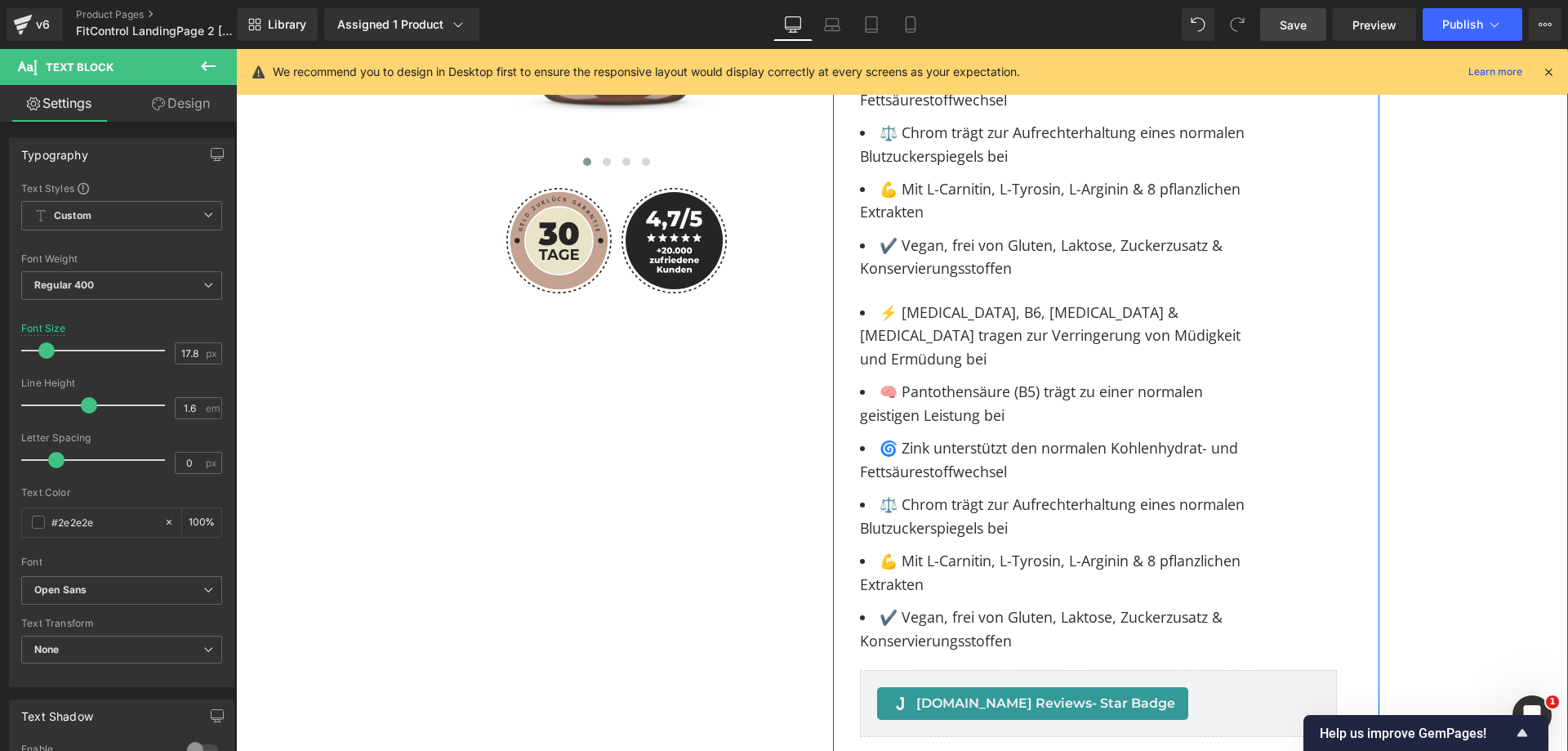
scroll to position [208, 0]
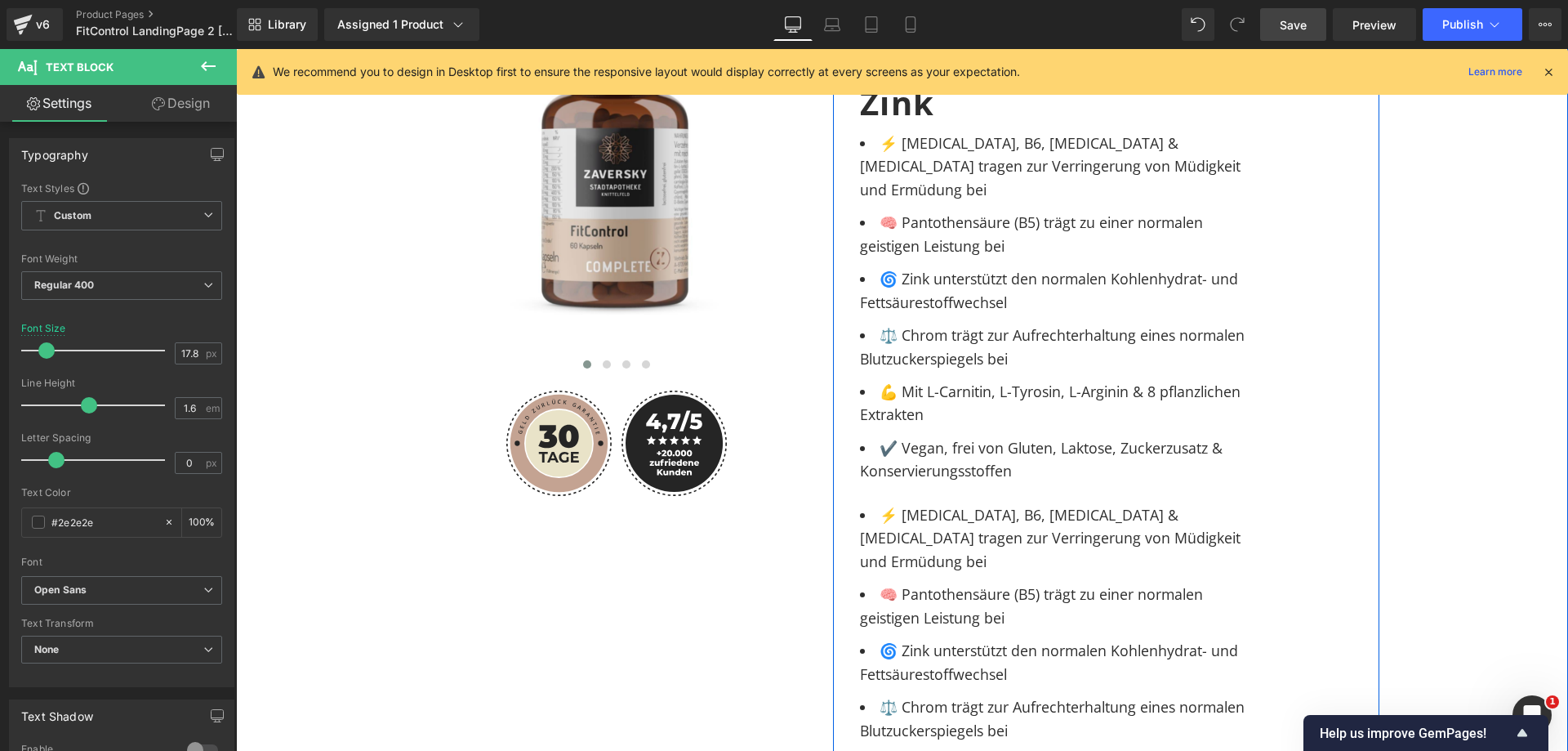
click at [960, 199] on ul "⚡ [MEDICAL_DATA], B6, [MEDICAL_DATA] & [MEDICAL_DATA] tragen zur Verringerung v…" at bounding box center [1059, 307] width 399 height 351
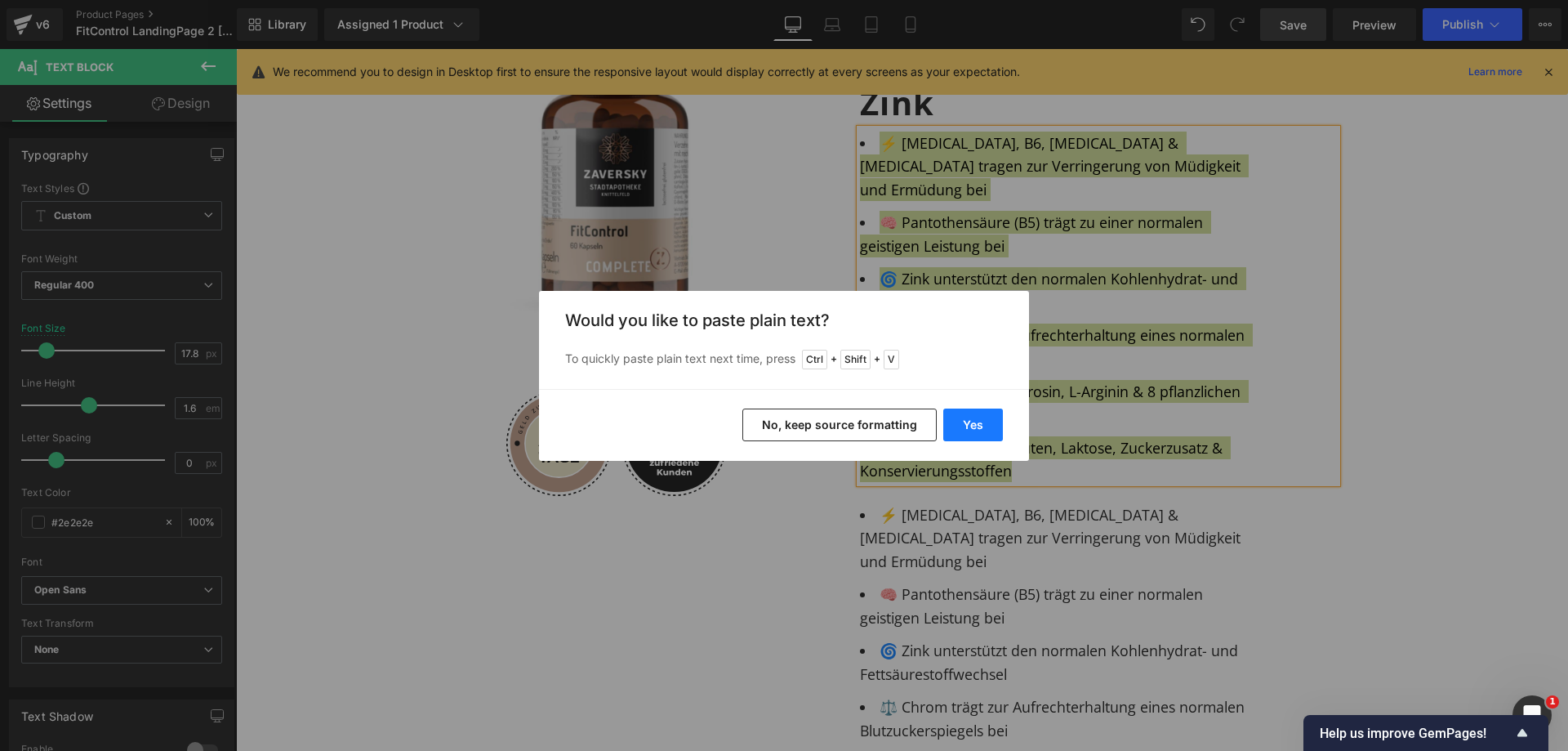
click at [970, 432] on button "Yes" at bounding box center [973, 425] width 60 height 32
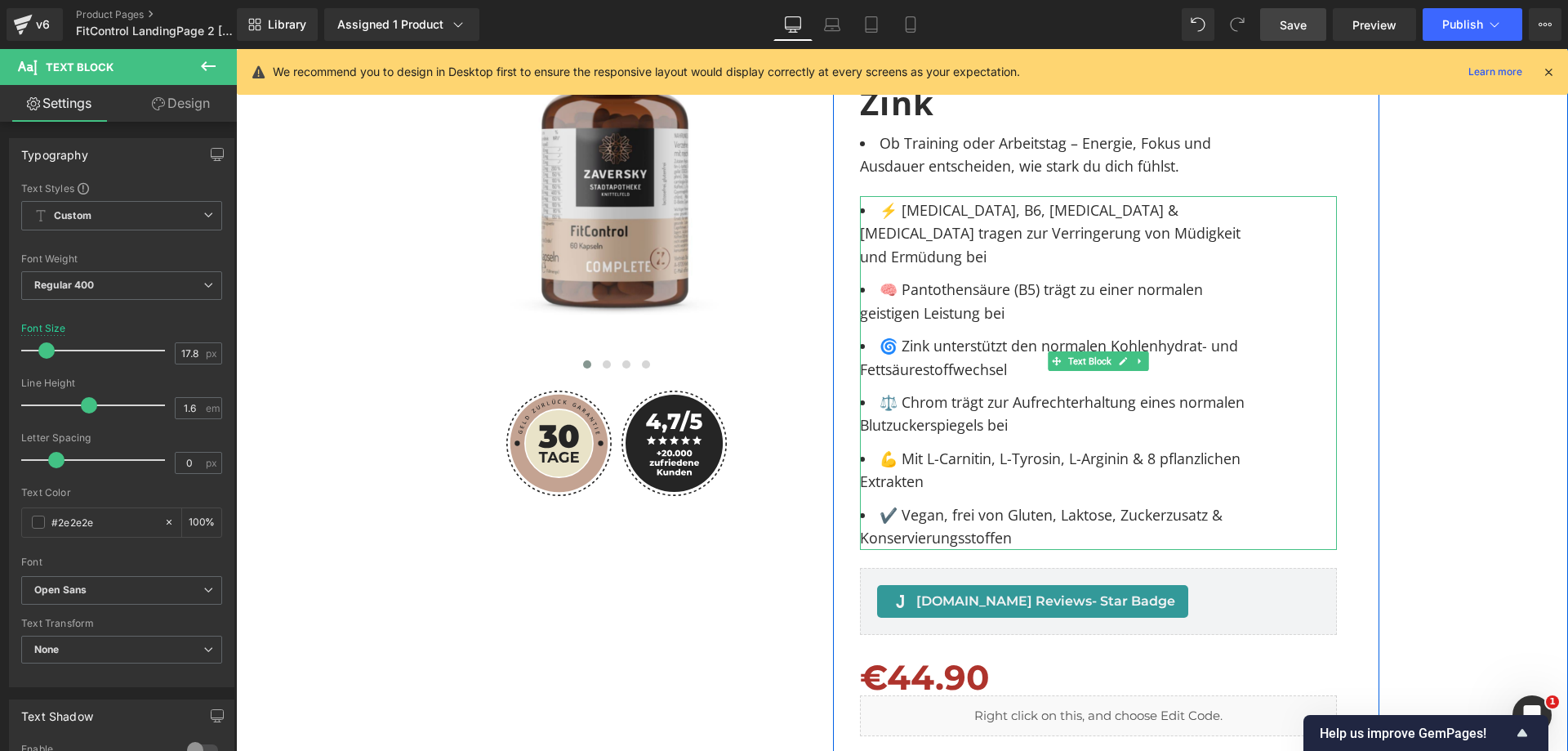
scroll to position [0, 0]
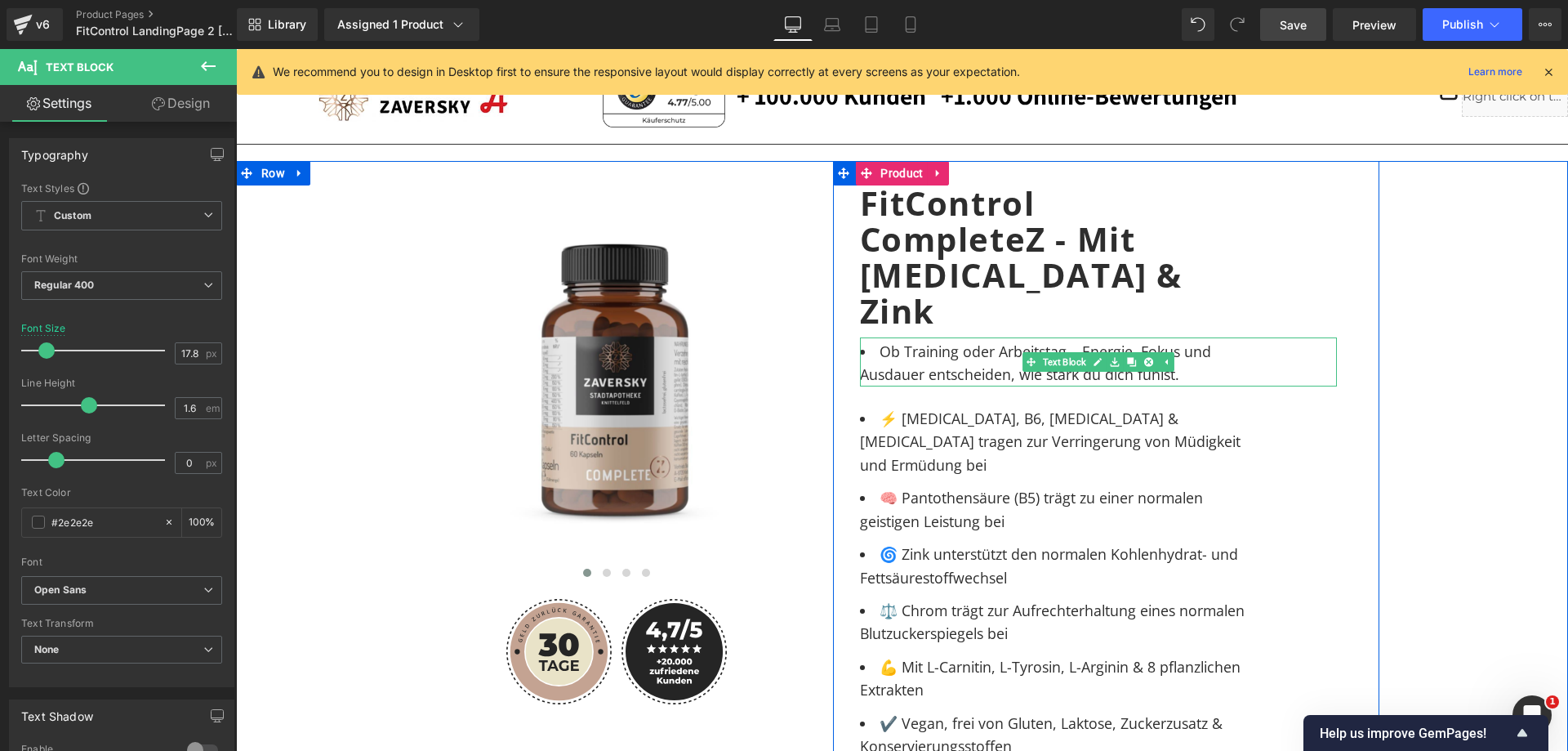
drag, startPoint x: 920, startPoint y: 322, endPoint x: 901, endPoint y: 322, distance: 19.0
click at [919, 342] on span "Ob Training oder Arbeitstag – Energie, Fokus und Ausdauer entscheiden, wie star…" at bounding box center [1038, 363] width 356 height 43
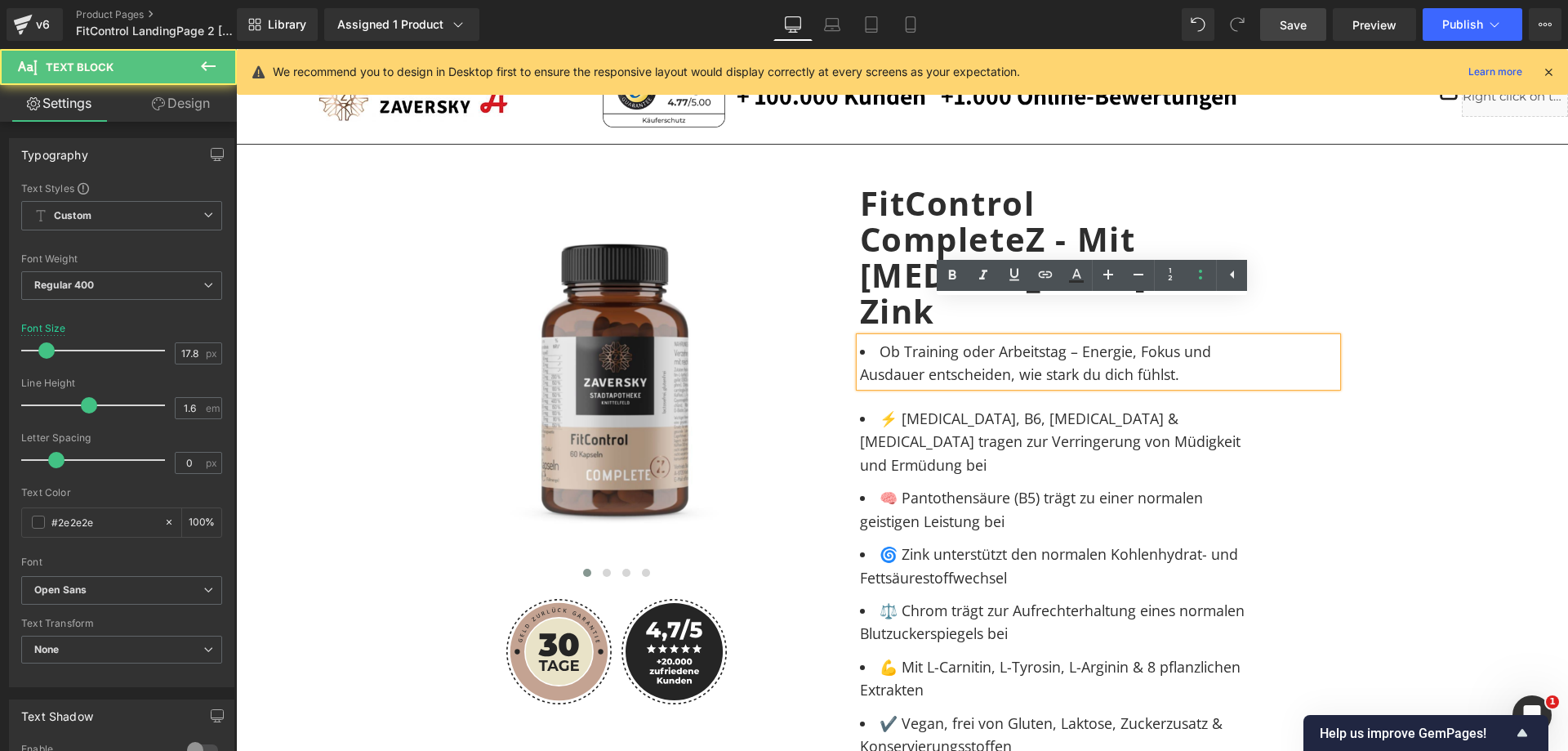
click at [874, 342] on span "Ob Training oder Arbeitstag – Energie, Fokus und Ausdauer entscheiden, wie star…" at bounding box center [1038, 363] width 356 height 43
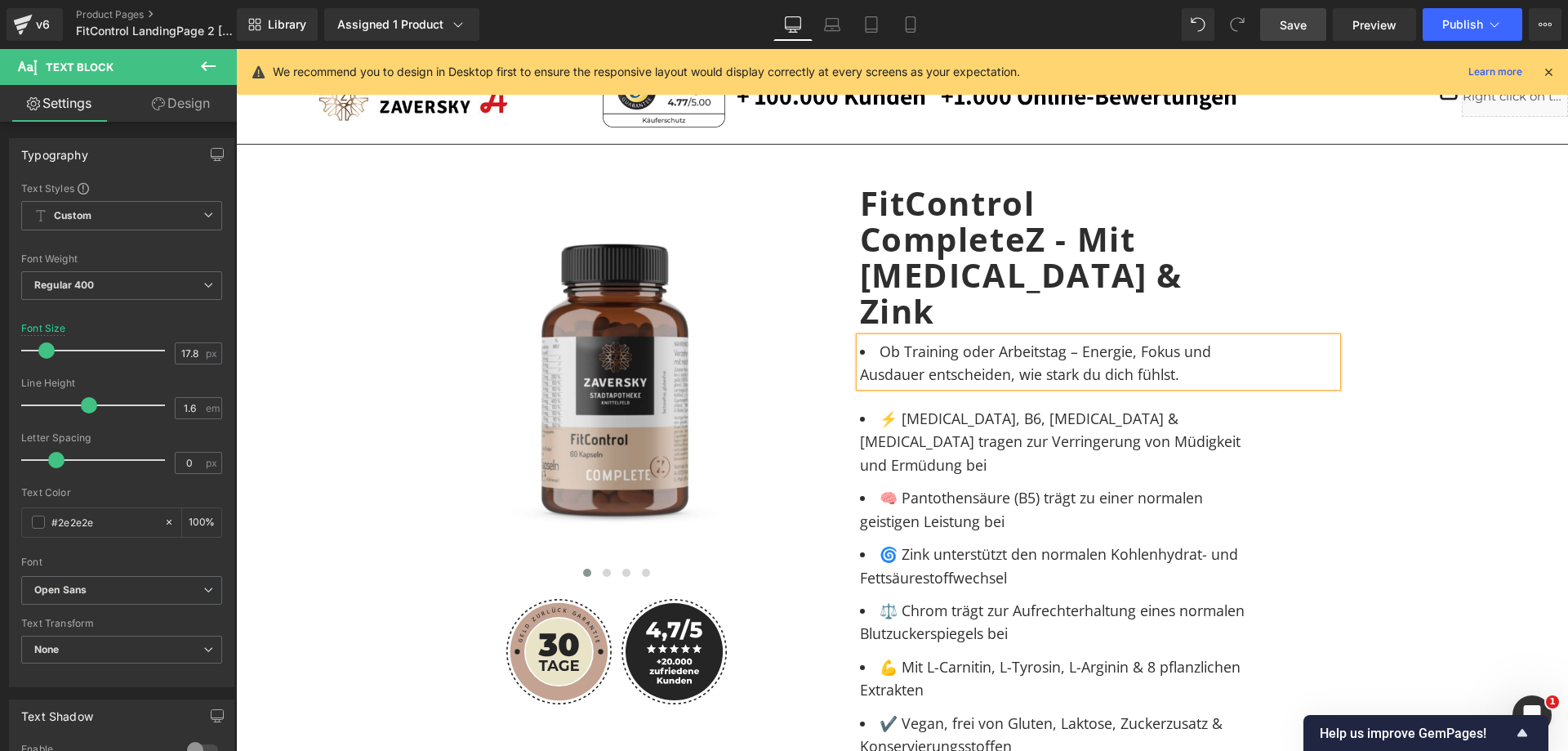
click at [1047, 342] on span "Ob Training oder Arbeitstag – Energie, Fokus und Ausdauer entscheiden, wie star…" at bounding box center [1038, 363] width 356 height 43
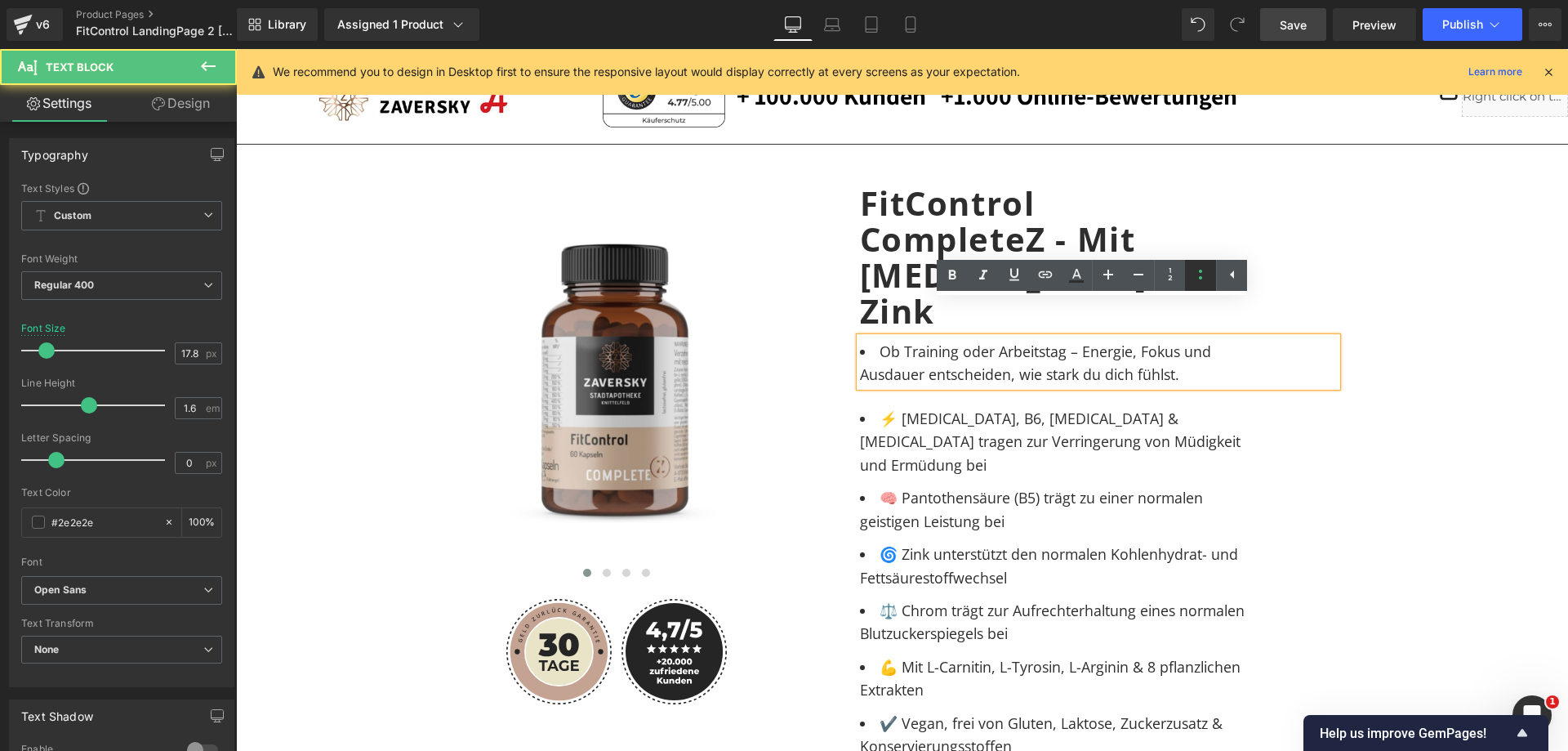
click at [1201, 277] on icon at bounding box center [1201, 274] width 3 height 10
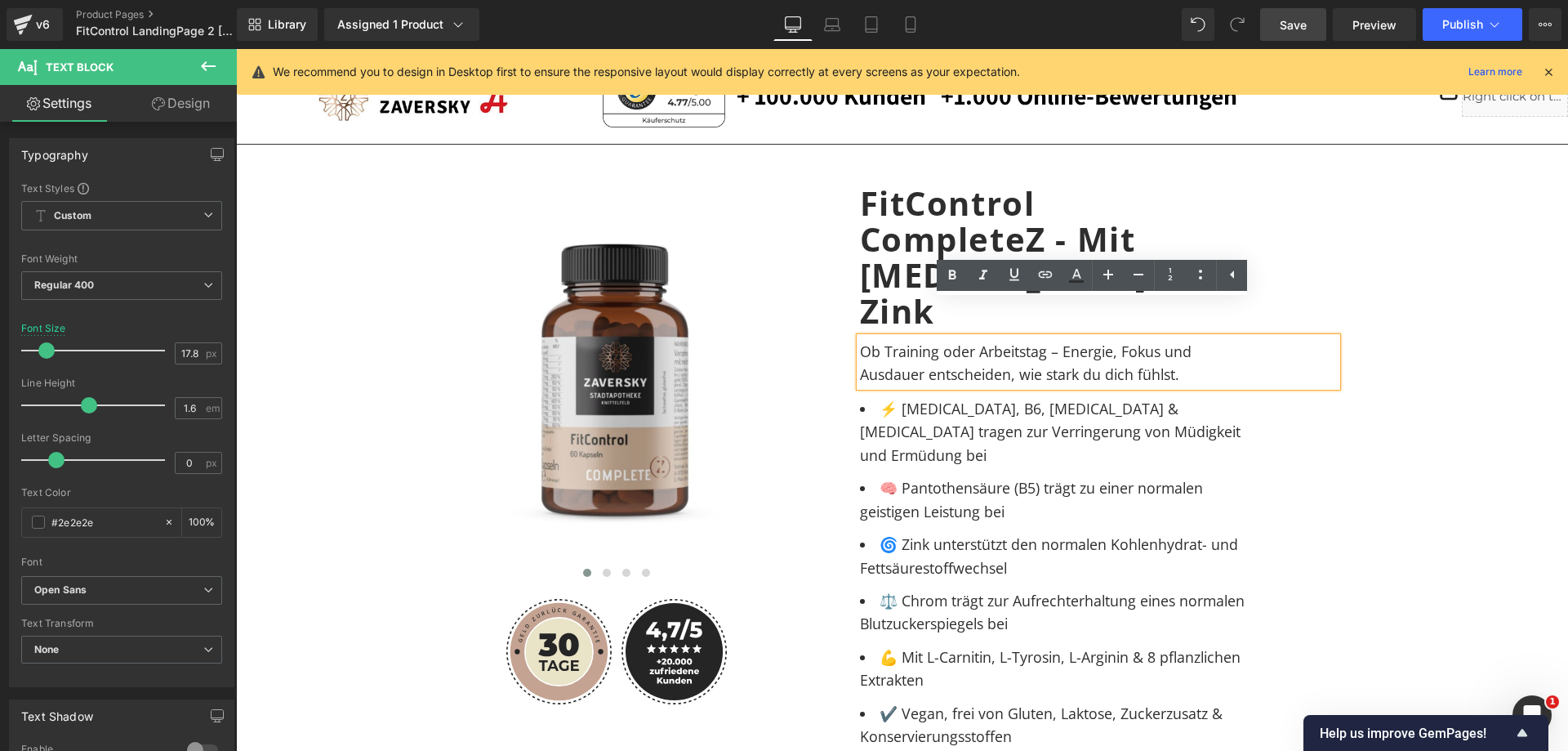
click at [1060, 342] on span "Ob Training oder Arbeitstag – Energie, Fokus und Ausdauer entscheiden, wie star…" at bounding box center [1028, 363] width 336 height 43
click at [1046, 342] on span "Ob Training oder Arbeitstag – Energie, Fokus und Ausdauer entscheiden, wie star…" at bounding box center [1028, 363] width 336 height 43
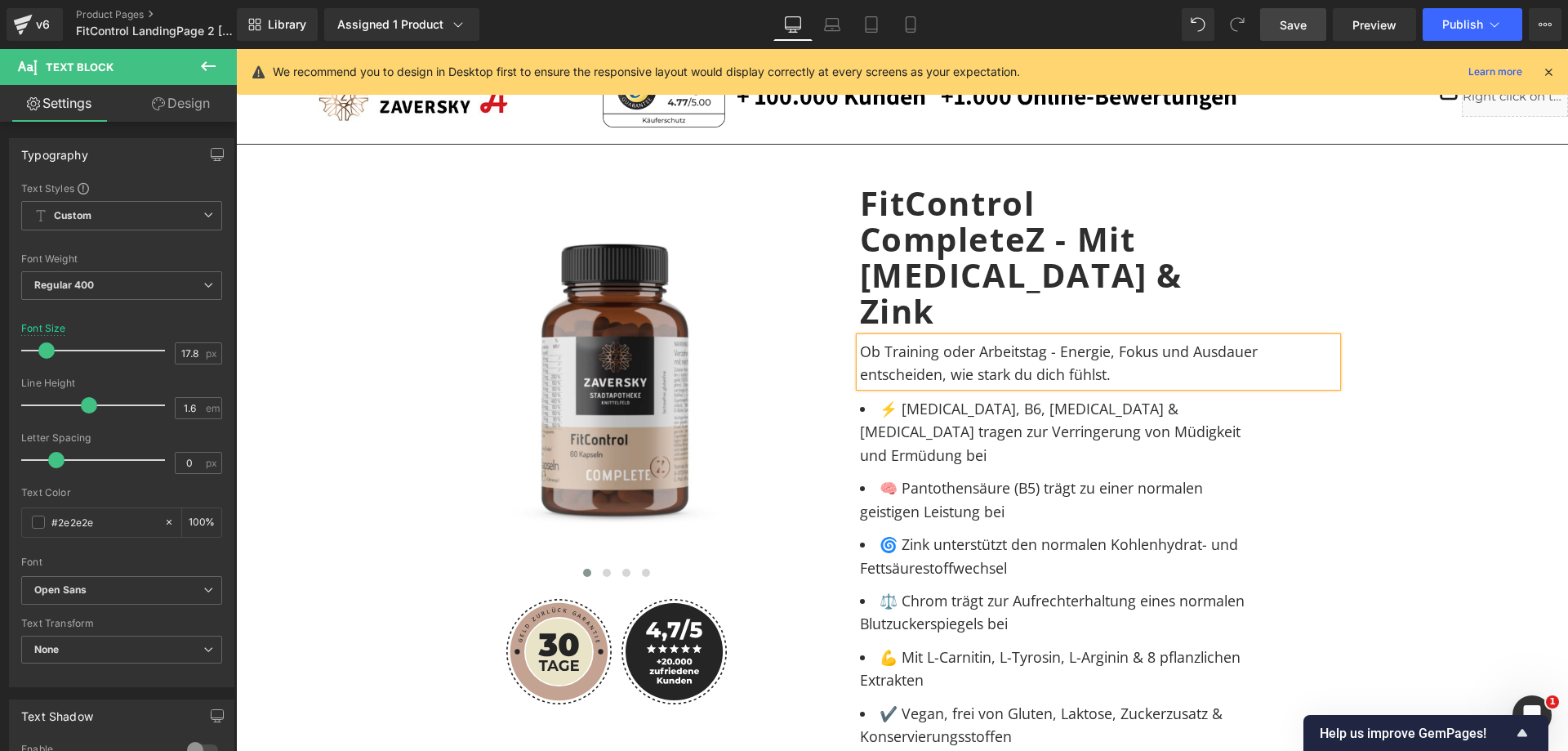
click at [1397, 394] on div "Image Image" at bounding box center [902, 734] width 1316 height 1147
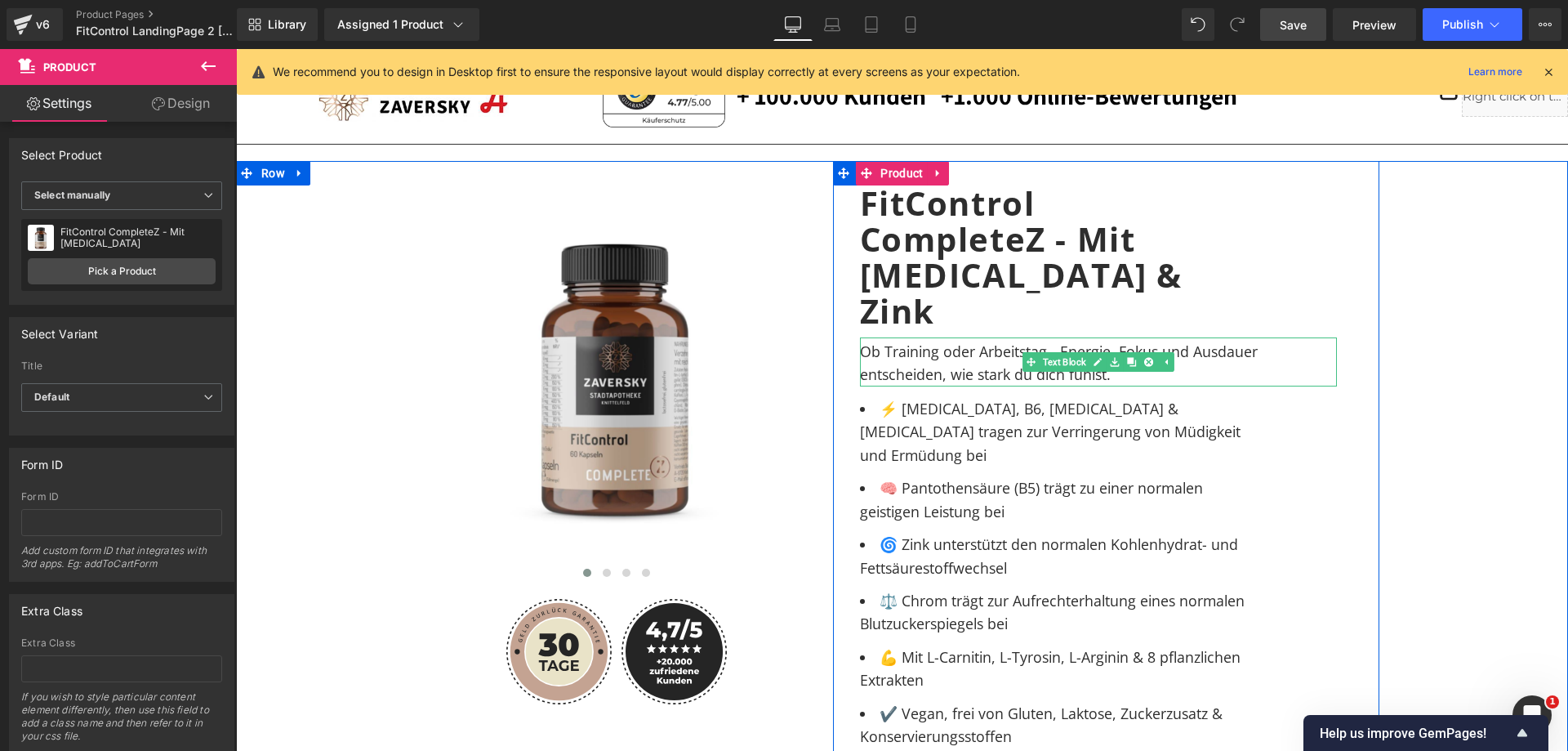
click at [925, 342] on span "Ob Training oder Arbeitstag - Energie, Fokus und Ausdauer entscheiden, wie star…" at bounding box center [1061, 363] width 402 height 43
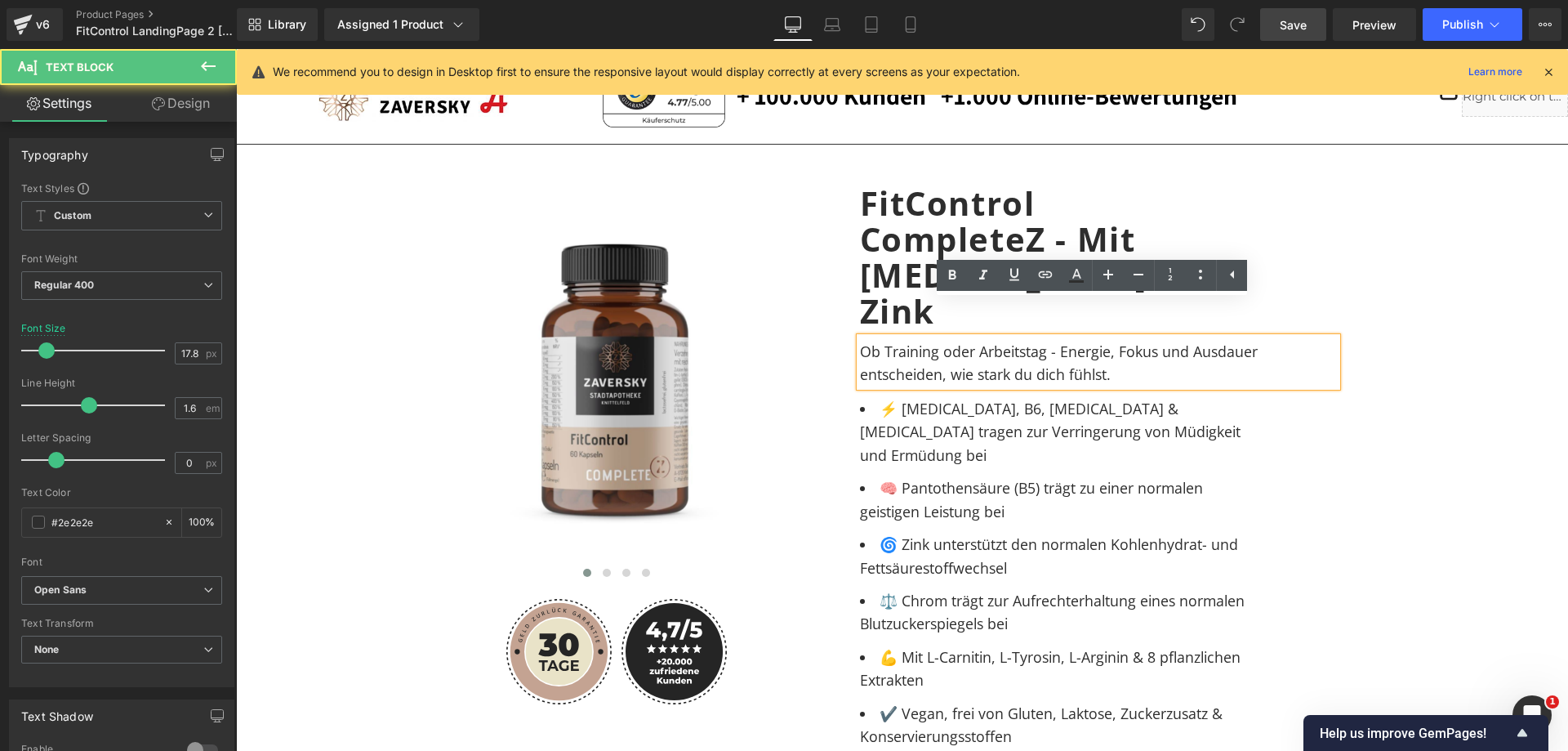
click at [919, 342] on span "Ob Training oder Arbeitstag - Energie, Fokus und Ausdauer entscheiden, wie star…" at bounding box center [1061, 363] width 402 height 43
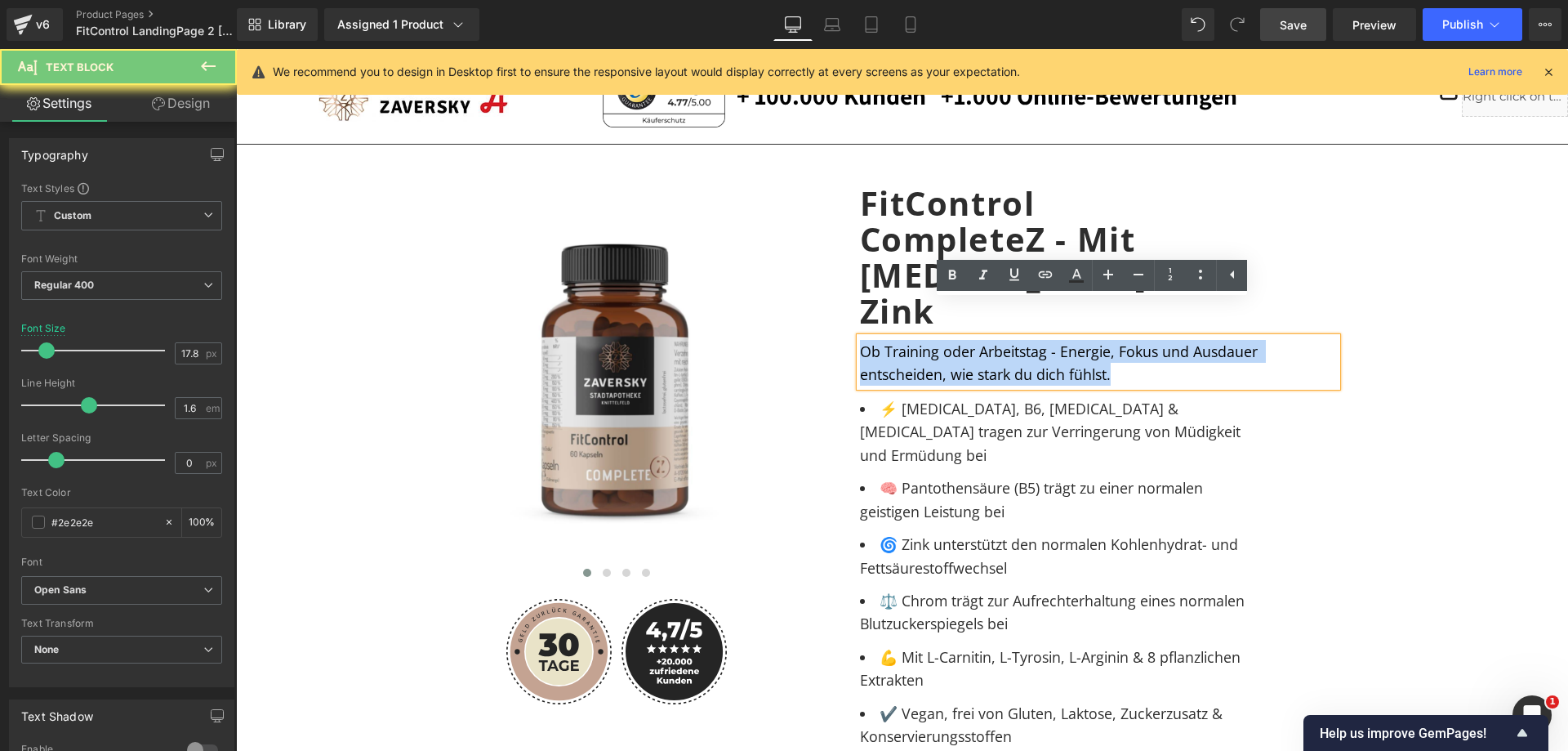
click at [919, 342] on span "Ob Training oder Arbeitstag - Energie, Fokus und Ausdauer entscheiden, wie star…" at bounding box center [1061, 363] width 402 height 43
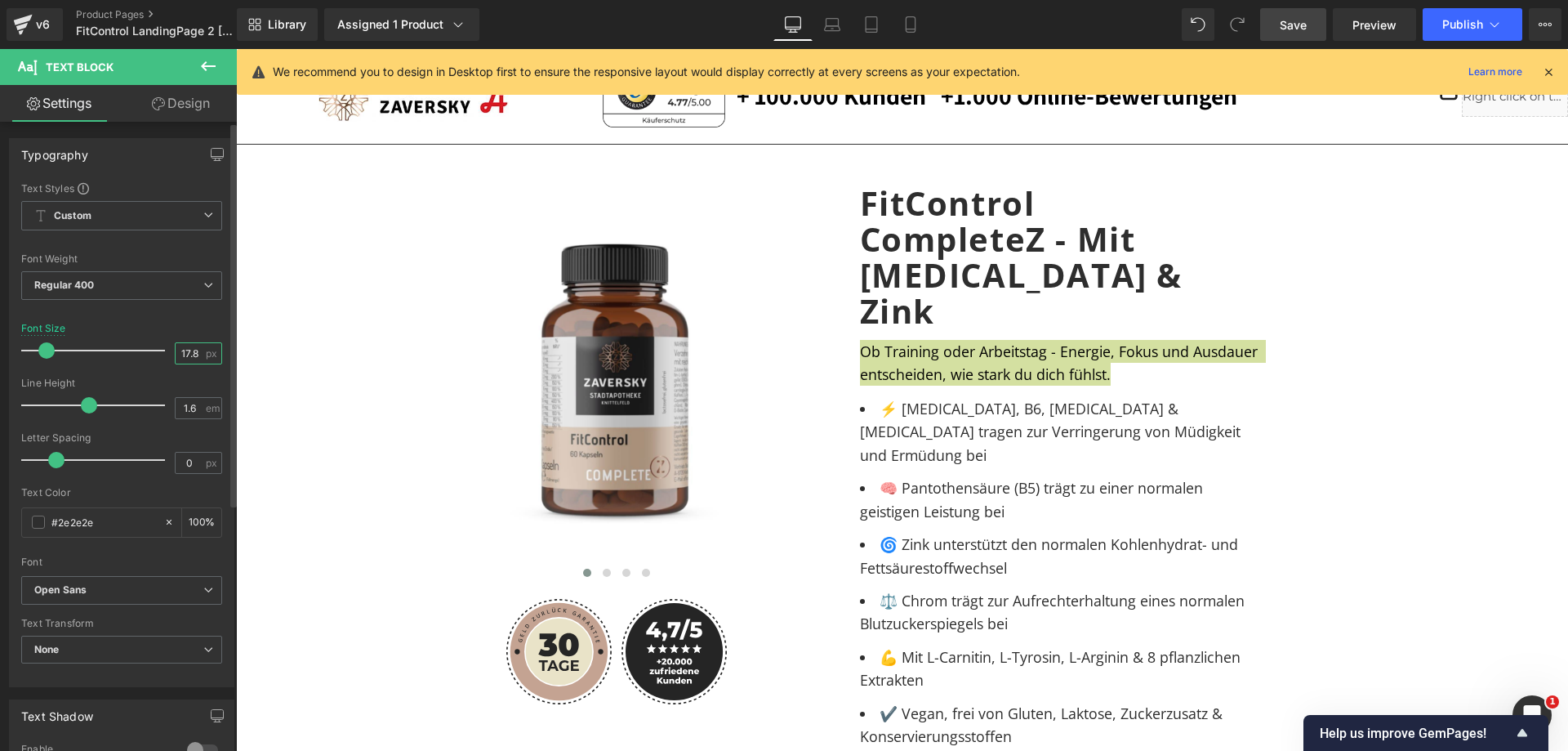
click at [183, 351] on input "17.8" at bounding box center [190, 354] width 29 height 20
type input "17"
click at [187, 592] on b "Open Sans" at bounding box center [118, 590] width 169 height 14
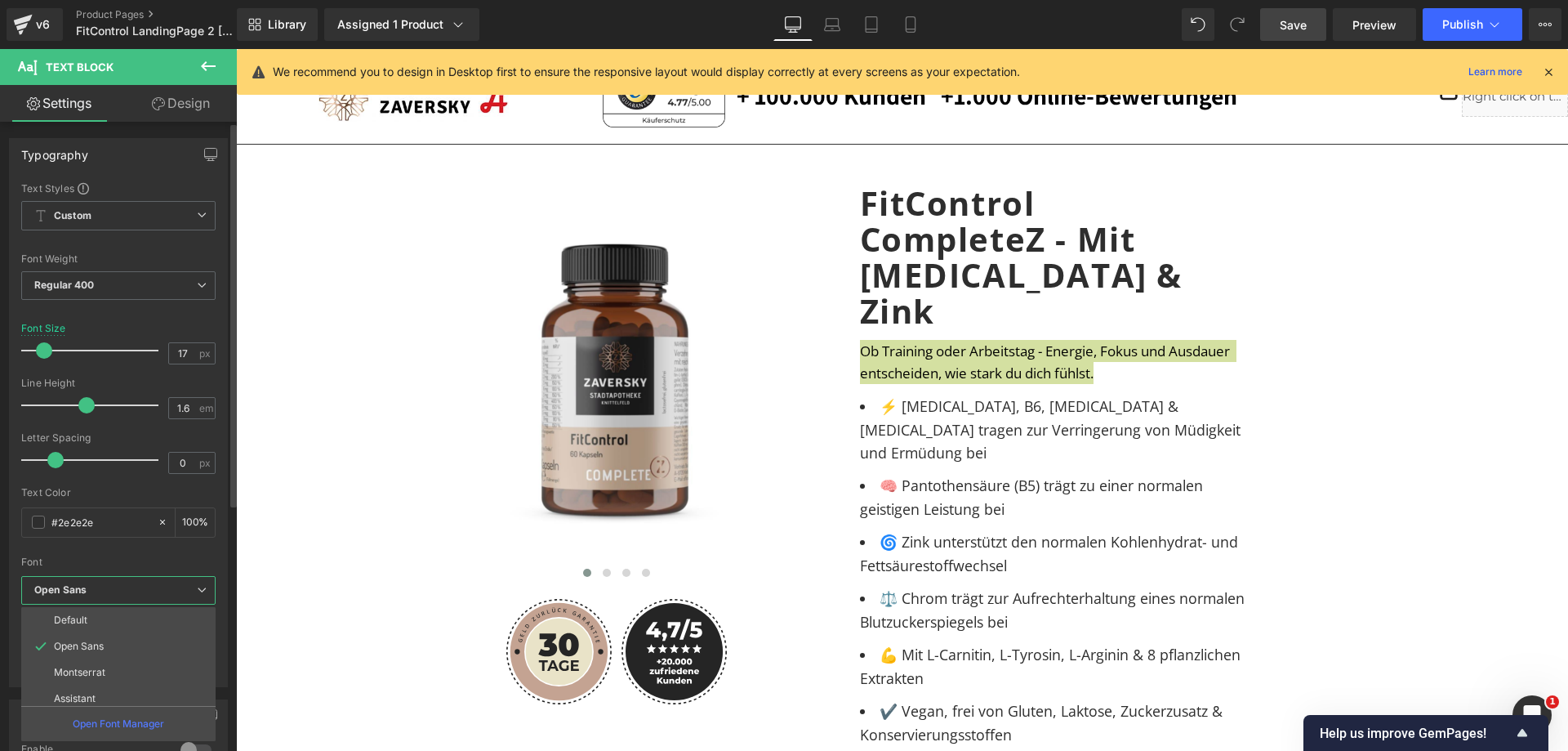
drag, startPoint x: 187, startPoint y: 592, endPoint x: 174, endPoint y: 551, distance: 43.0
click at [185, 592] on b "Open Sans" at bounding box center [115, 590] width 163 height 14
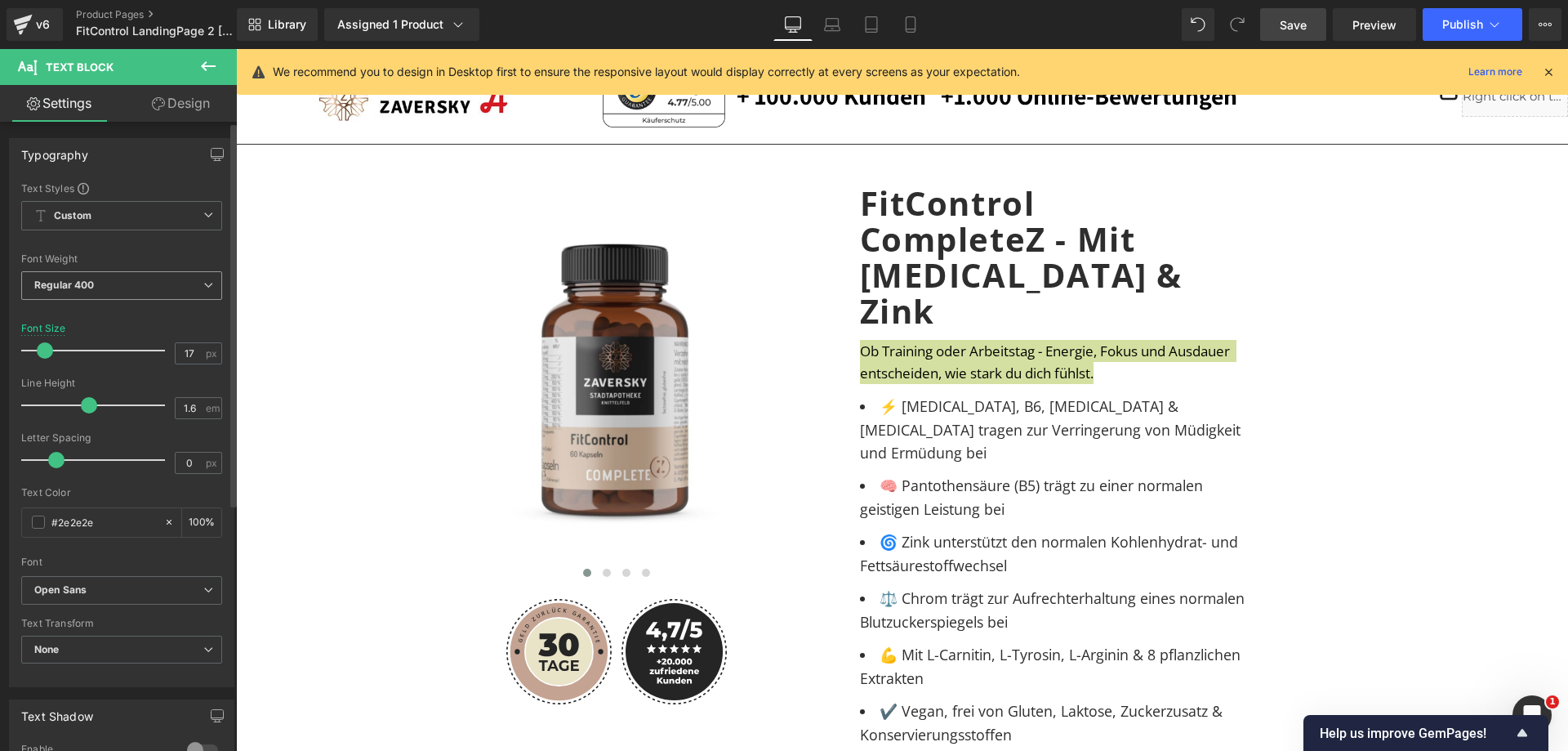
click at [166, 284] on span "Regular 400" at bounding box center [122, 286] width 201 height 29
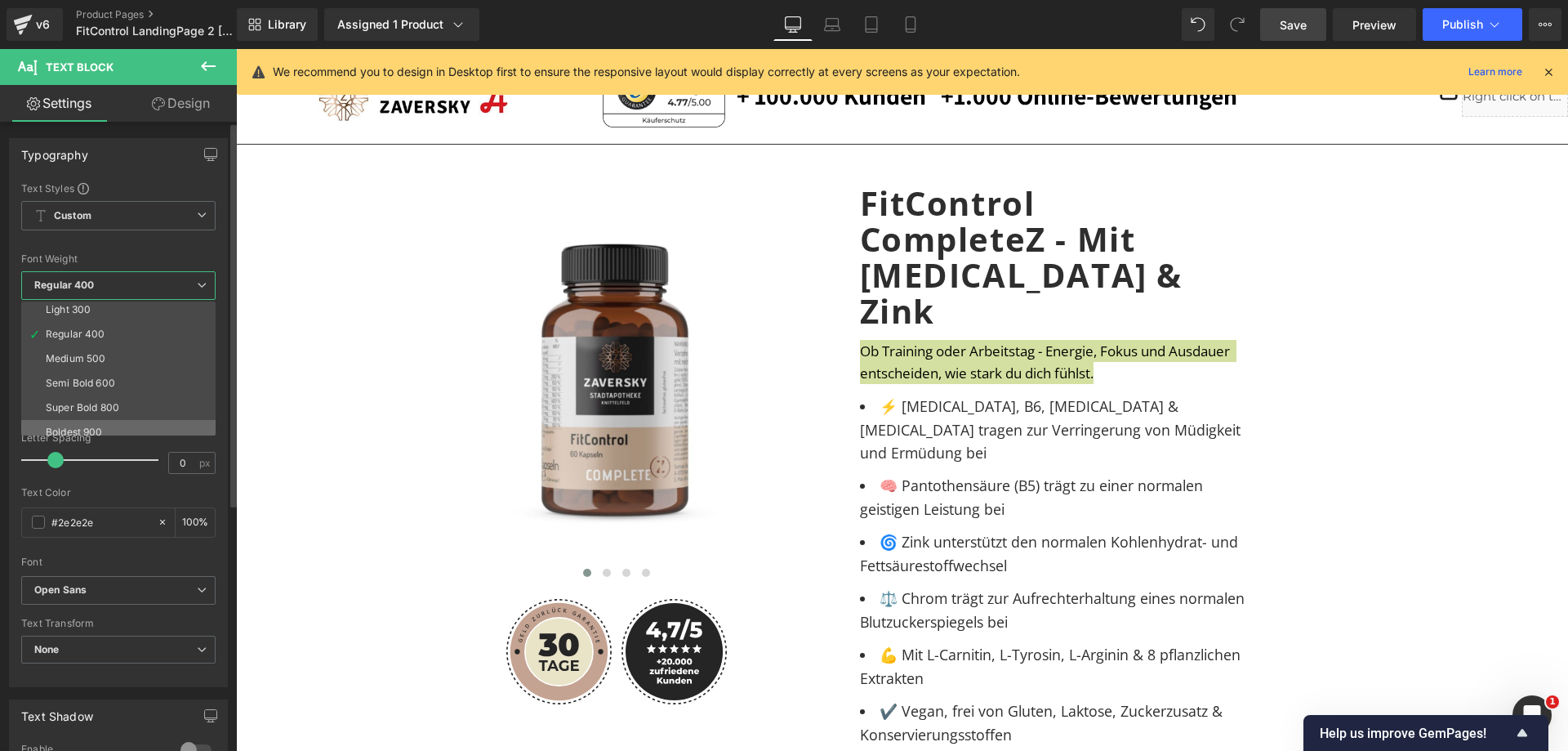
scroll to position [82, 0]
click at [117, 419] on li "Bold 700" at bounding box center [122, 428] width 202 height 25
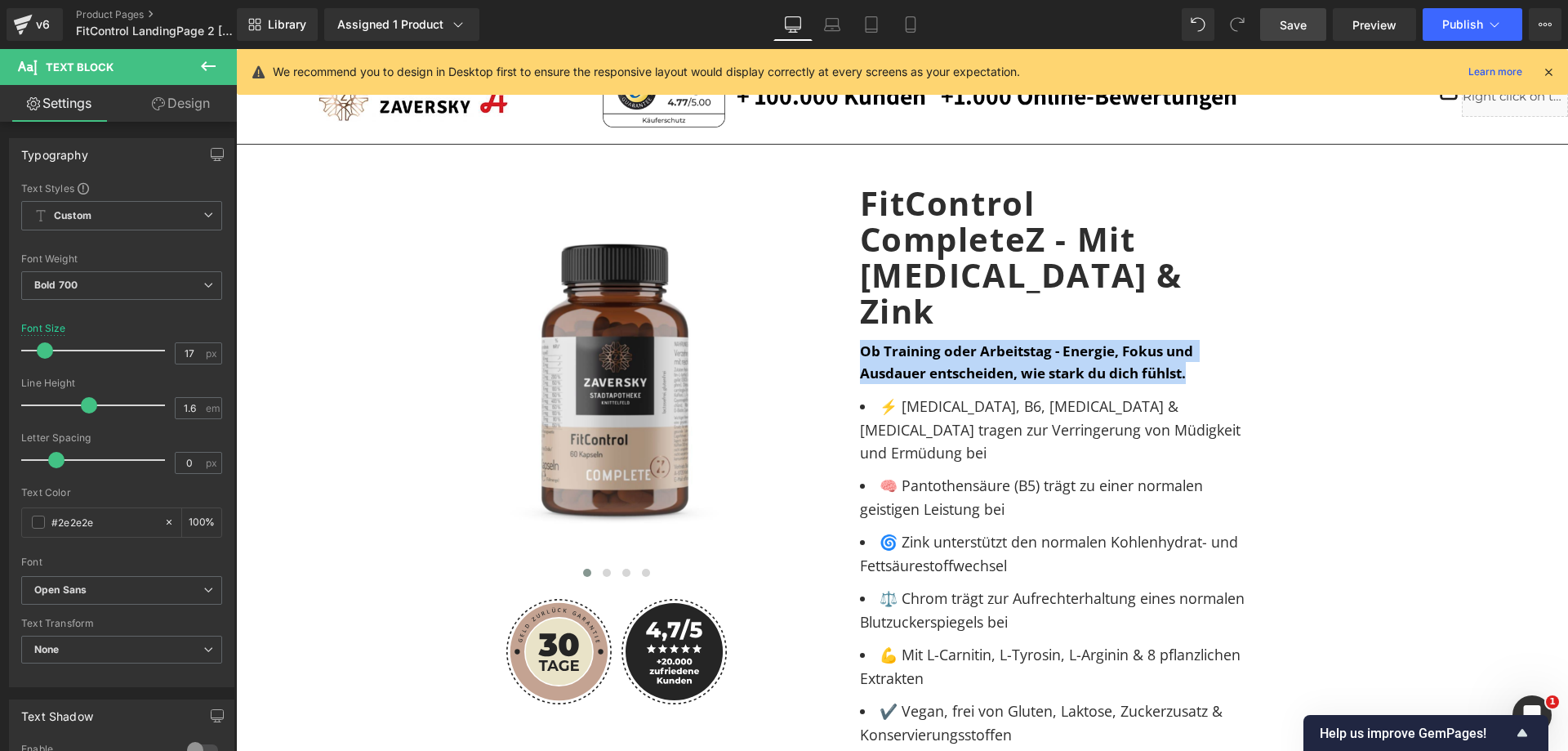
click at [1461, 396] on div "Image Image" at bounding box center [902, 733] width 1316 height 1144
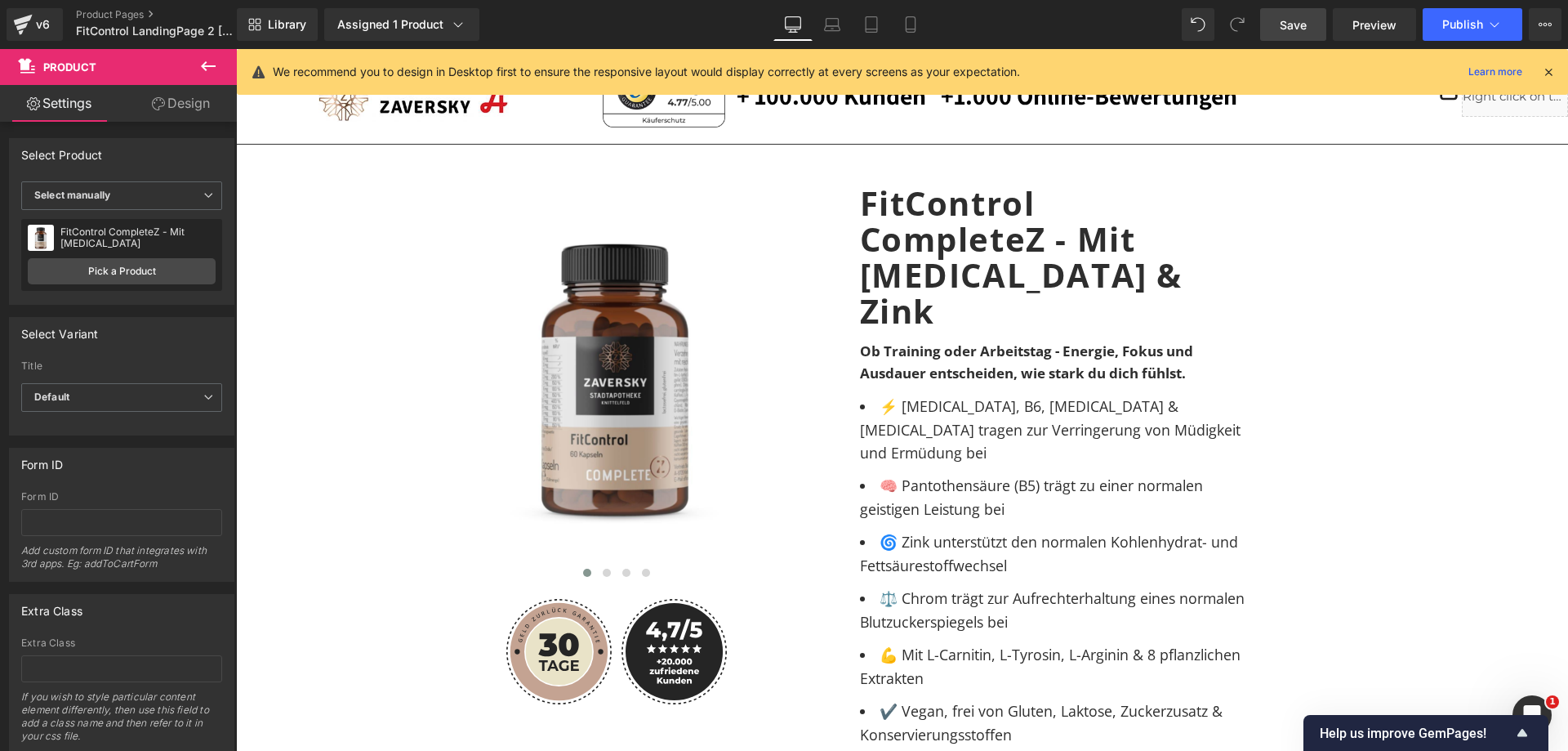
click at [1275, 16] on link "Save" at bounding box center [1294, 25] width 66 height 32
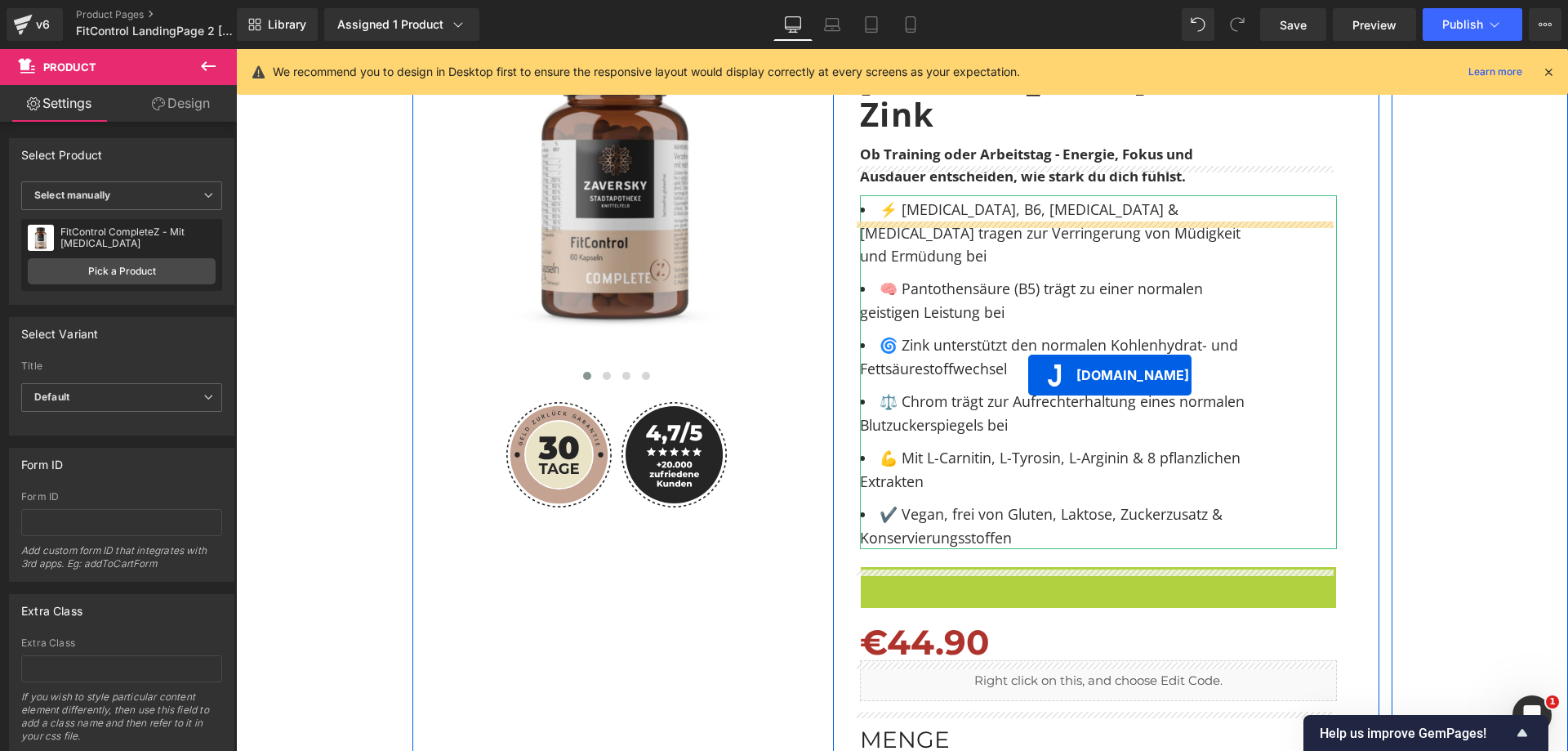
scroll to position [0, 0]
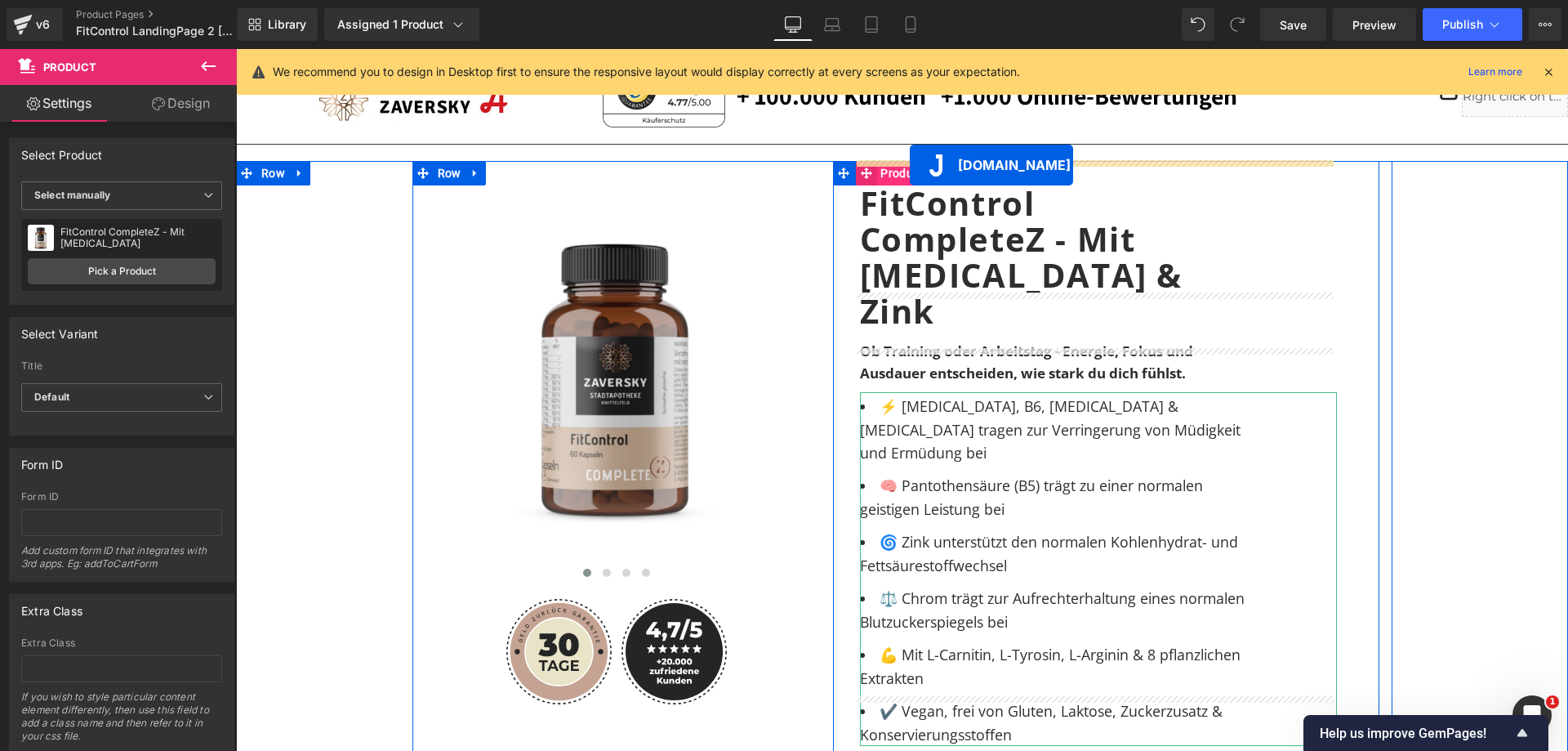
drag, startPoint x: 1025, startPoint y: 471, endPoint x: 910, endPoint y: 165, distance: 326.9
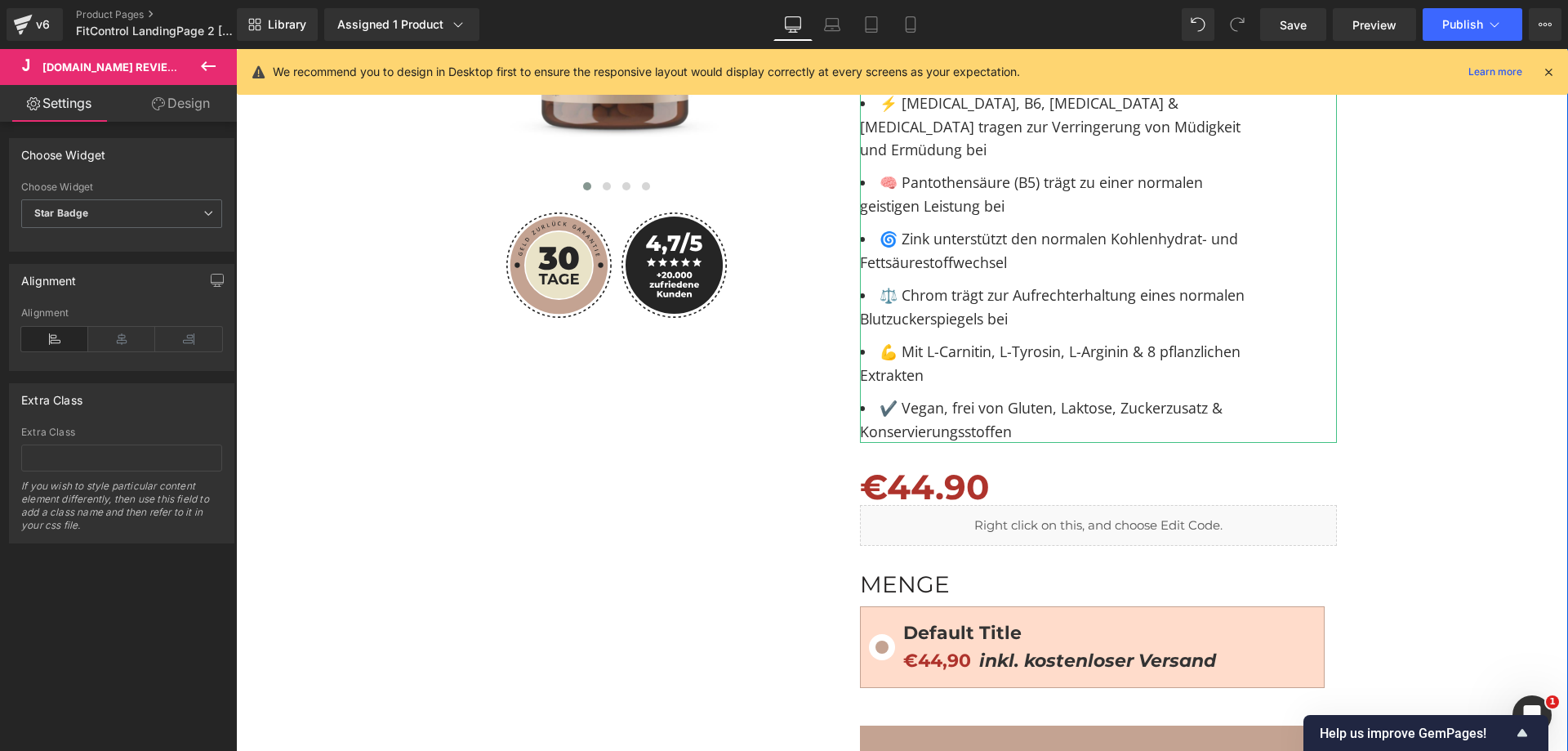
scroll to position [490, 0]
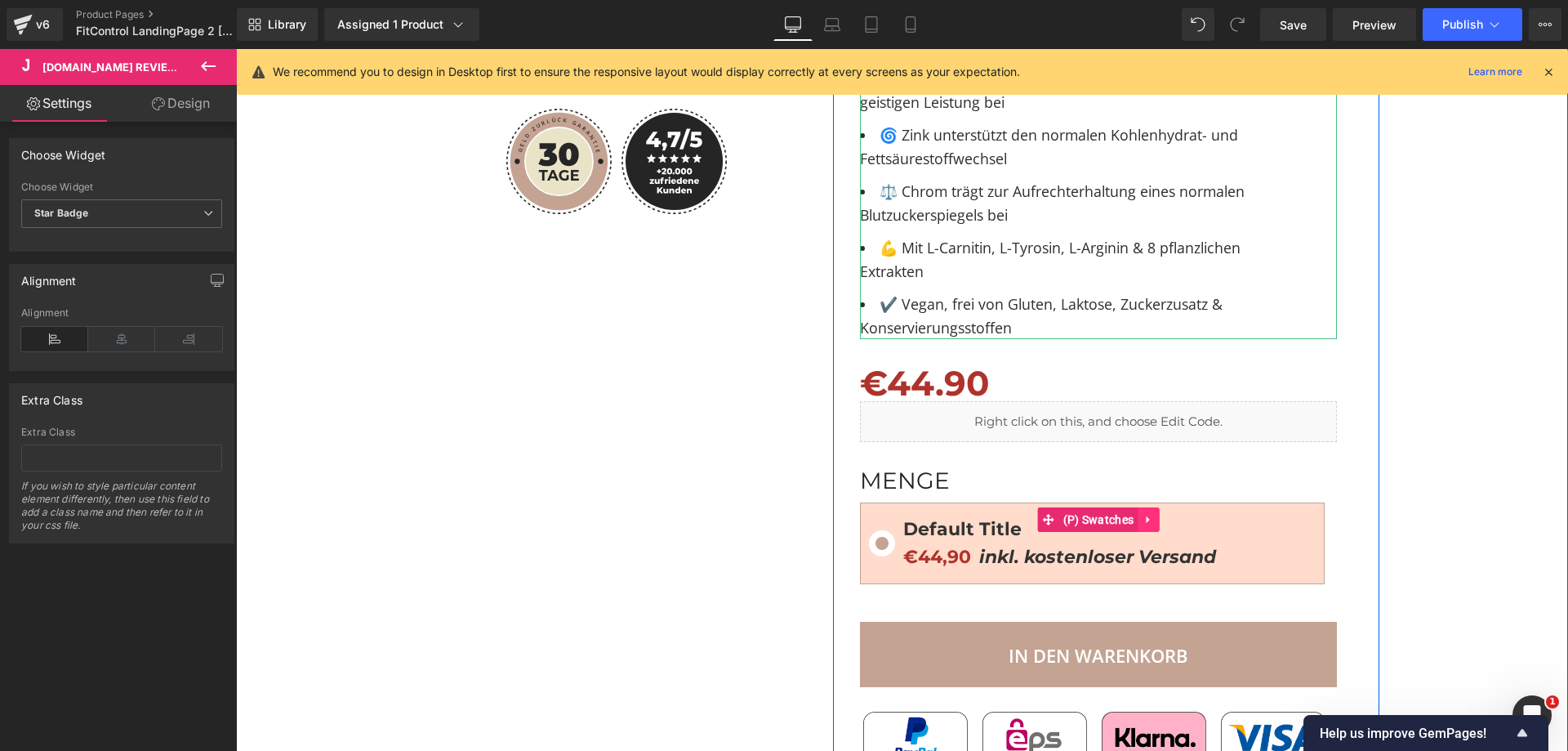
click at [1143, 514] on icon at bounding box center [1148, 520] width 11 height 12
drag, startPoint x: 1154, startPoint y: 461, endPoint x: 1089, endPoint y: 452, distance: 65.6
click at [1153, 514] on icon at bounding box center [1158, 520] width 11 height 12
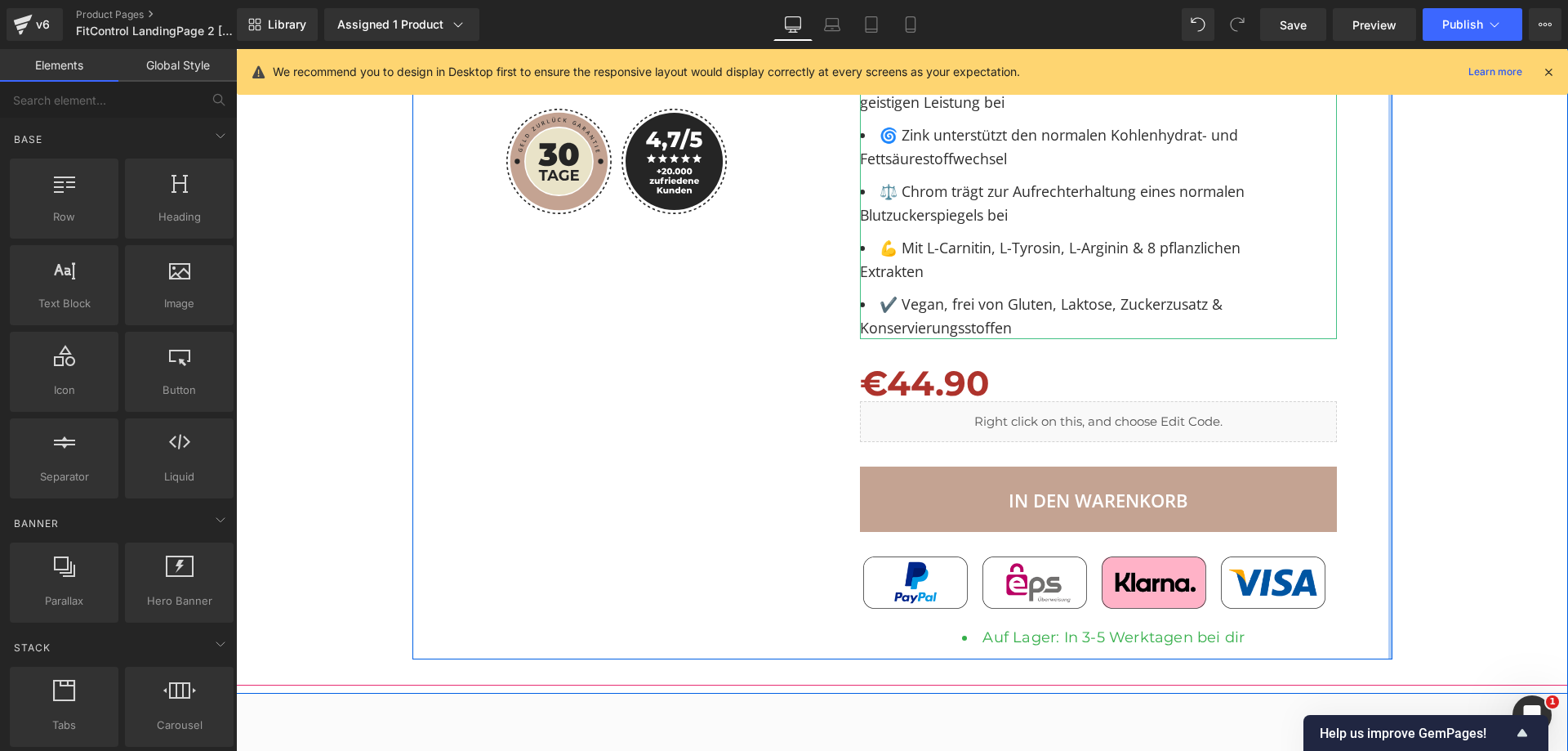
click at [1401, 433] on div "Image Image" at bounding box center [902, 165] width 1316 height 989
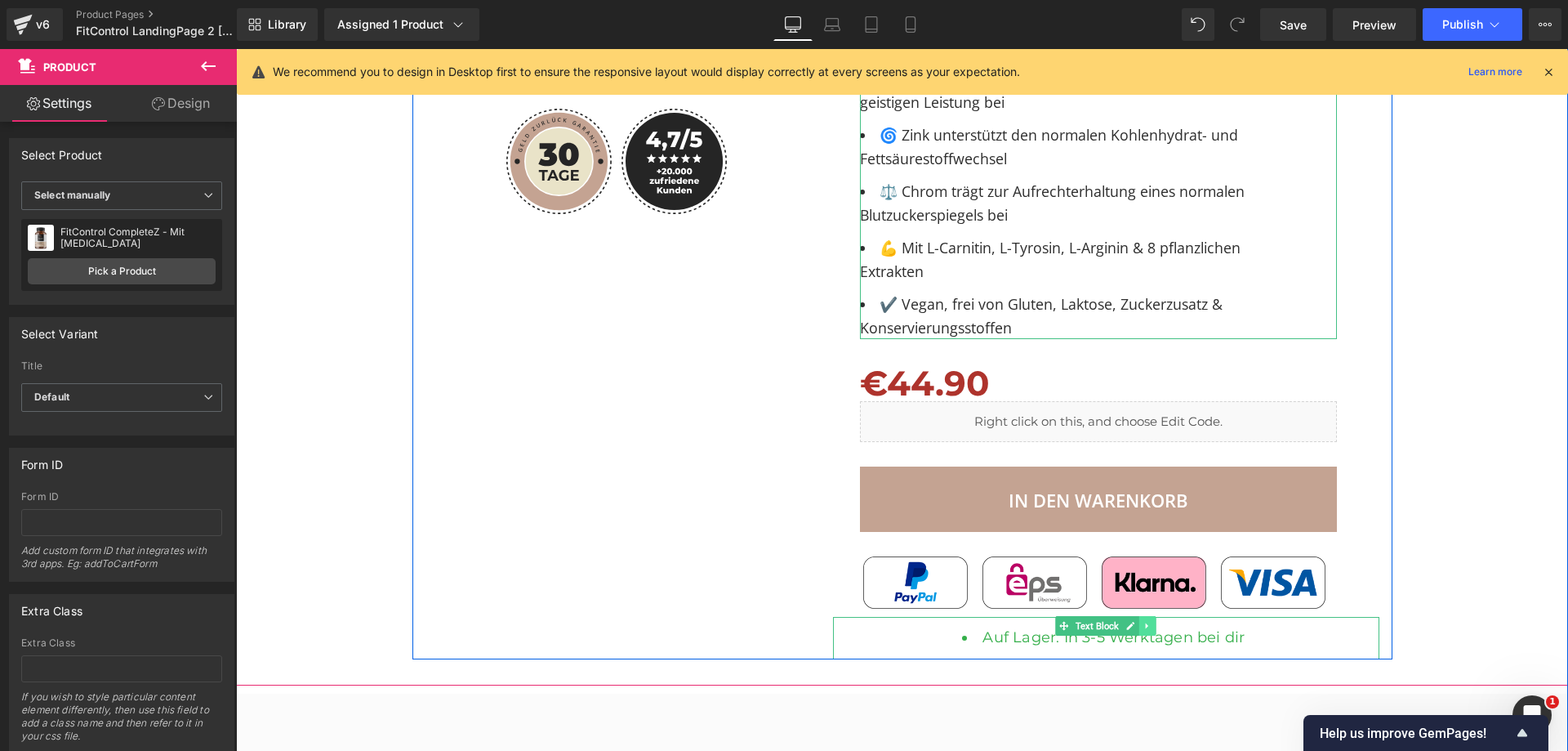
click at [1144, 621] on icon at bounding box center [1148, 626] width 9 height 10
click at [1152, 621] on icon at bounding box center [1156, 626] width 9 height 9
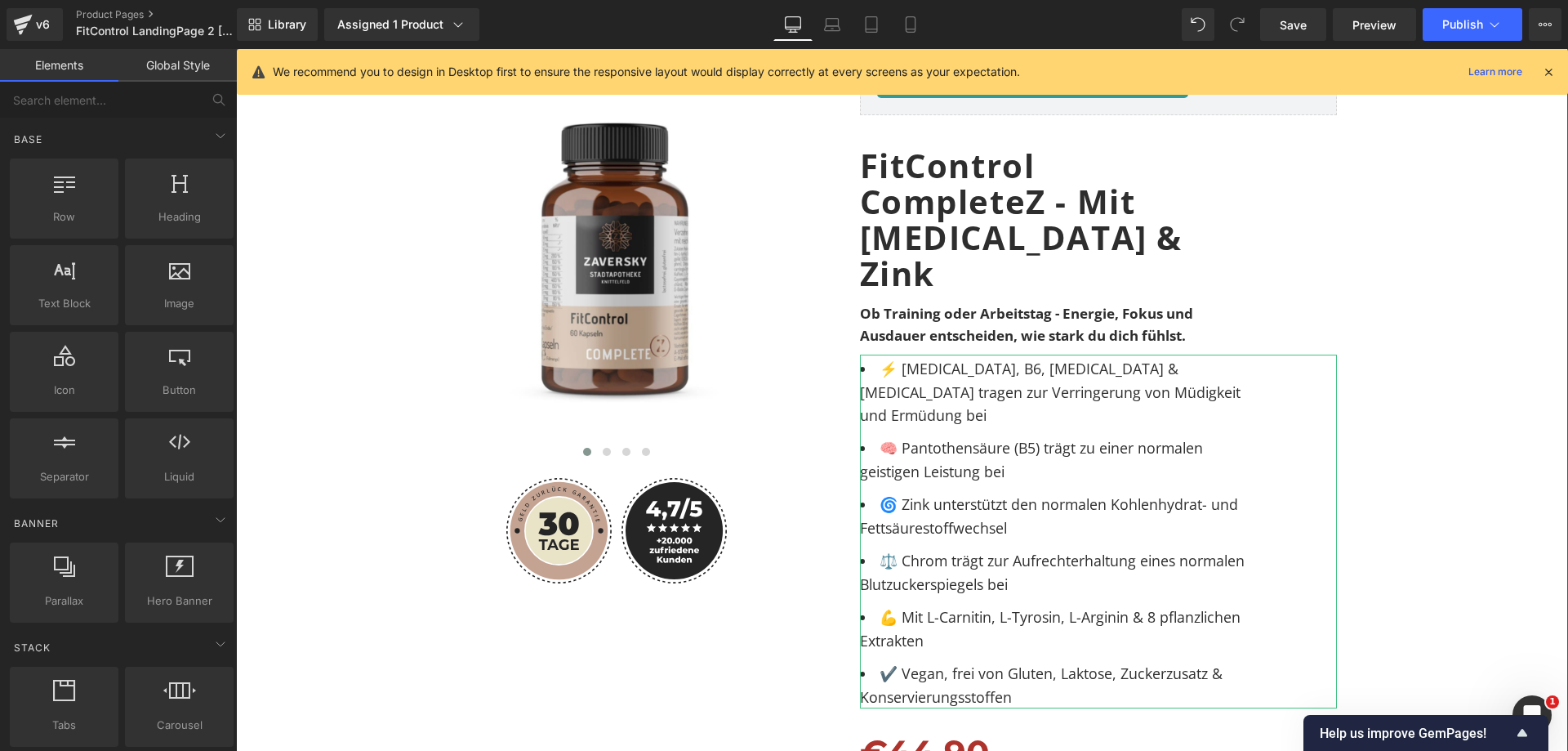
scroll to position [0, 0]
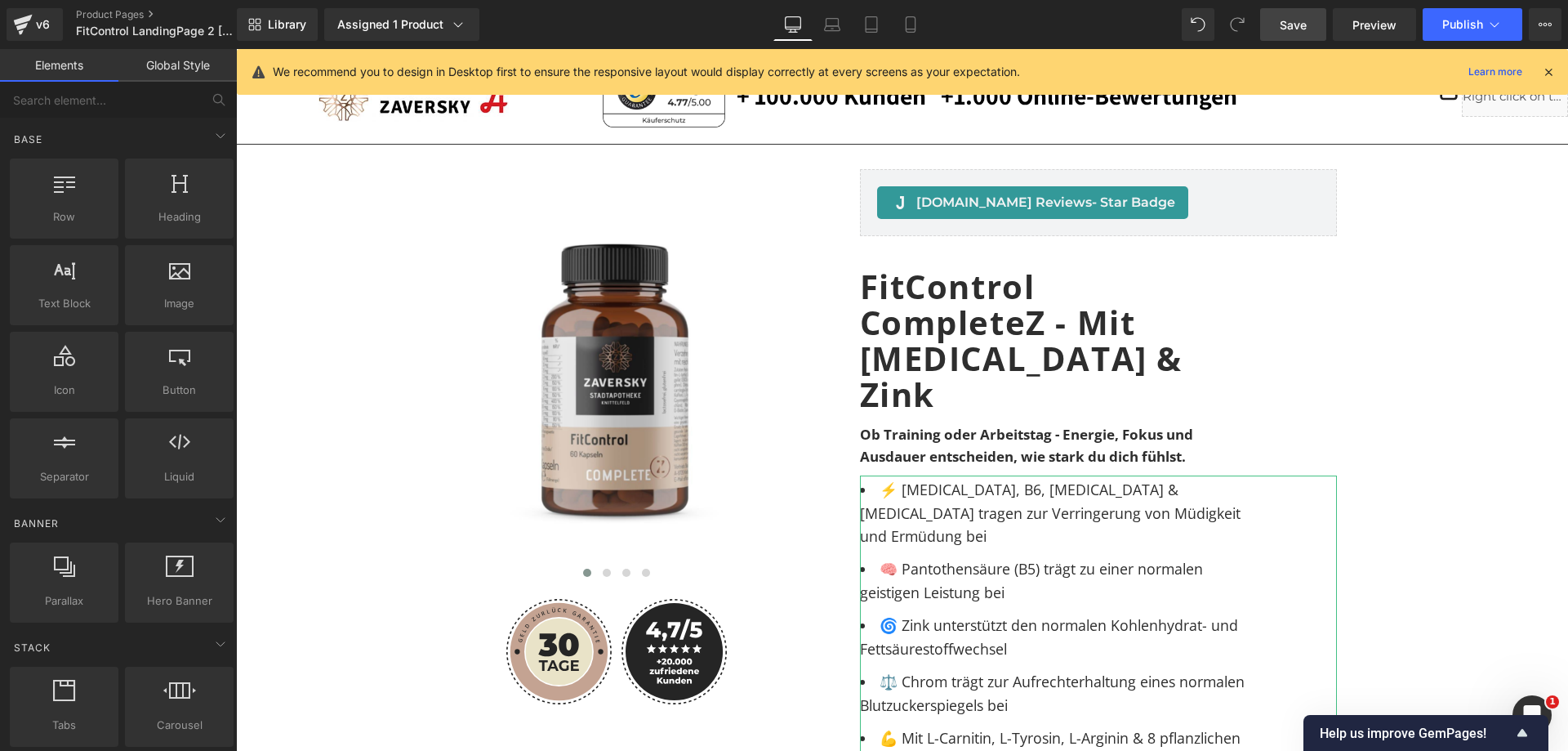
click at [1283, 22] on span "Save" at bounding box center [1294, 25] width 27 height 17
click at [1350, 20] on link "Preview" at bounding box center [1375, 25] width 84 height 32
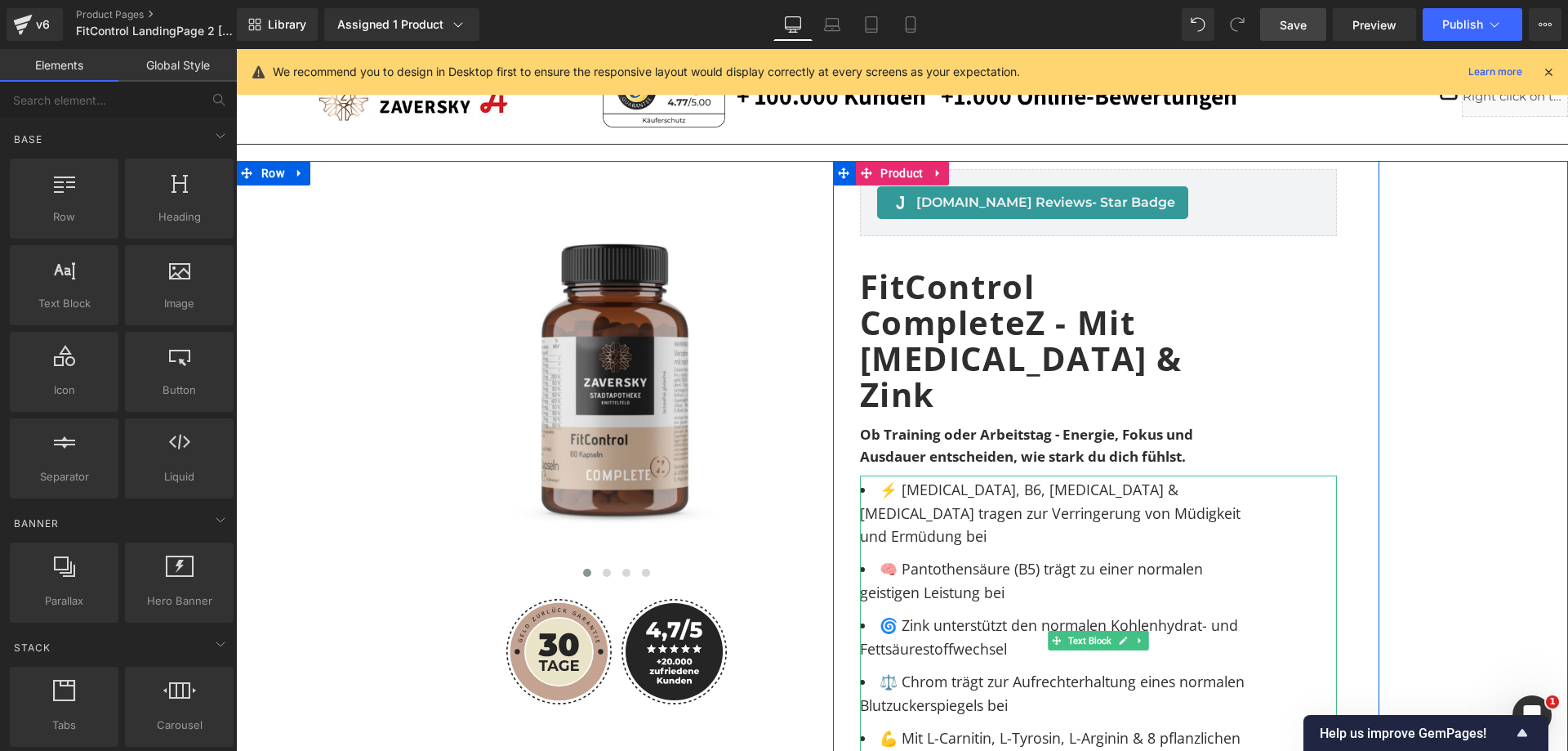
click at [1145, 480] on span "⚡ [MEDICAL_DATA], B6, [MEDICAL_DATA] & [MEDICAL_DATA] tragen zur Verringerung v…" at bounding box center [1052, 513] width 384 height 66
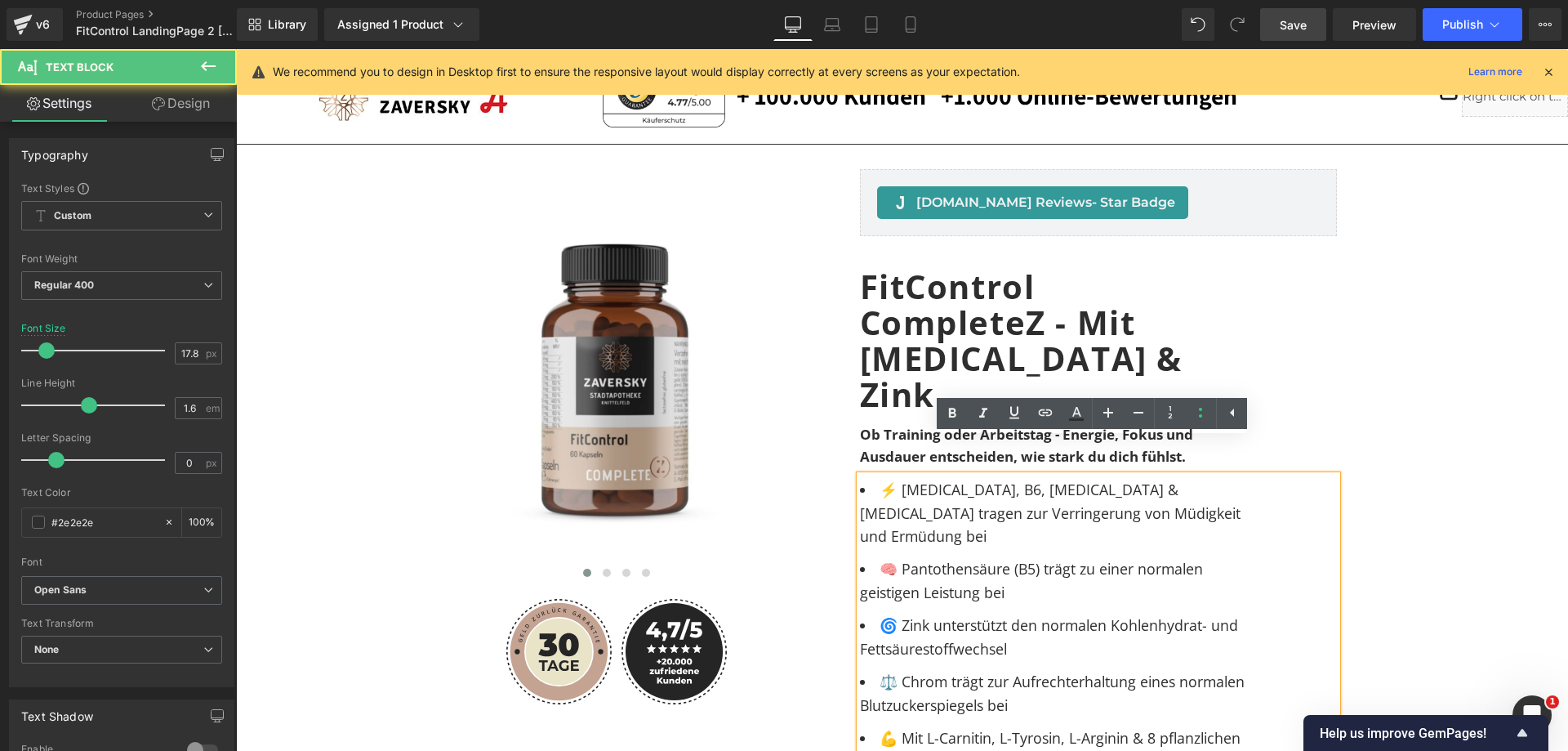
click at [1420, 484] on div "Image Image" at bounding box center [902, 634] width 1316 height 947
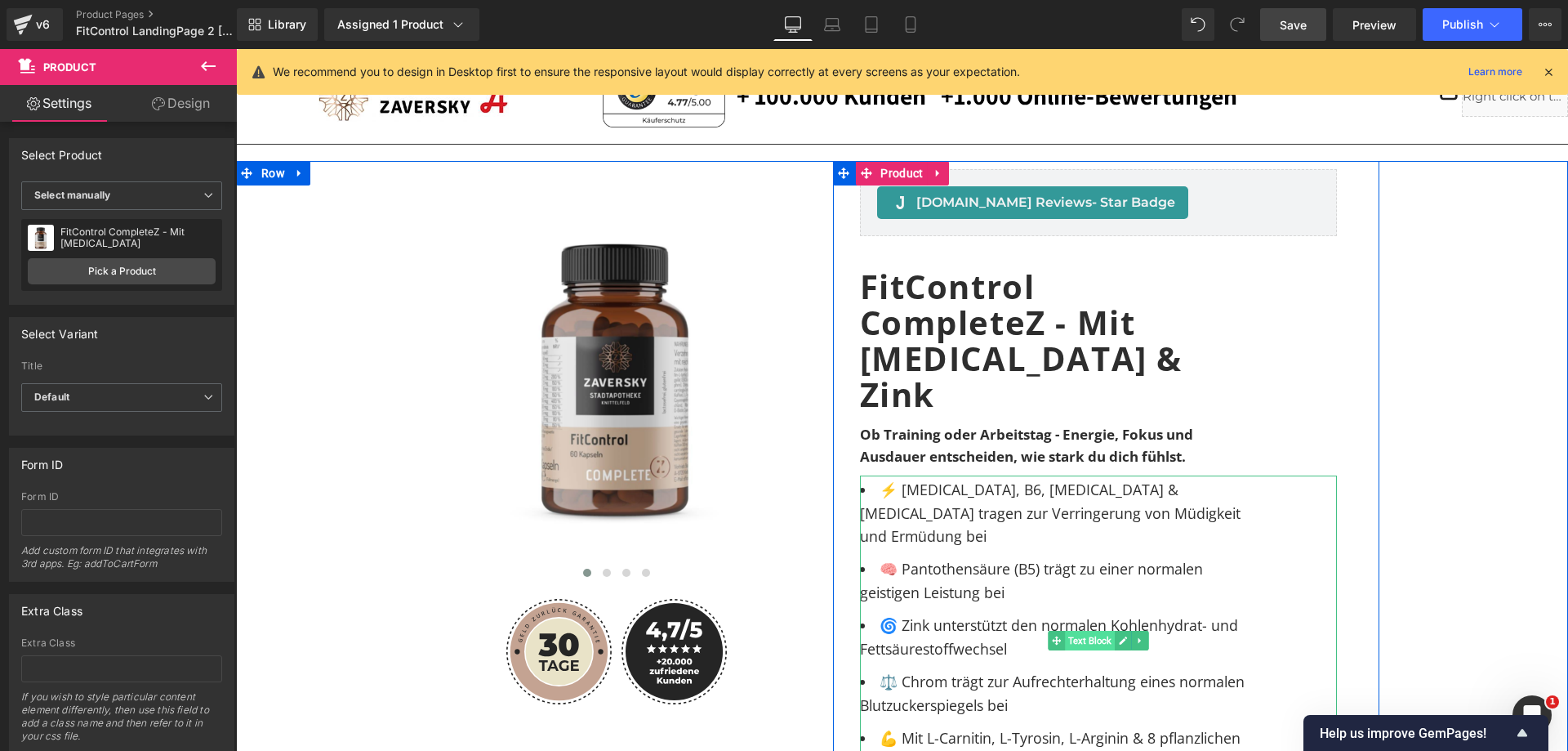
click at [1091, 631] on span "Text Block" at bounding box center [1090, 640] width 49 height 20
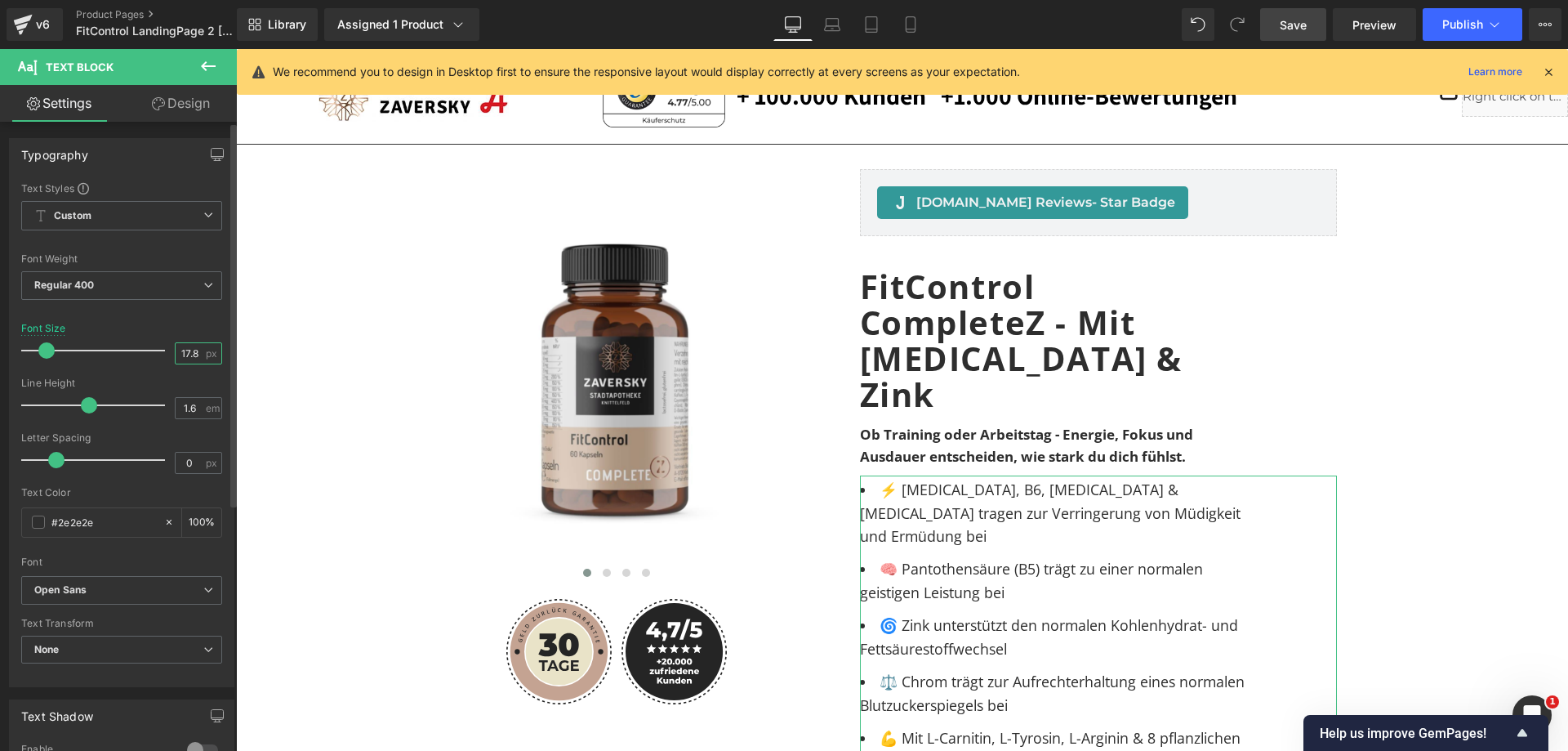
click at [188, 350] on input "17.8" at bounding box center [190, 354] width 29 height 20
type input "15"
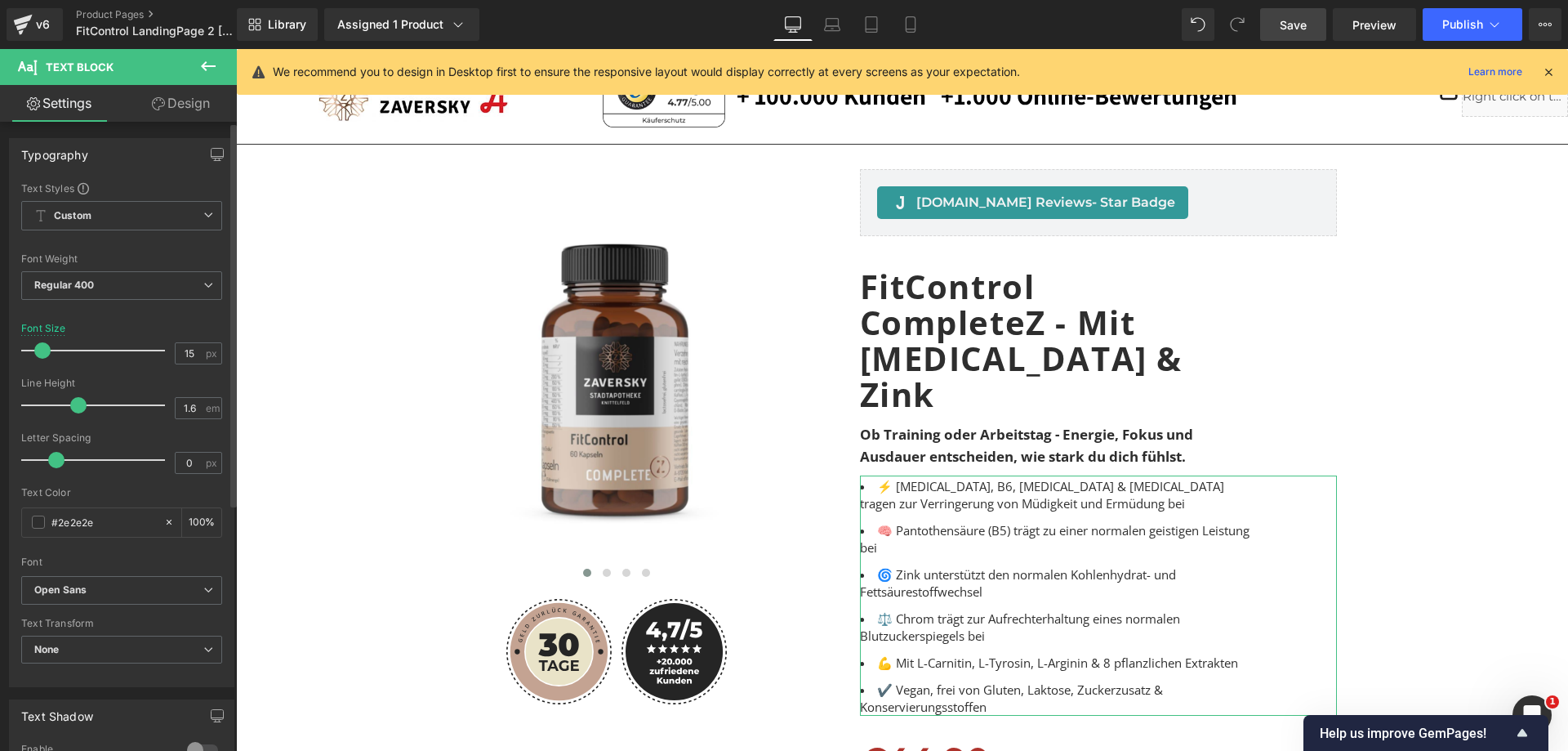
drag, startPoint x: 88, startPoint y: 408, endPoint x: 77, endPoint y: 407, distance: 11.0
click at [77, 407] on span at bounding box center [78, 405] width 16 height 16
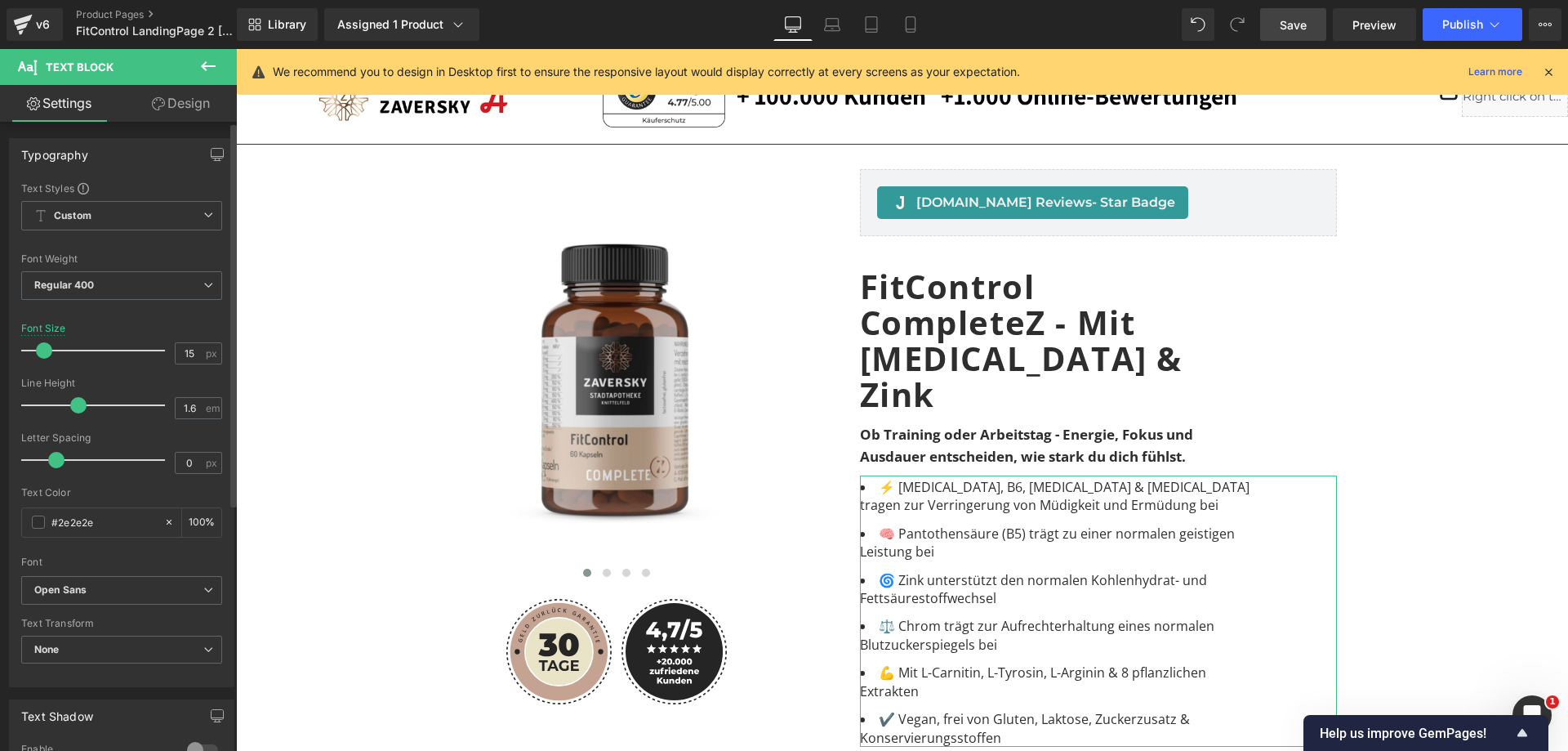
click at [45, 353] on span at bounding box center [43, 350] width 16 height 16
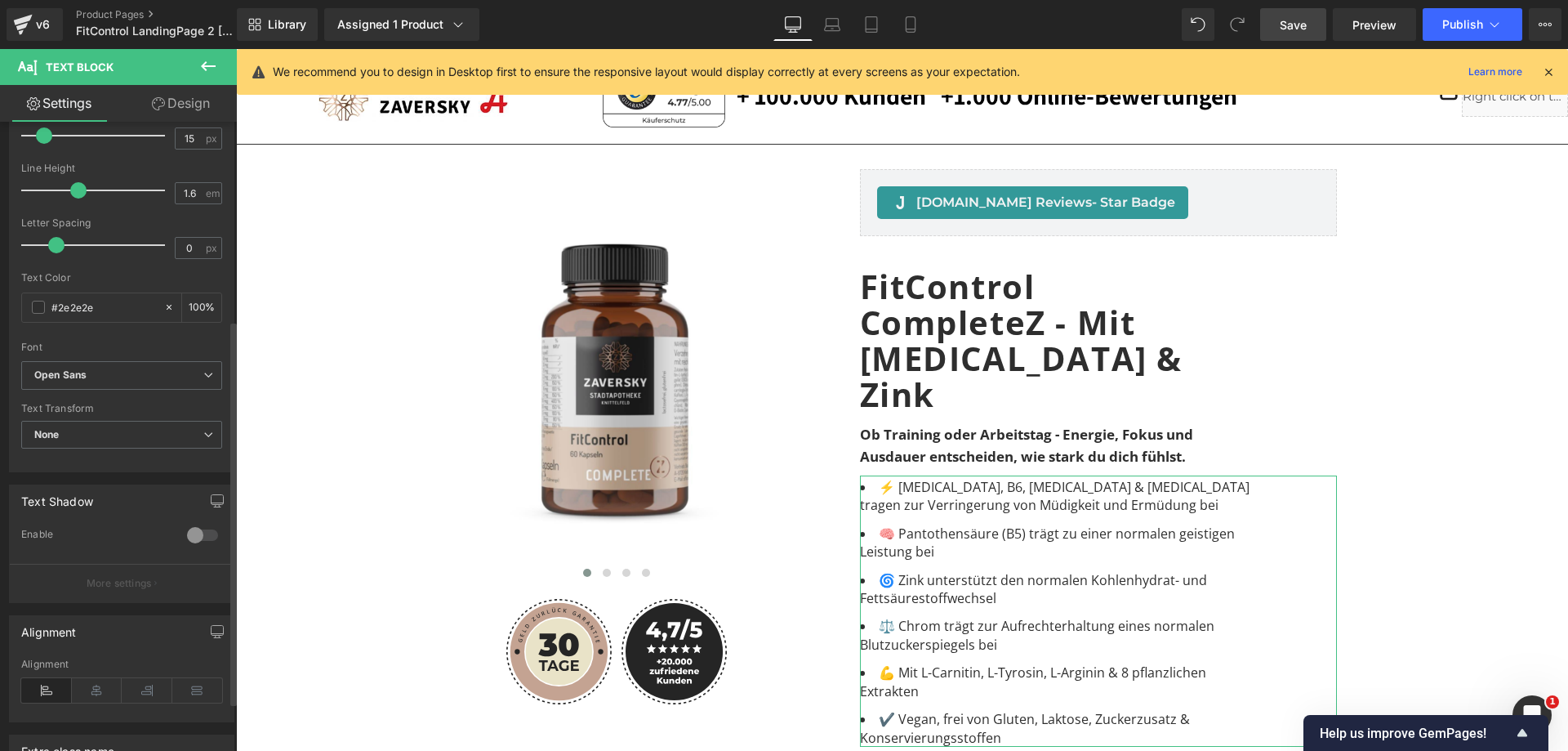
scroll to position [326, 0]
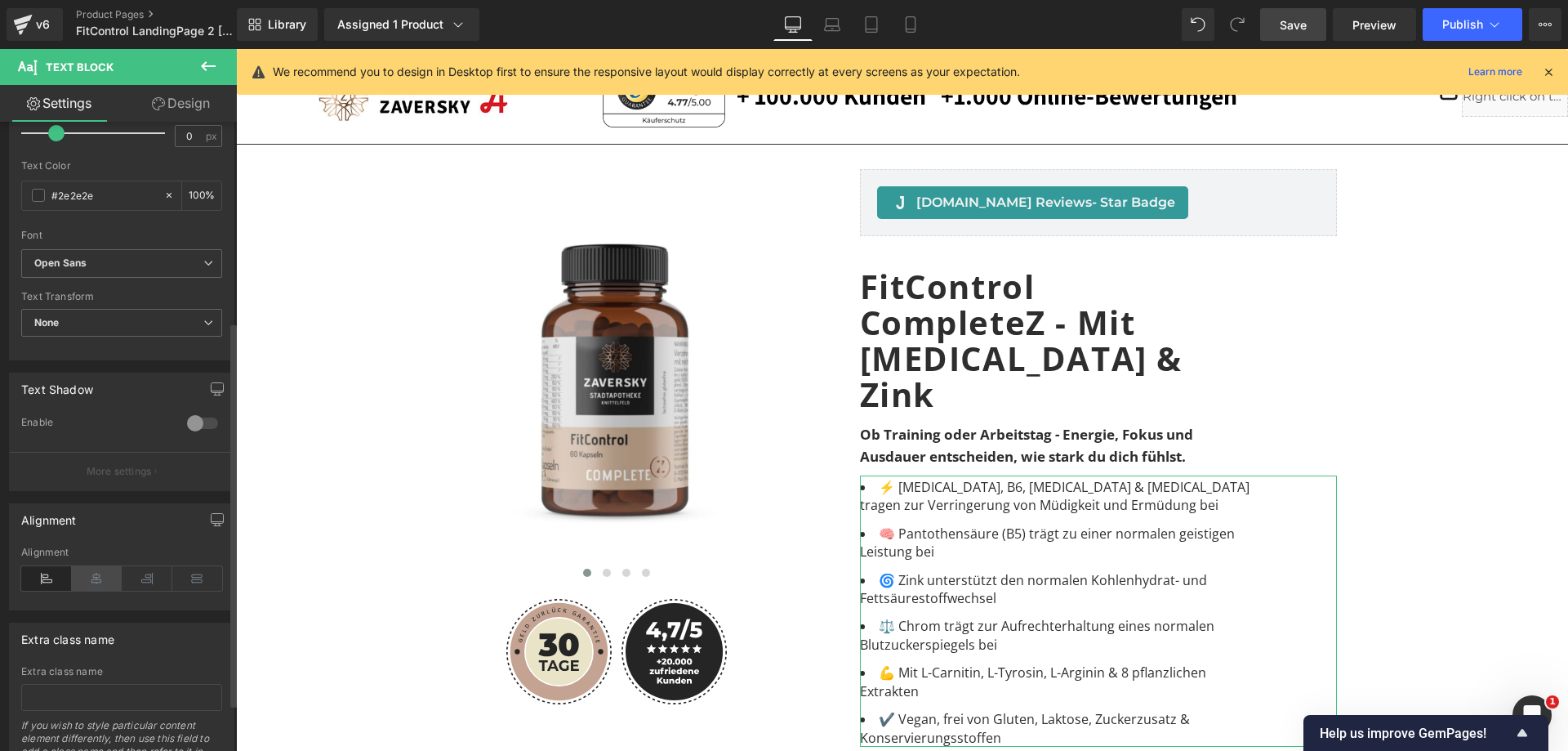
click at [91, 577] on icon at bounding box center [96, 578] width 50 height 25
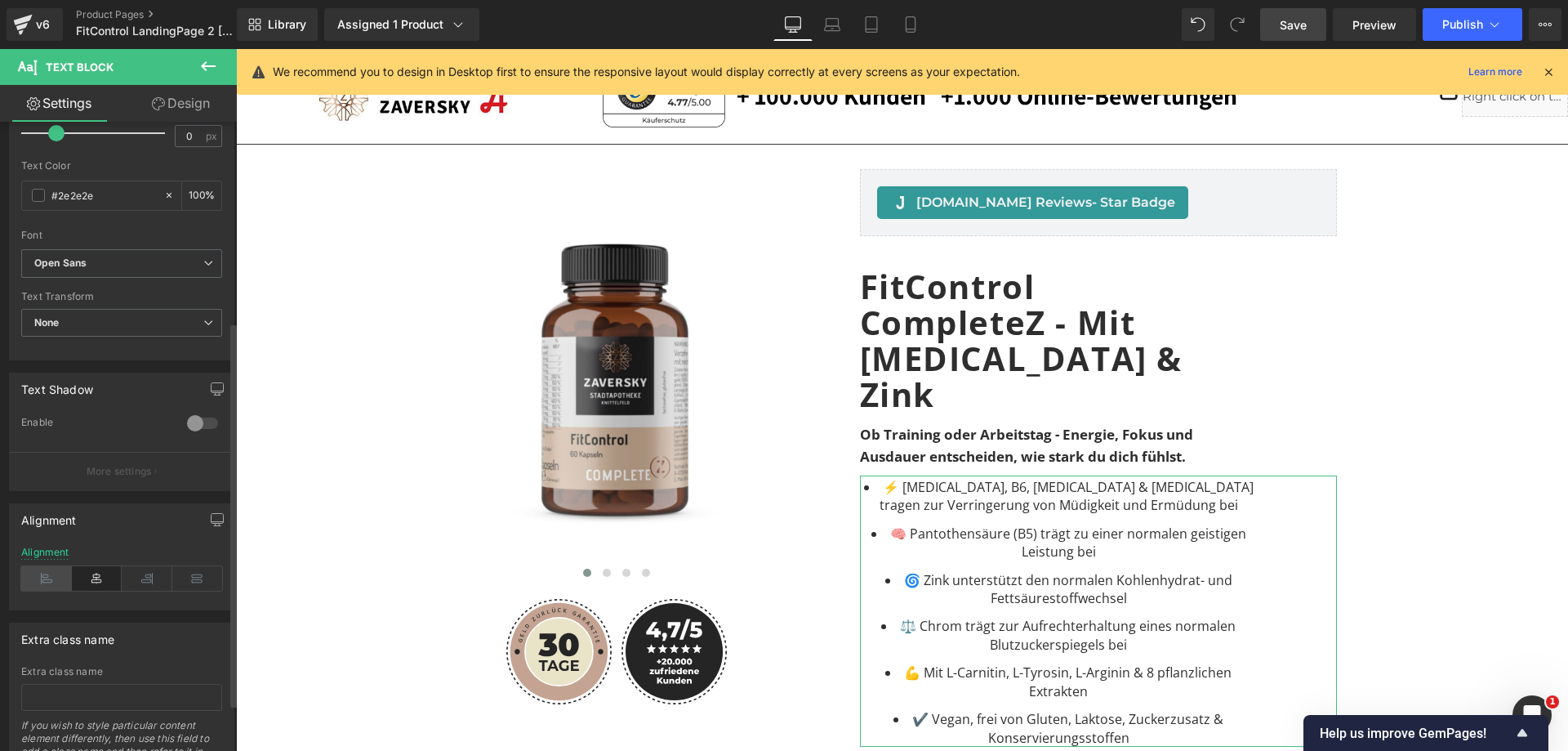
click at [42, 581] on icon at bounding box center [46, 578] width 50 height 25
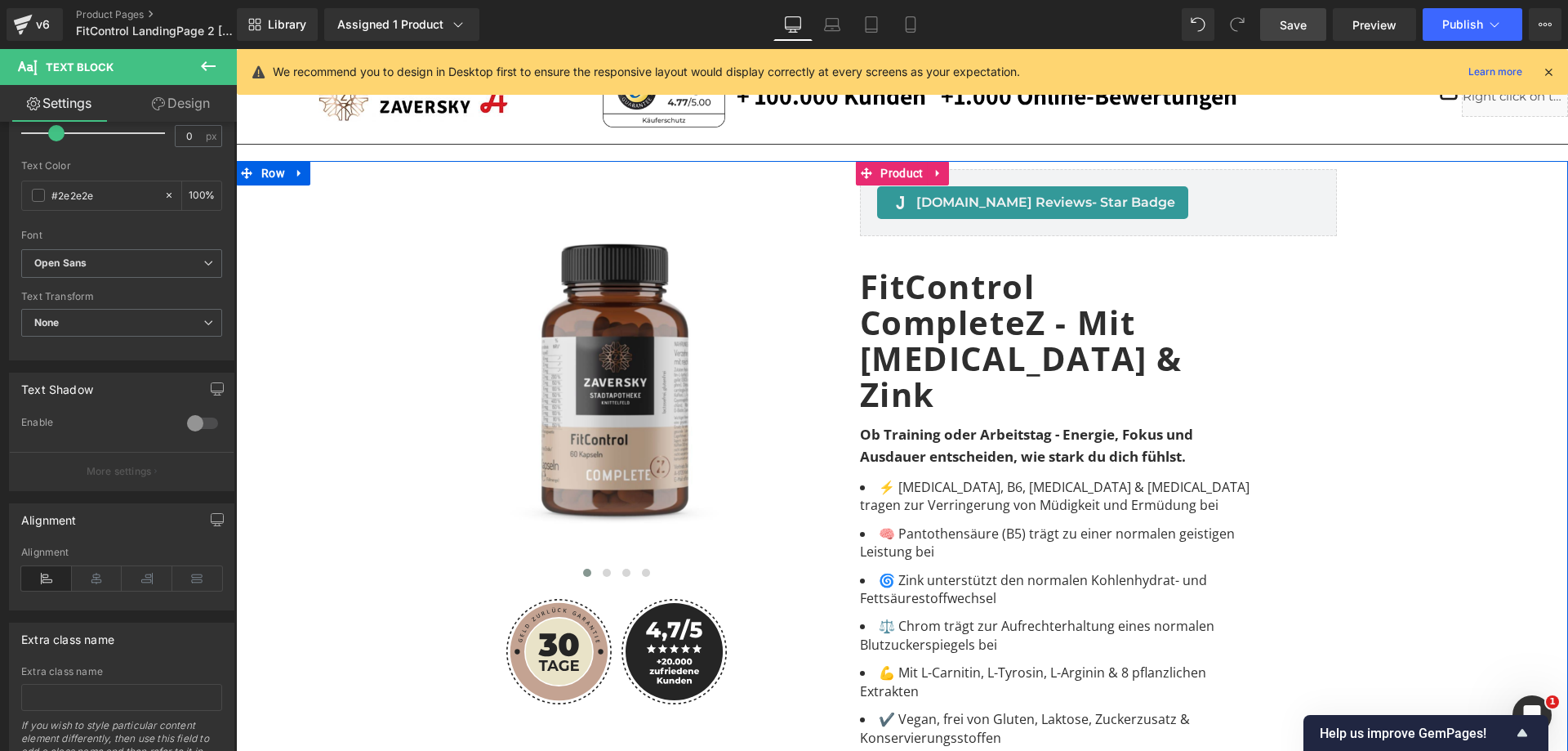
click at [1447, 541] on div "Image Image" at bounding box center [902, 592] width 1316 height 864
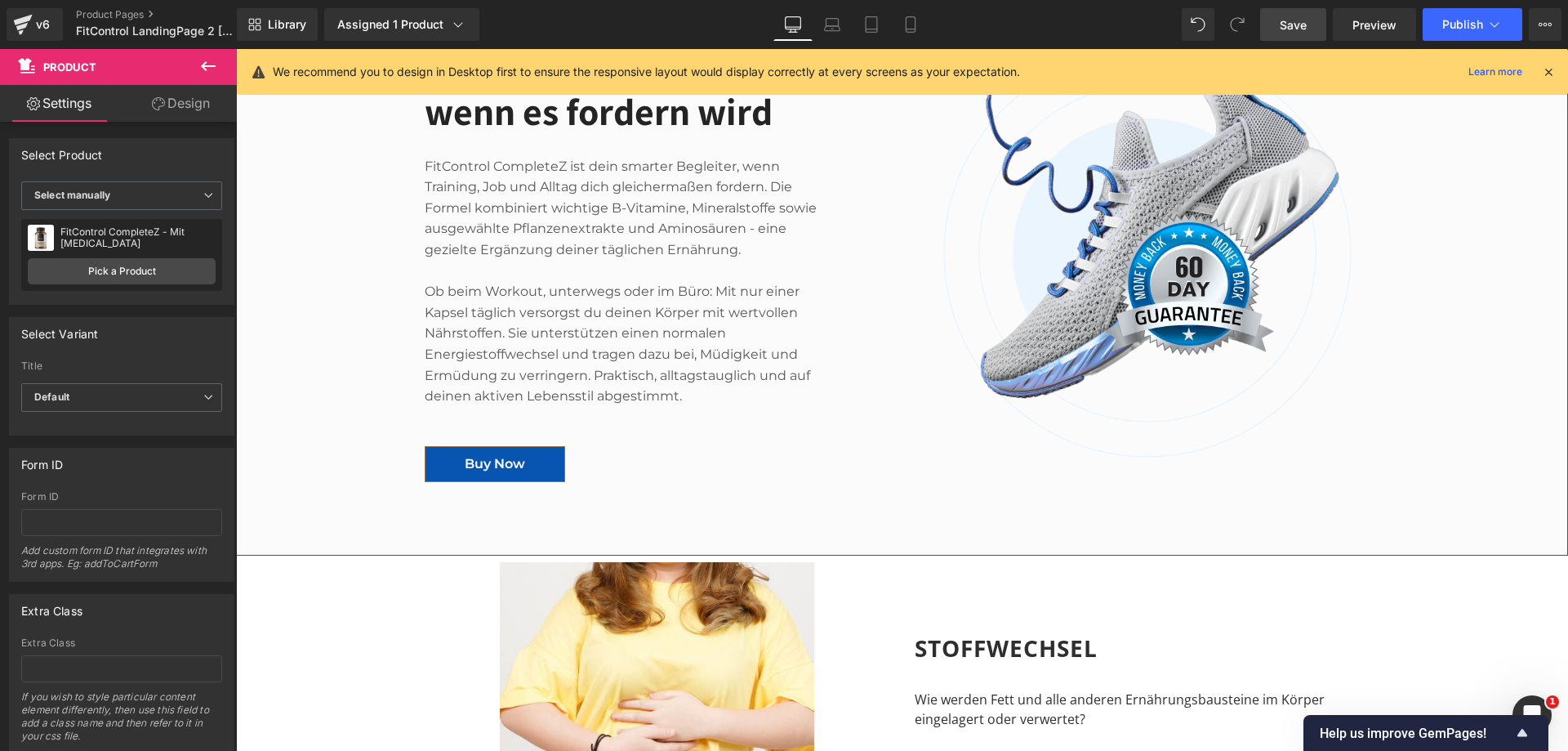
scroll to position [1389, 0]
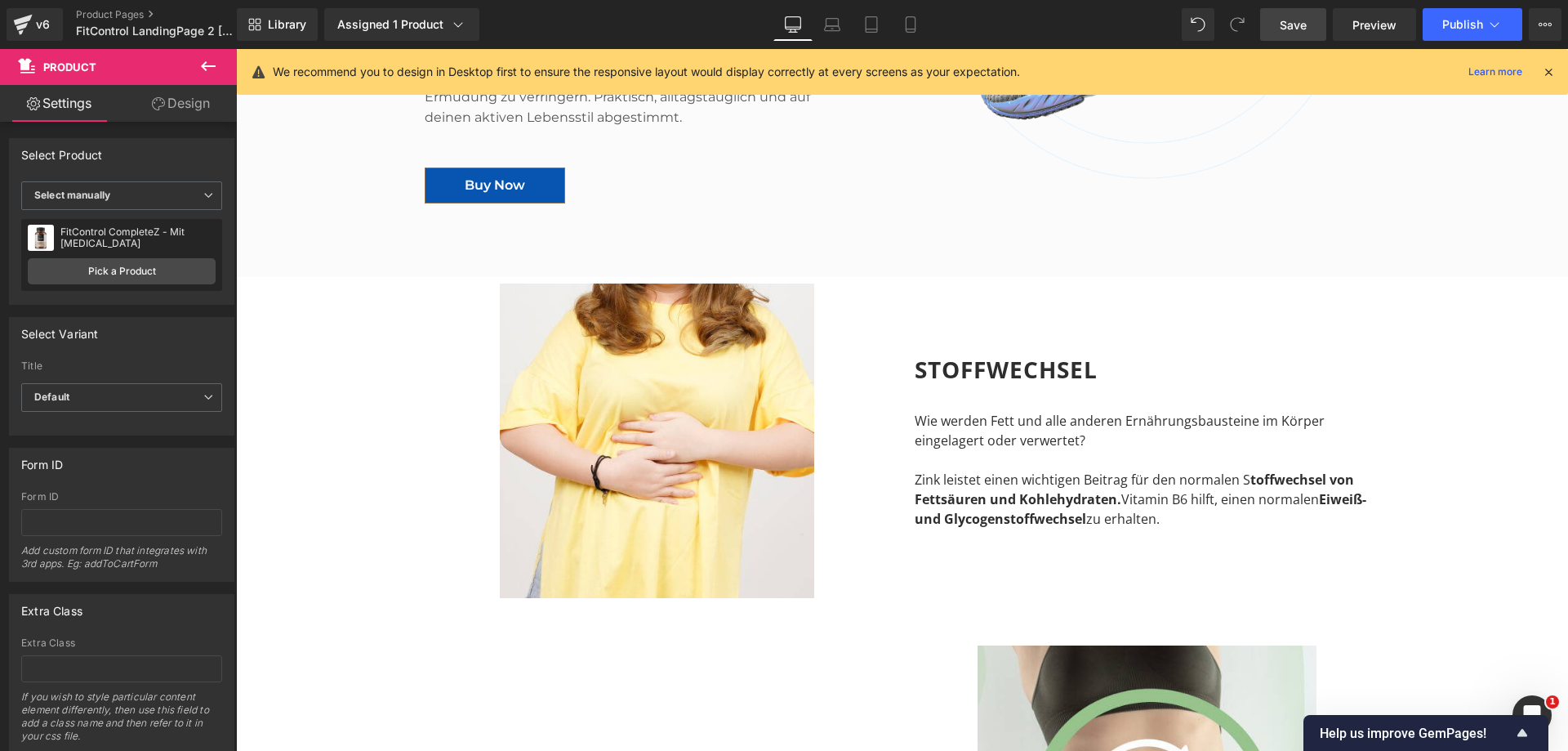
click at [1298, 19] on span "Save" at bounding box center [1294, 25] width 27 height 17
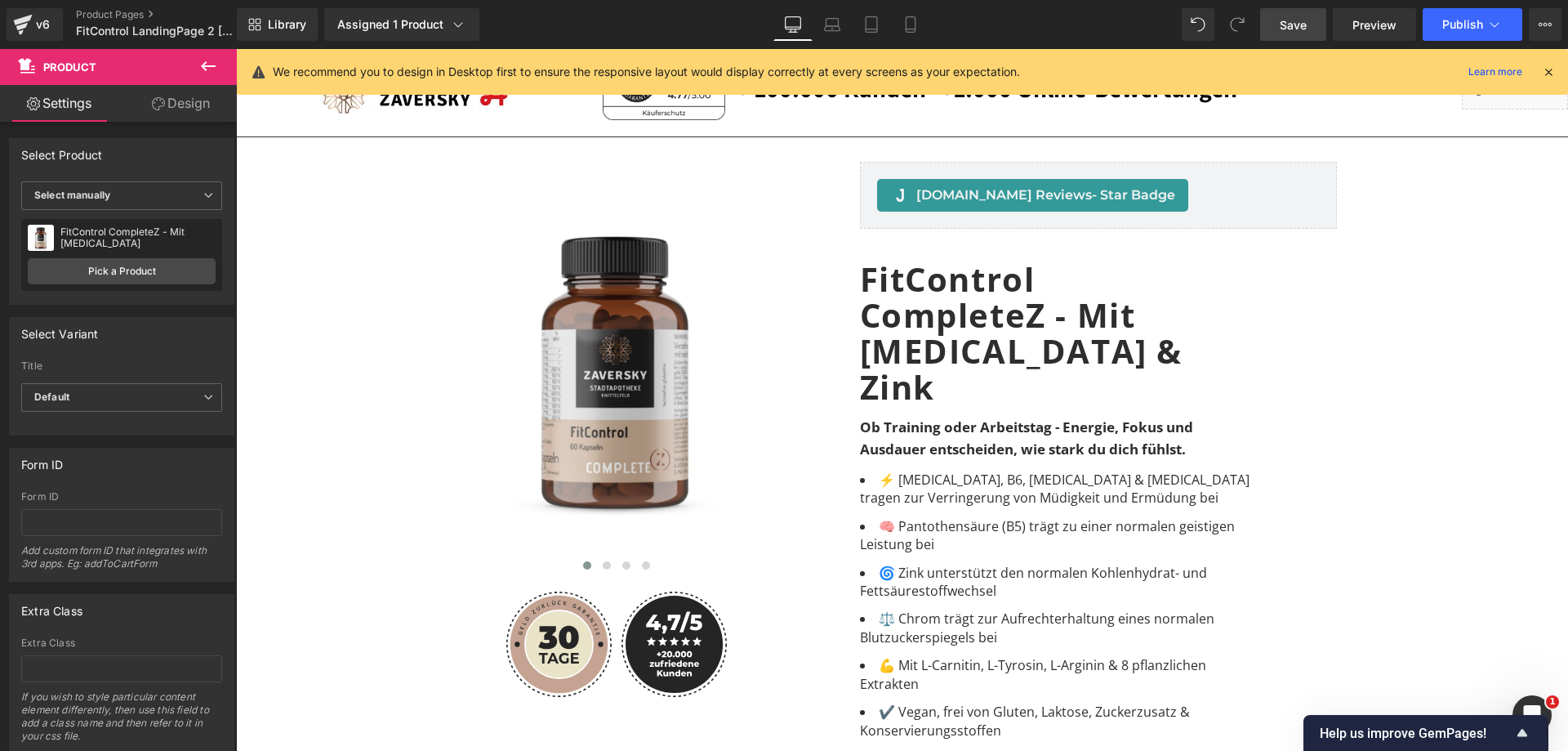
scroll to position [0, 0]
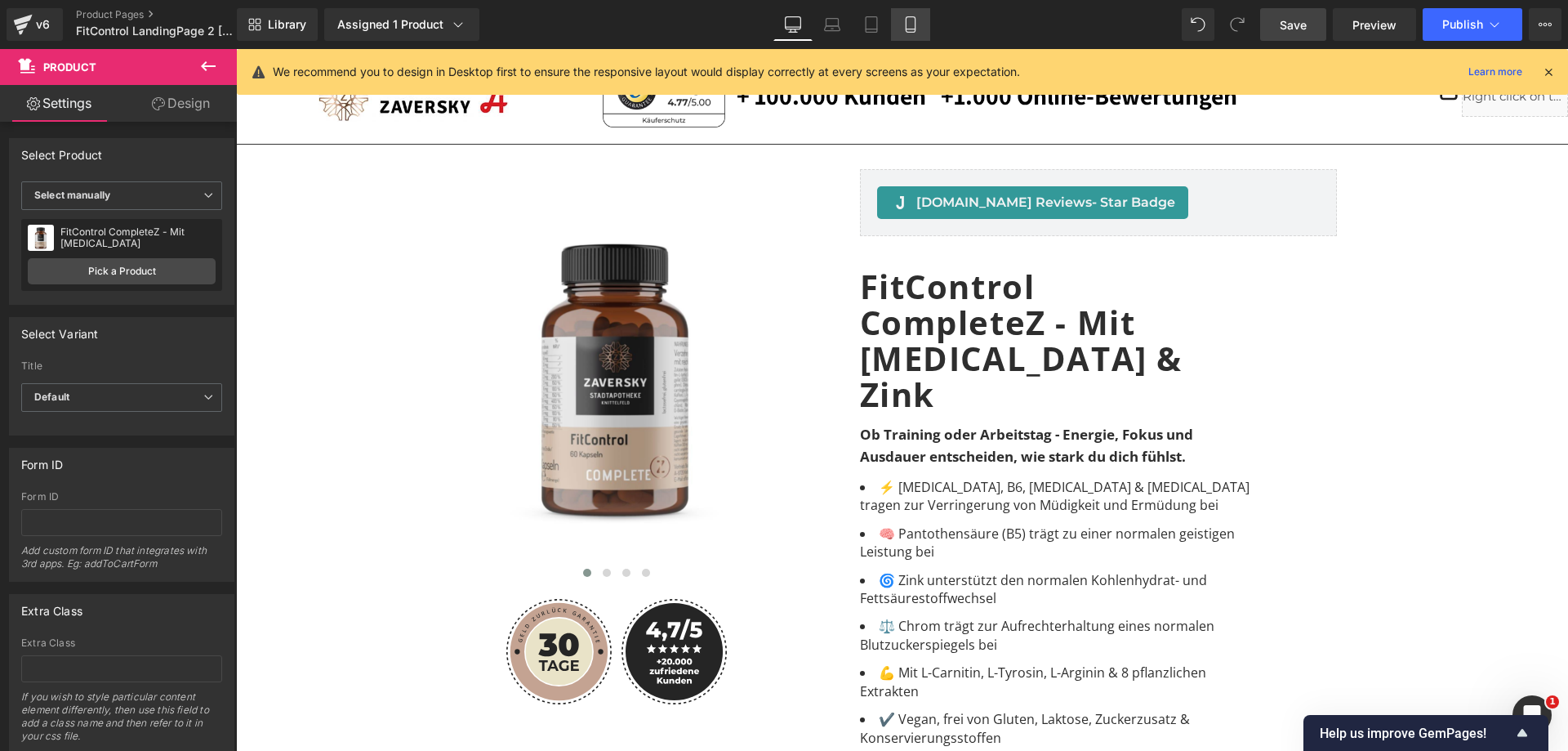
click at [918, 16] on icon at bounding box center [910, 24] width 16 height 16
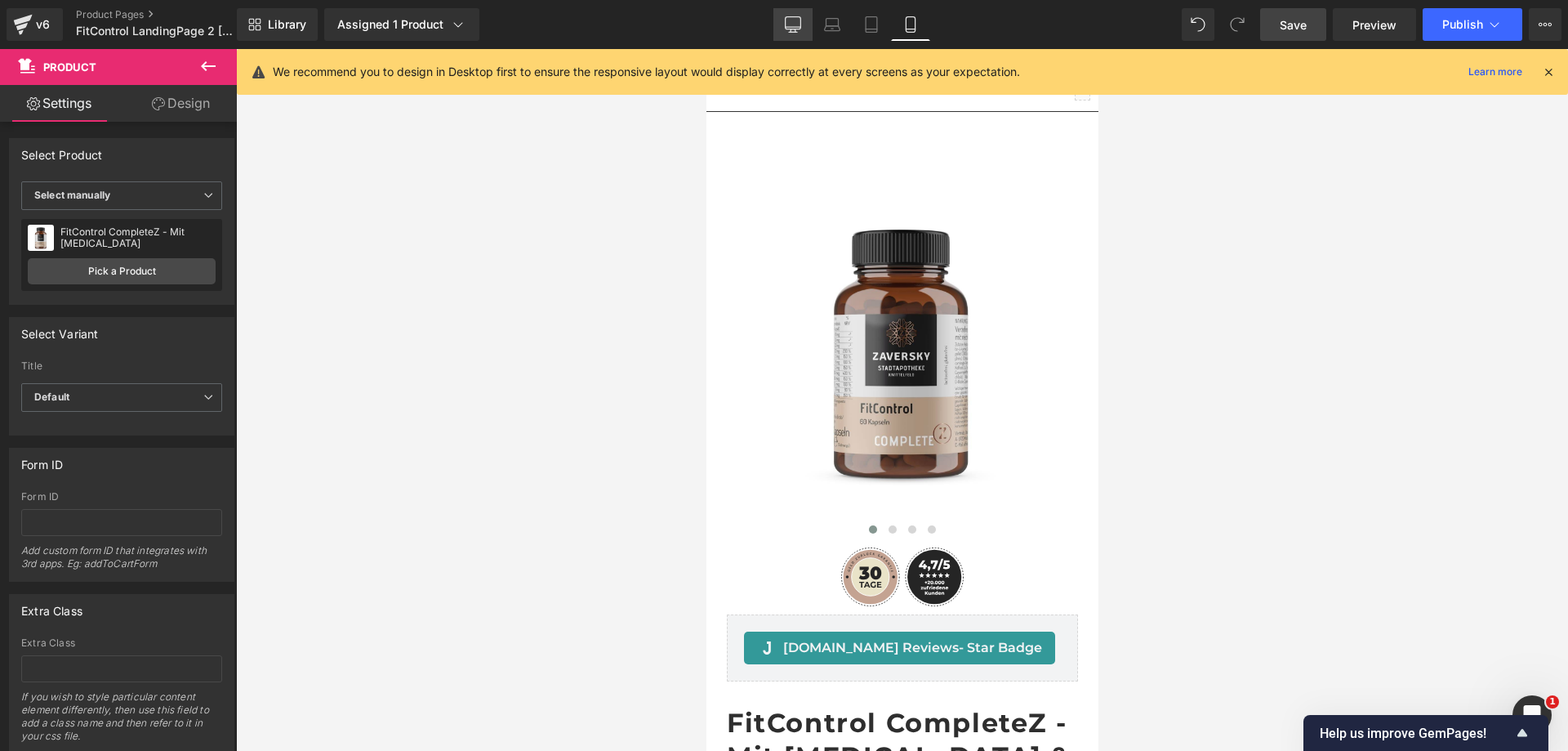
click at [794, 20] on icon at bounding box center [793, 24] width 16 height 16
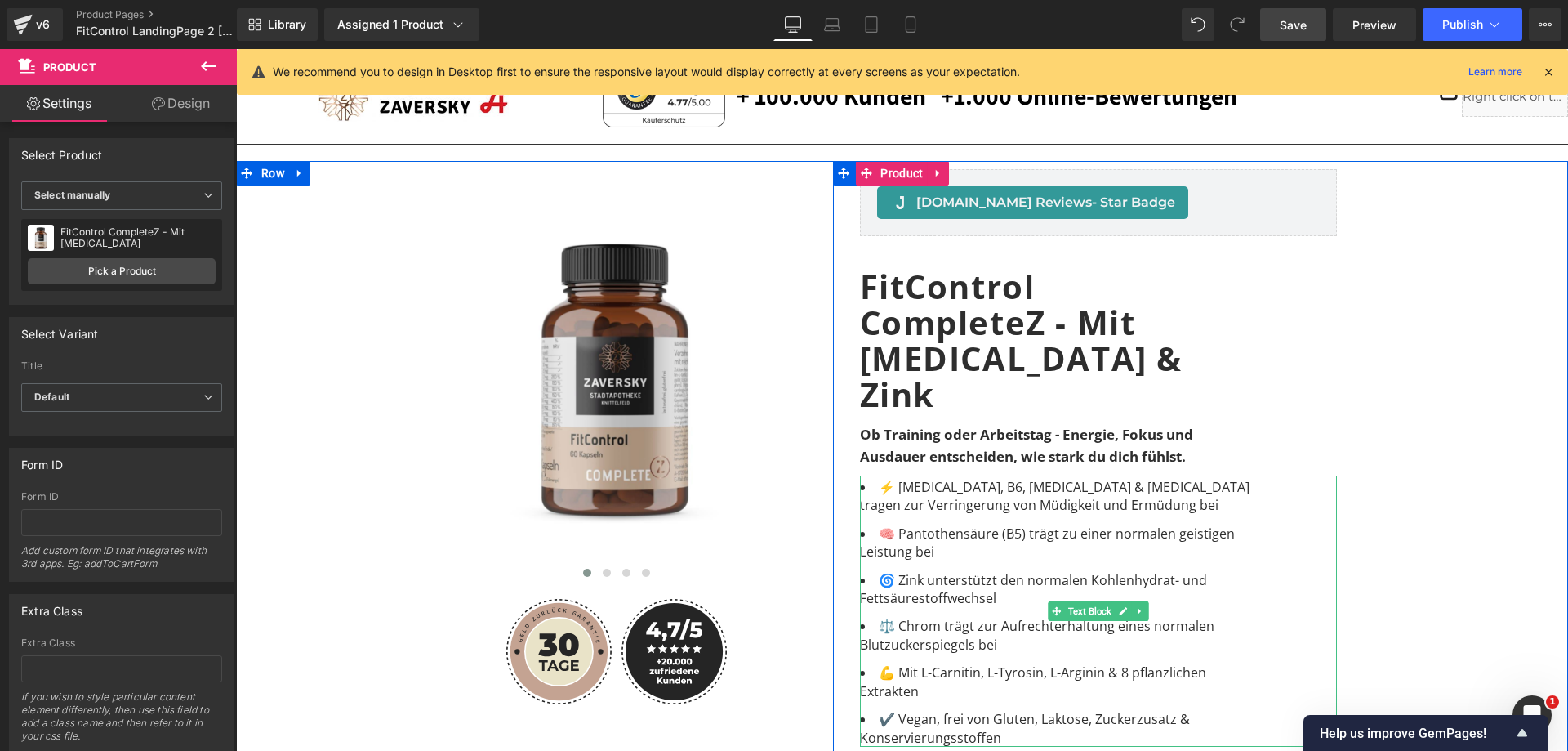
click at [1017, 482] on ul "⚡ [MEDICAL_DATA], B6, [MEDICAL_DATA] & [MEDICAL_DATA] tragen zur Verringerung v…" at bounding box center [1059, 612] width 399 height 269
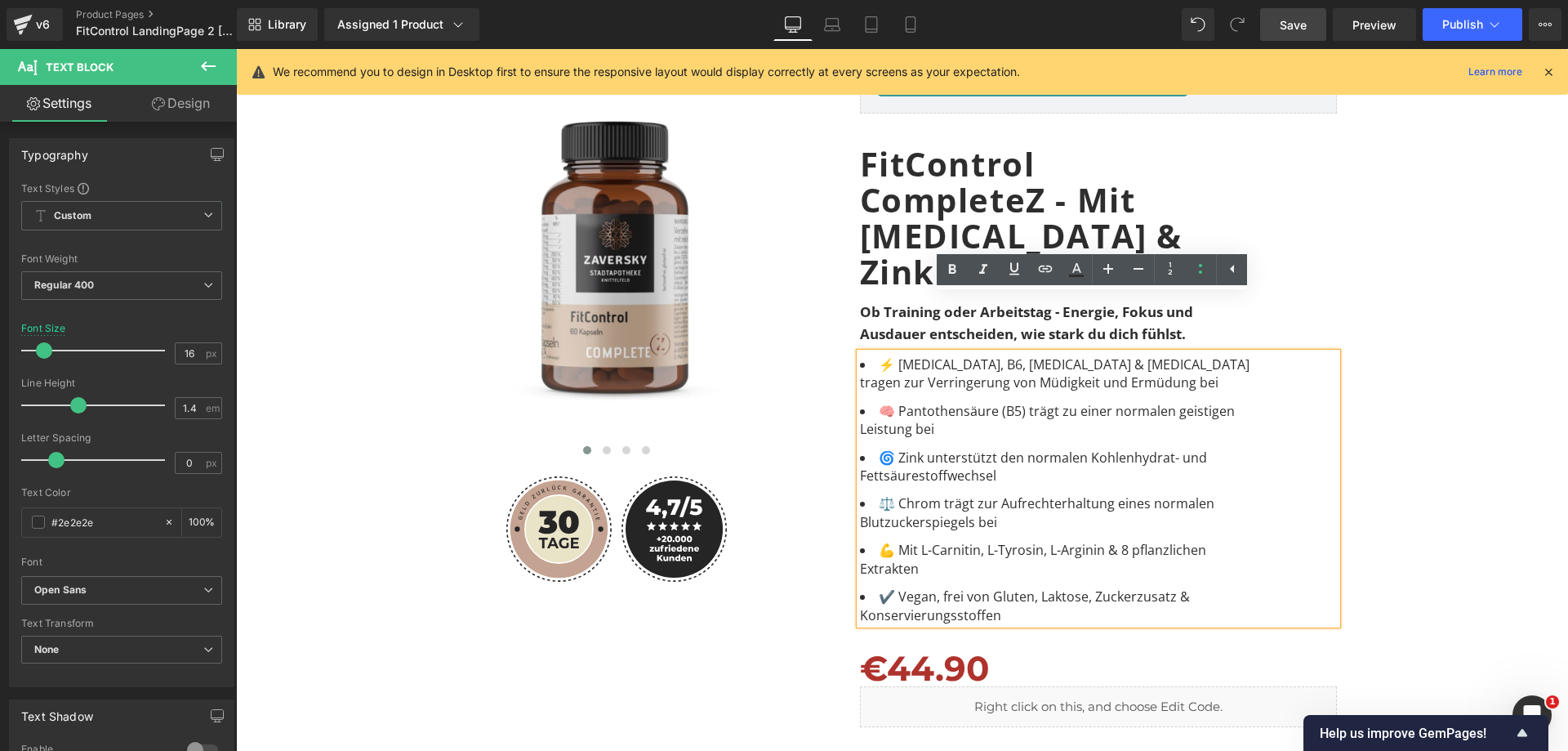
scroll to position [164, 0]
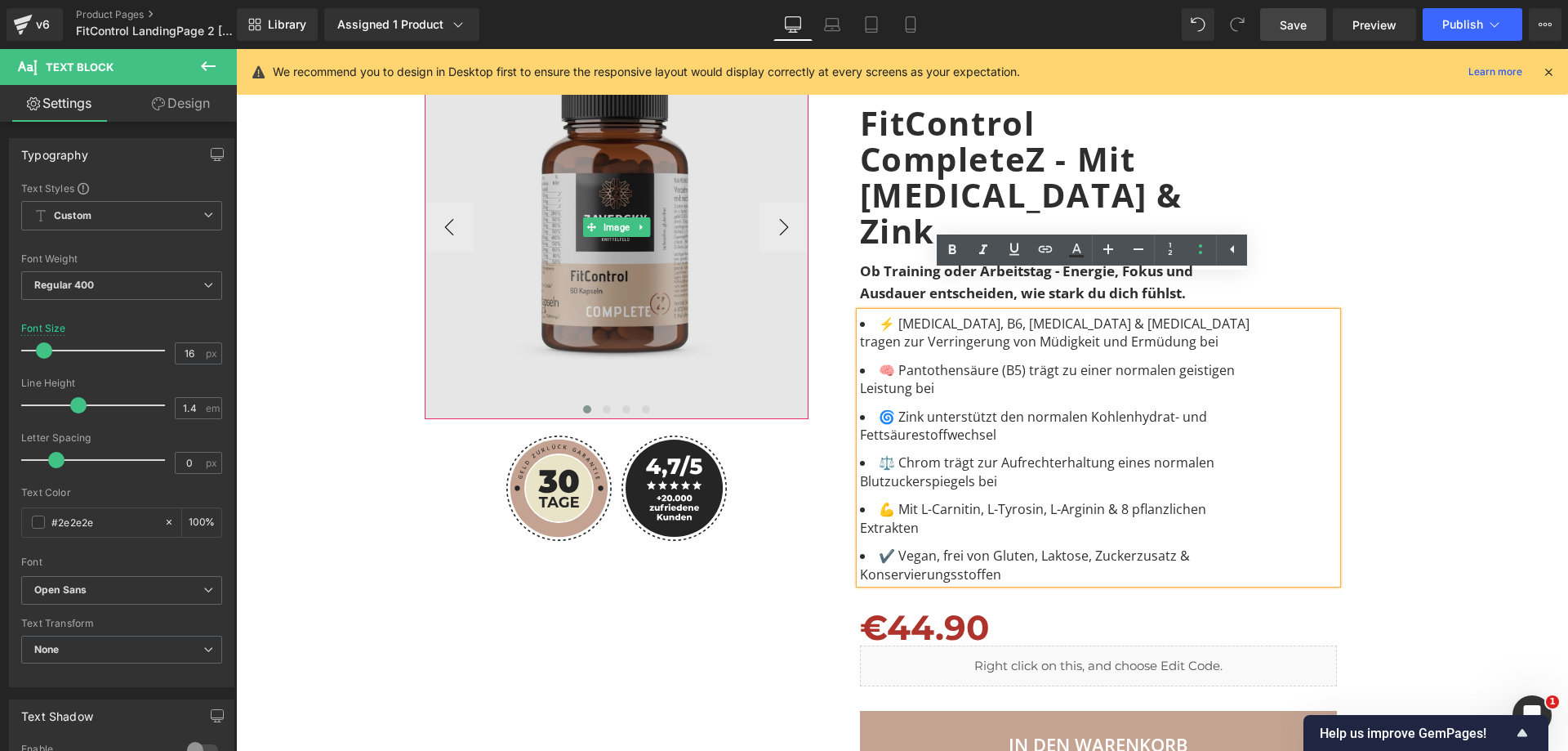
click at [673, 246] on img at bounding box center [616, 227] width 383 height 384
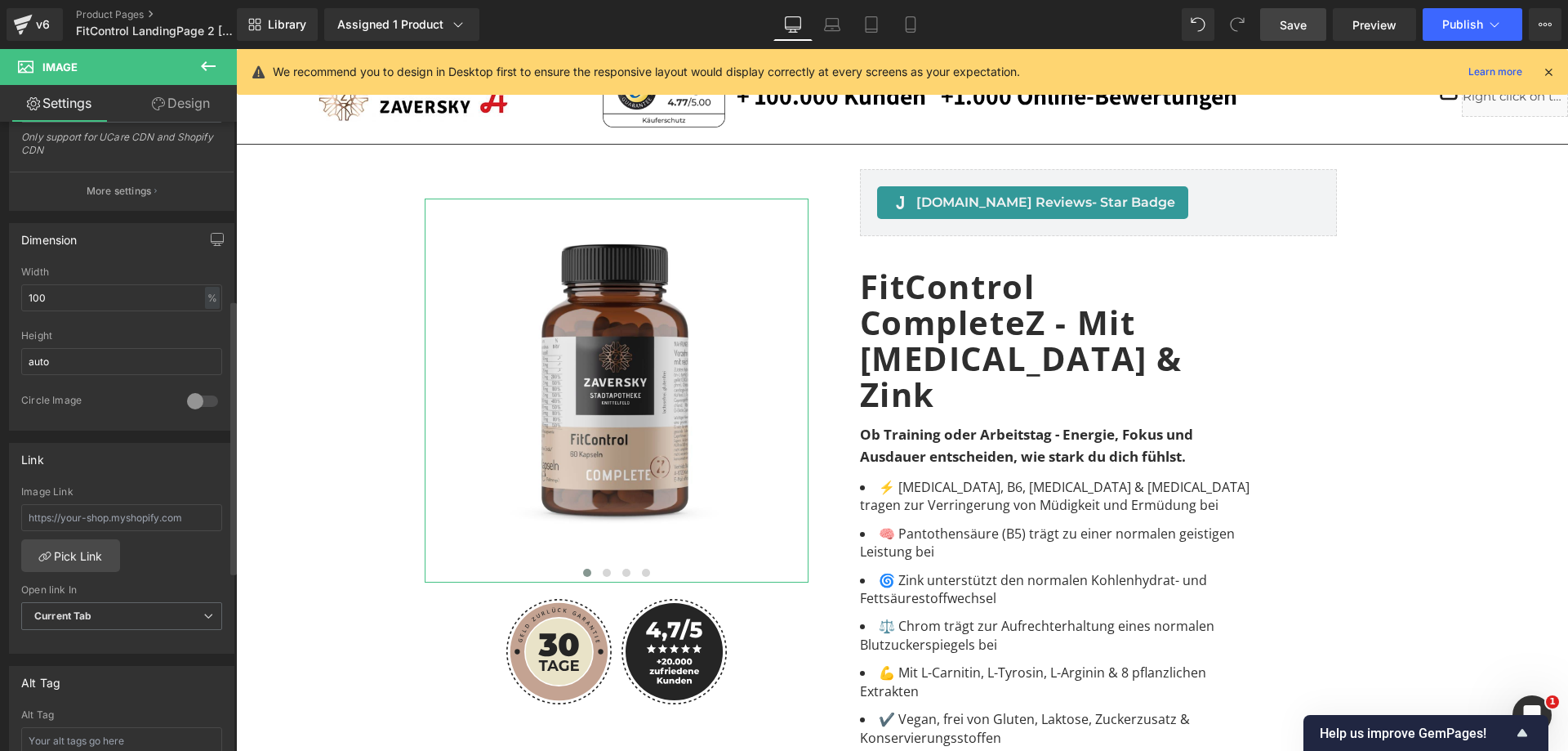
scroll to position [408, 0]
click at [201, 390] on div at bounding box center [203, 389] width 39 height 26
click at [187, 387] on div at bounding box center [203, 389] width 39 height 26
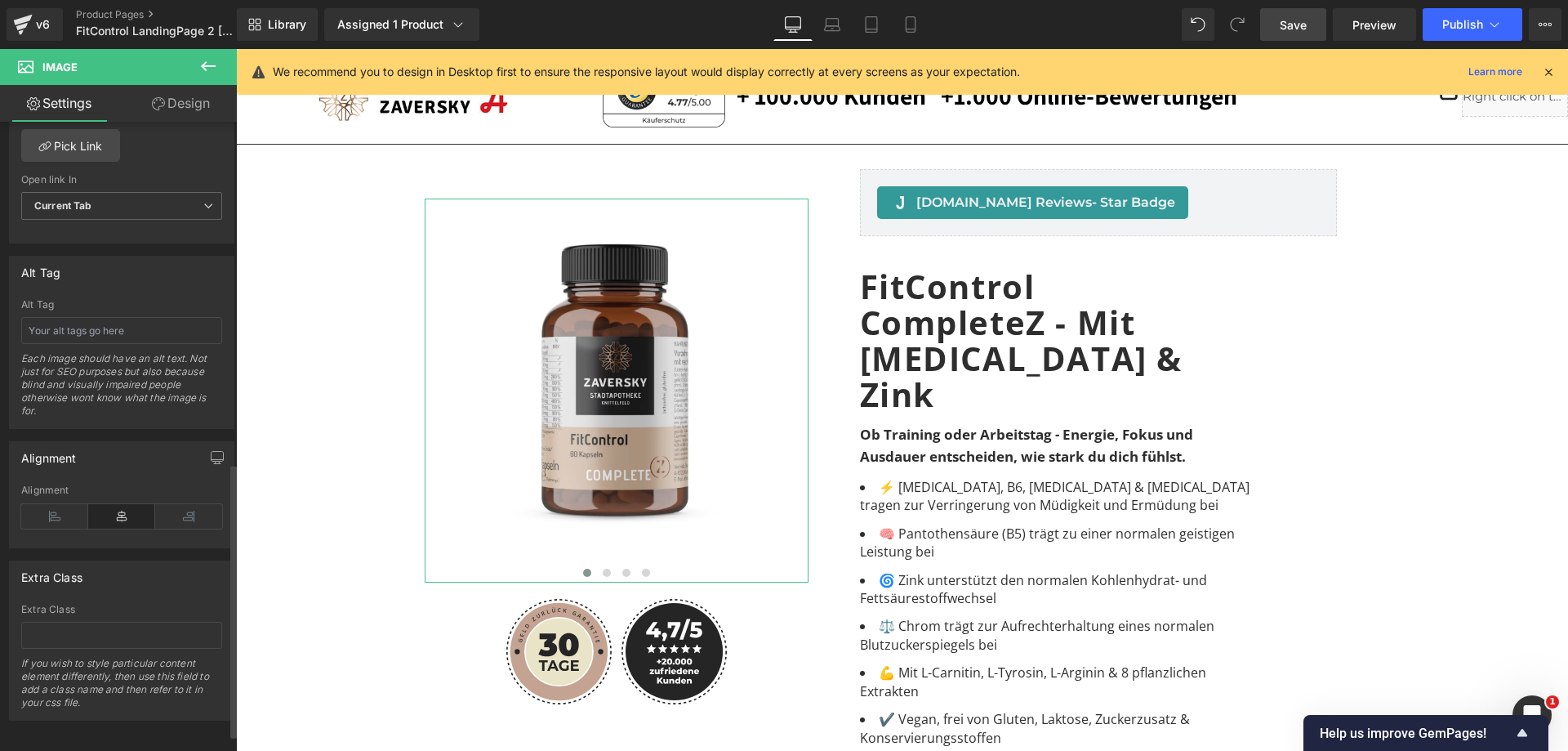
scroll to position [822, 0]
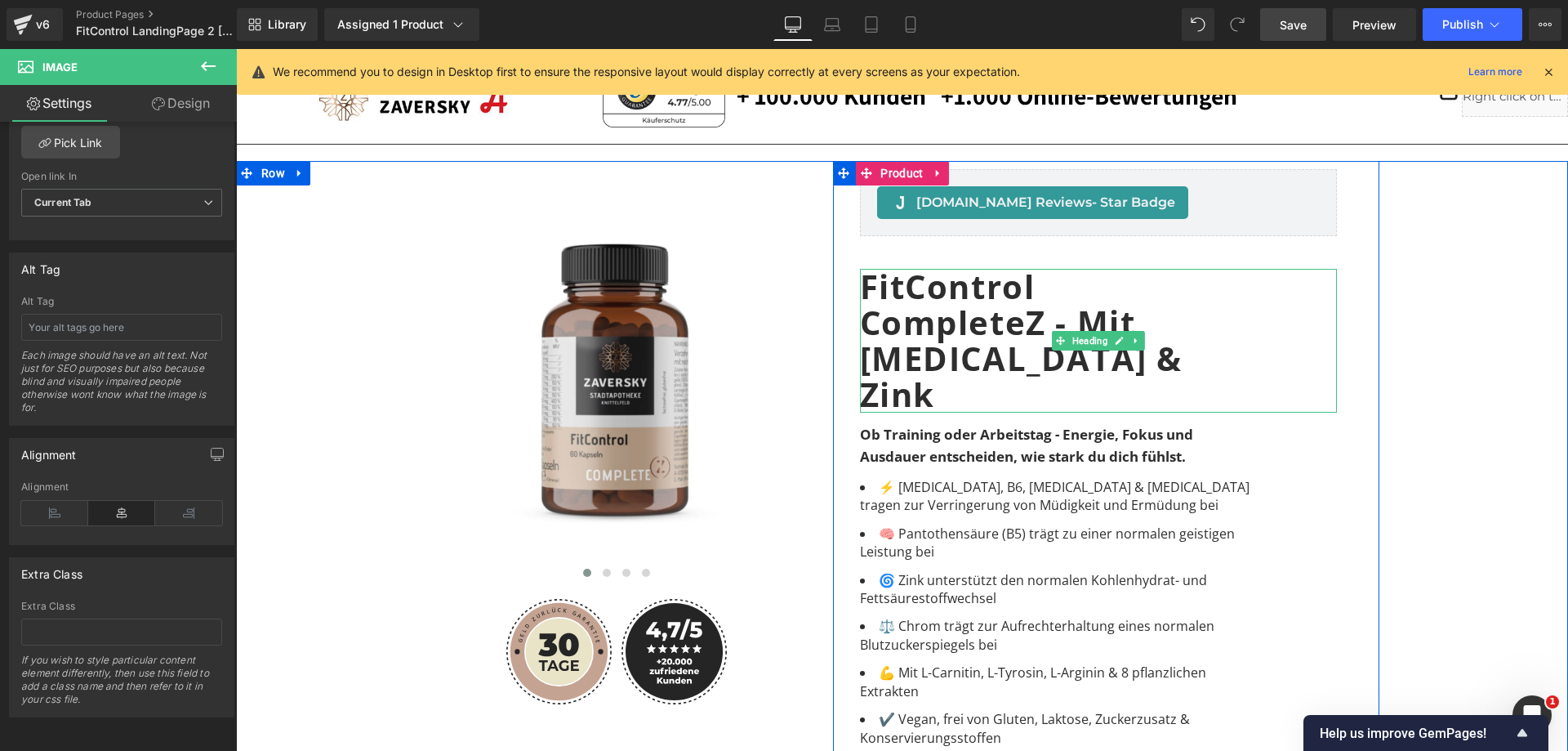
click at [920, 332] on h1 "FitControl CompleteZ - Mit [MEDICAL_DATA] & Zink" at bounding box center [1043, 340] width 367 height 144
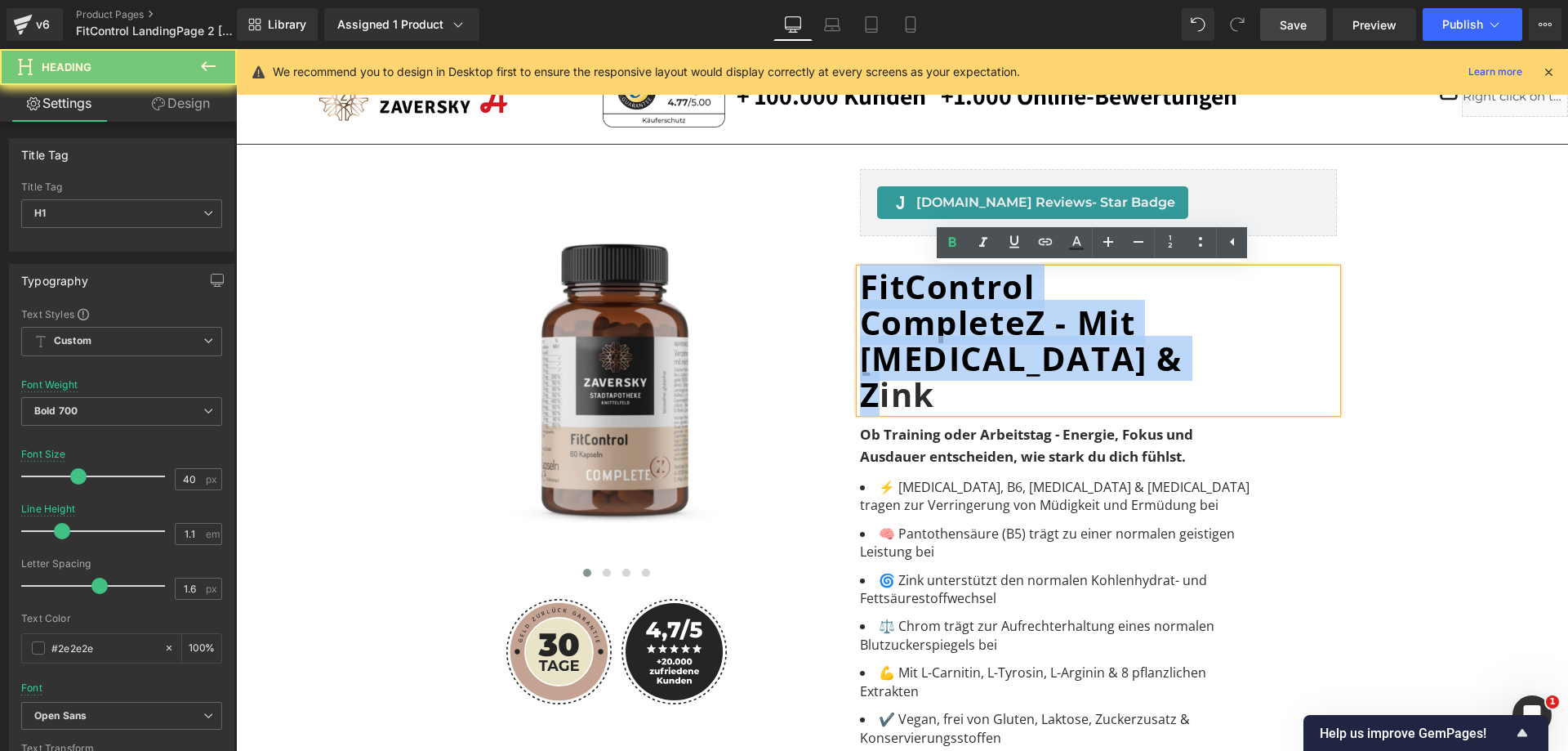
click at [920, 332] on h1 "FitControl CompleteZ - Mit [MEDICAL_DATA] & Zink" at bounding box center [1043, 340] width 367 height 144
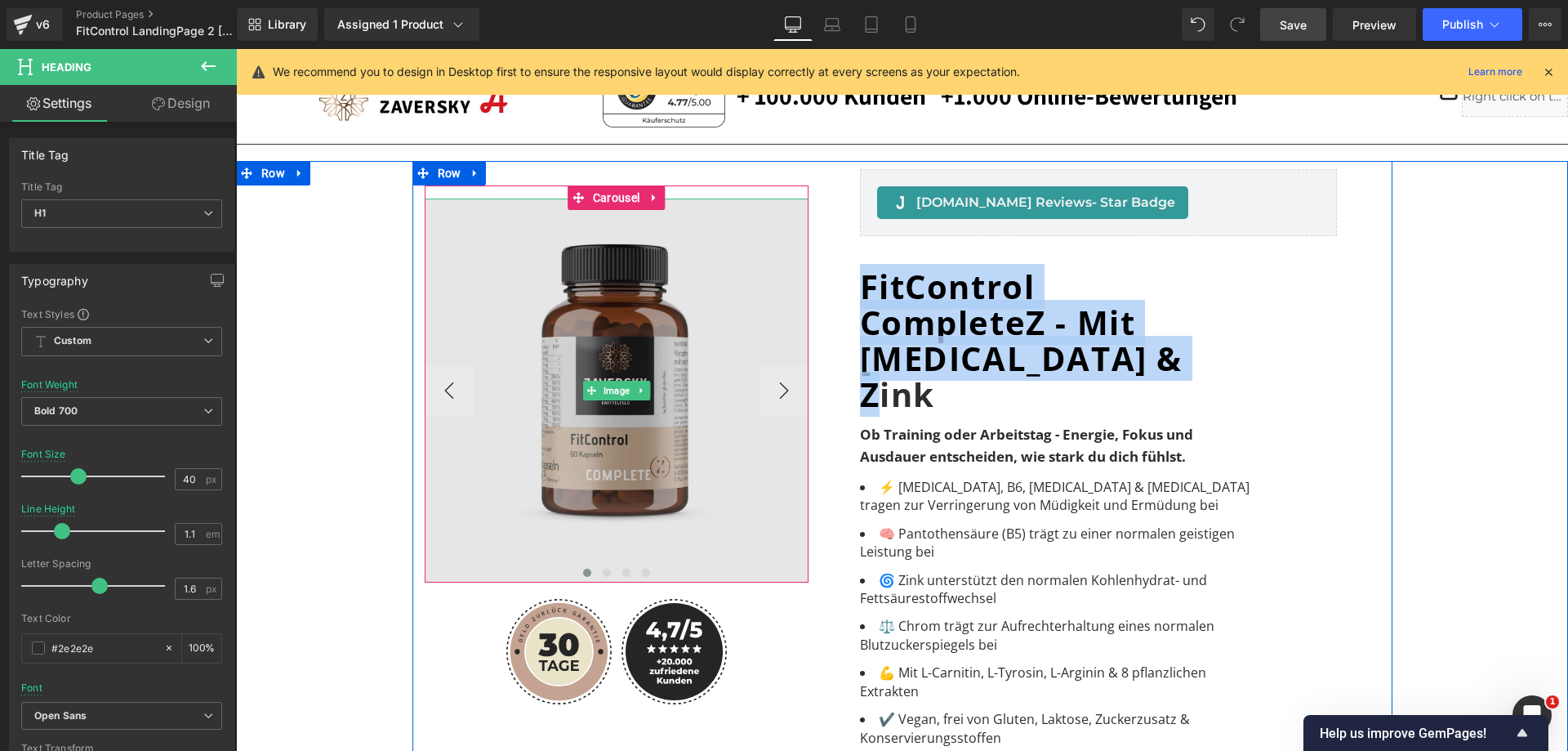
click at [579, 366] on img at bounding box center [616, 390] width 383 height 384
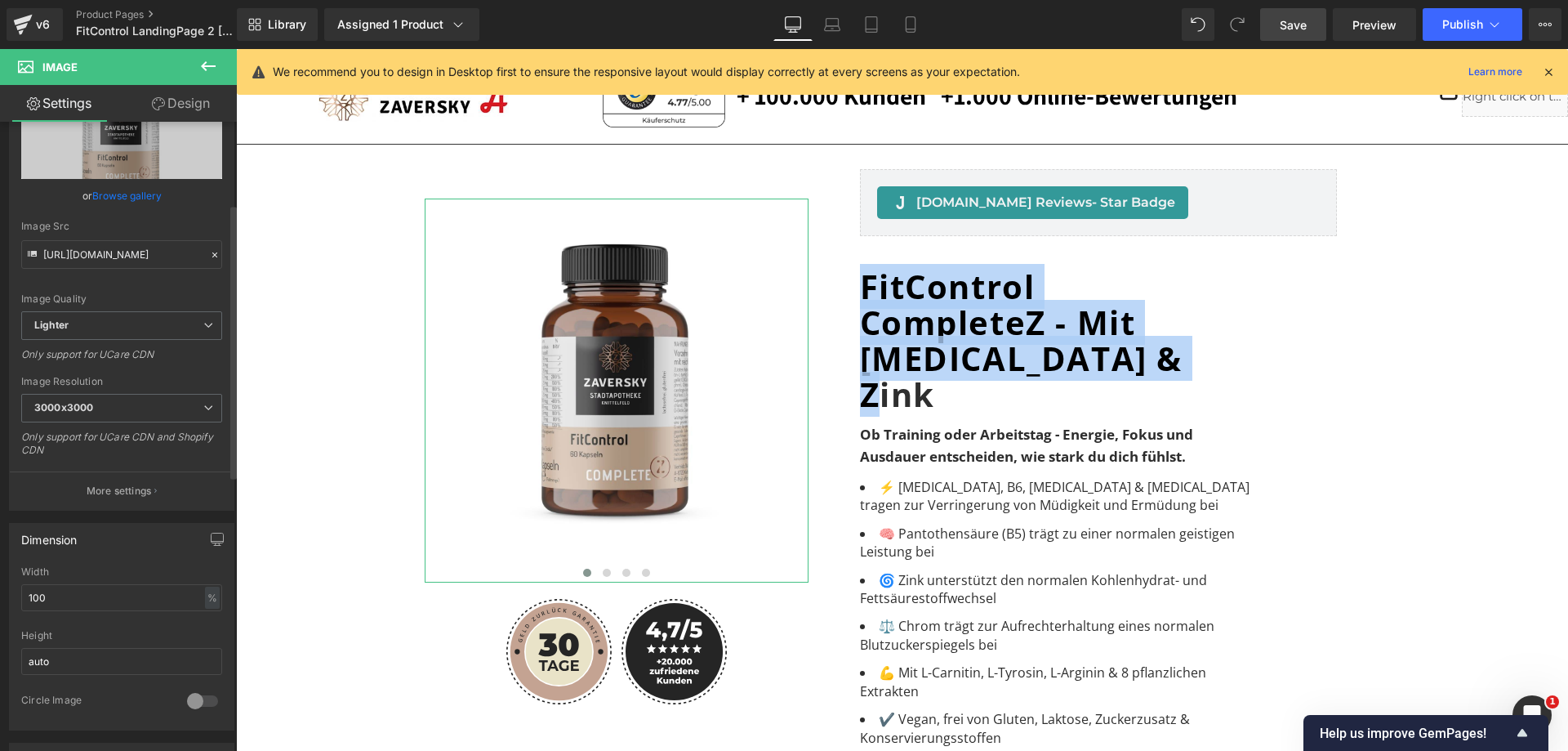
scroll to position [490, 0]
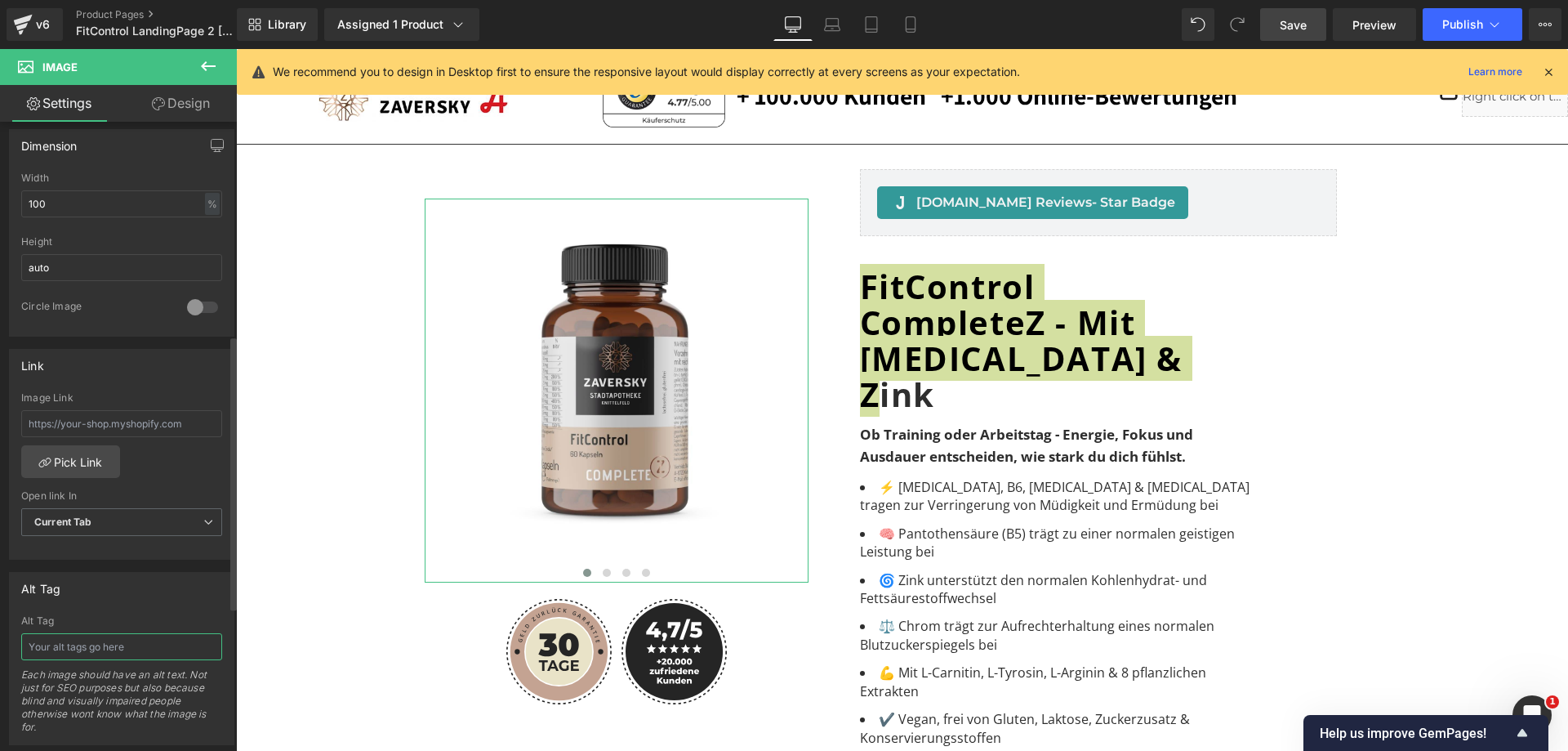
click at [127, 650] on input "text" at bounding box center [122, 647] width 201 height 27
paste input "FitControl CompleteZ - Mit [MEDICAL_DATA] & Zink"
type input "FitControl CompleteZ - Mit [MEDICAL_DATA] & Zink"
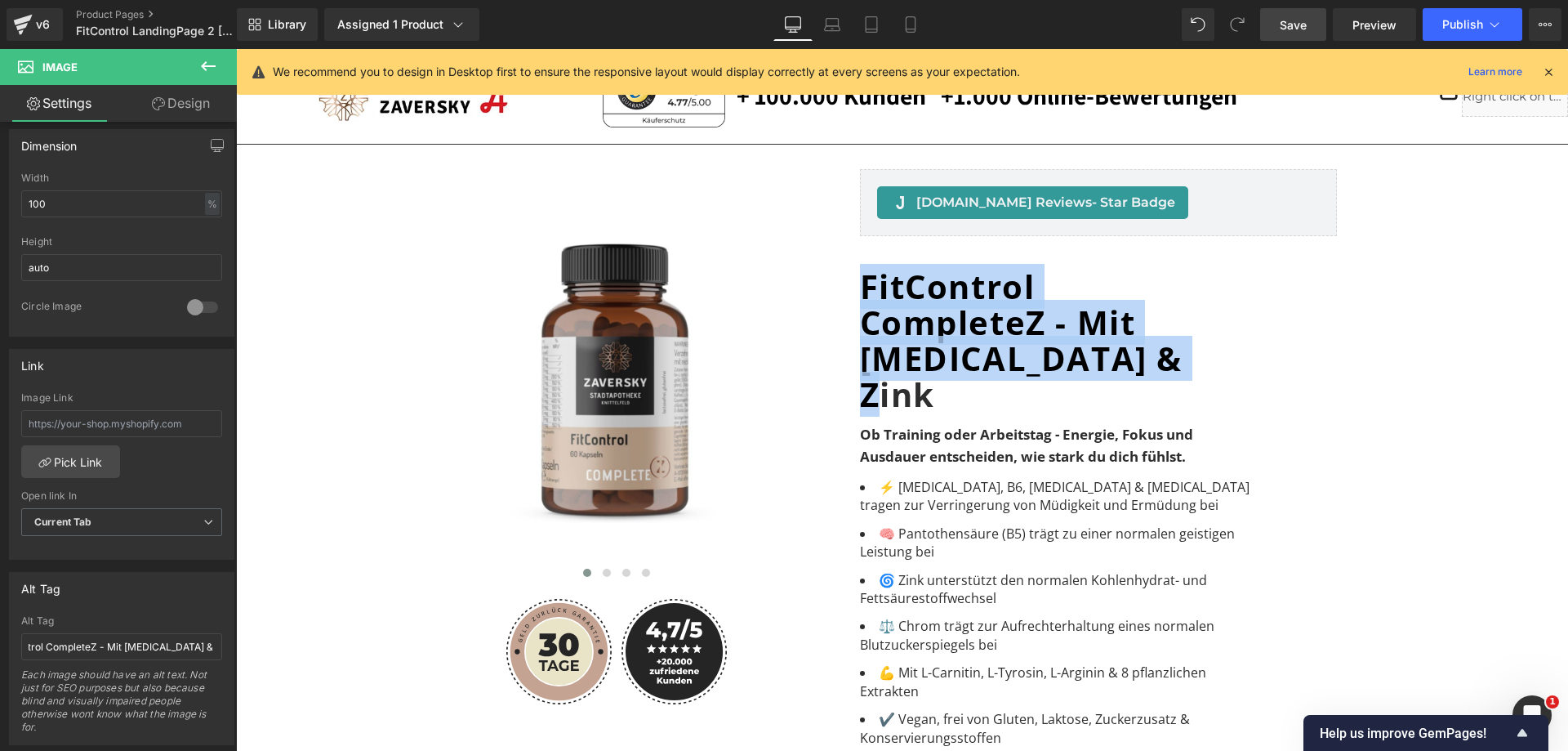
click at [311, 583] on div "Image Image" at bounding box center [902, 592] width 1316 height 864
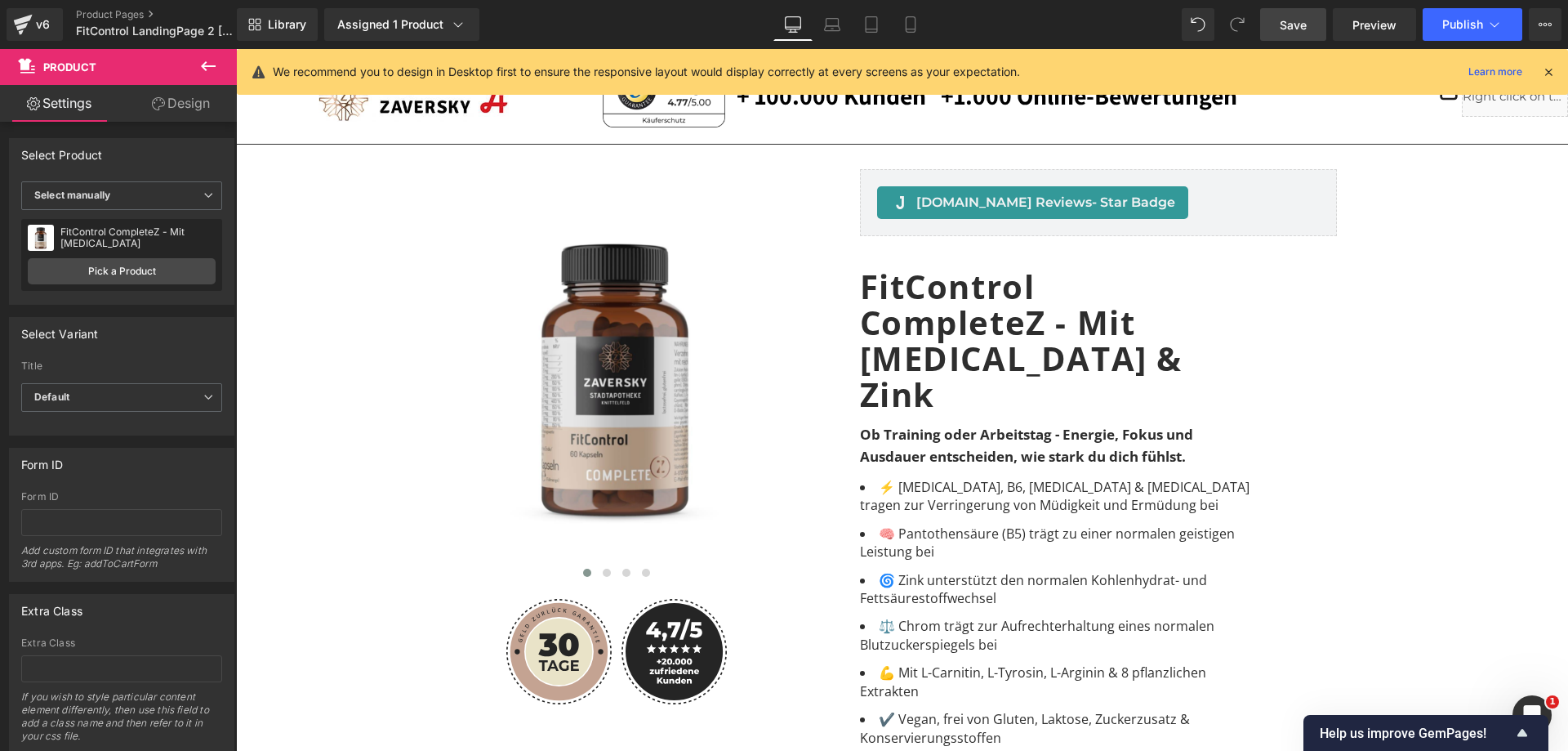
click at [1311, 24] on link "Save" at bounding box center [1294, 25] width 66 height 32
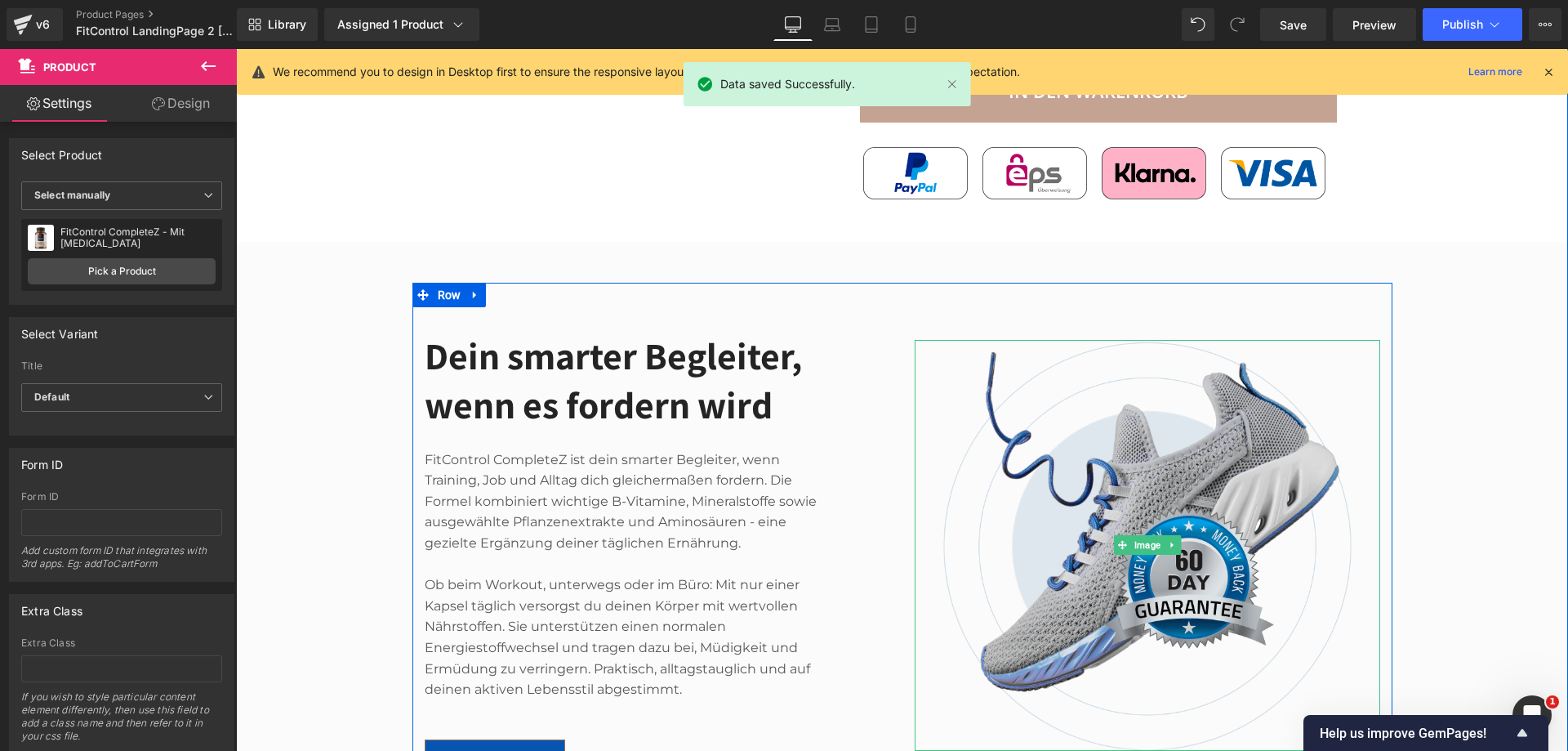
click at [1067, 344] on img at bounding box center [1147, 546] width 465 height 411
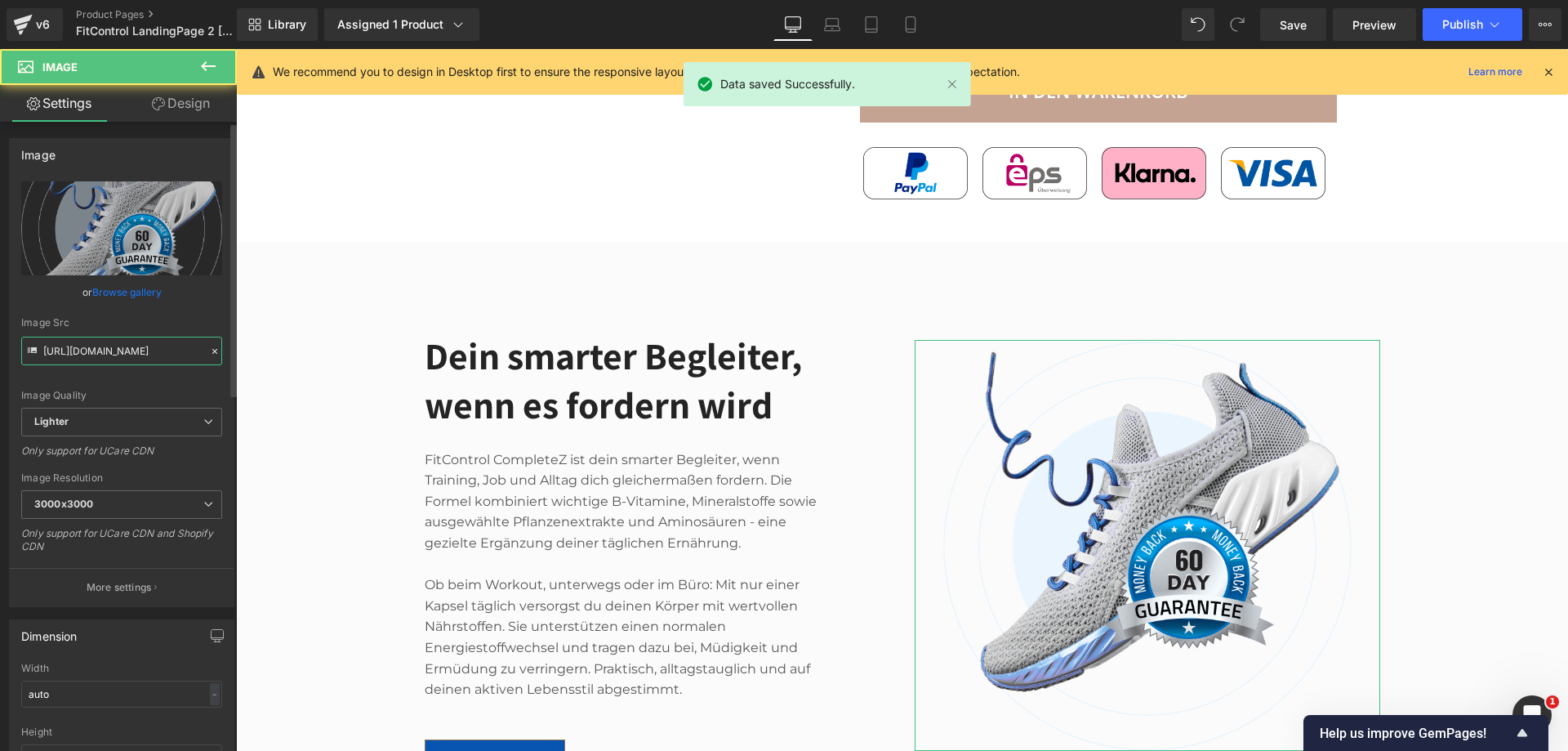
click at [147, 355] on input "[URL][DOMAIN_NAME]" at bounding box center [122, 351] width 201 height 29
